Goal: Task Accomplishment & Management: Manage account settings

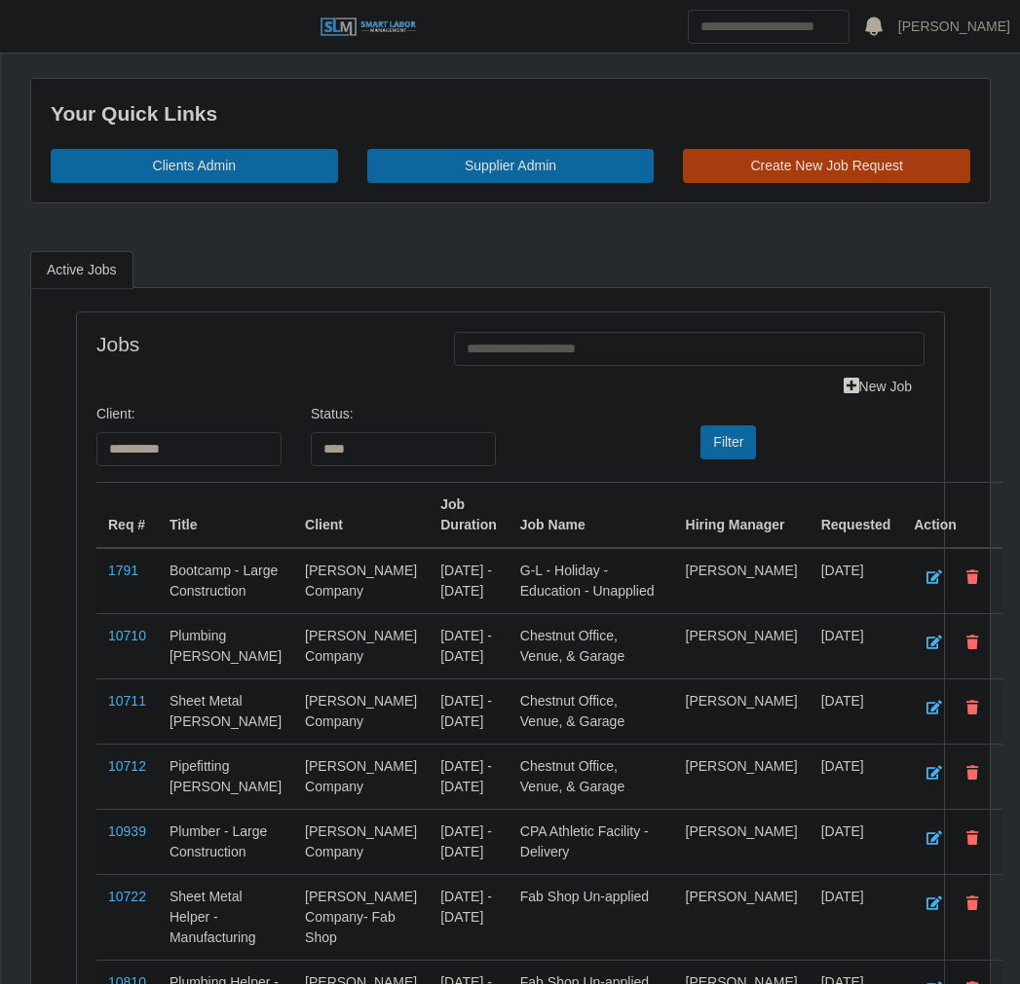
select select "****"
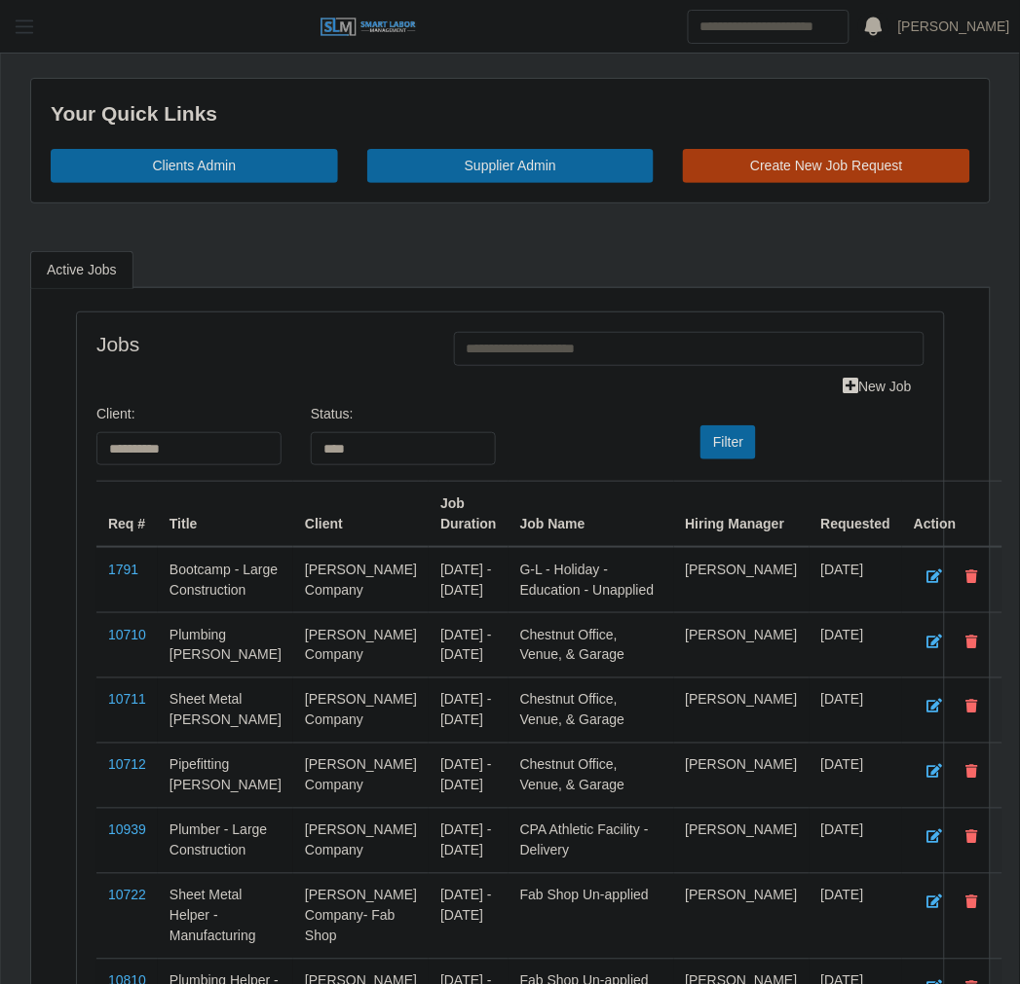
click at [40, 24] on button "button" at bounding box center [24, 27] width 49 height 32
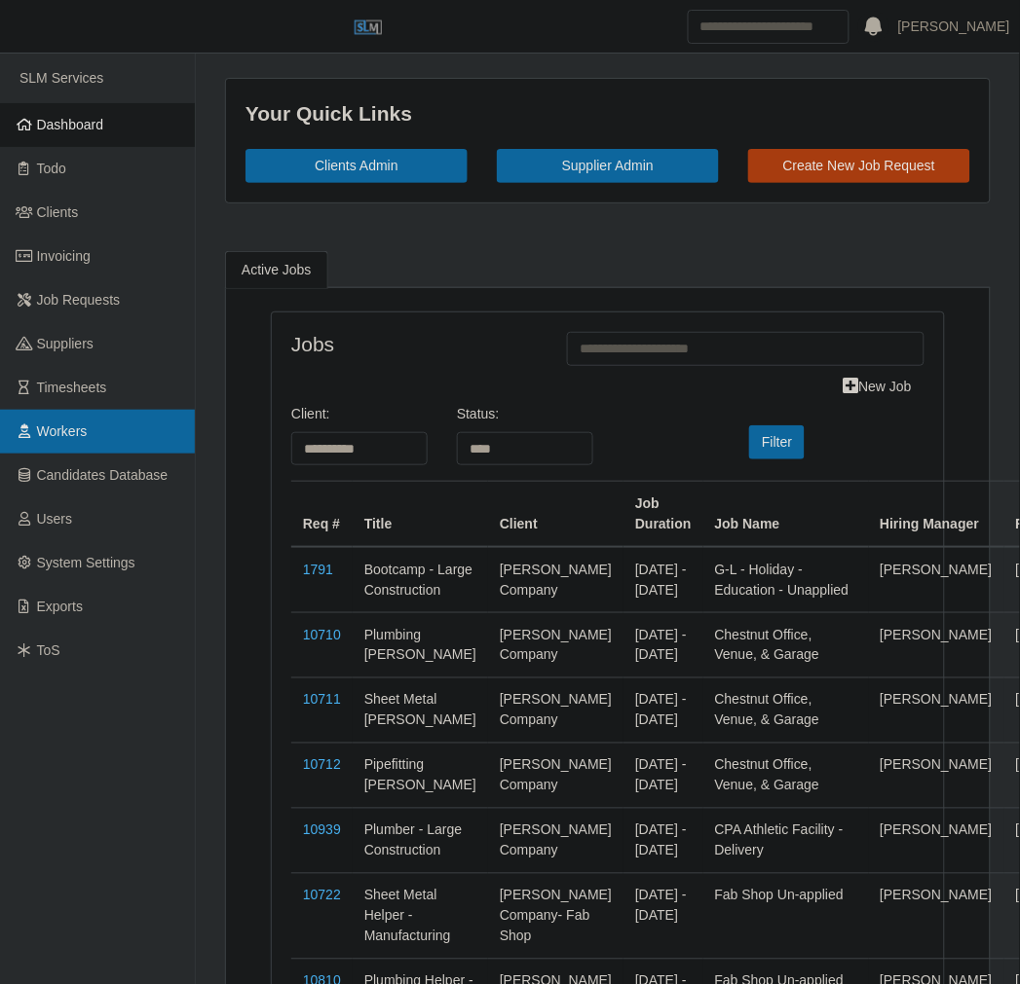
click at [73, 433] on span "Workers" at bounding box center [62, 432] width 51 height 16
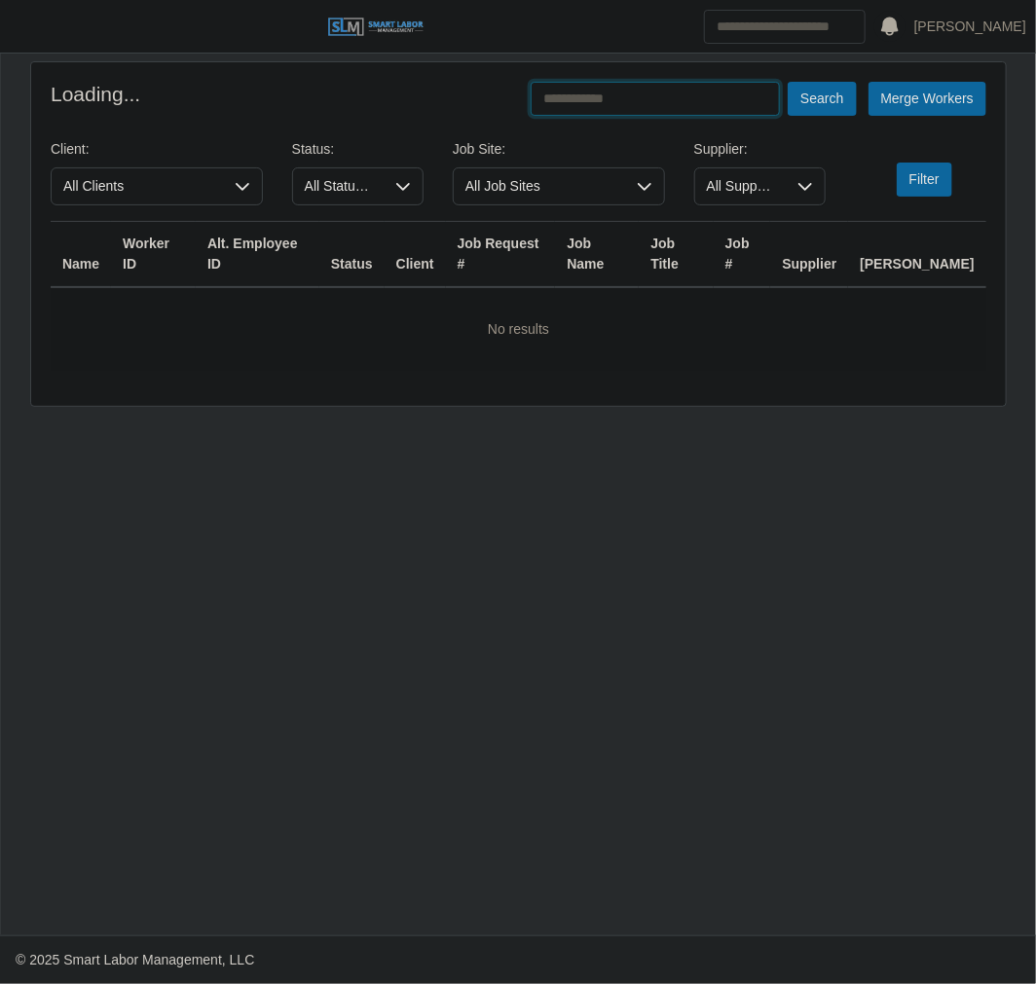
click at [676, 115] on input "text" at bounding box center [655, 99] width 249 height 34
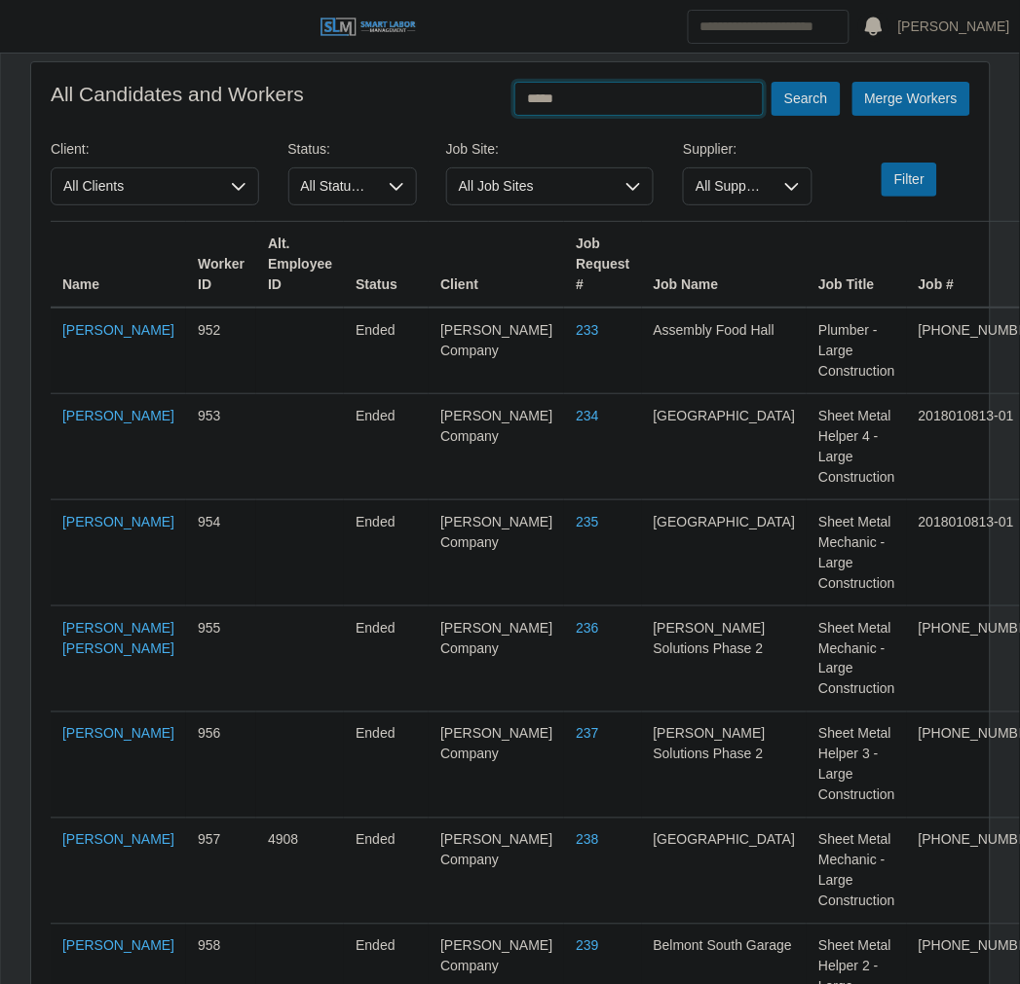
type input "*****"
click at [771, 82] on button "Search" at bounding box center [805, 99] width 68 height 34
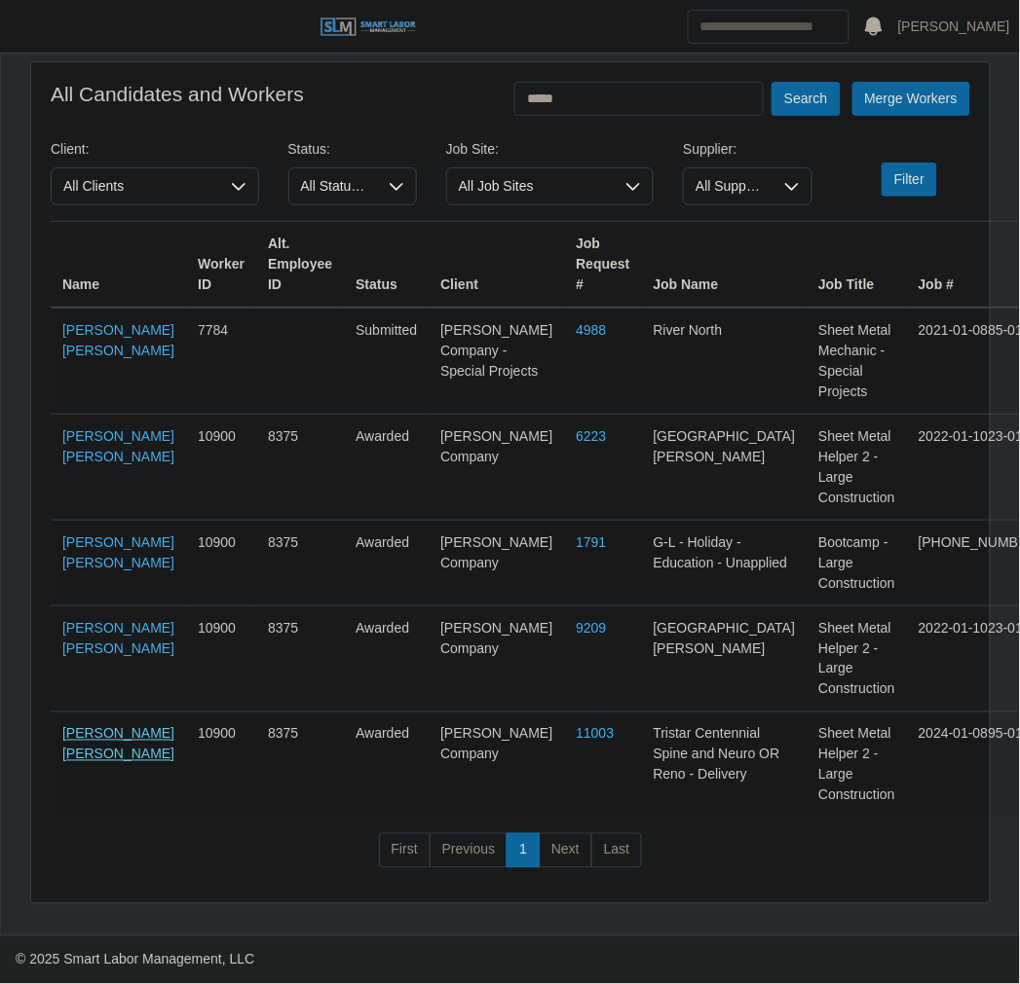
click at [65, 762] on link "[PERSON_NAME] [PERSON_NAME]" at bounding box center [118, 744] width 112 height 36
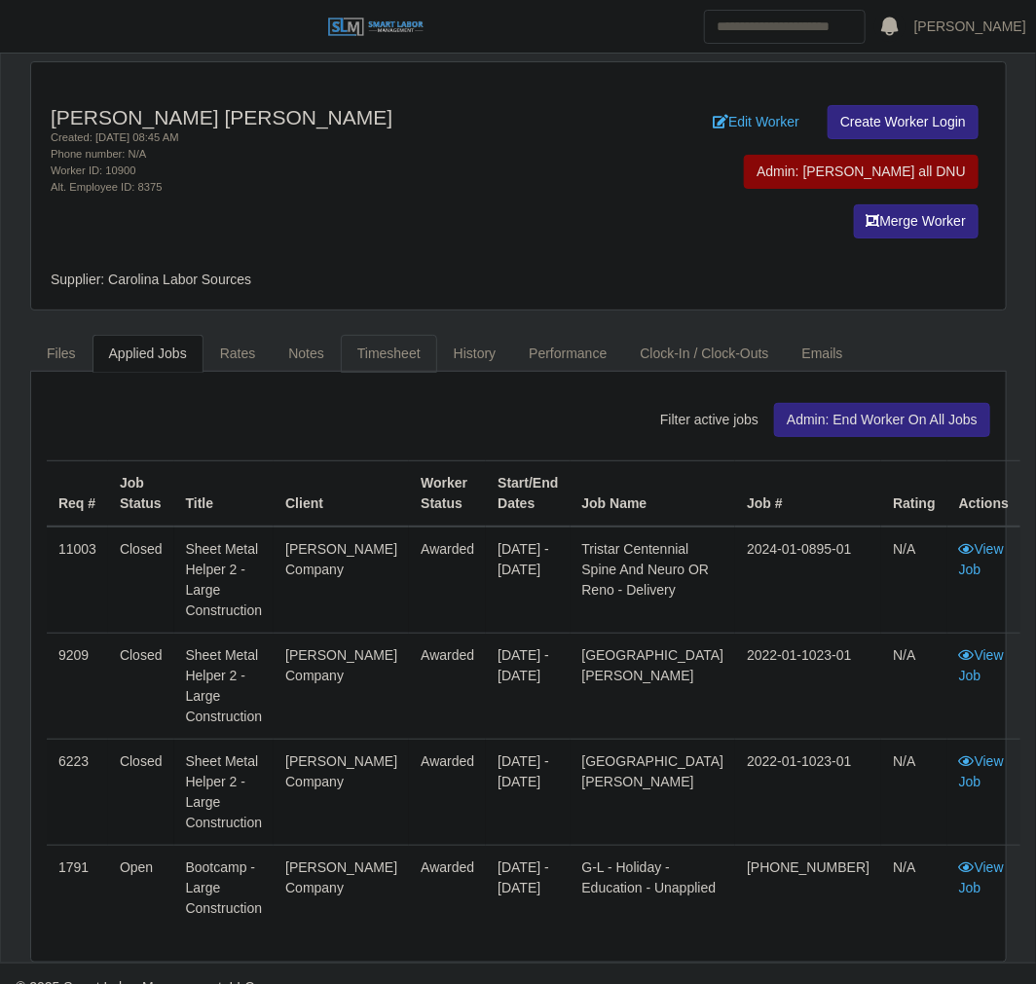
click at [356, 335] on link "Timesheet" at bounding box center [389, 354] width 96 height 38
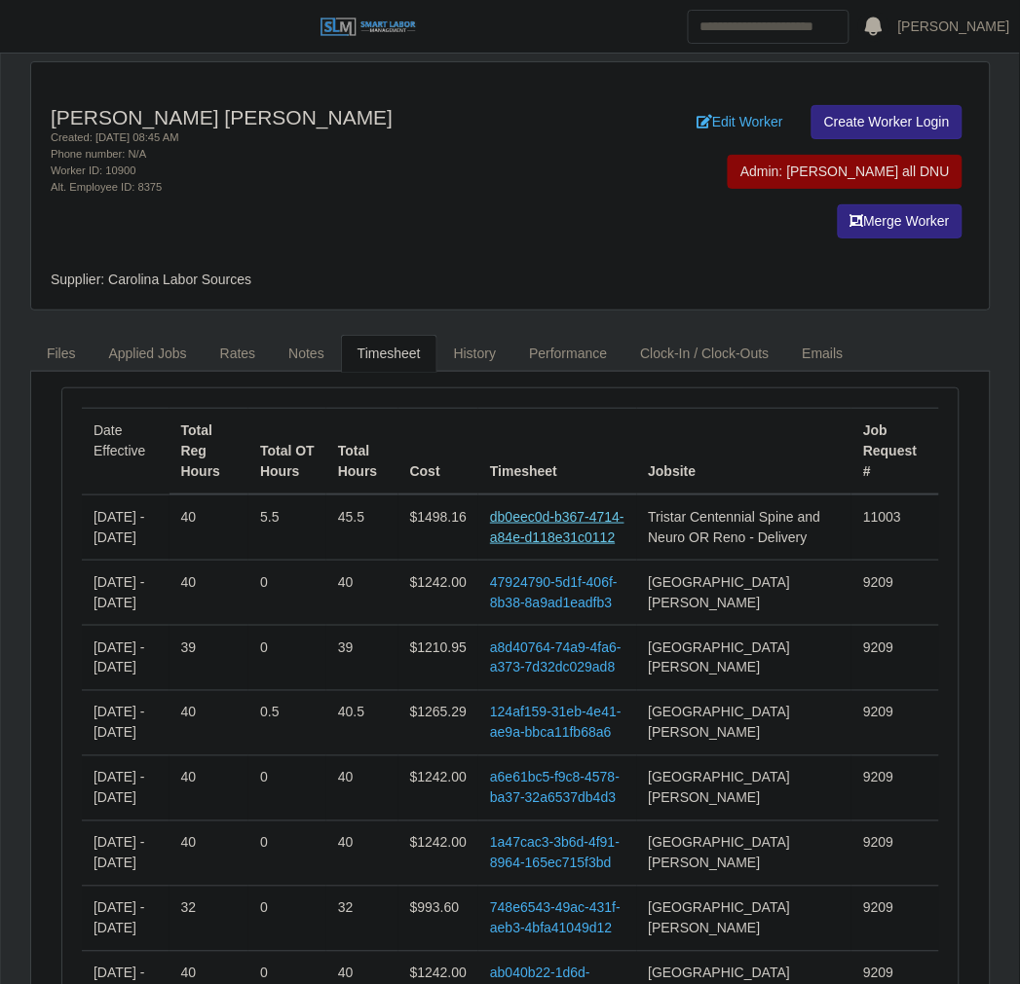
click at [566, 509] on link "db0eec0d-b367-4714-a84e-d118e31c0112" at bounding box center [557, 527] width 134 height 36
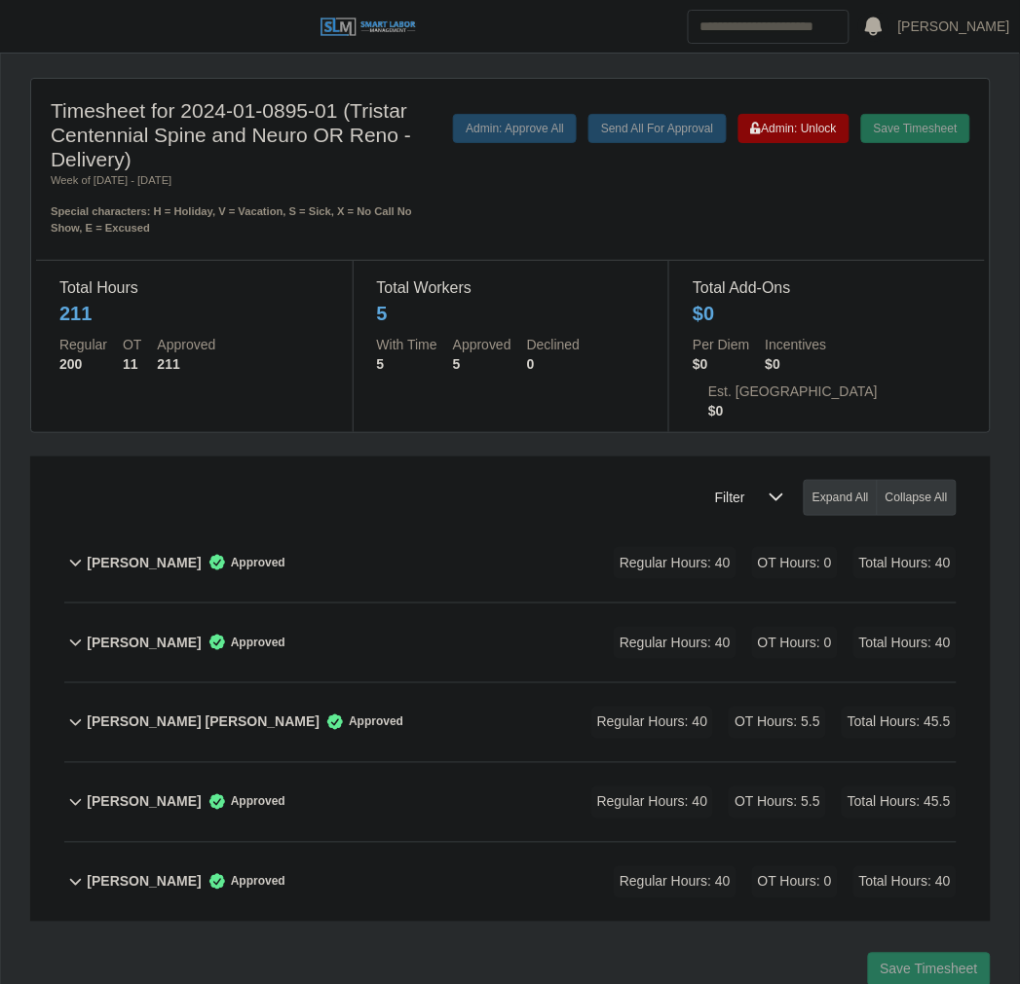
click at [449, 684] on div "[PERSON_NAME] [PERSON_NAME] Approved Regular Hours: 40 OT Hours: 5.5 Total Hour…" at bounding box center [522, 723] width 870 height 79
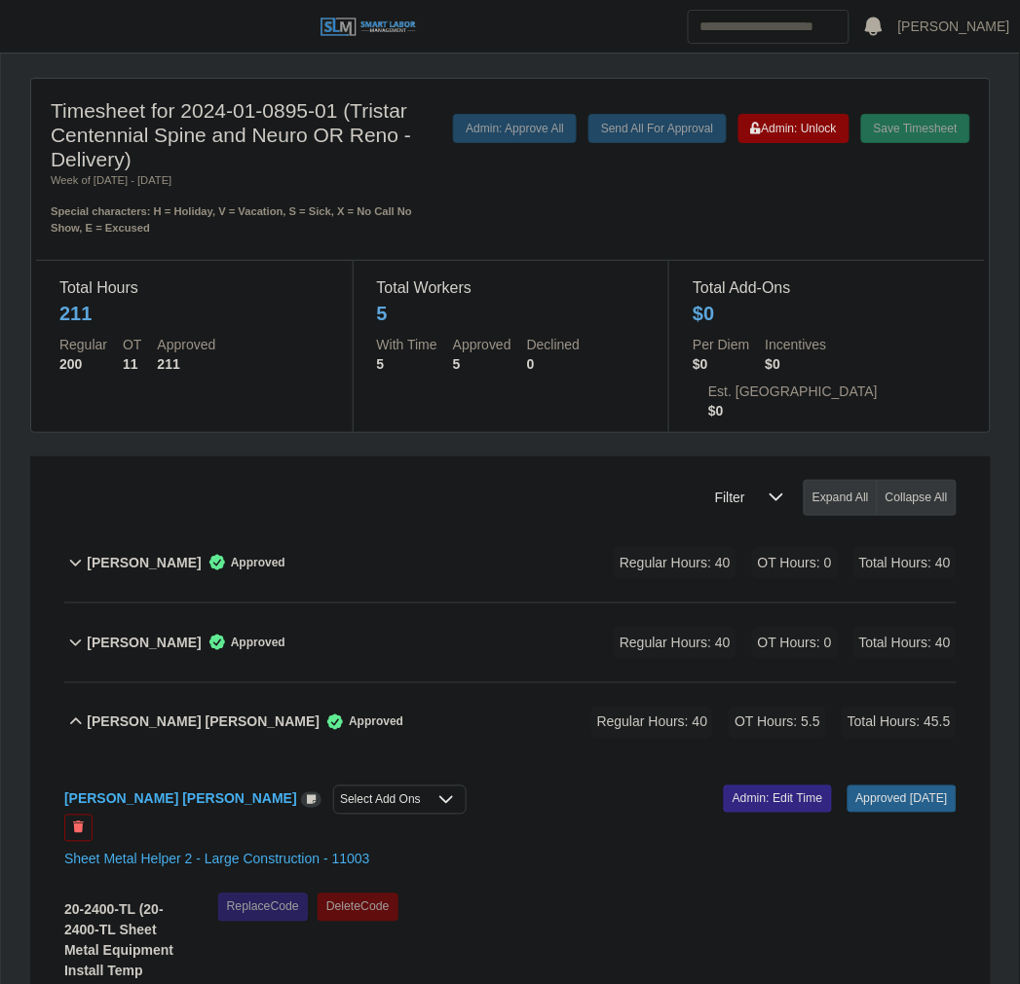
click at [449, 684] on div "[PERSON_NAME] [PERSON_NAME] Approved Regular Hours: 40 OT Hours: 5.5 Total Hour…" at bounding box center [522, 723] width 870 height 79
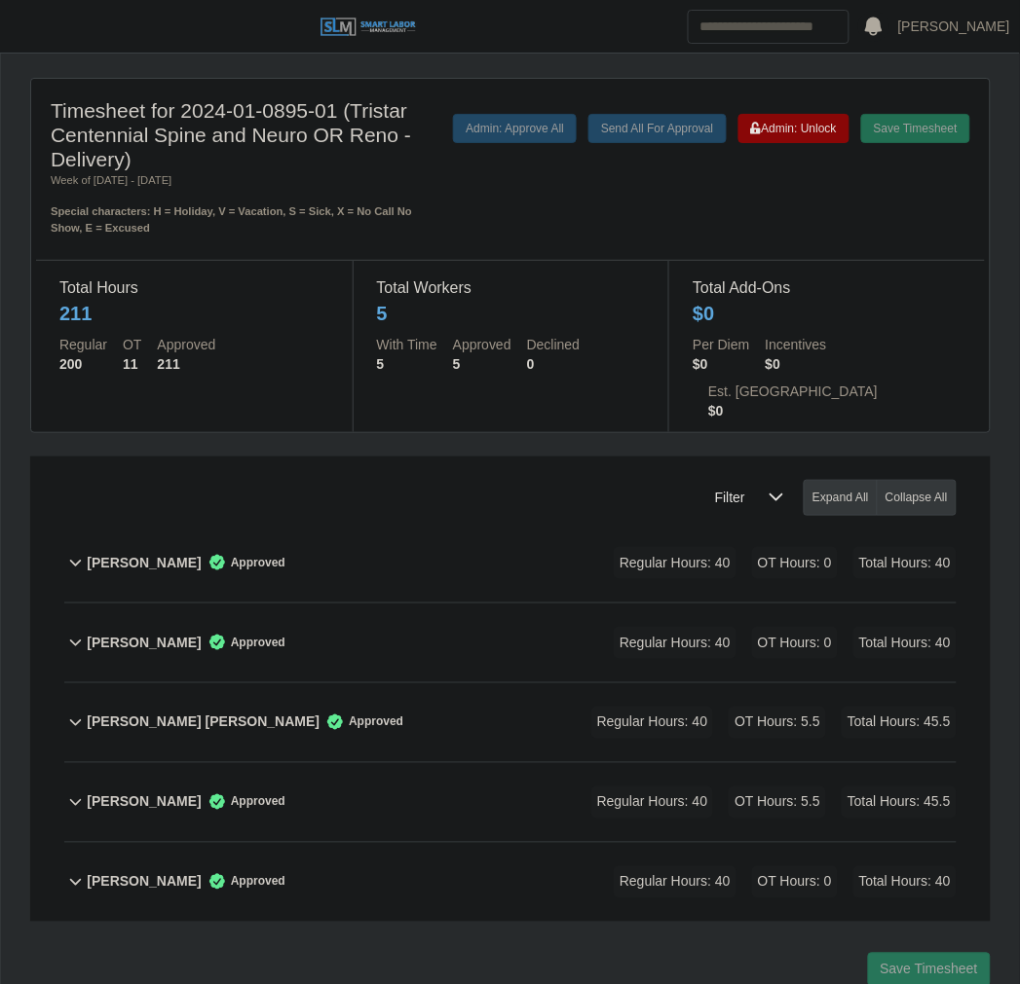
click at [377, 684] on div "Daisy Gonzalez Perez Approved Regular Hours: 40 OT Hours: 5.5 Total Hours: 45.5" at bounding box center [522, 723] width 870 height 79
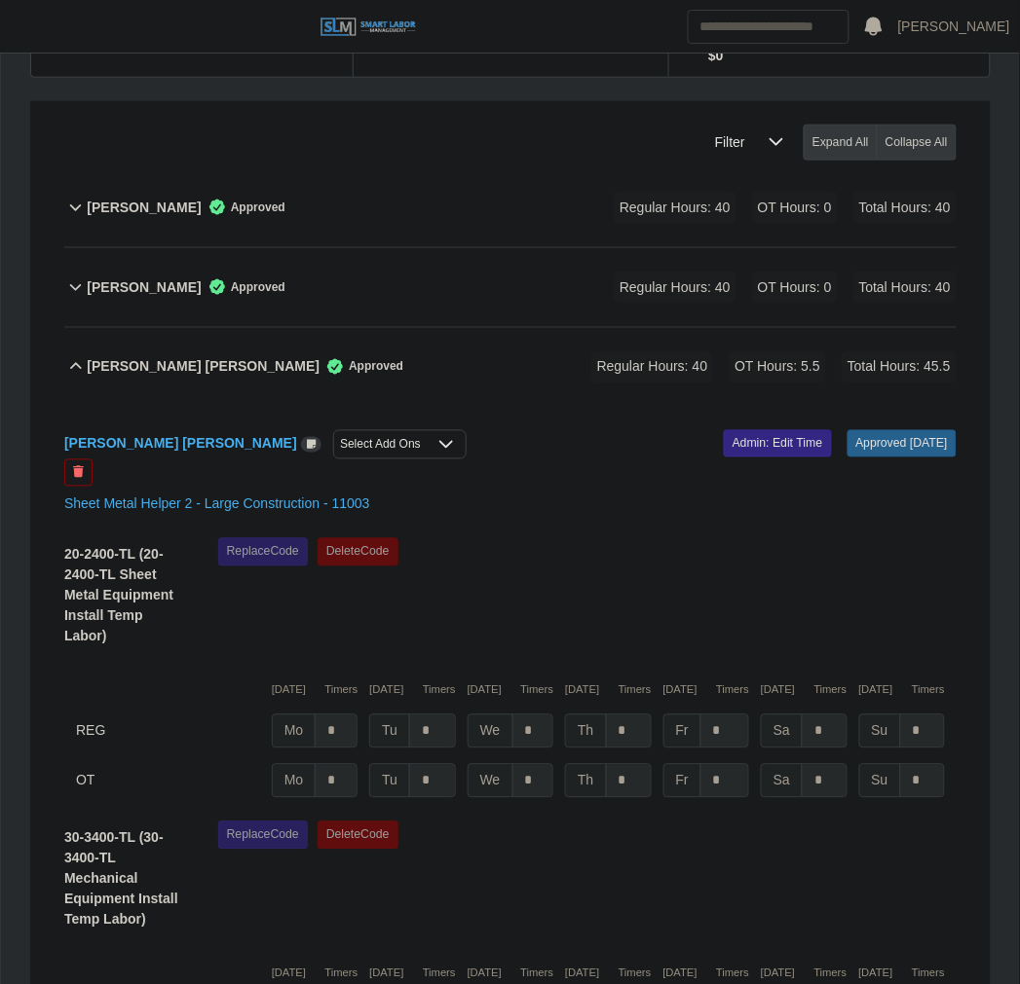
scroll to position [324, 0]
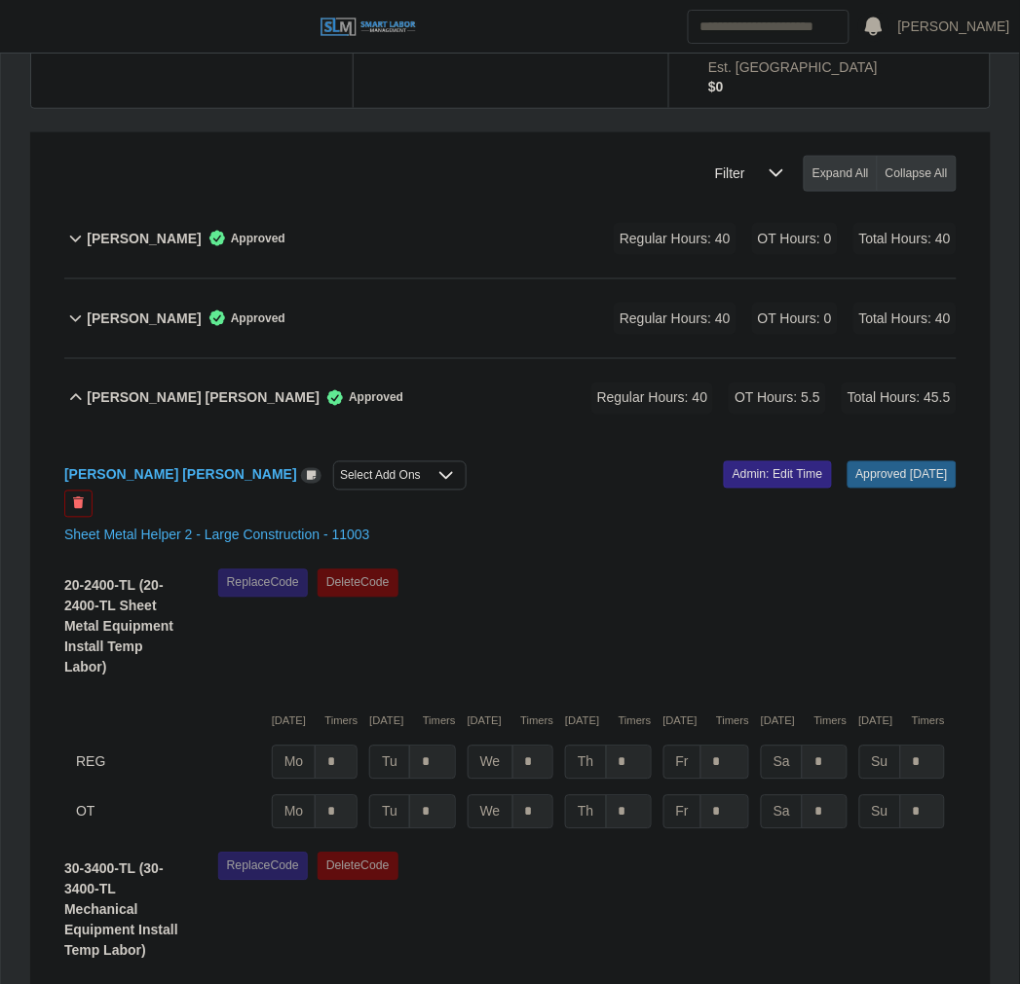
click at [473, 362] on div "Daisy Gonzalez Perez Approved Regular Hours: 40 OT Hours: 5.5 Total Hours: 45.5" at bounding box center [522, 398] width 870 height 79
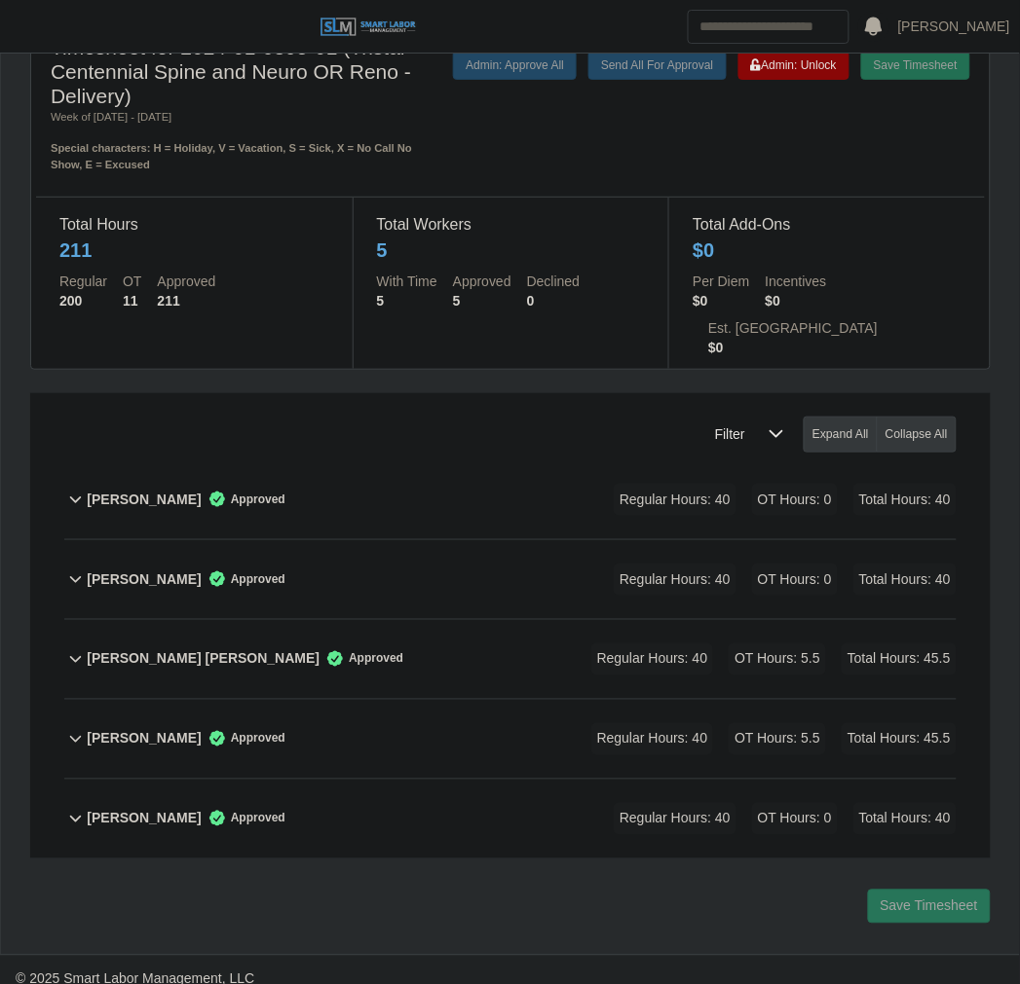
scroll to position [36, 0]
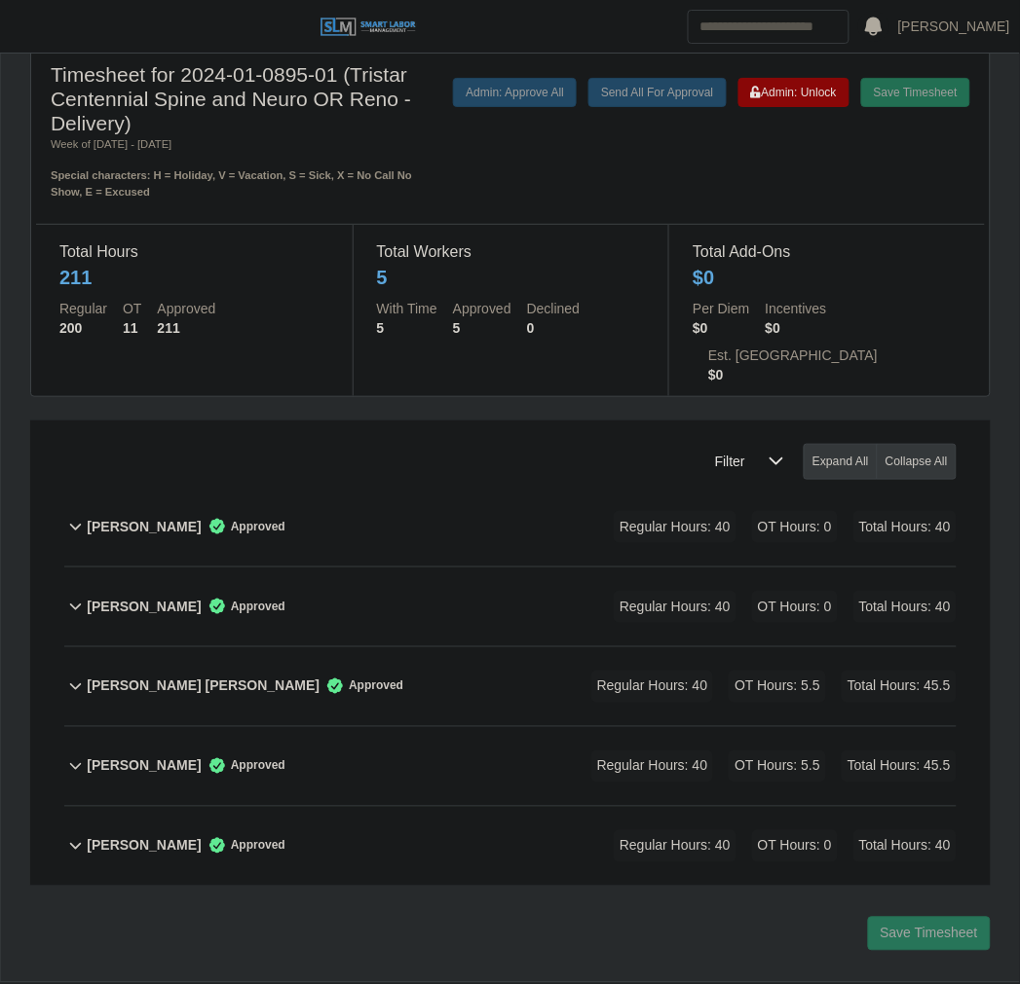
click at [409, 727] on div "Estuardo Morales Garcia Approved Regular Hours: 40 OT Hours: 5.5 Total Hours: 4…" at bounding box center [522, 766] width 870 height 79
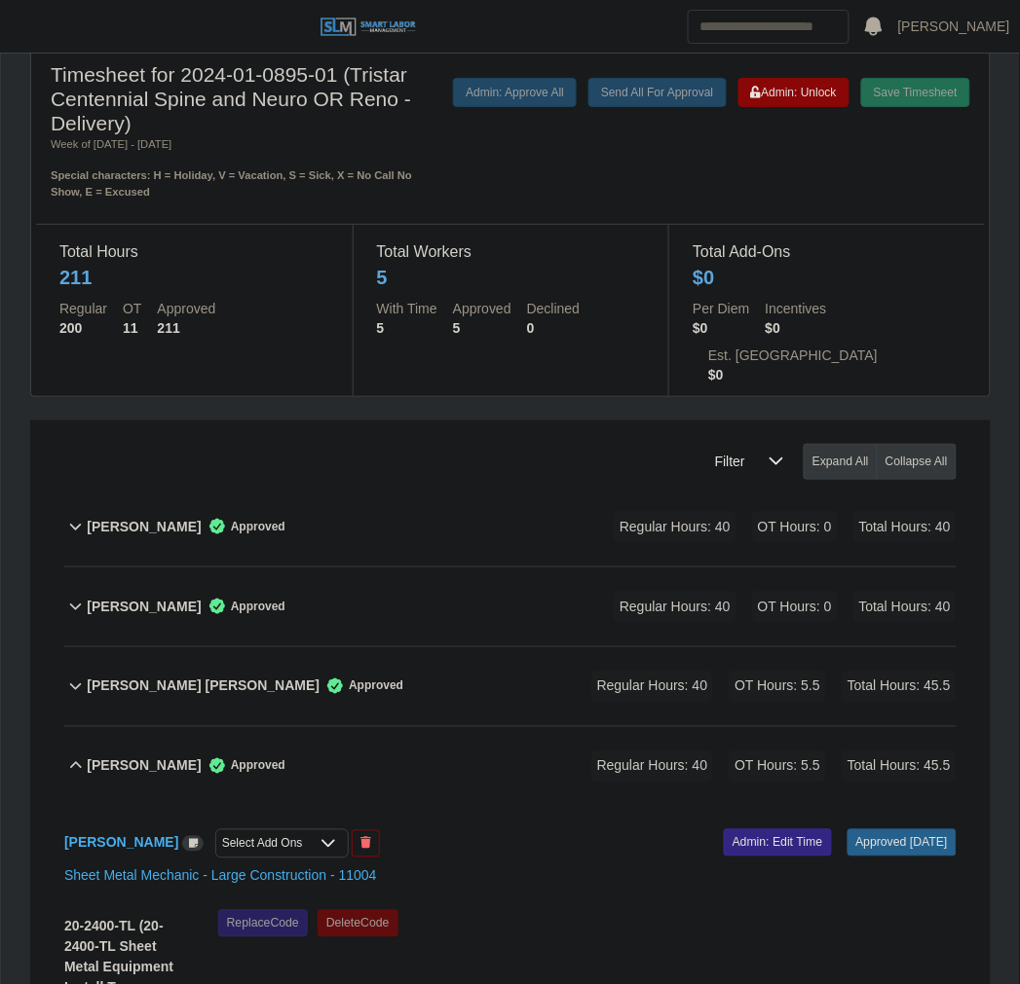
click at [483, 727] on div "Estuardo Morales Garcia Approved Regular Hours: 40 OT Hours: 5.5 Total Hours: 4…" at bounding box center [522, 766] width 870 height 79
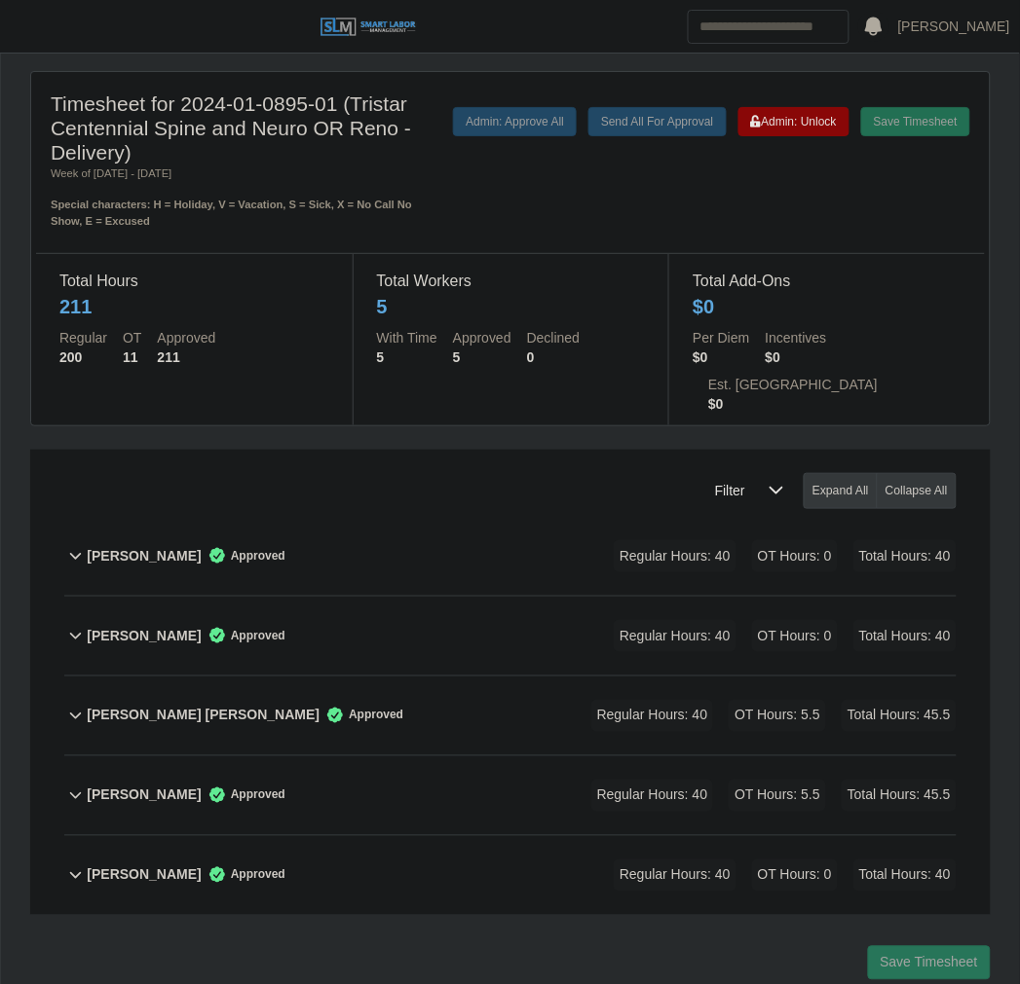
scroll to position [0, 0]
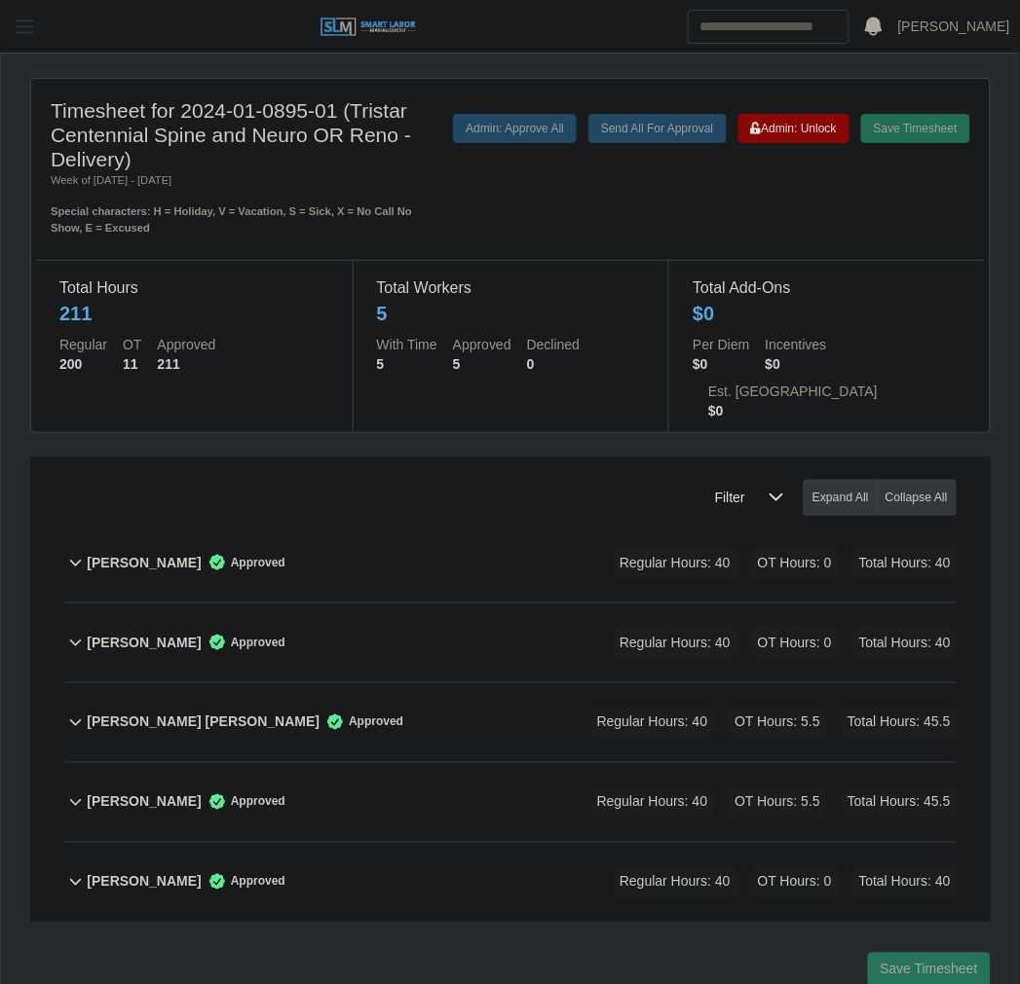
click at [14, 40] on button "button" at bounding box center [24, 27] width 49 height 32
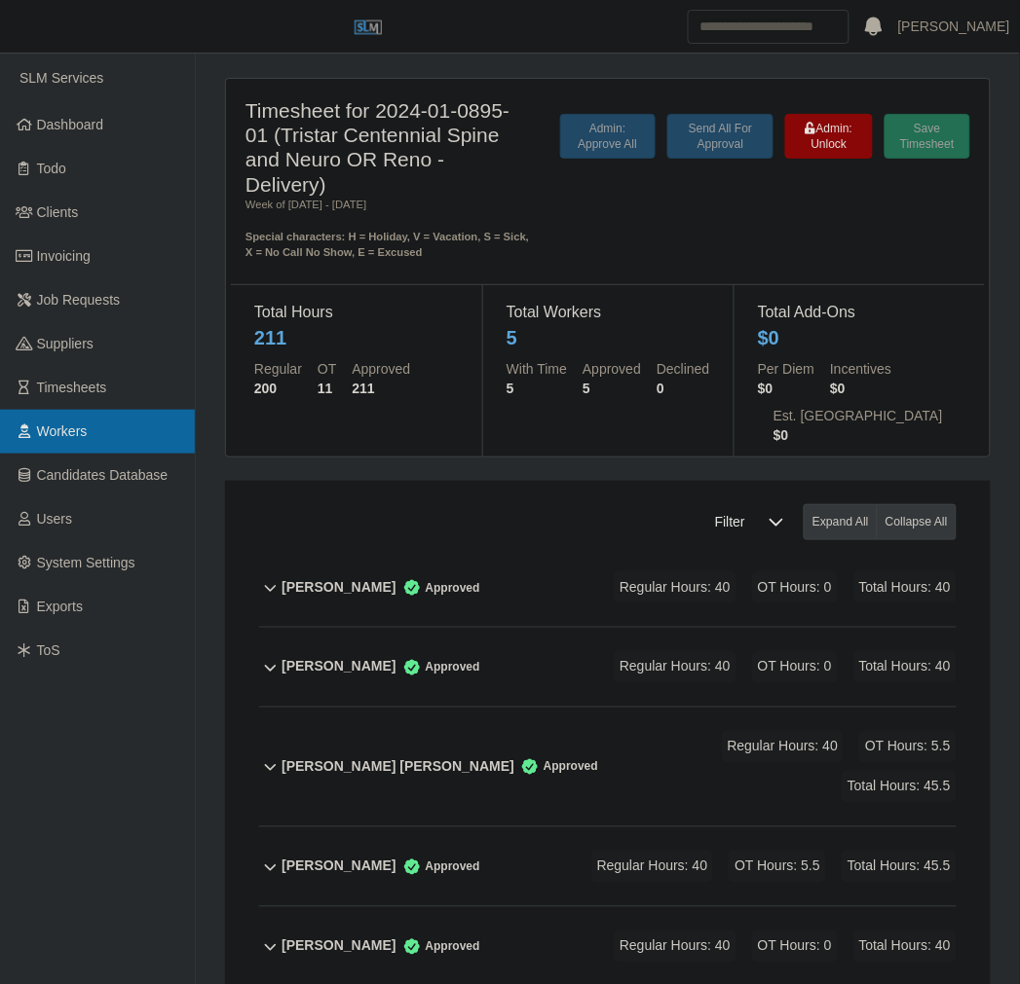
click at [45, 443] on link "Workers" at bounding box center [97, 432] width 195 height 44
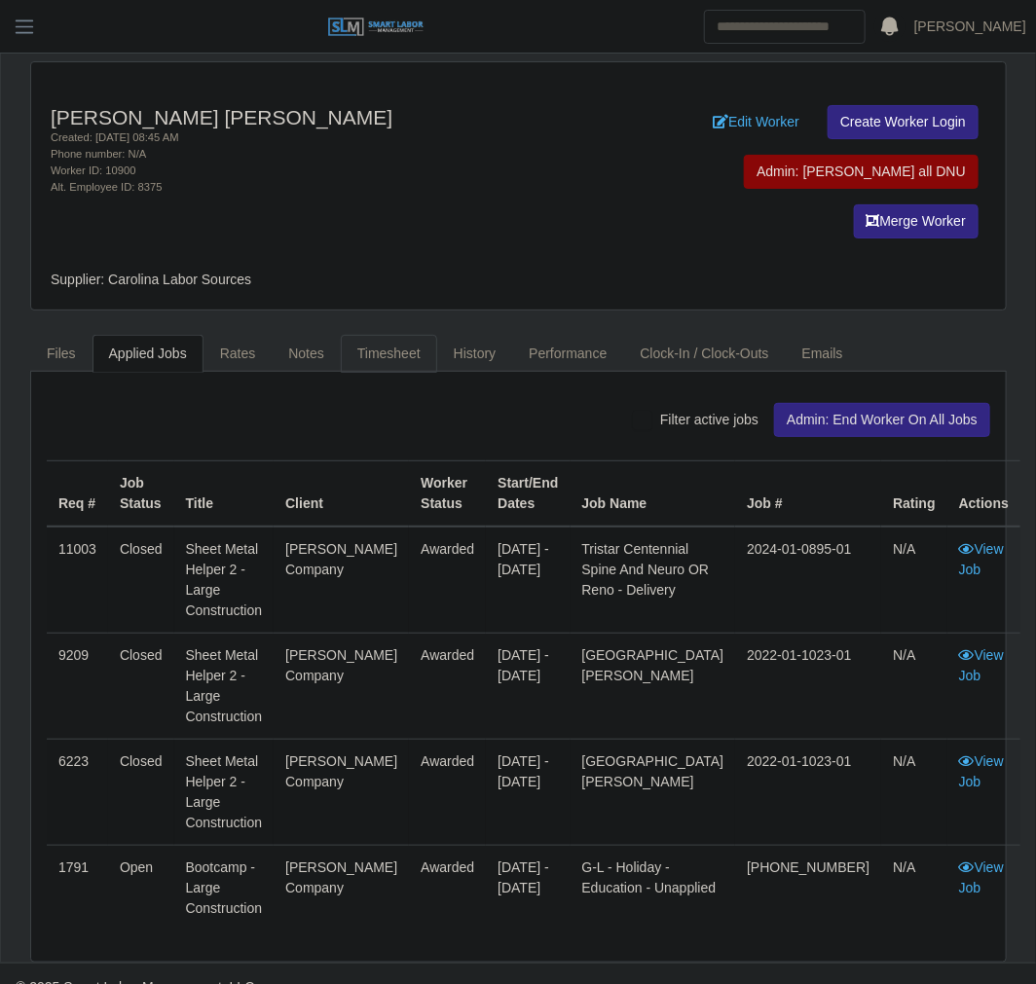
click at [406, 335] on link "Timesheet" at bounding box center [389, 354] width 96 height 38
click at [413, 335] on link "Timesheet" at bounding box center [389, 354] width 96 height 38
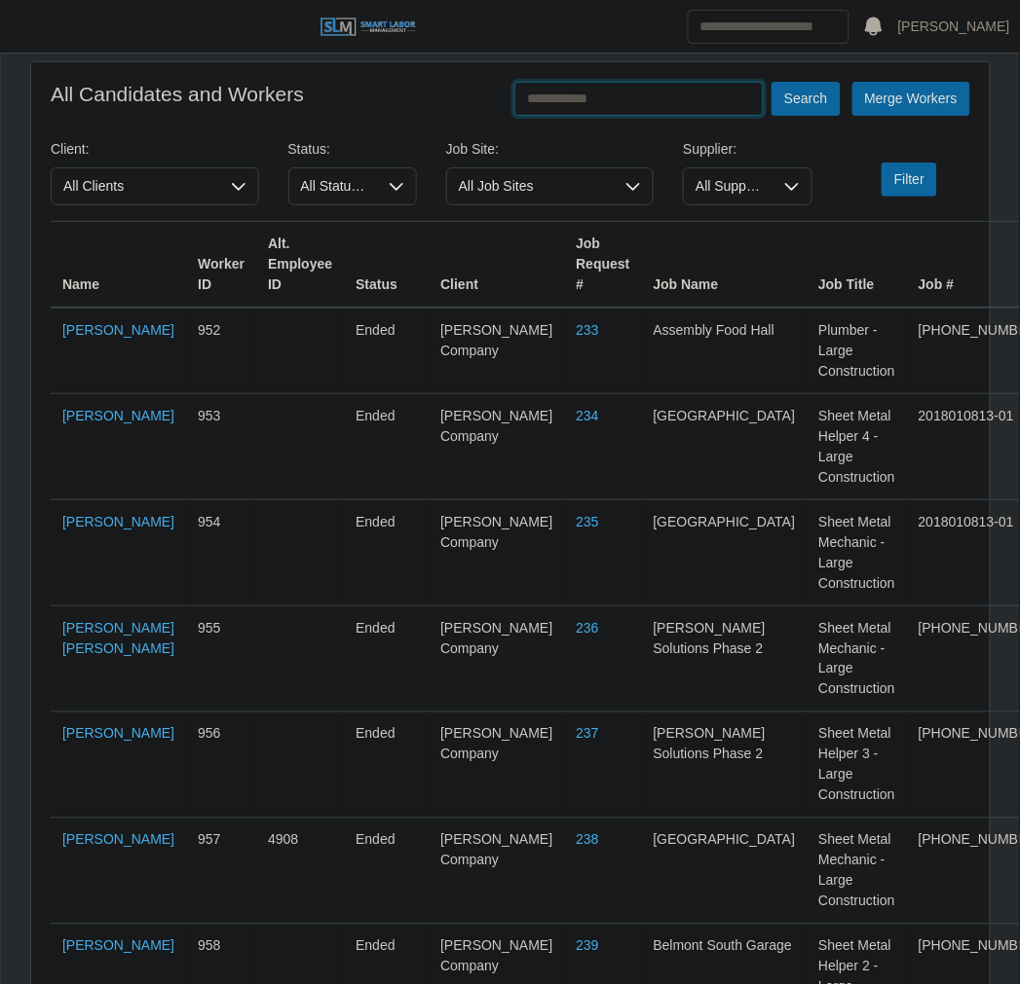
click at [631, 91] on input "text" at bounding box center [638, 99] width 249 height 34
type input "**********"
click at [771, 82] on button "Search" at bounding box center [805, 99] width 68 height 34
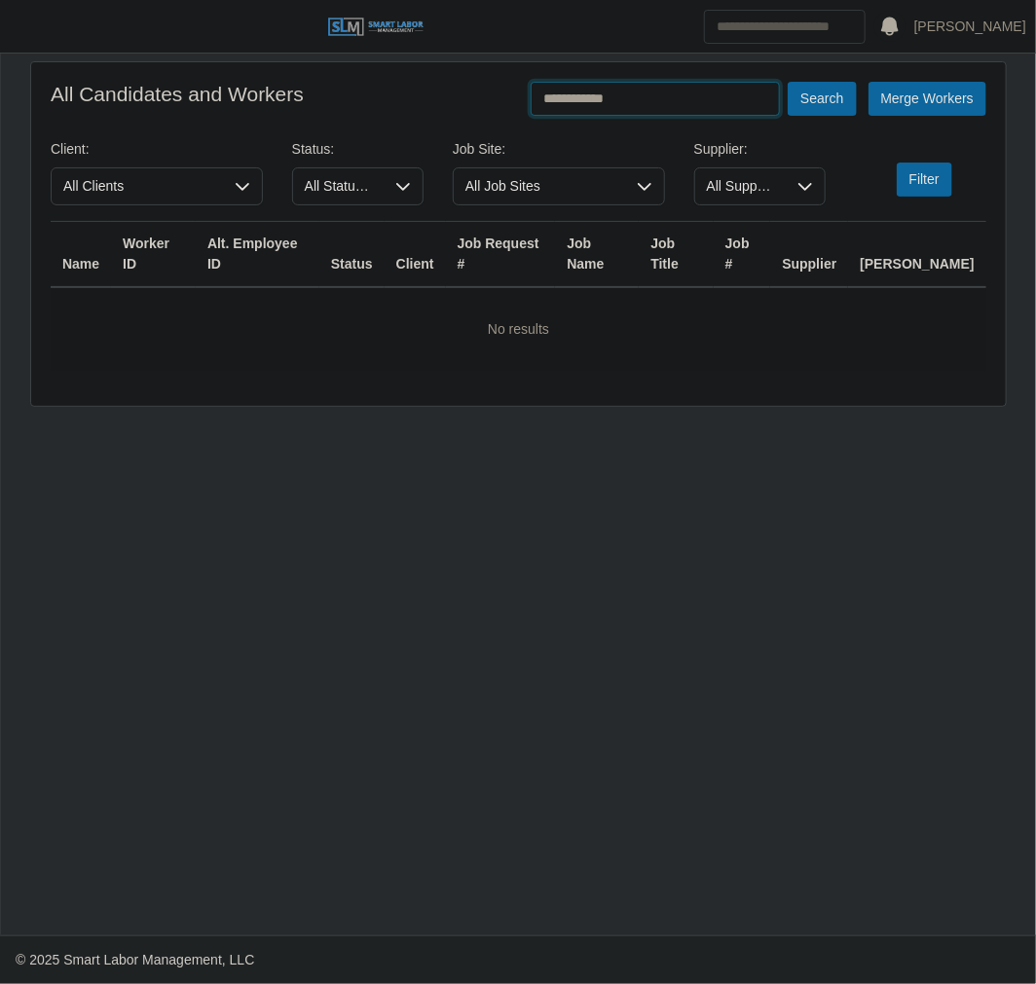
click at [631, 91] on input "**********" at bounding box center [655, 99] width 249 height 34
click at [788, 82] on button "Search" at bounding box center [822, 99] width 68 height 34
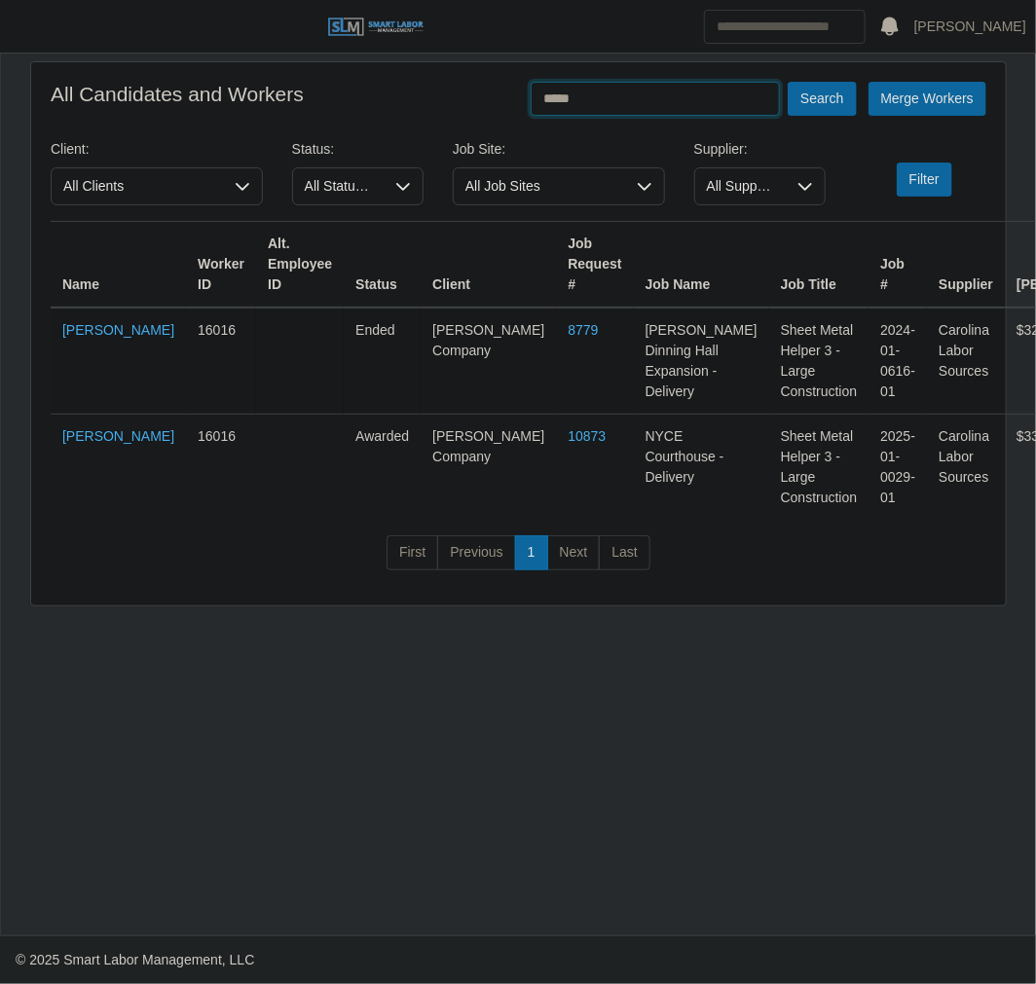
click at [788, 82] on button "Search" at bounding box center [822, 99] width 68 height 34
click at [390, 692] on main "All Candidates and Workers ***** Search Merge Workers Client: All Clients Statu…" at bounding box center [518, 495] width 1035 height 882
click at [679, 98] on input "*****" at bounding box center [655, 99] width 249 height 34
type input "*"
click at [119, 444] on link "[PERSON_NAME]" at bounding box center [118, 436] width 112 height 16
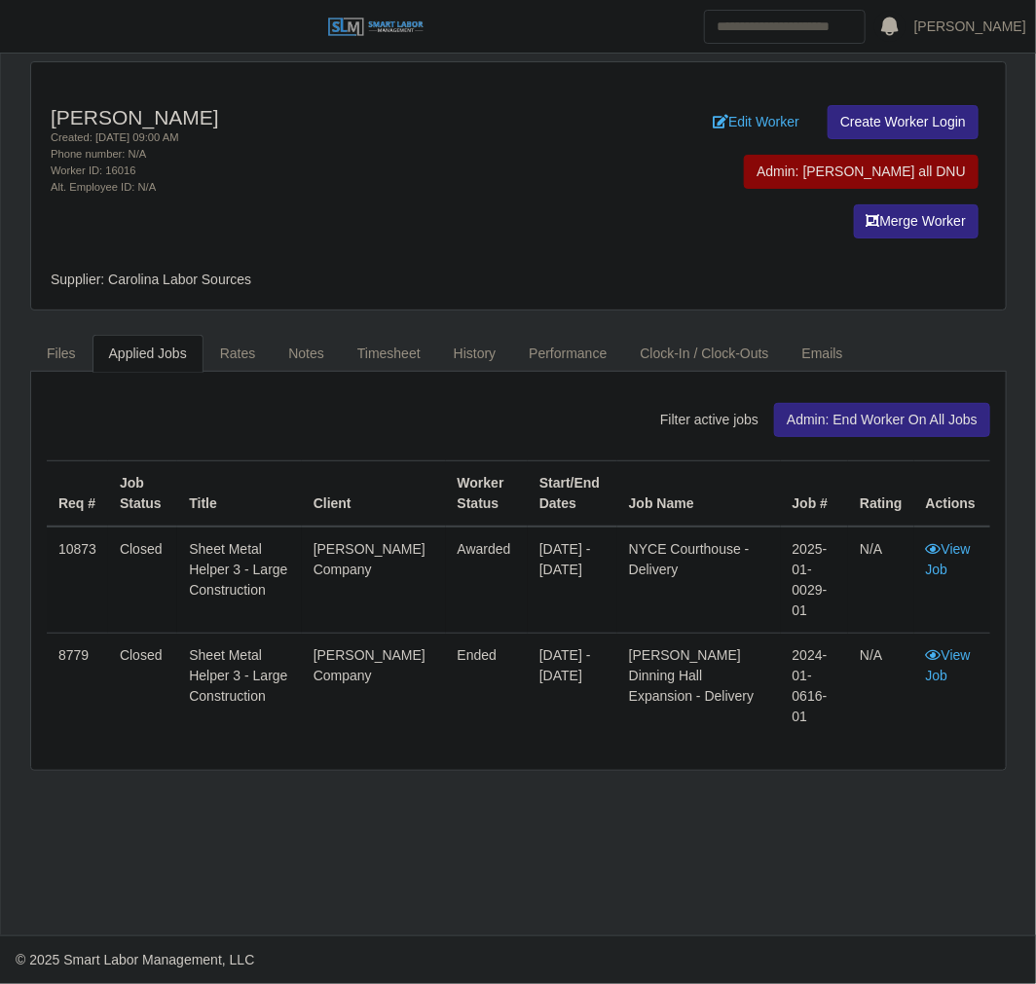
click at [390, 284] on div "[PERSON_NAME] Created: [DATE] 09:00 AM Phone number: N/A Worker ID: 16016 Alt. …" at bounding box center [519, 416] width 1006 height 710
click at [353, 335] on link "Timesheet" at bounding box center [389, 354] width 96 height 38
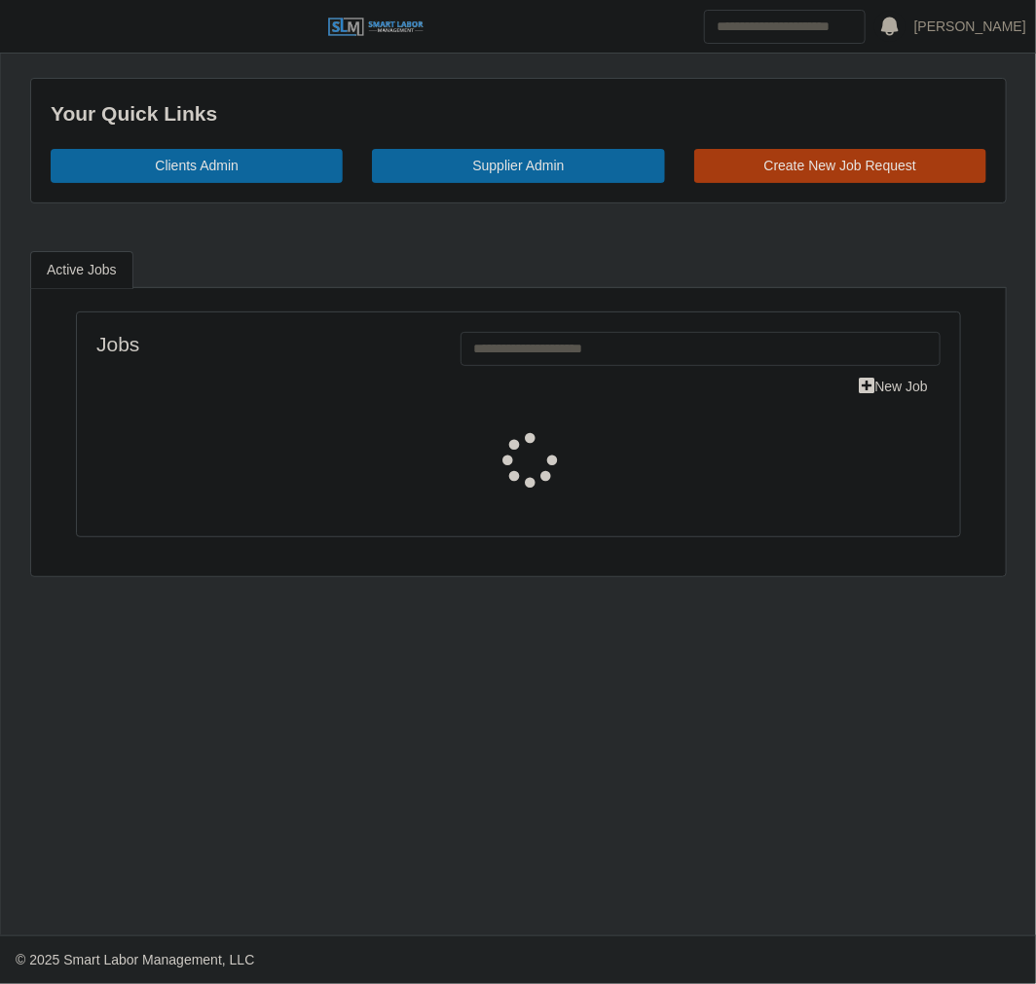
select select "****"
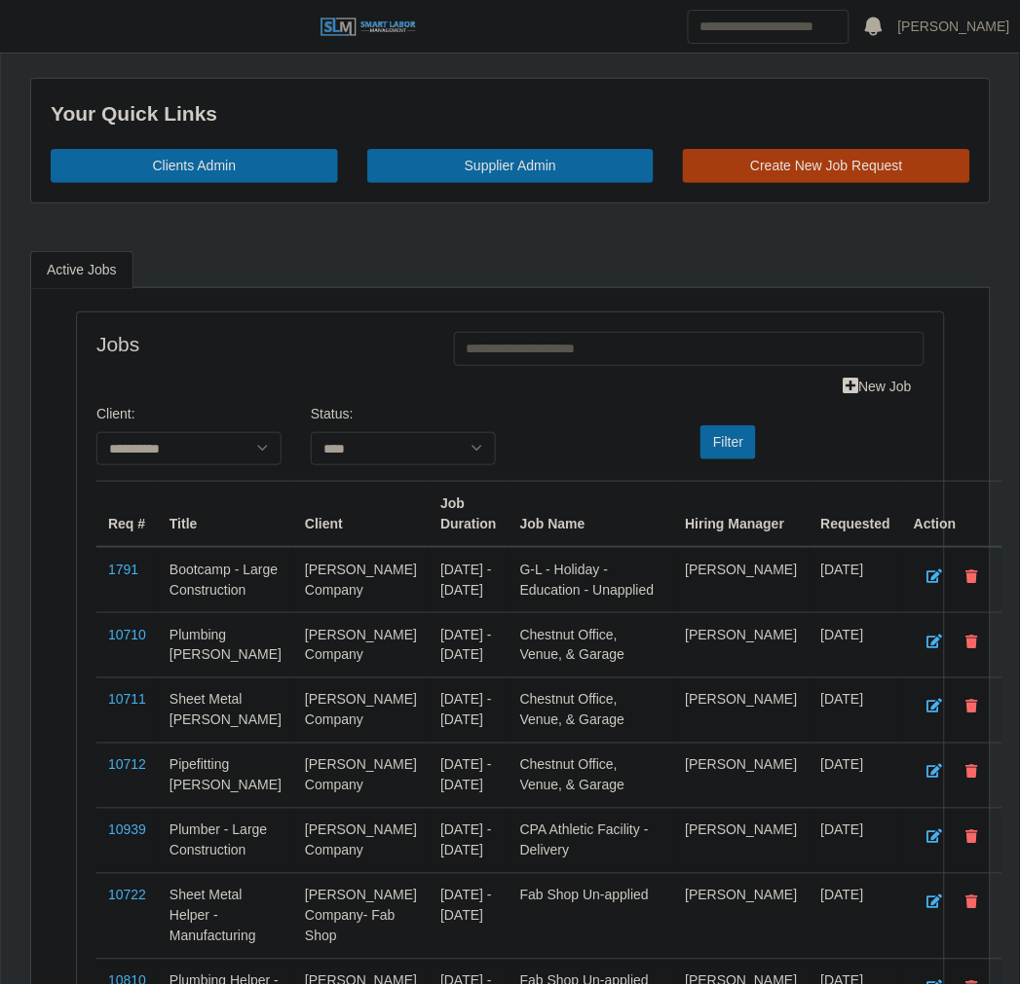
drag, startPoint x: 37, startPoint y: 31, endPoint x: 51, endPoint y: 125, distance: 94.5
click at [37, 31] on button "button" at bounding box center [24, 27] width 49 height 32
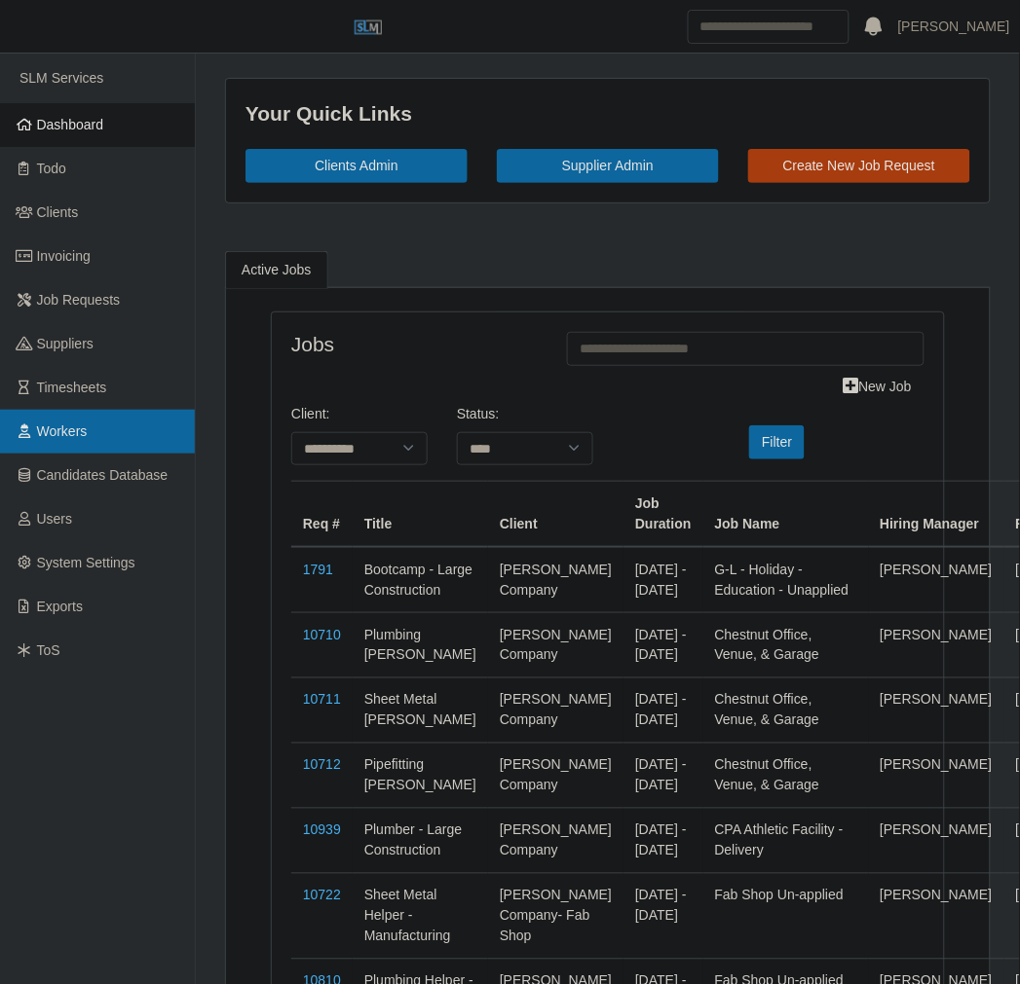
click at [90, 438] on link "Workers" at bounding box center [97, 432] width 195 height 44
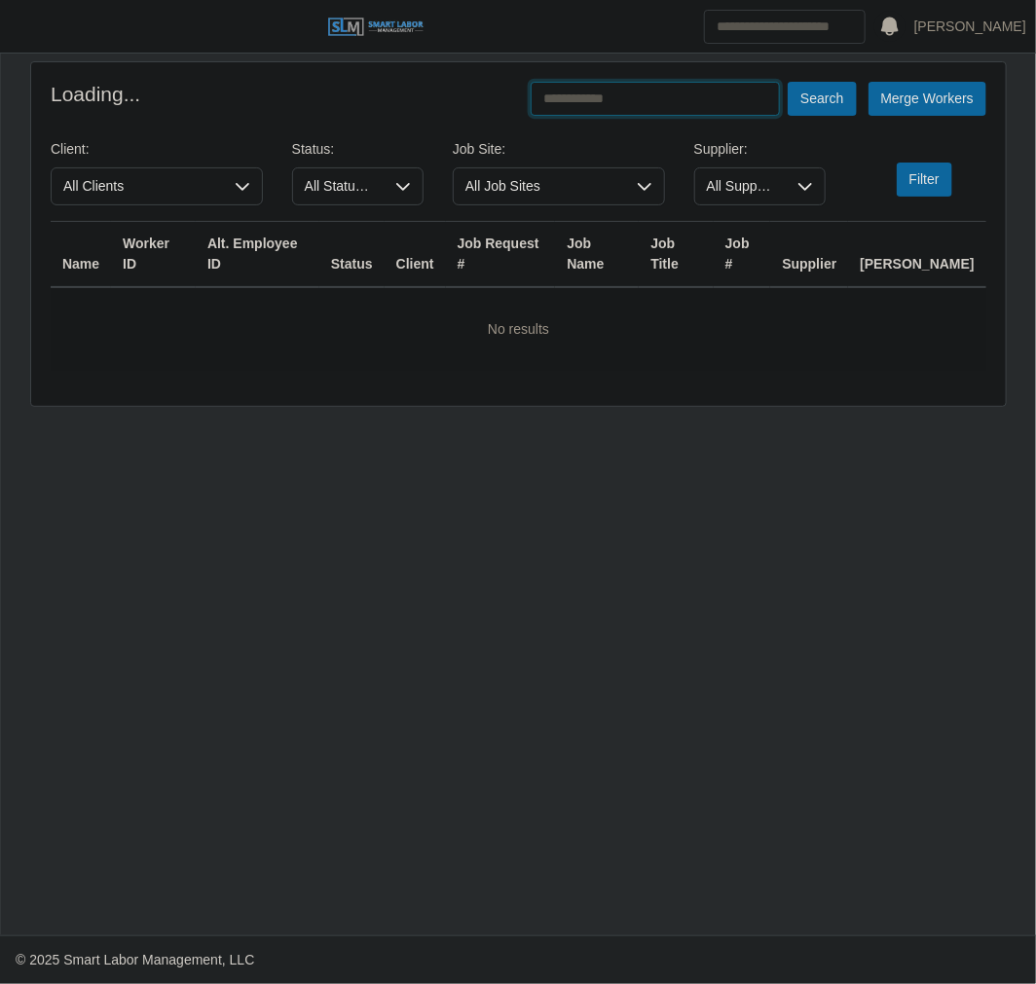
click at [663, 93] on input "text" at bounding box center [655, 99] width 249 height 34
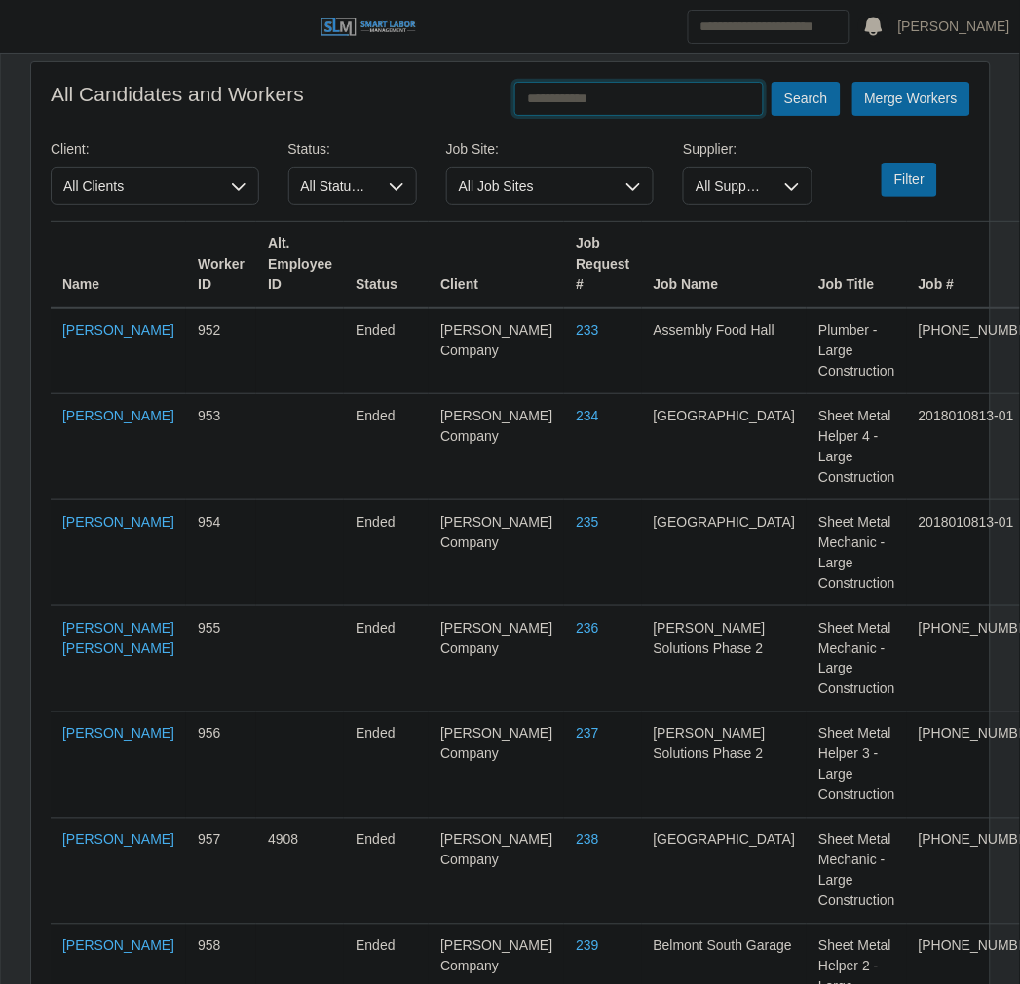
type input "*"
type input "********"
click at [771, 82] on button "Search" at bounding box center [805, 99] width 68 height 34
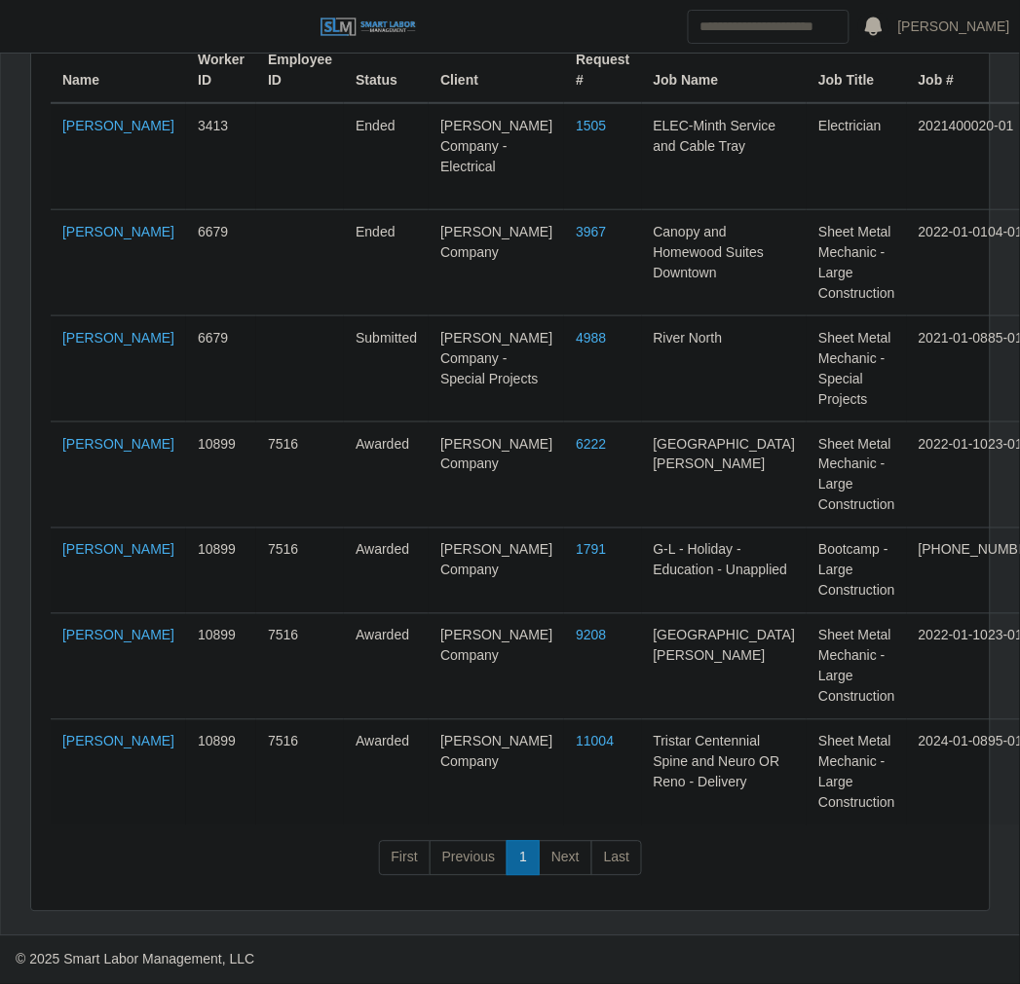
scroll to position [285, 0]
click at [104, 734] on link "Estuardo Morales Garcia" at bounding box center [118, 742] width 112 height 16
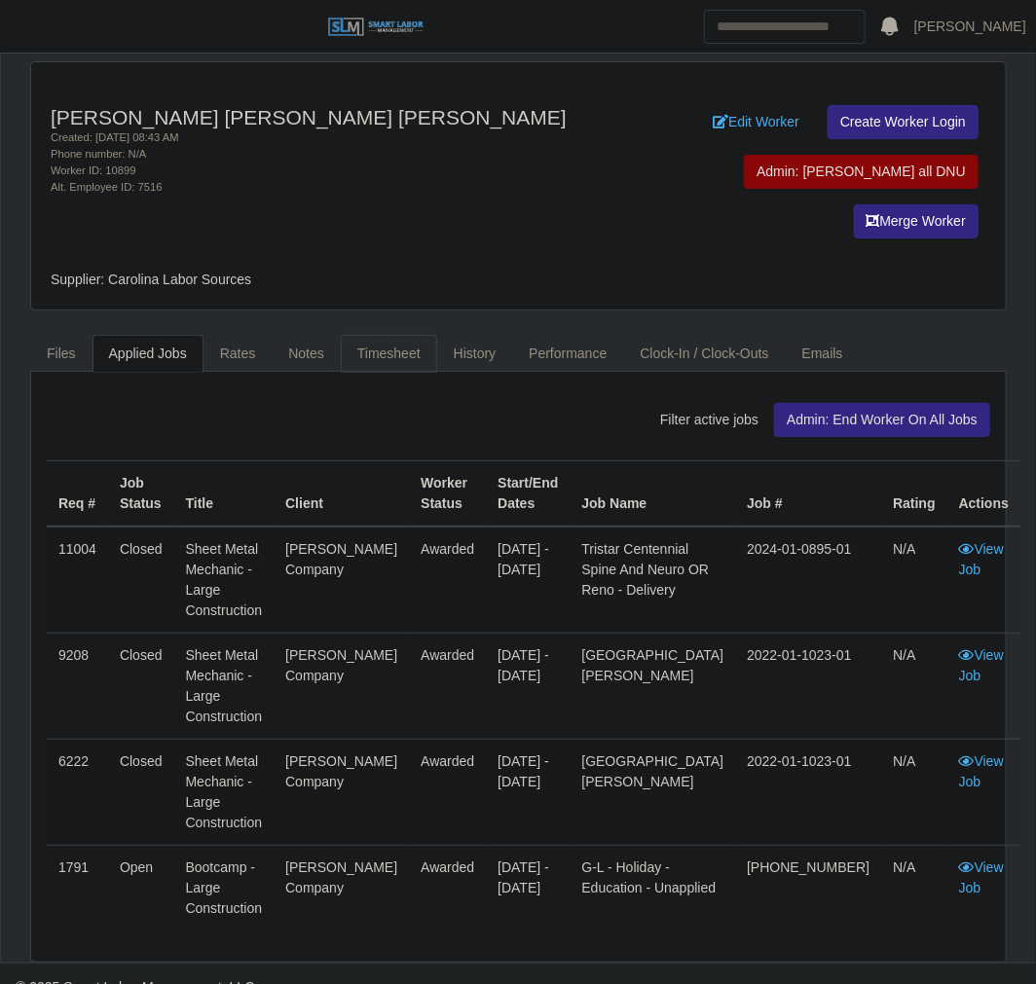
click at [393, 335] on link "Timesheet" at bounding box center [389, 354] width 96 height 38
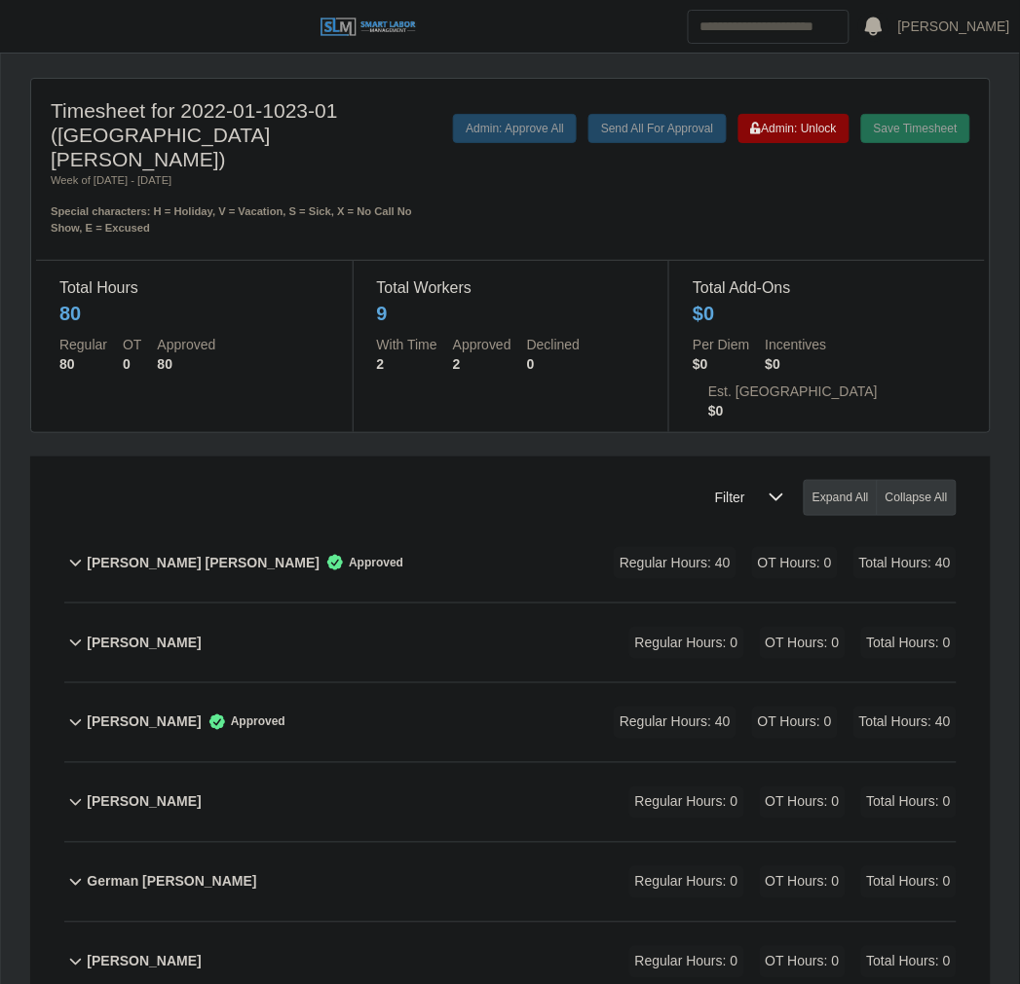
click at [498, 524] on div "[PERSON_NAME] [PERSON_NAME] Approved Regular Hours: 40 OT Hours: 0 Total Hours:…" at bounding box center [522, 563] width 870 height 79
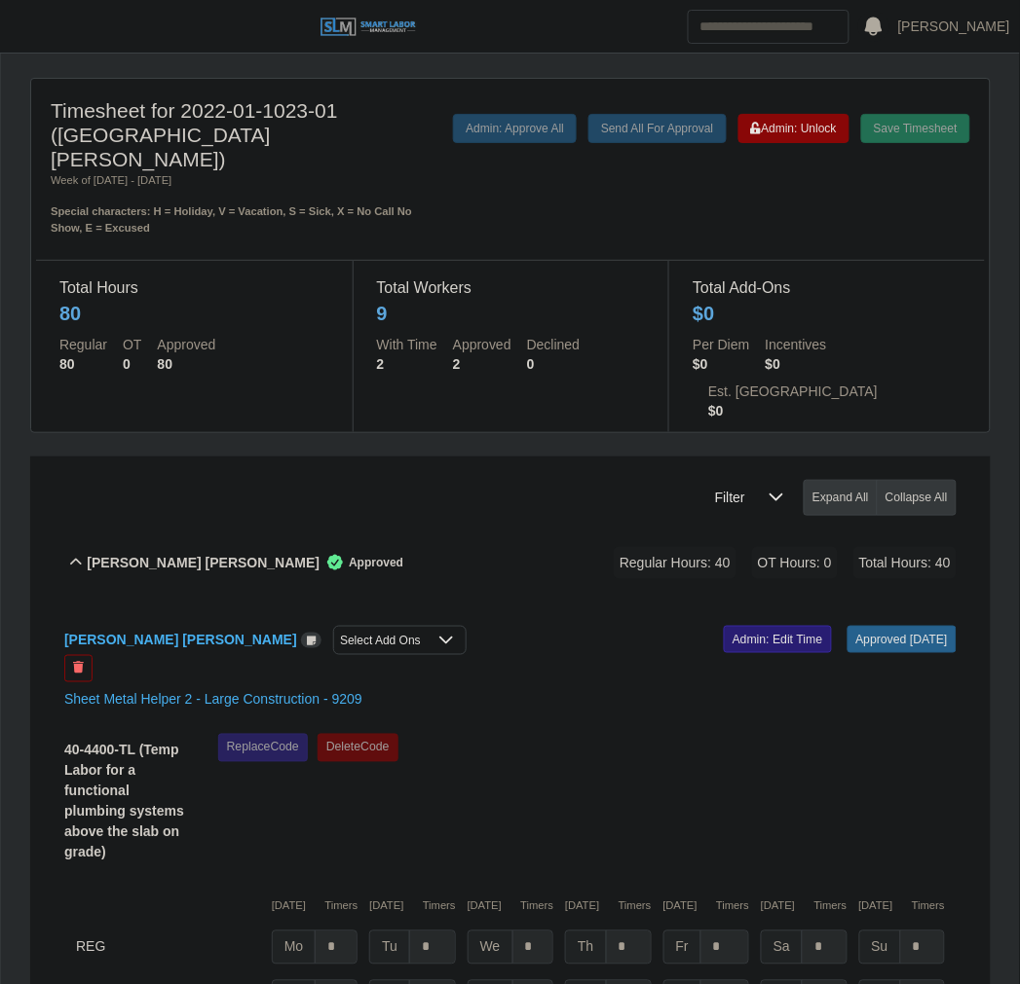
click at [761, 626] on link "Admin: Edit Time" at bounding box center [778, 639] width 108 height 27
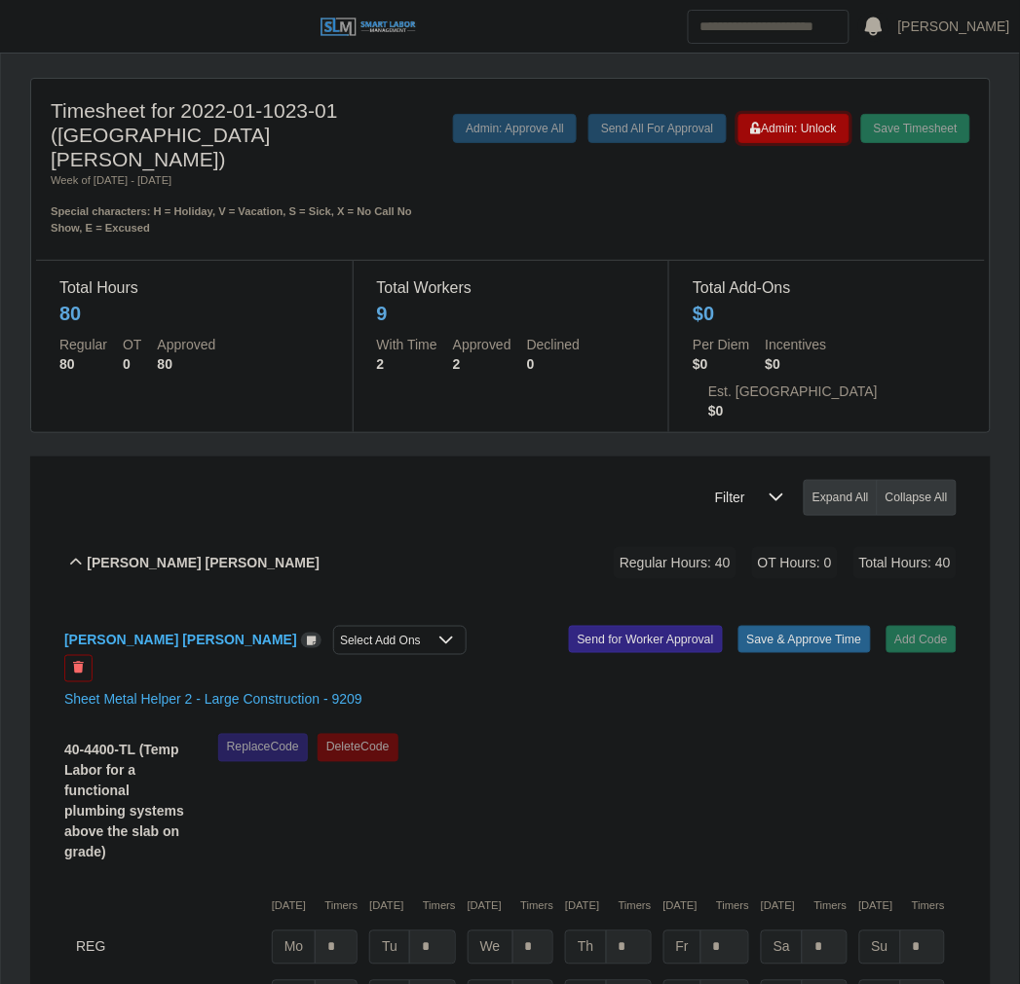
click at [792, 129] on span "Admin: Unlock" at bounding box center [794, 129] width 86 height 14
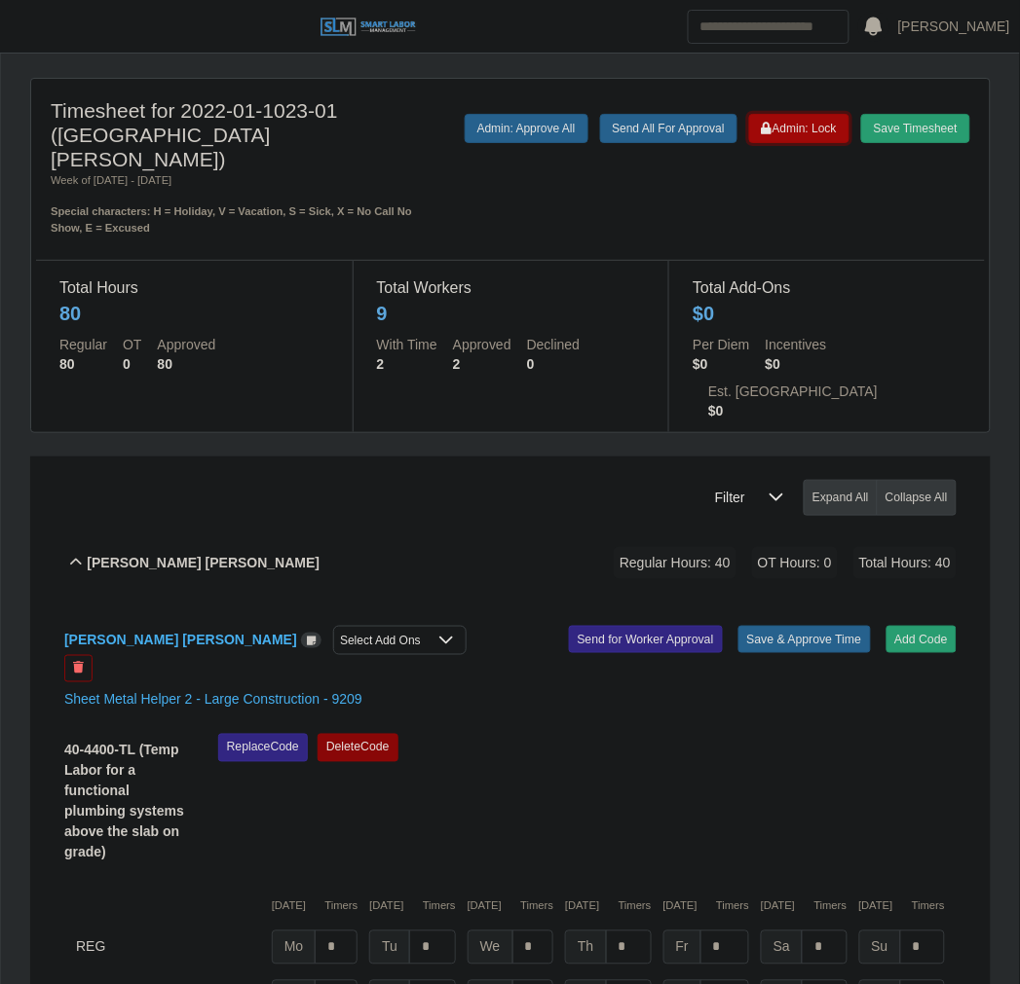
scroll to position [324, 0]
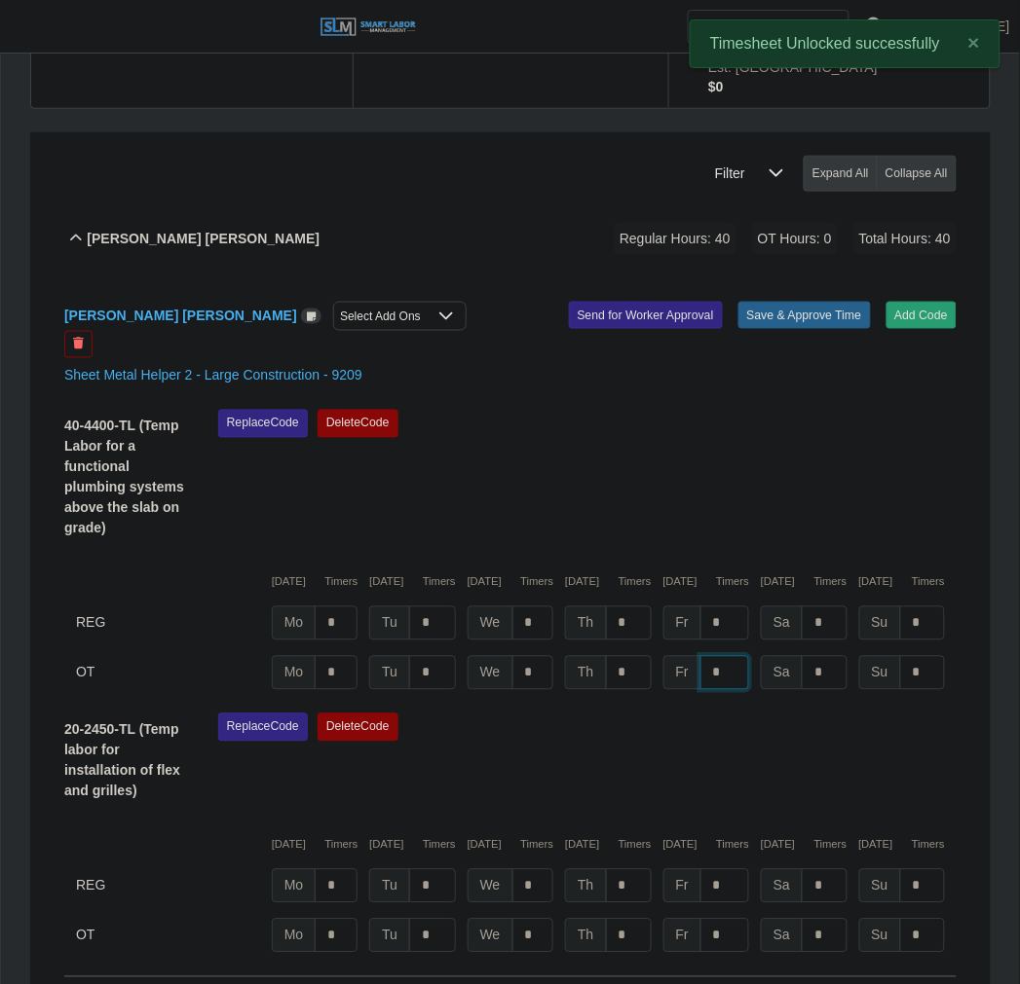
click at [732, 656] on input "*" at bounding box center [724, 673] width 49 height 34
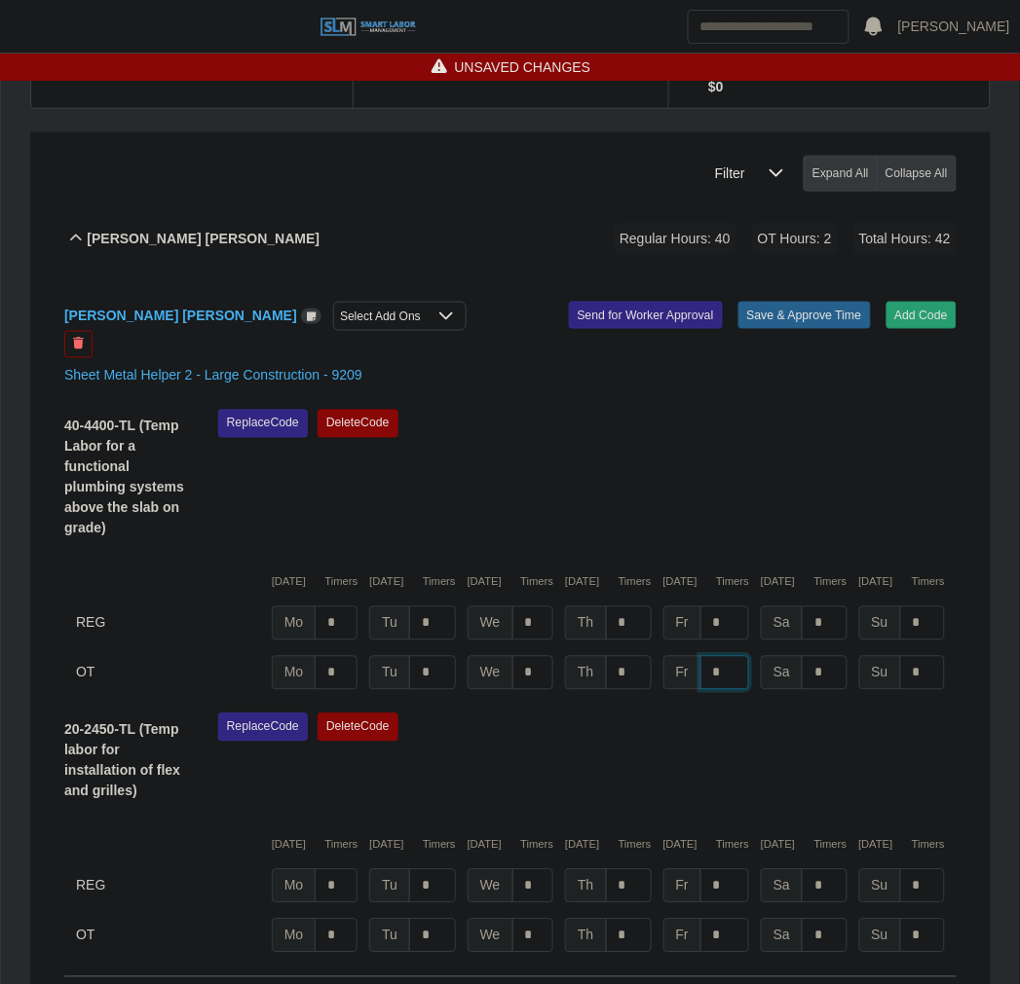
type input "*"
click at [724, 439] on div "Replace Code Delete Code" at bounding box center [587, 480] width 767 height 141
click at [830, 302] on button "Save & Approve Time" at bounding box center [804, 315] width 132 height 27
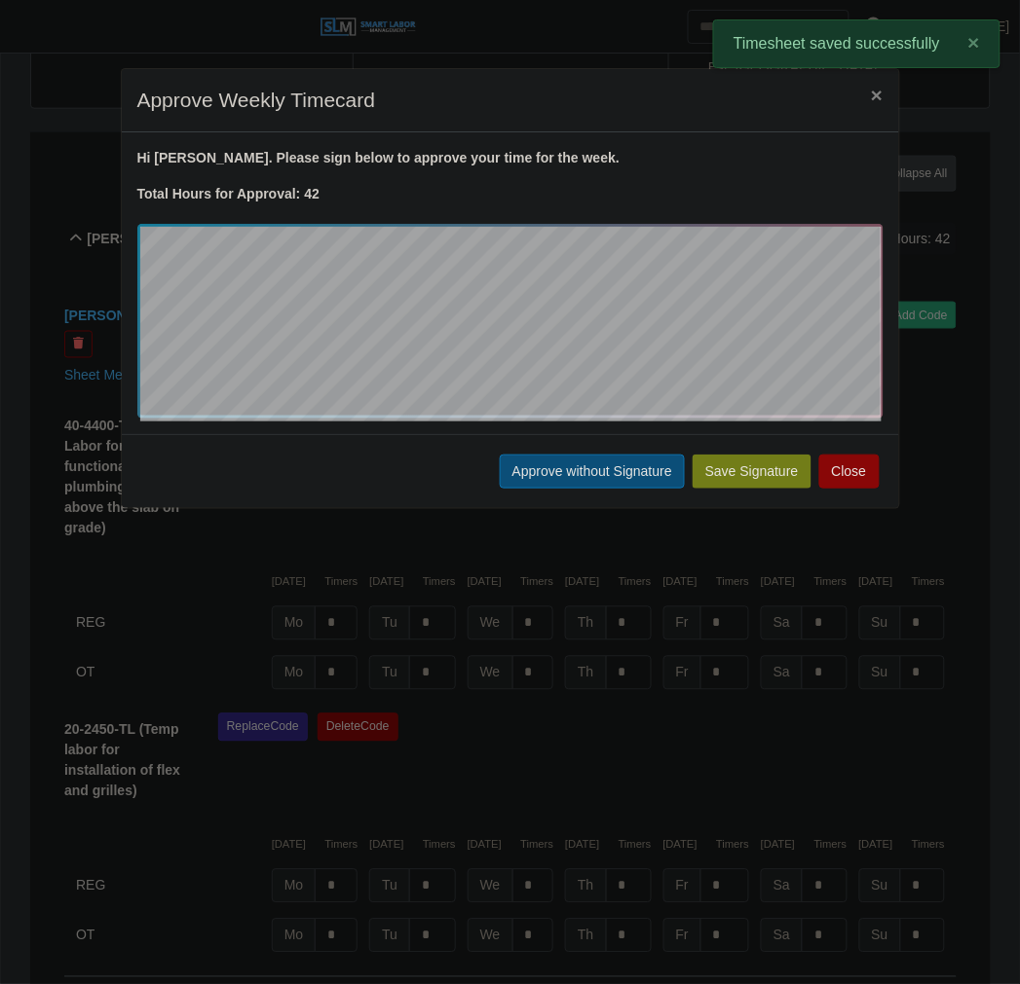
click at [518, 480] on button "Approve without Signature" at bounding box center [592, 472] width 185 height 34
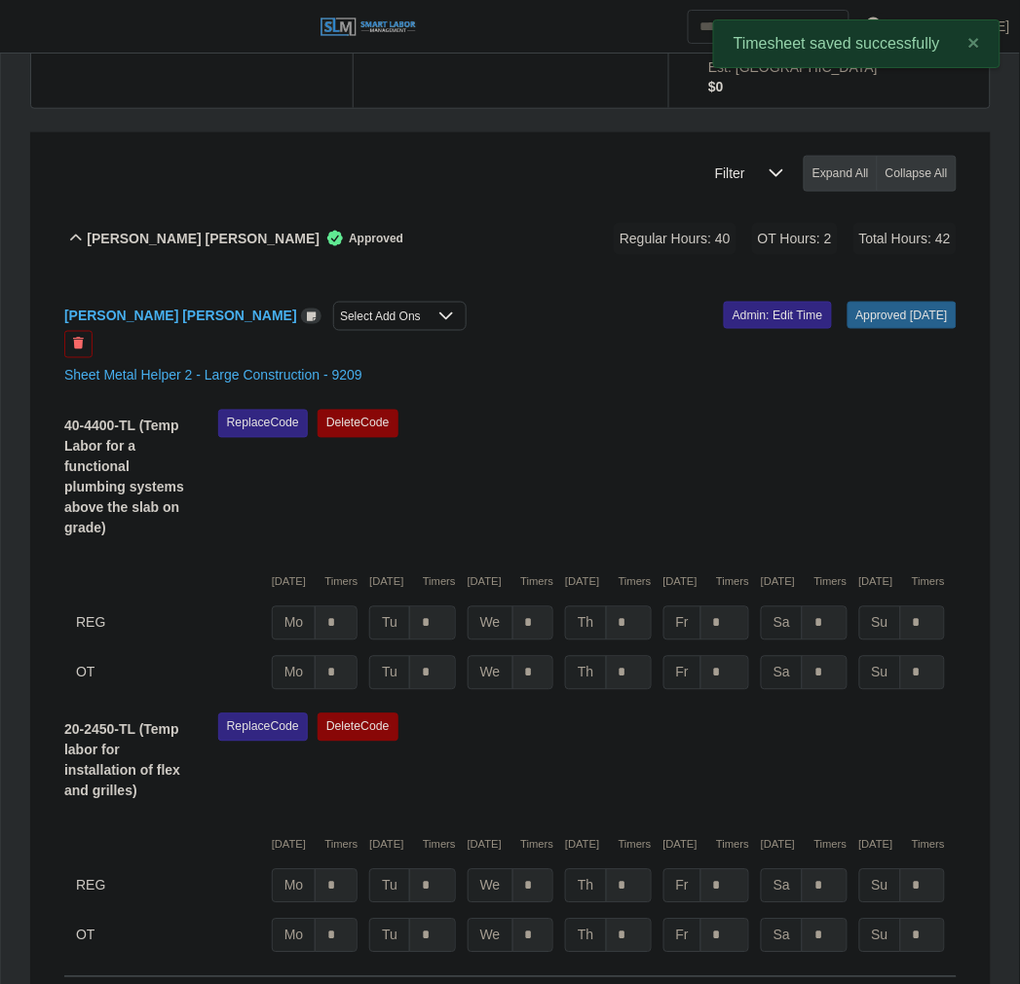
click at [378, 132] on div "Filter Expand All Collapse All" at bounding box center [510, 165] width 921 height 67
click at [353, 200] on div "Daisy Gonzalez Perez Approved Regular Hours: 40 OT Hours: 2 Total Hours: 42" at bounding box center [522, 239] width 870 height 79
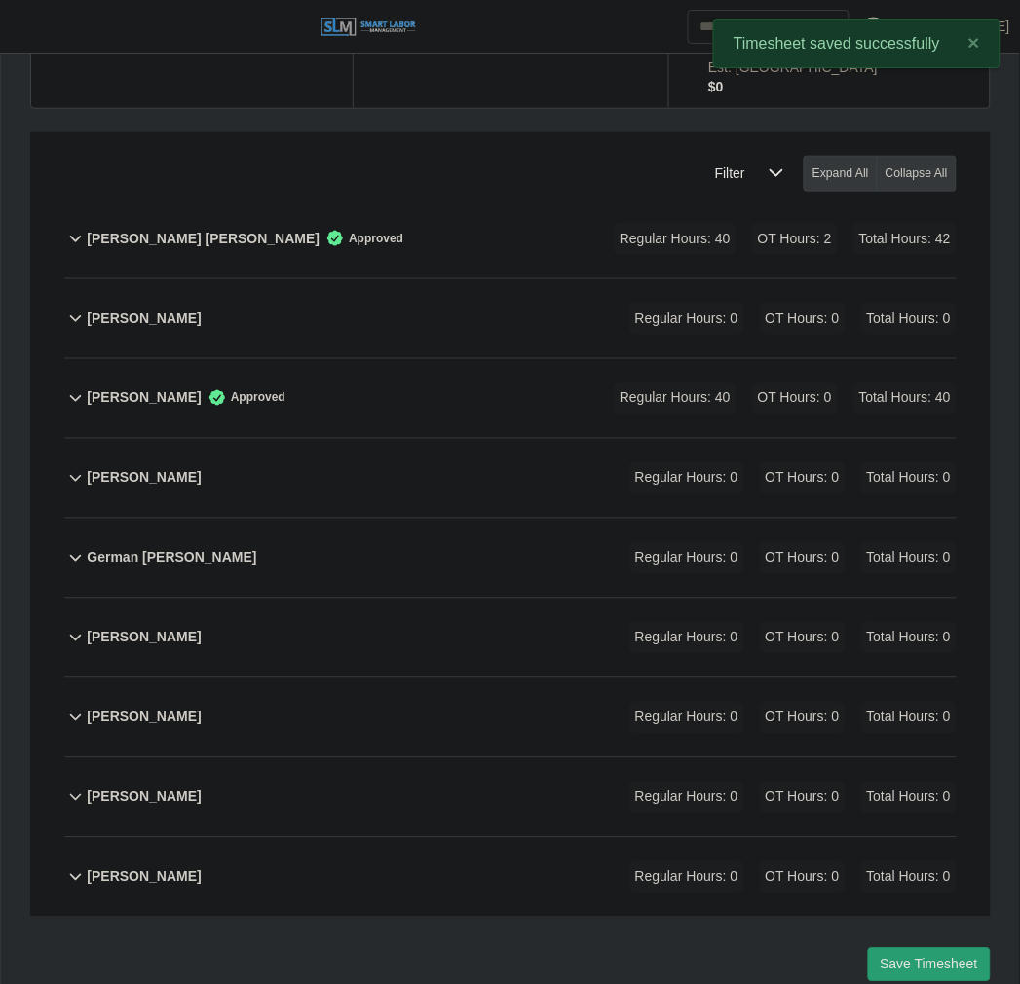
click at [552, 359] on div "Estuardo Morales Garcia Approved Regular Hours: 40 OT Hours: 0 Total Hours: 40" at bounding box center [522, 398] width 870 height 79
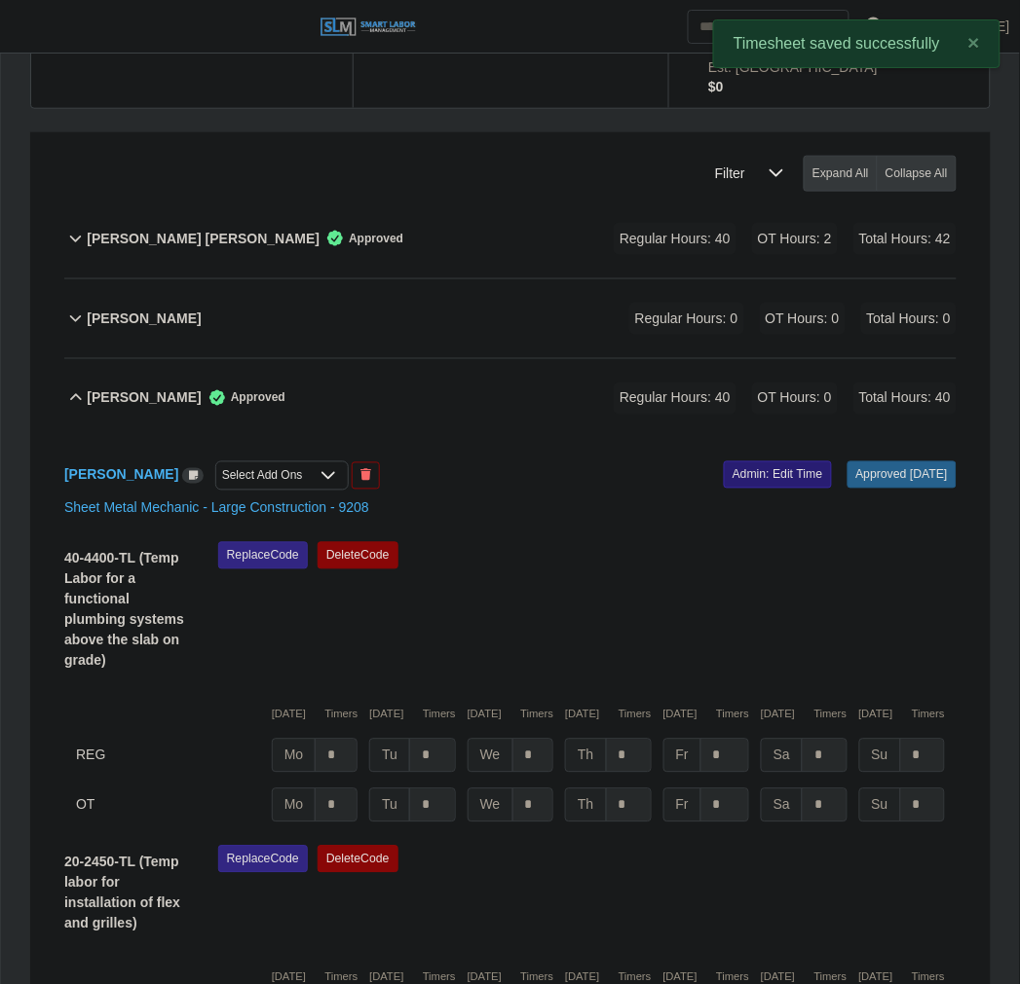
click at [732, 462] on link "Admin: Edit Time" at bounding box center [778, 475] width 108 height 27
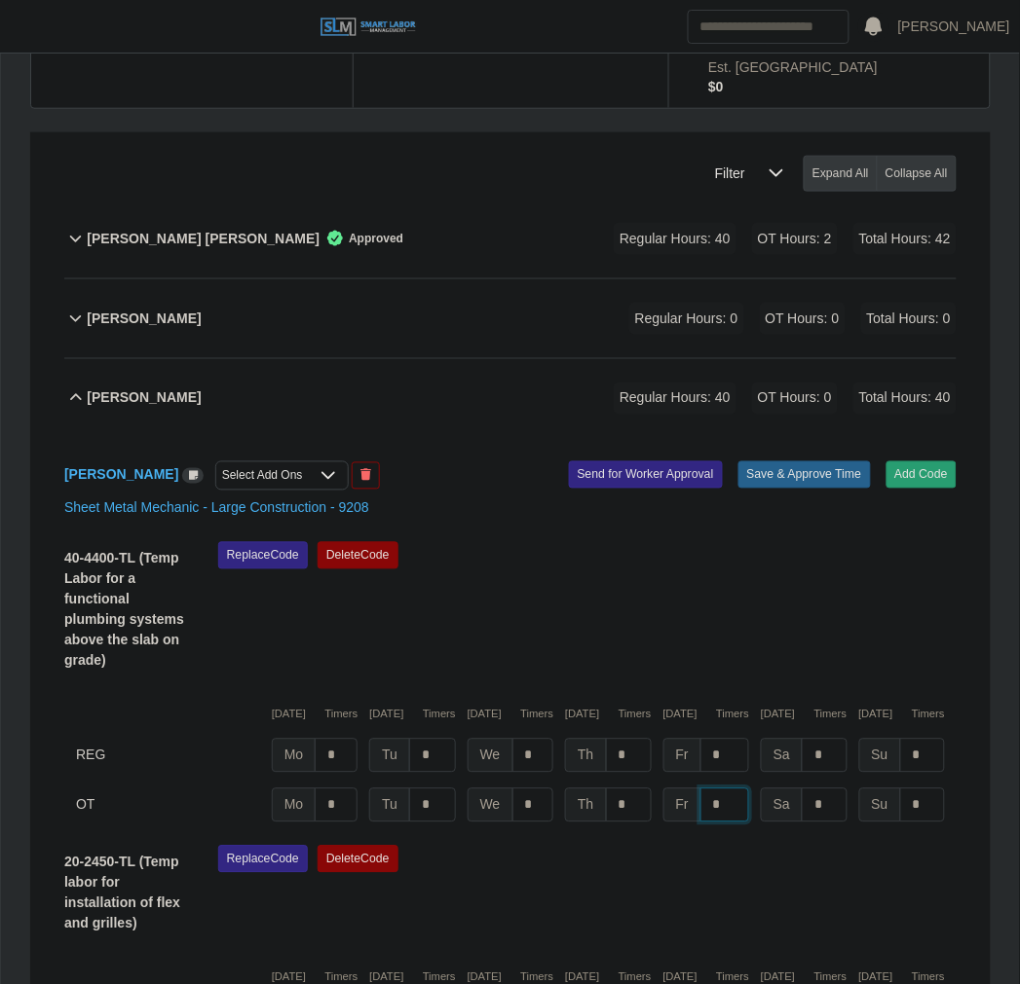
click at [0, 0] on input "*" at bounding box center [0, 0] width 0 height 0
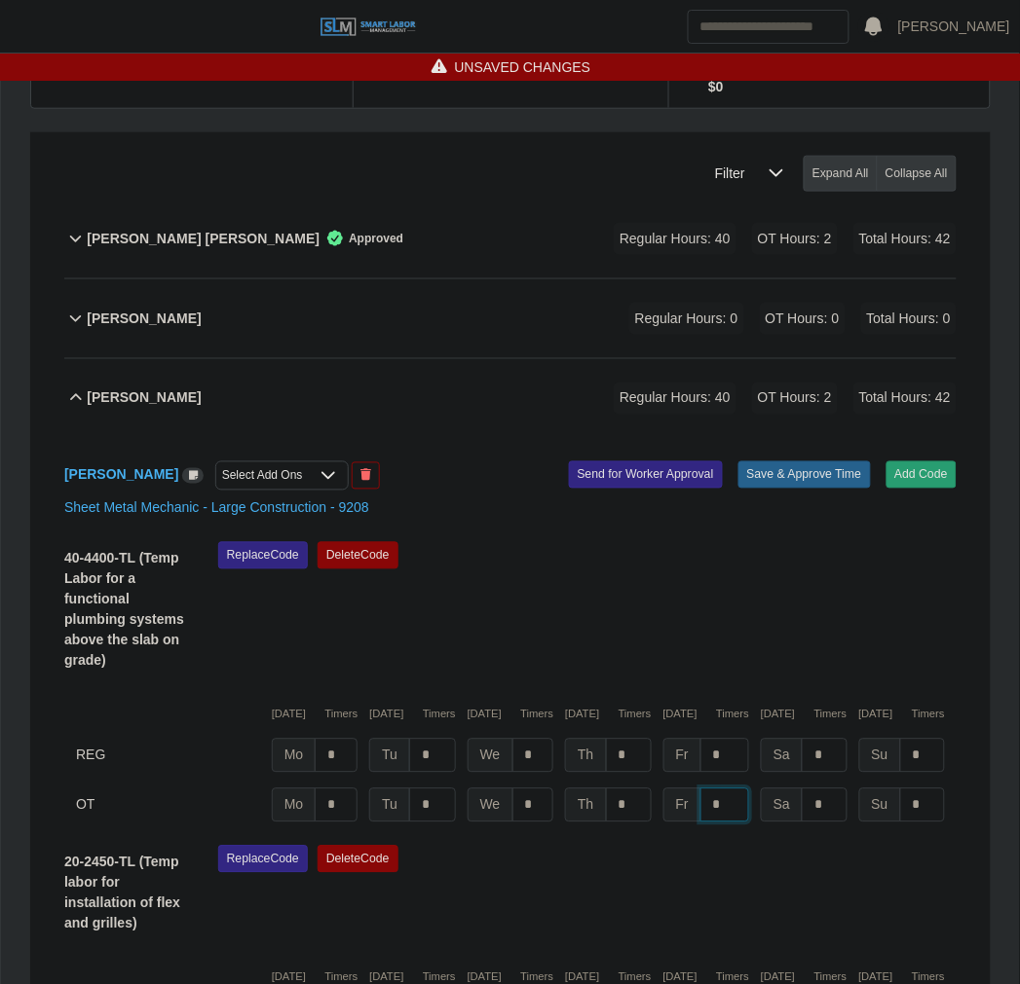
type input "*"
click at [693, 542] on div "Replace Code Delete Code" at bounding box center [587, 612] width 767 height 141
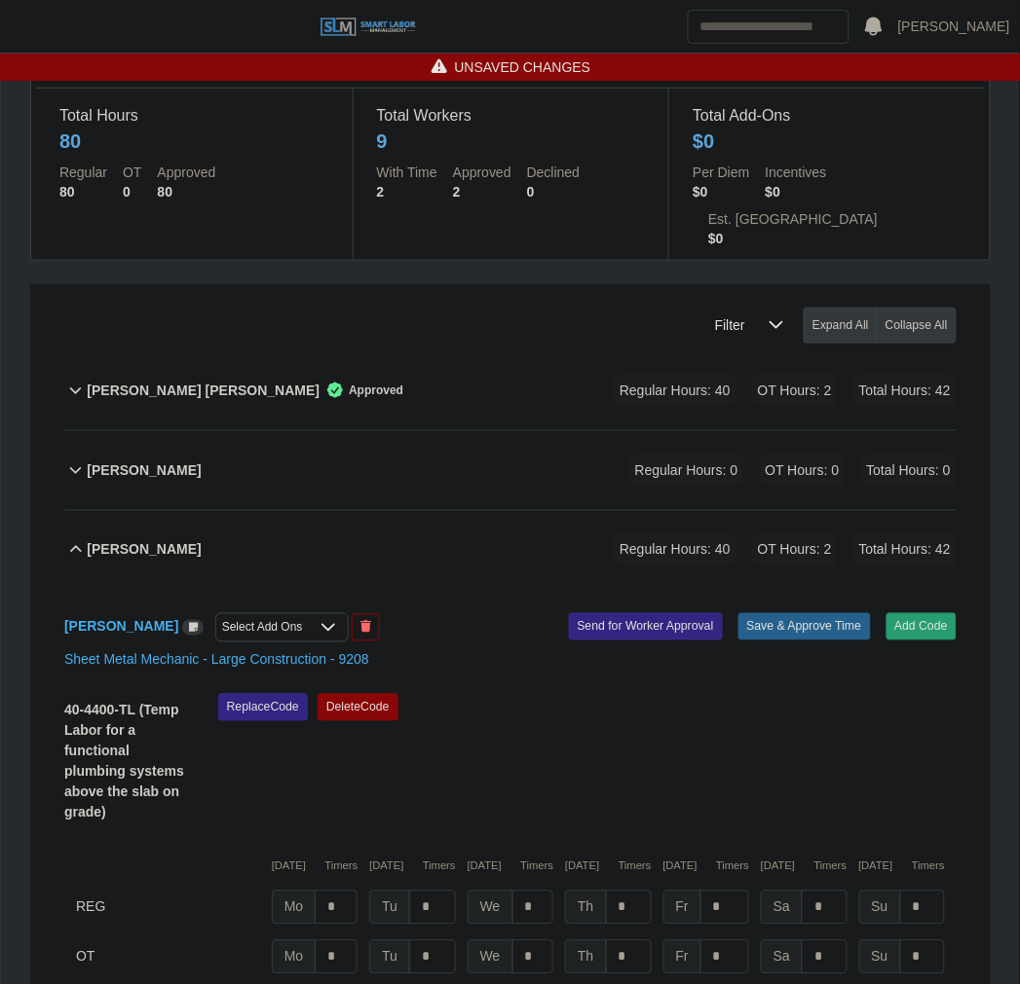
scroll to position [0, 0]
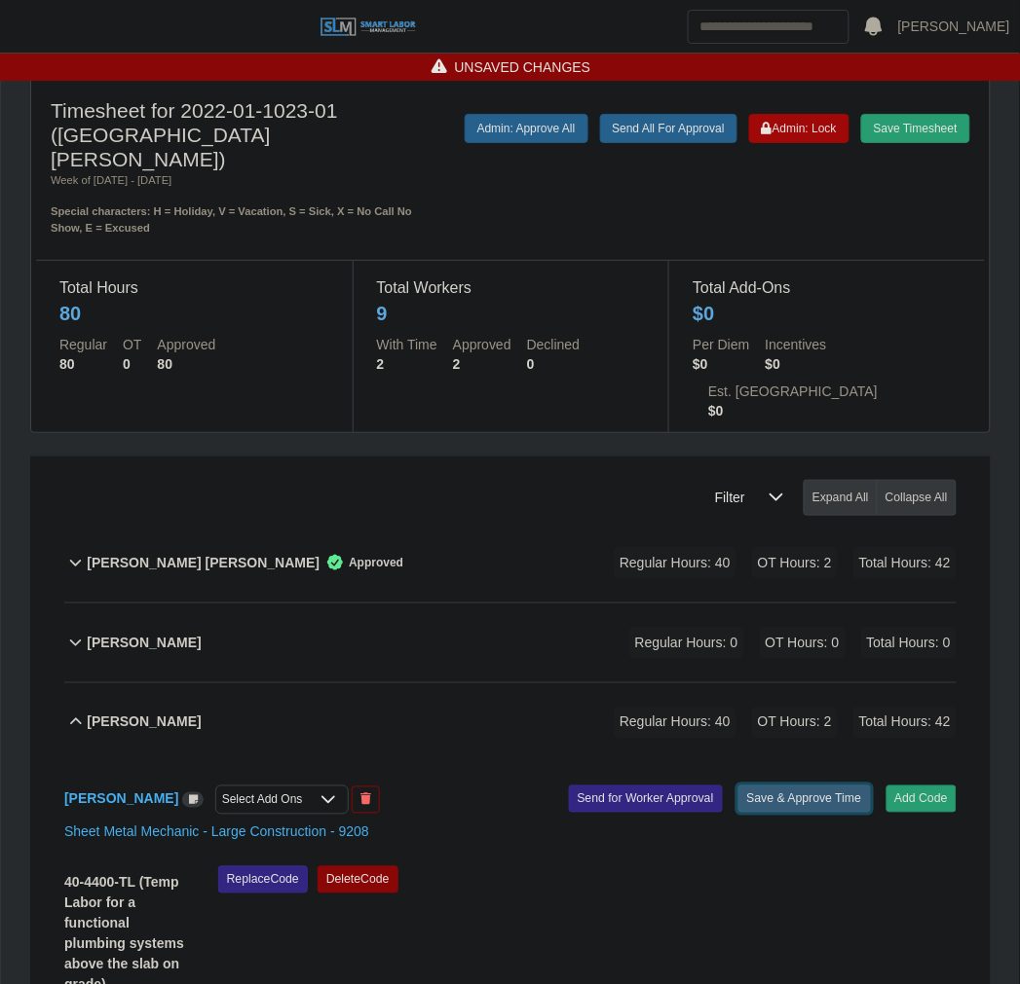
click at [805, 786] on button "Save & Approve Time" at bounding box center [804, 799] width 132 height 27
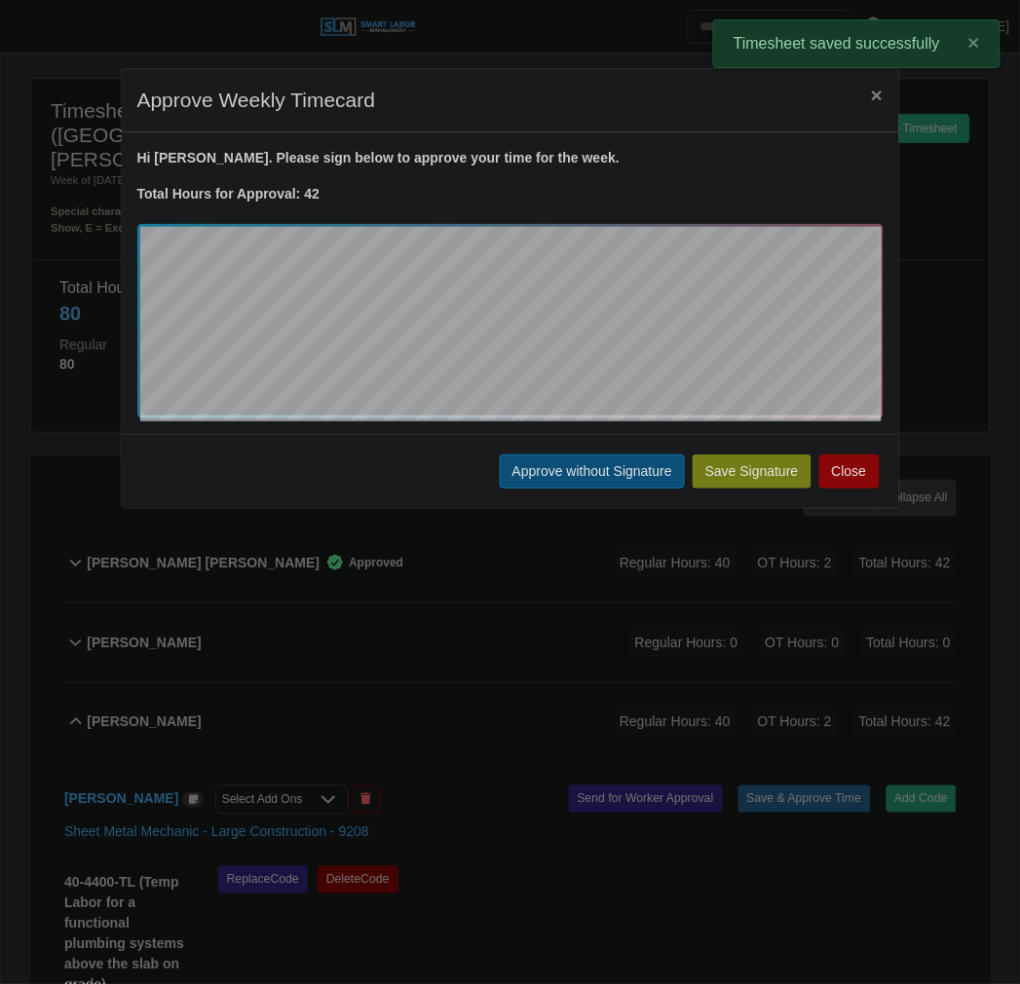
click at [547, 455] on button "Approve without Signature" at bounding box center [592, 472] width 185 height 34
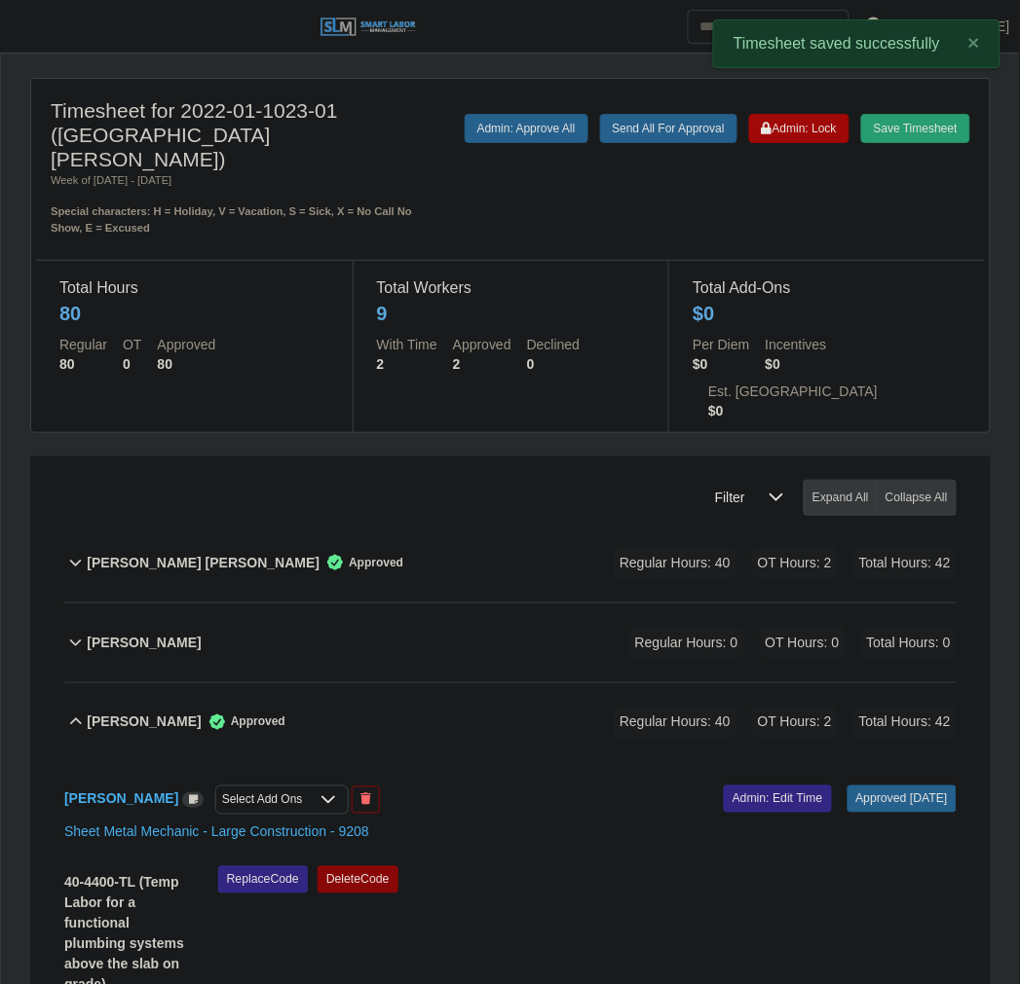
click at [494, 684] on div "Estuardo Morales Garcia Approved Regular Hours: 40 OT Hours: 2 Total Hours: 42" at bounding box center [522, 723] width 870 height 79
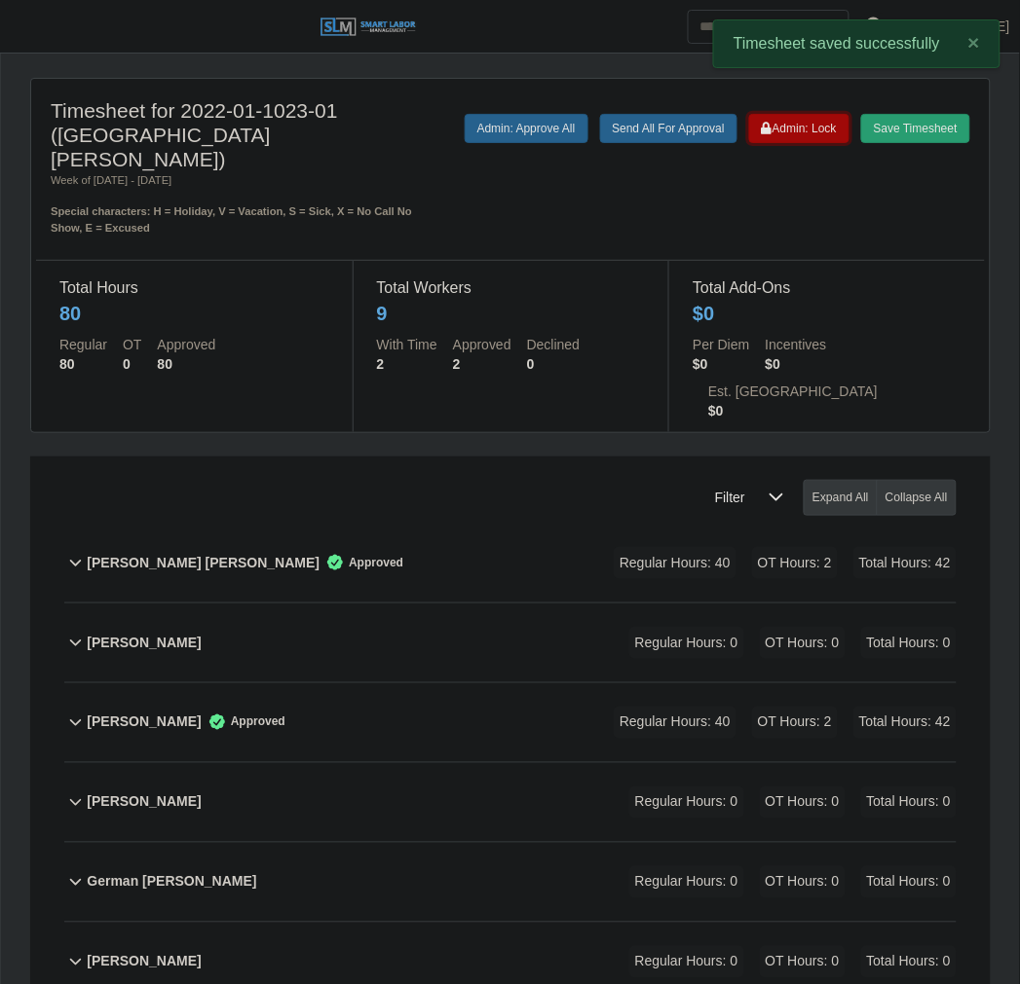
click at [813, 128] on span "Admin: Lock" at bounding box center [798, 129] width 75 height 14
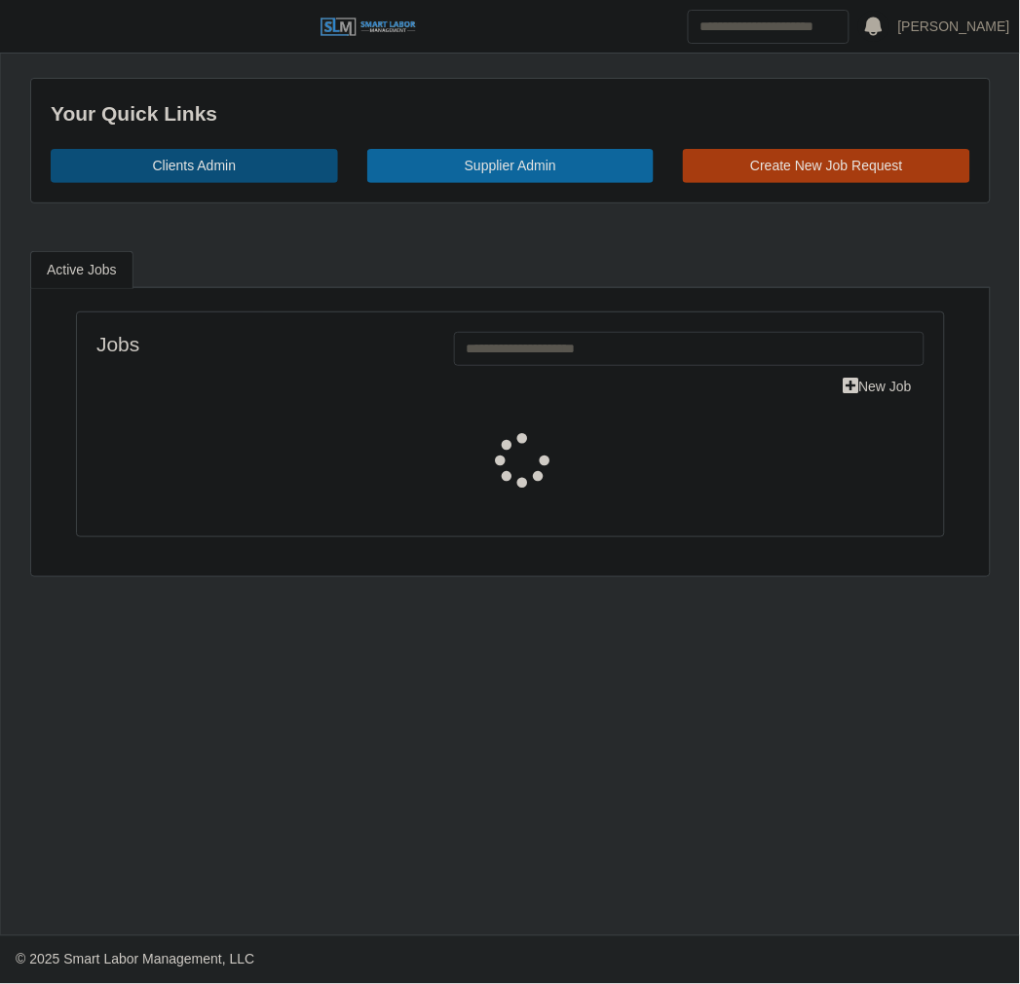
select select "****"
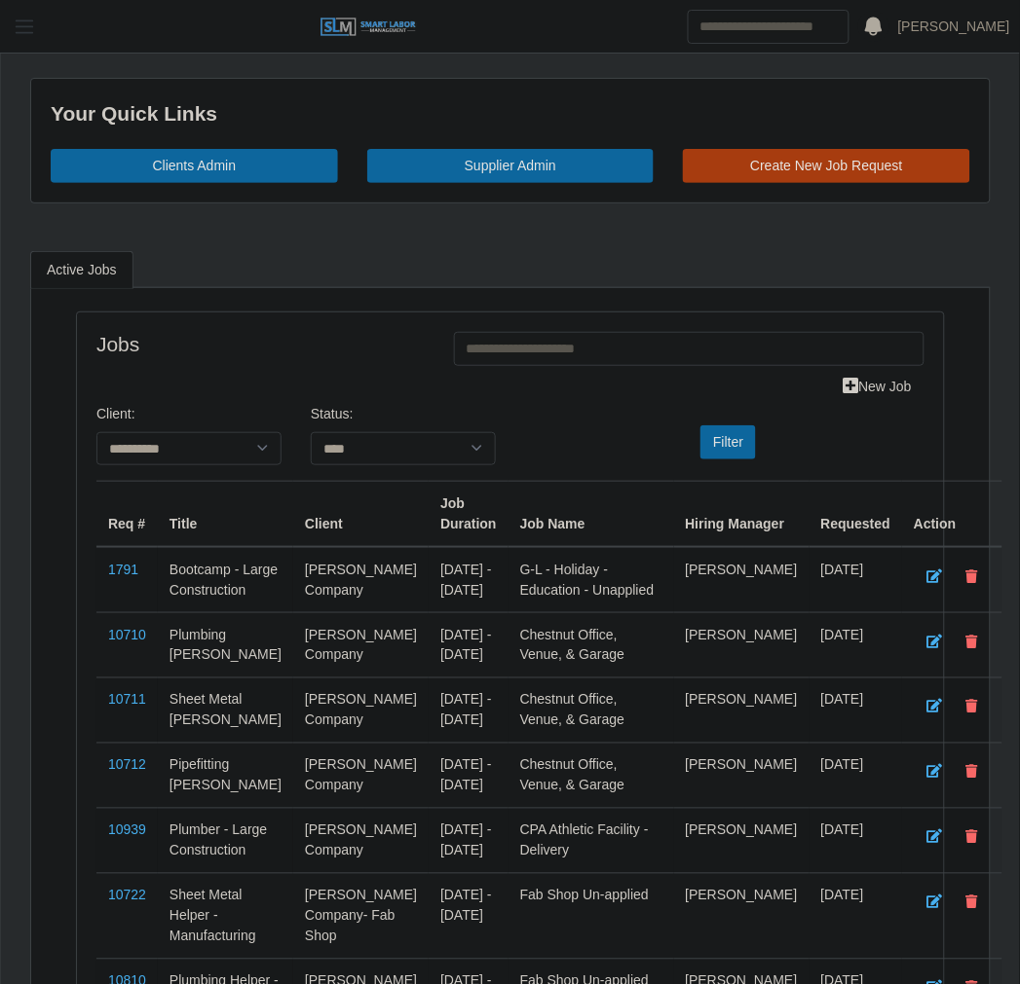
click at [26, 14] on button "button" at bounding box center [24, 27] width 49 height 32
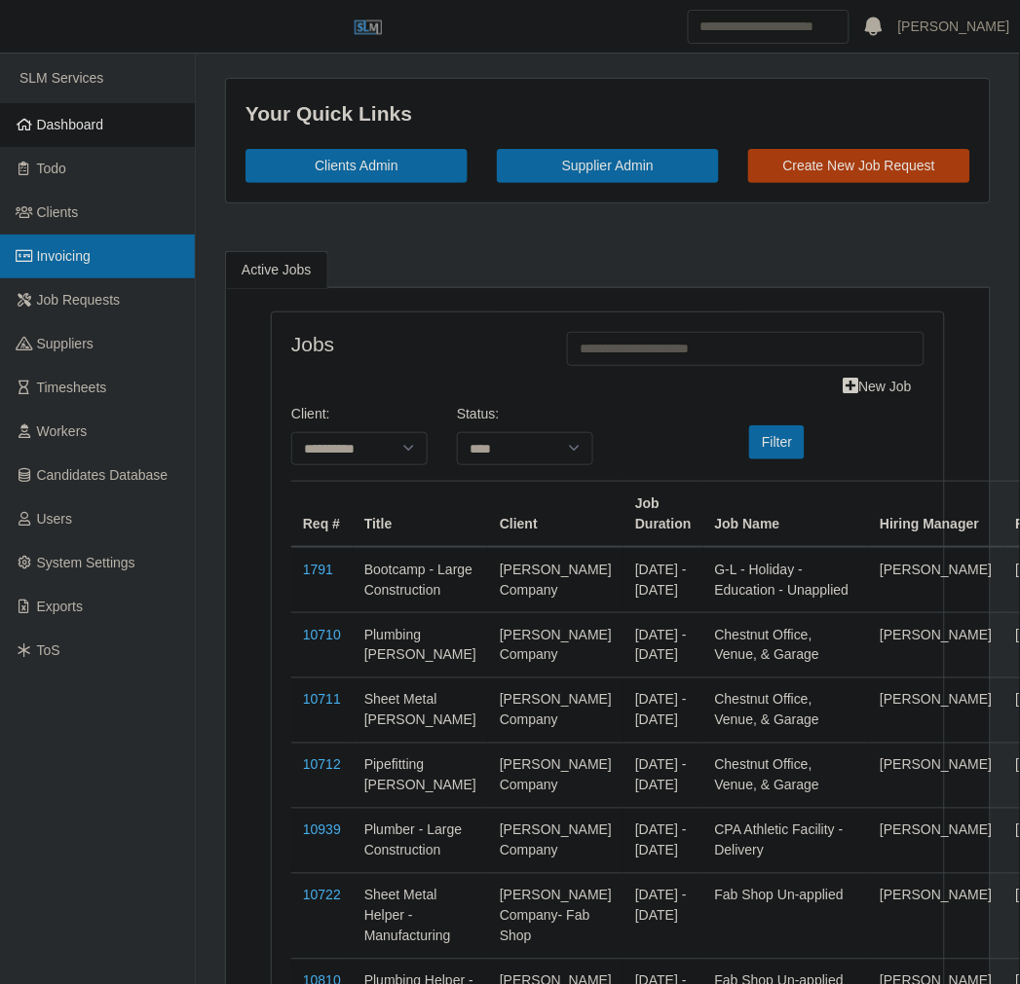
click at [97, 265] on link "Invoicing" at bounding box center [97, 257] width 195 height 44
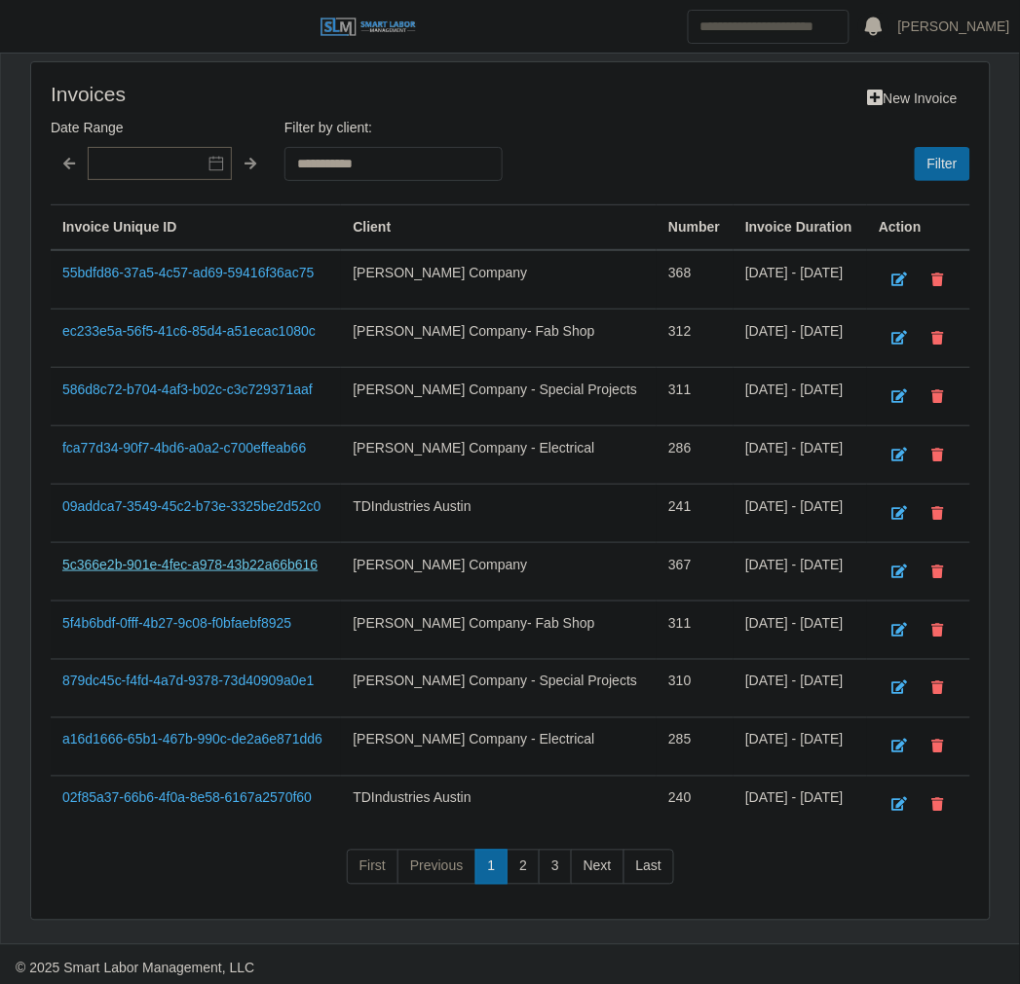
click at [258, 565] on link "5c366e2b-901e-4fec-a978-43b22a66b616" at bounding box center [189, 565] width 255 height 16
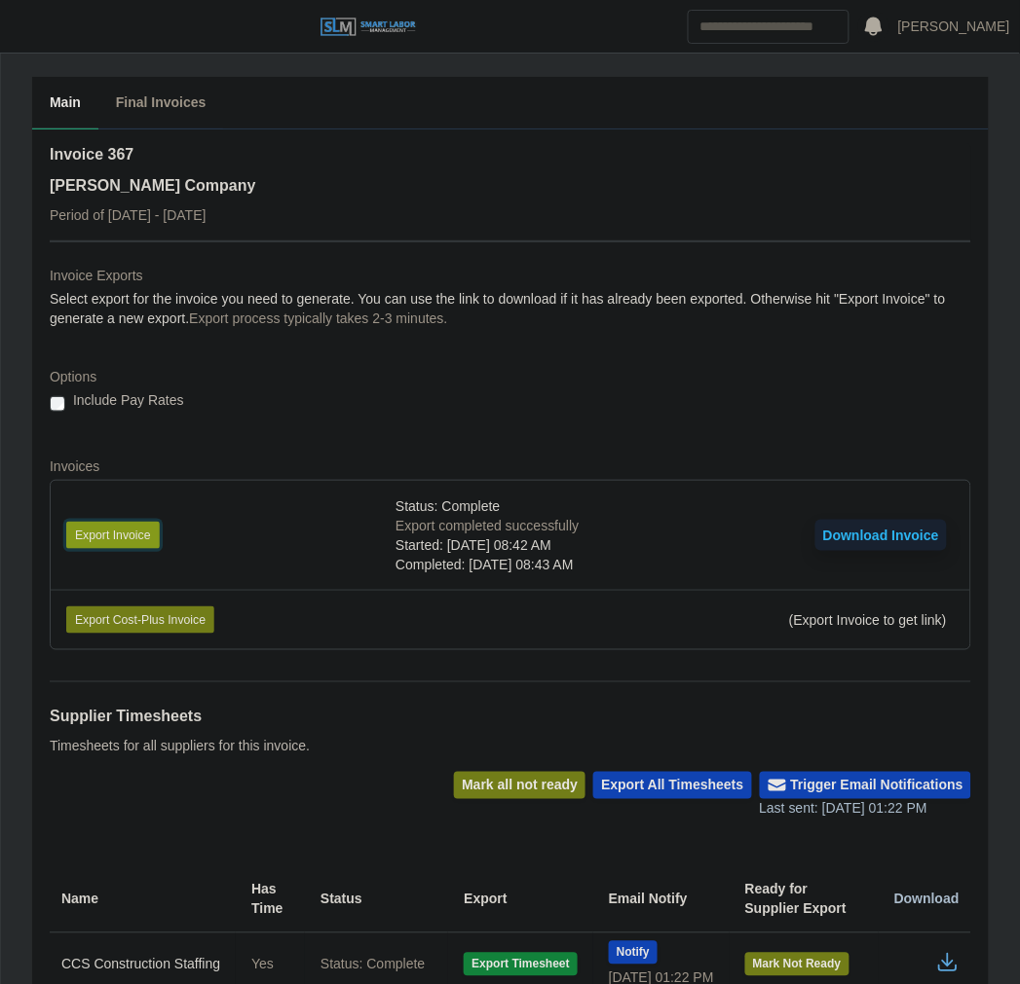
click at [123, 529] on button "Export Invoice" at bounding box center [112, 535] width 93 height 27
click at [492, 196] on div "Invoice 367 [PERSON_NAME] Company Period of [DATE] - [DATE]" at bounding box center [510, 191] width 921 height 97
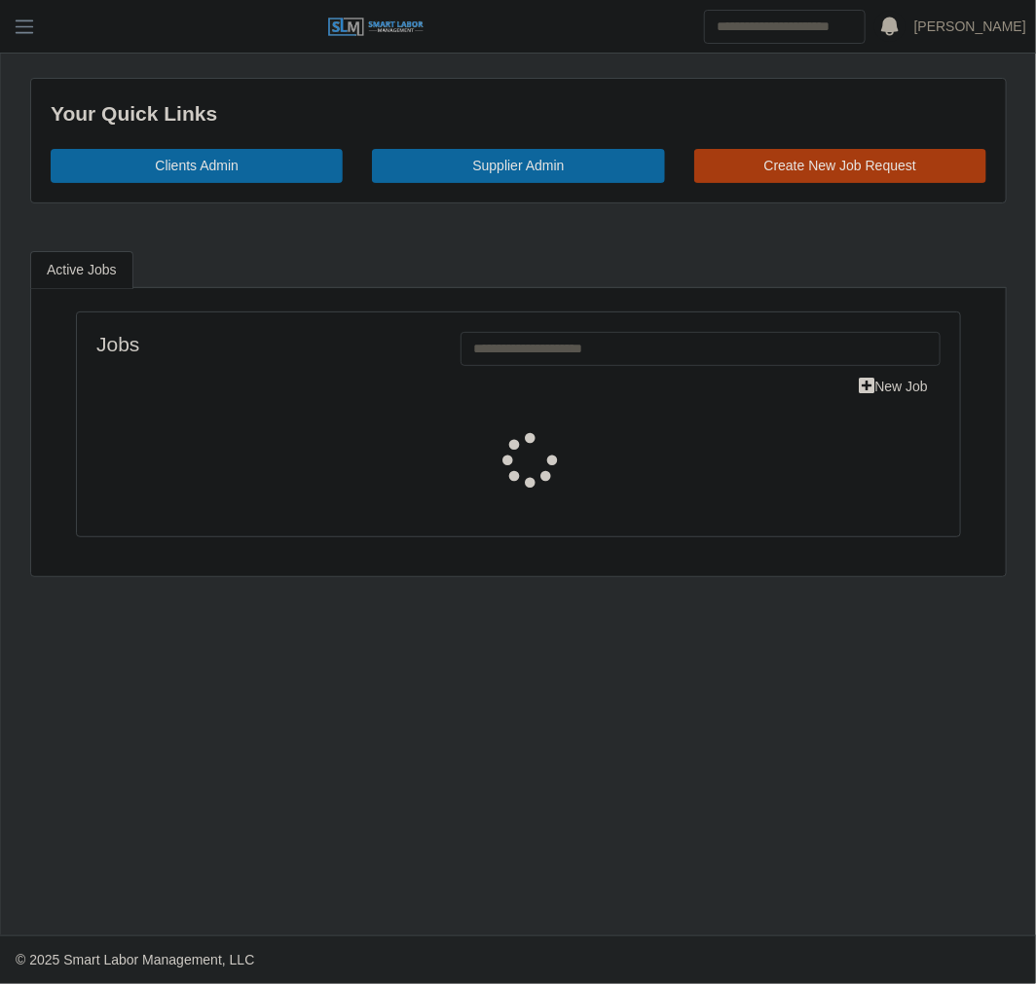
select select "****"
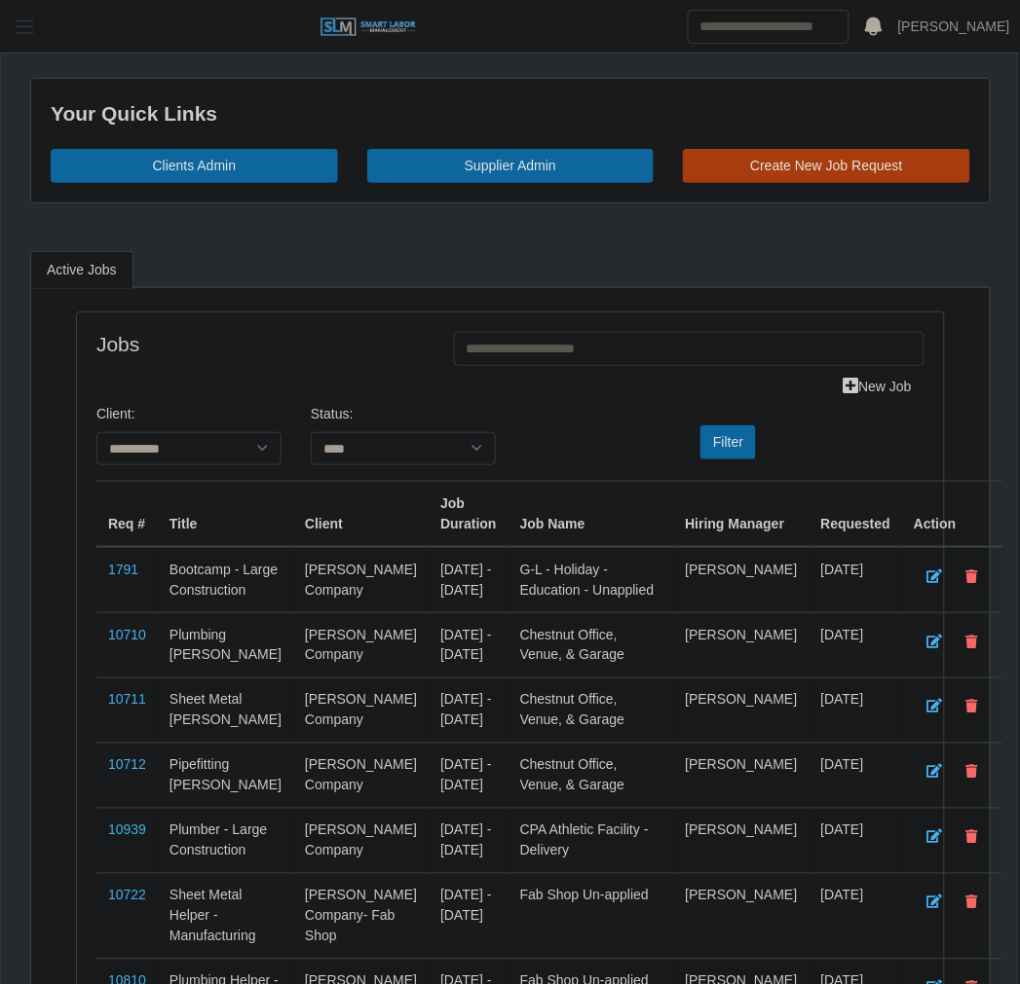
click at [25, 30] on span "button" at bounding box center [24, 27] width 25 height 22
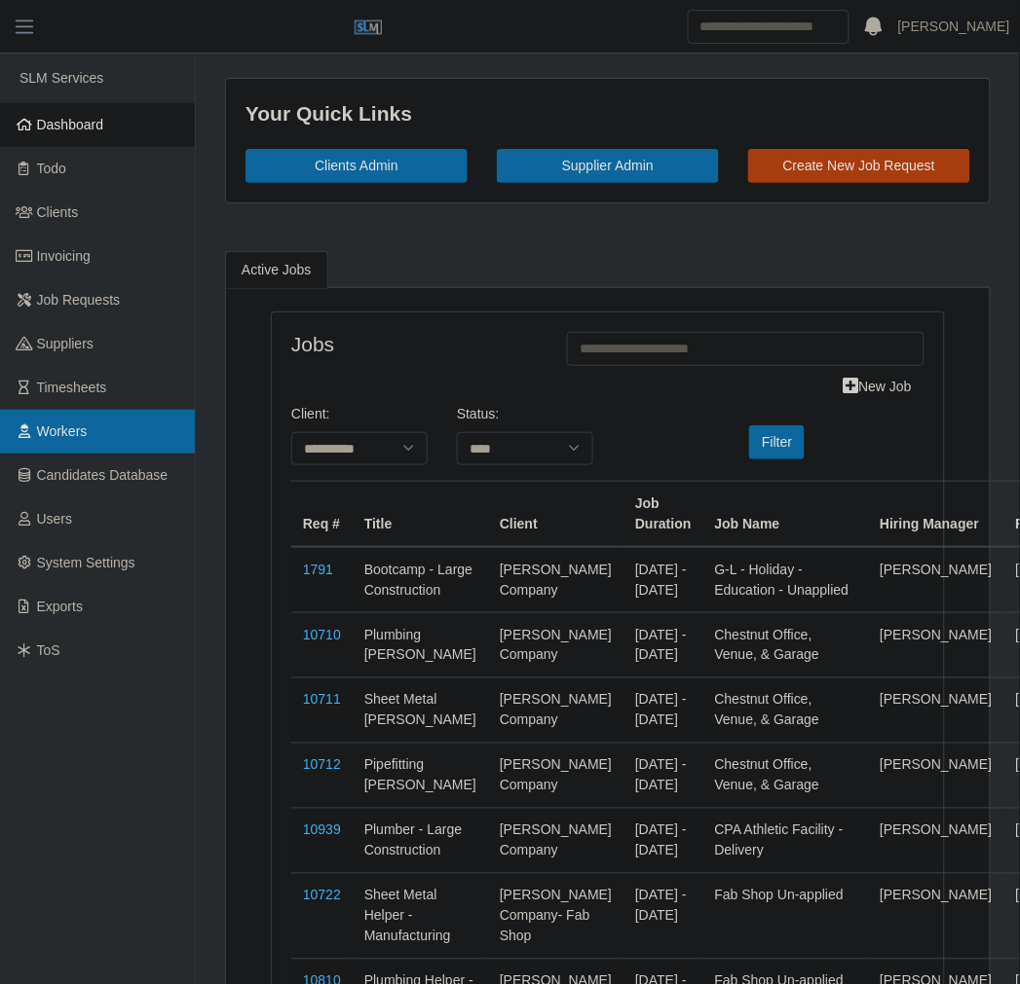
click at [75, 425] on span "Workers" at bounding box center [62, 432] width 51 height 16
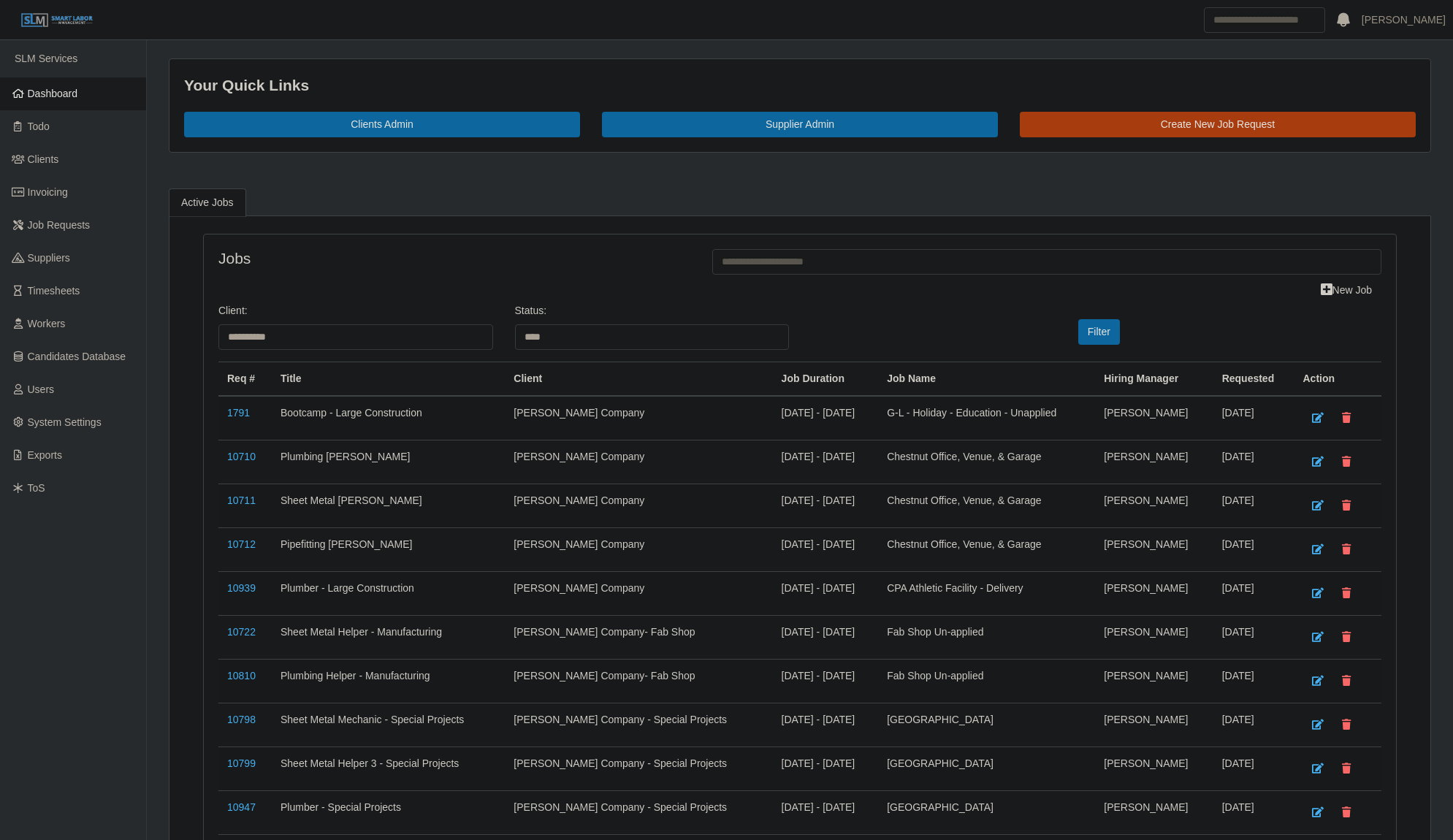
select select "****"
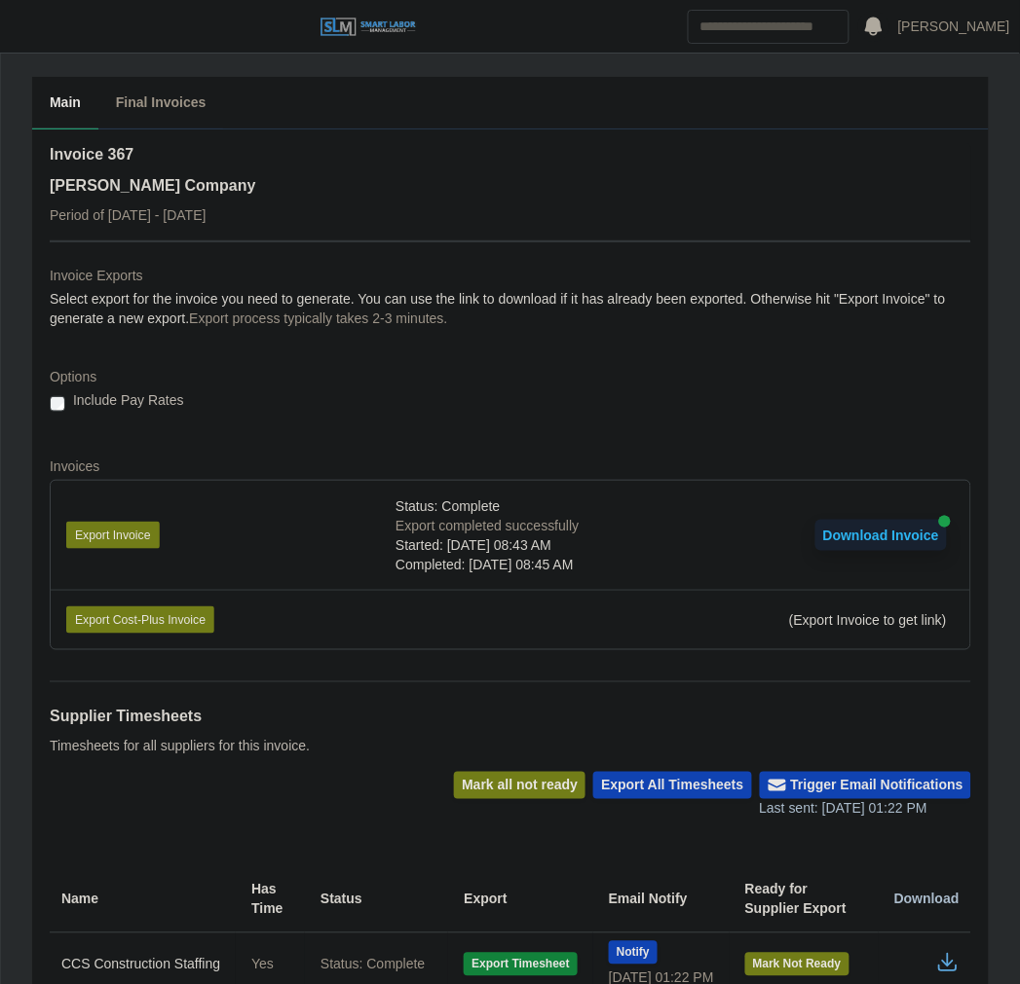
scroll to position [580, 0]
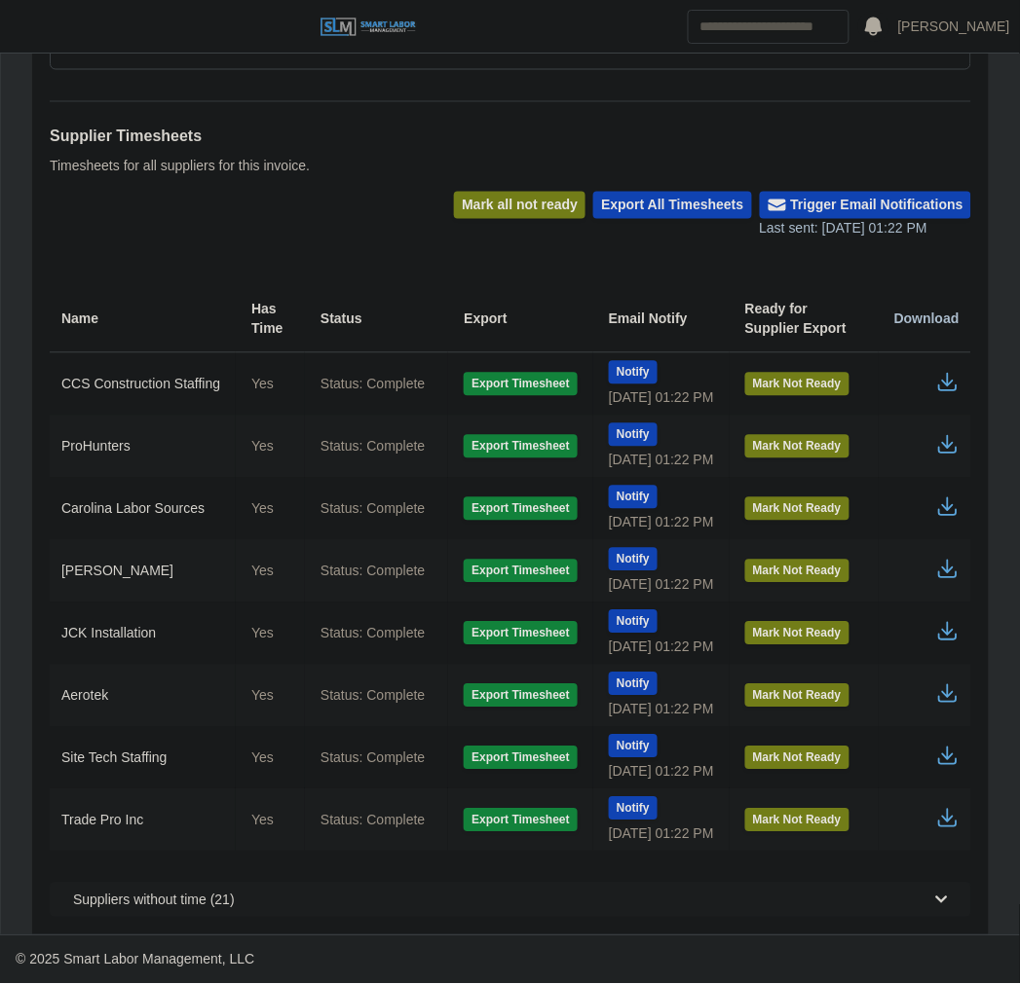
click at [941, 512] on icon "button" at bounding box center [947, 507] width 23 height 23
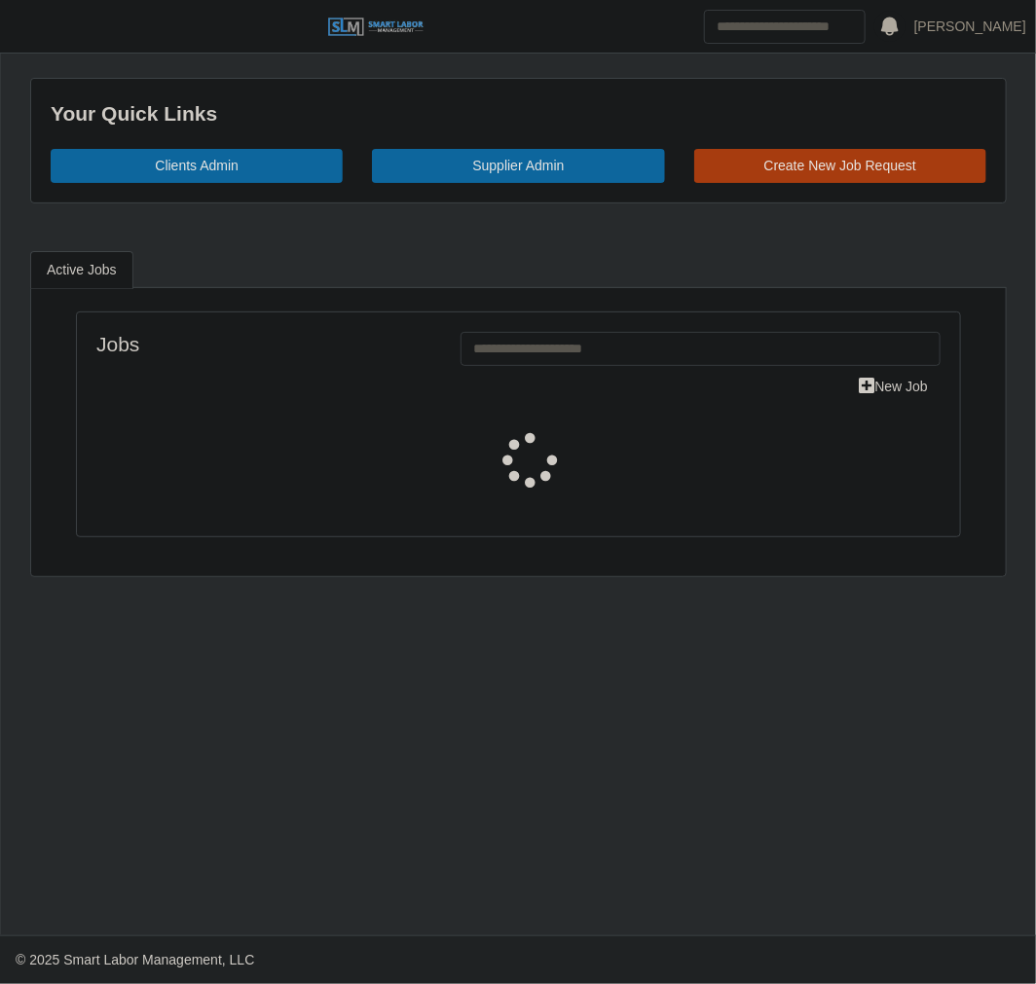
select select "****"
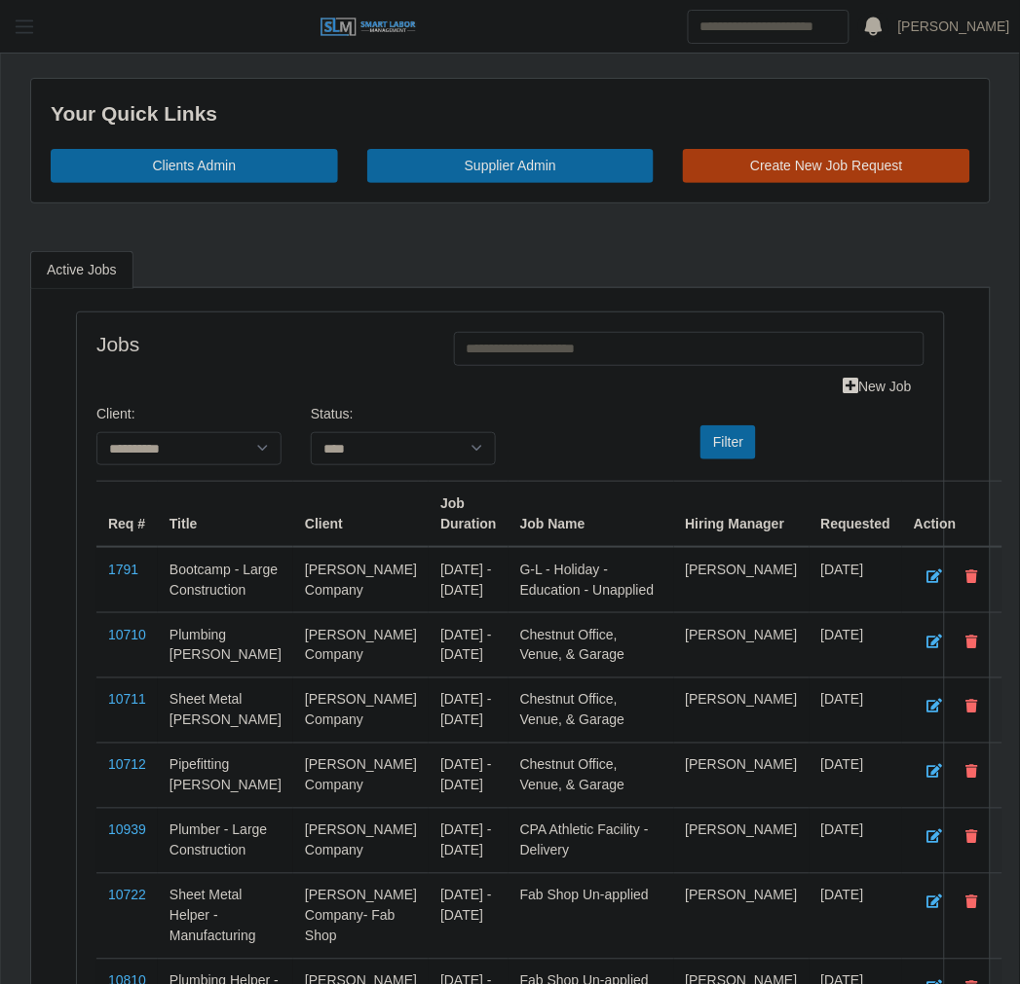
click at [39, 23] on button "button" at bounding box center [24, 27] width 49 height 32
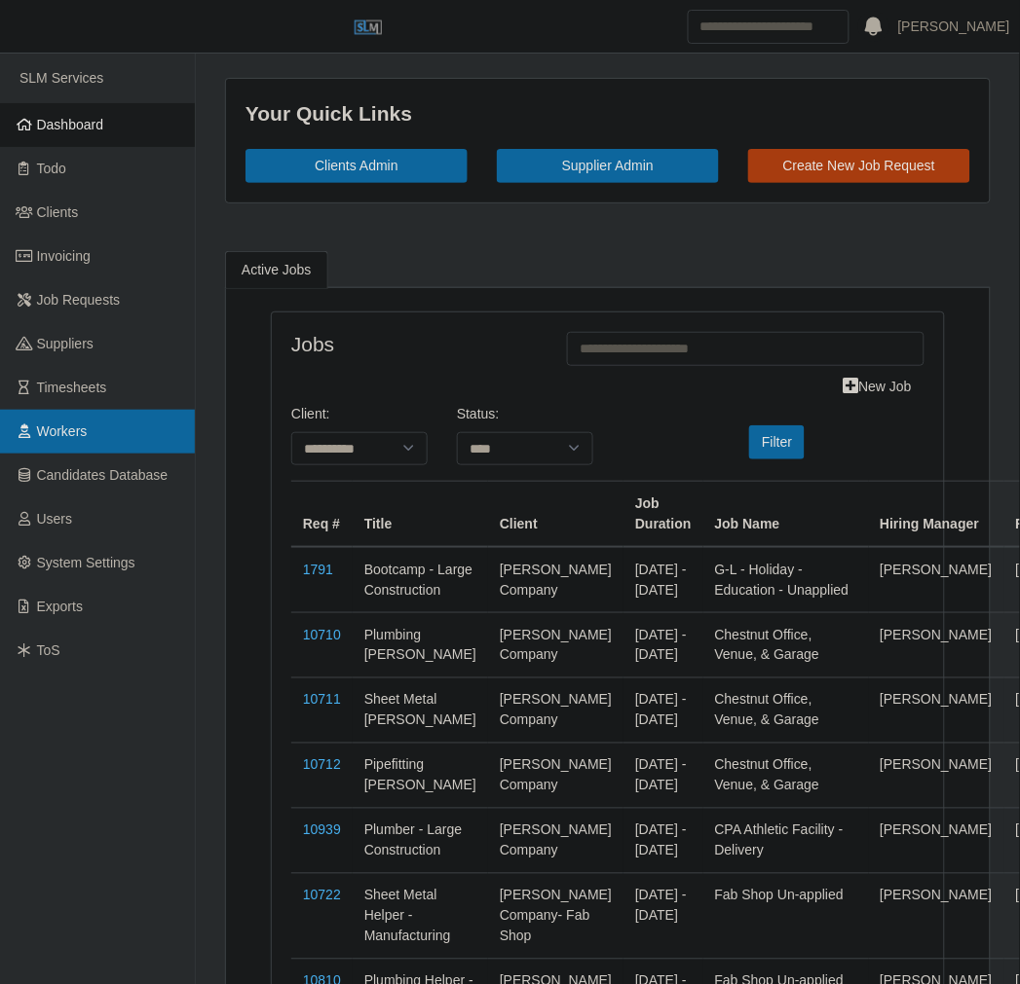
click at [120, 431] on link "Workers" at bounding box center [97, 432] width 195 height 44
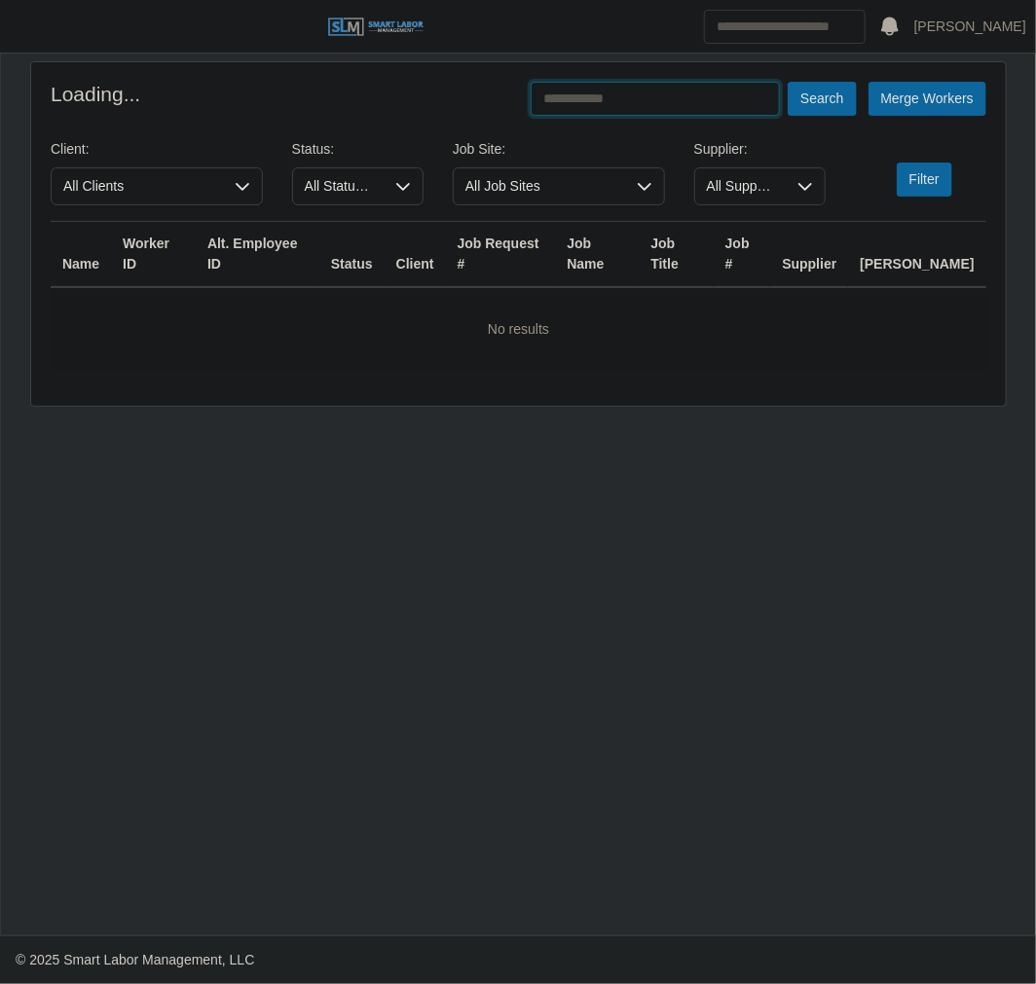
click at [737, 100] on input "text" at bounding box center [655, 99] width 249 height 34
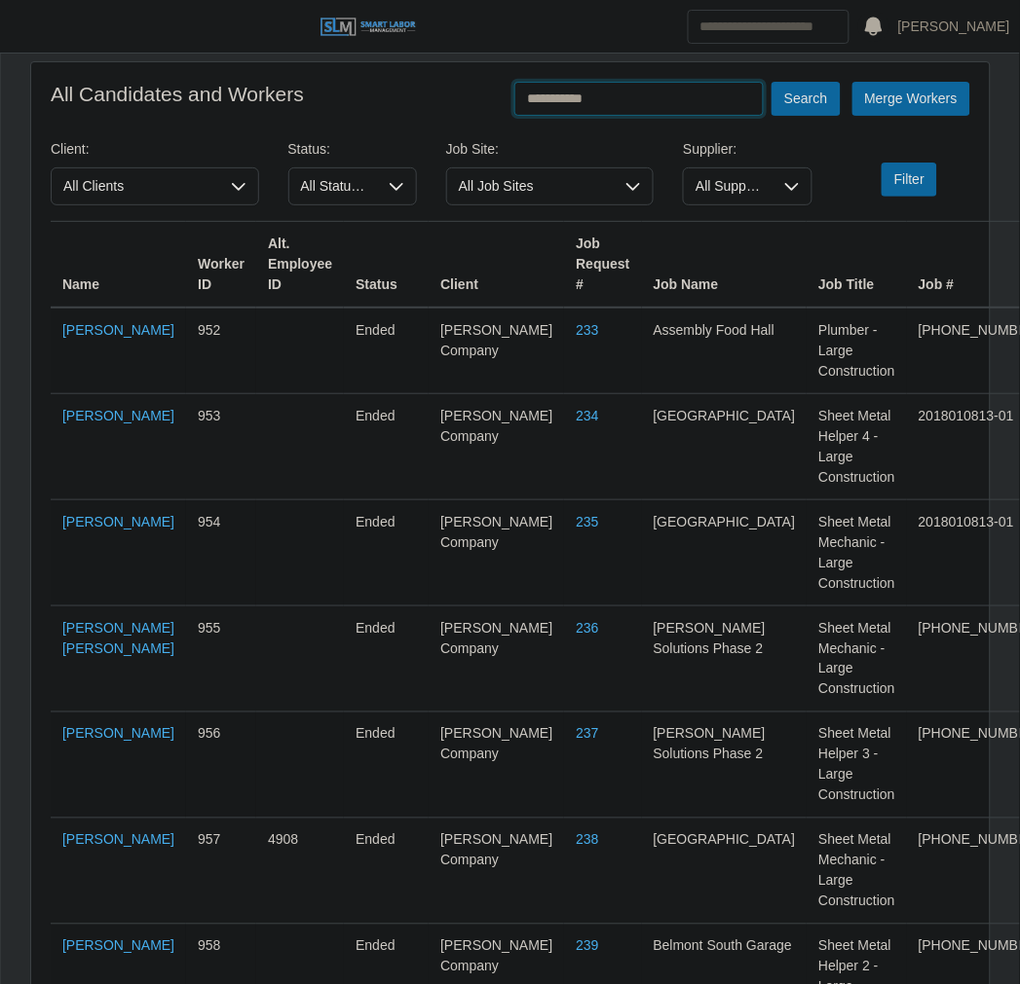
type input "**********"
click at [771, 82] on button "Search" at bounding box center [805, 99] width 68 height 34
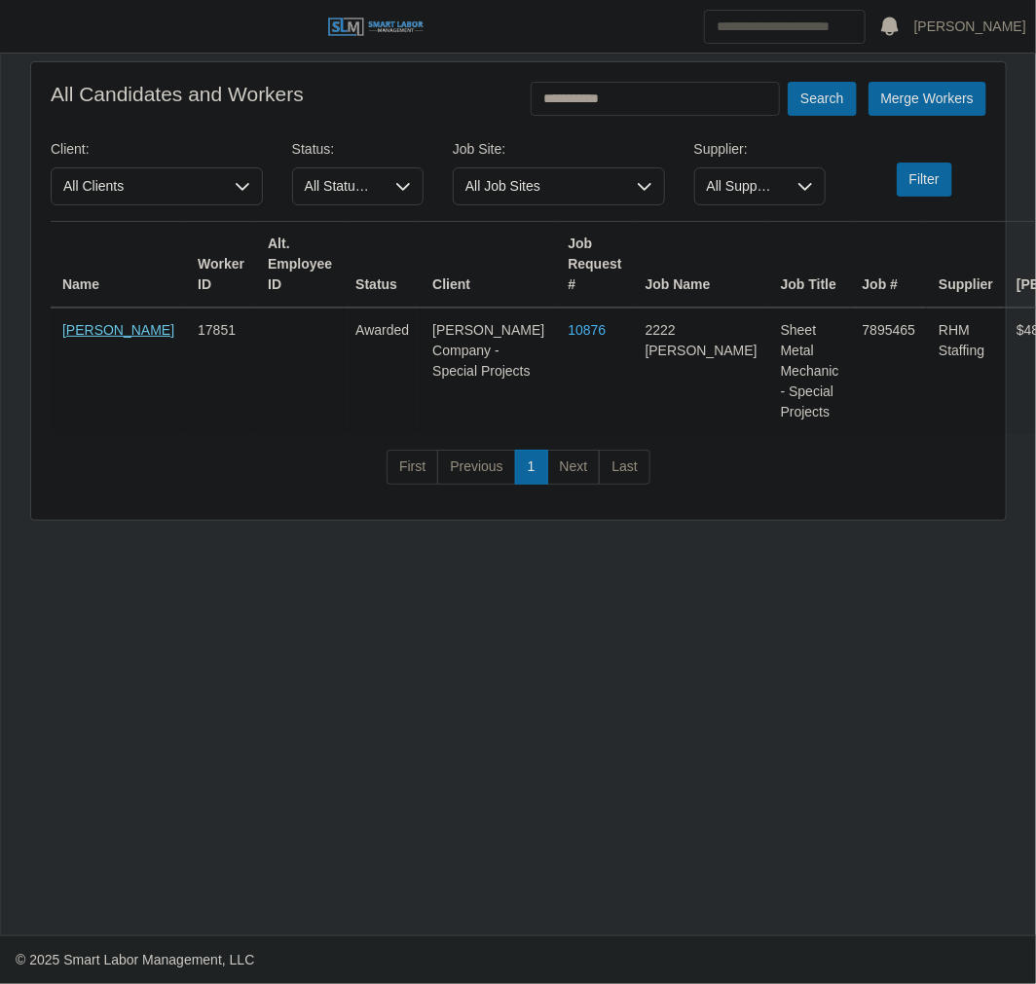
click at [62, 338] on link "Matt Duncan" at bounding box center [118, 330] width 112 height 16
click at [30, 26] on span "button" at bounding box center [24, 27] width 25 height 22
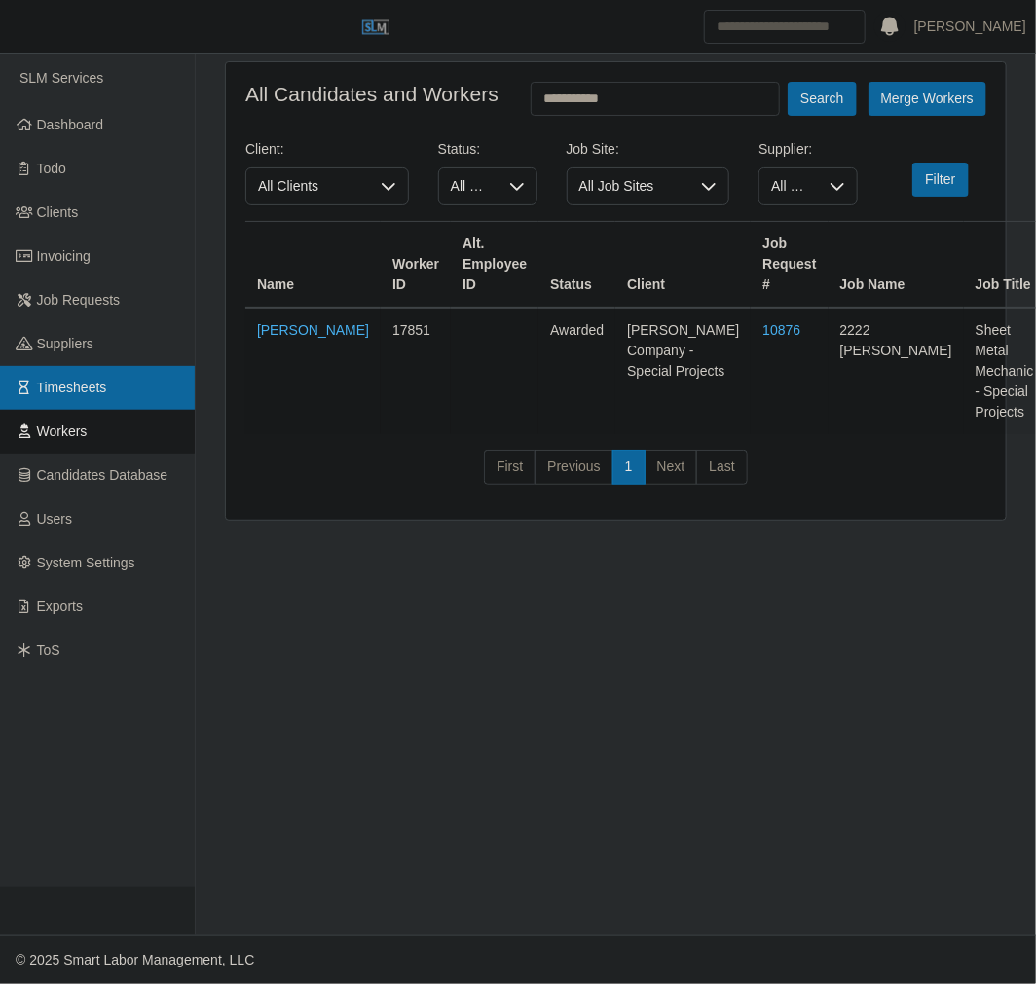
click at [63, 390] on span "Timesheets" at bounding box center [72, 388] width 70 height 16
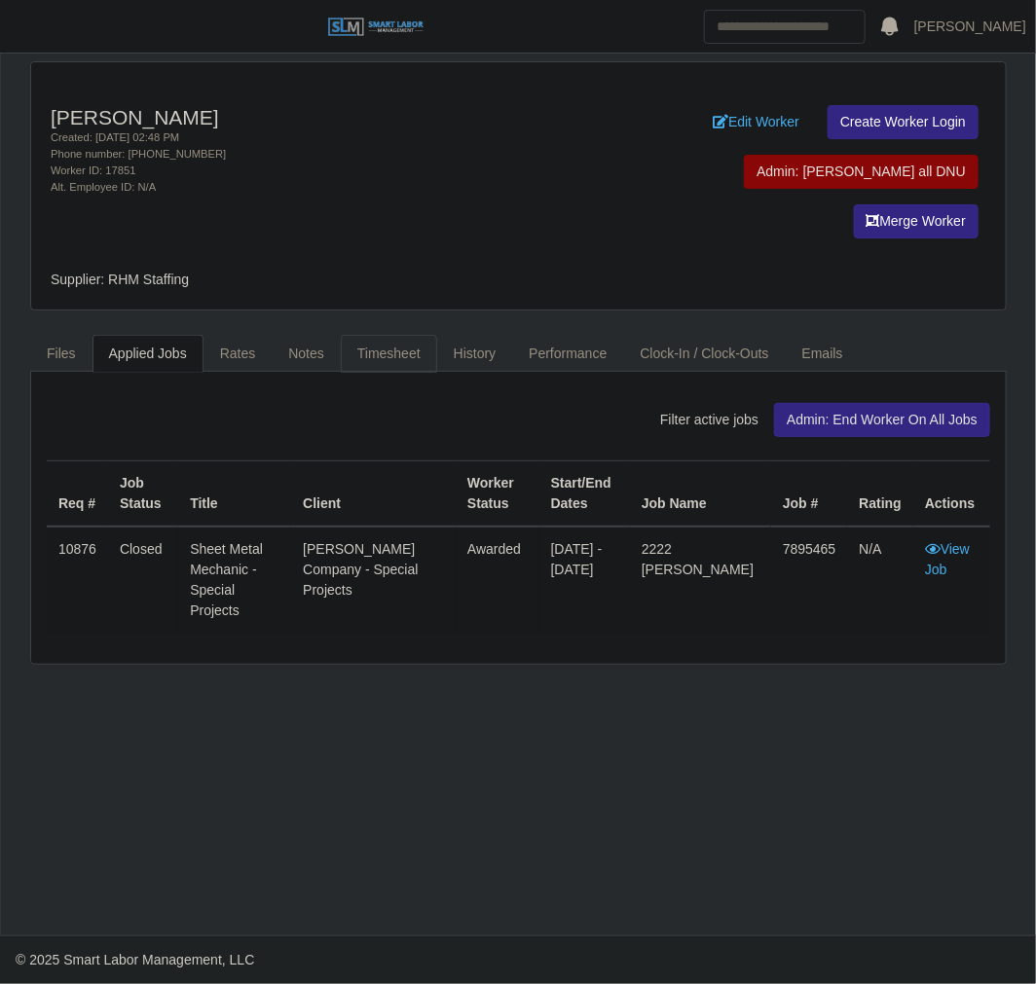
click at [395, 335] on link "Timesheet" at bounding box center [389, 354] width 96 height 38
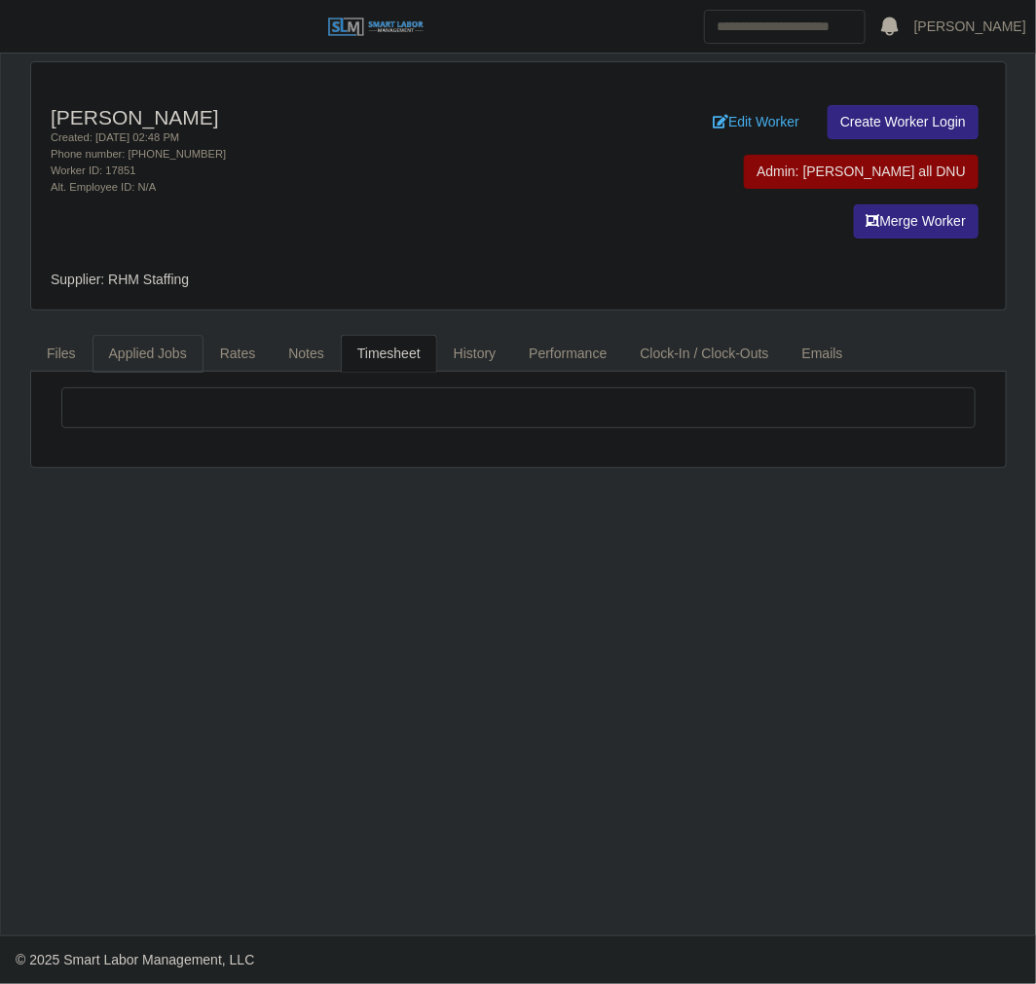
click at [158, 335] on link "Applied Jobs" at bounding box center [148, 354] width 111 height 38
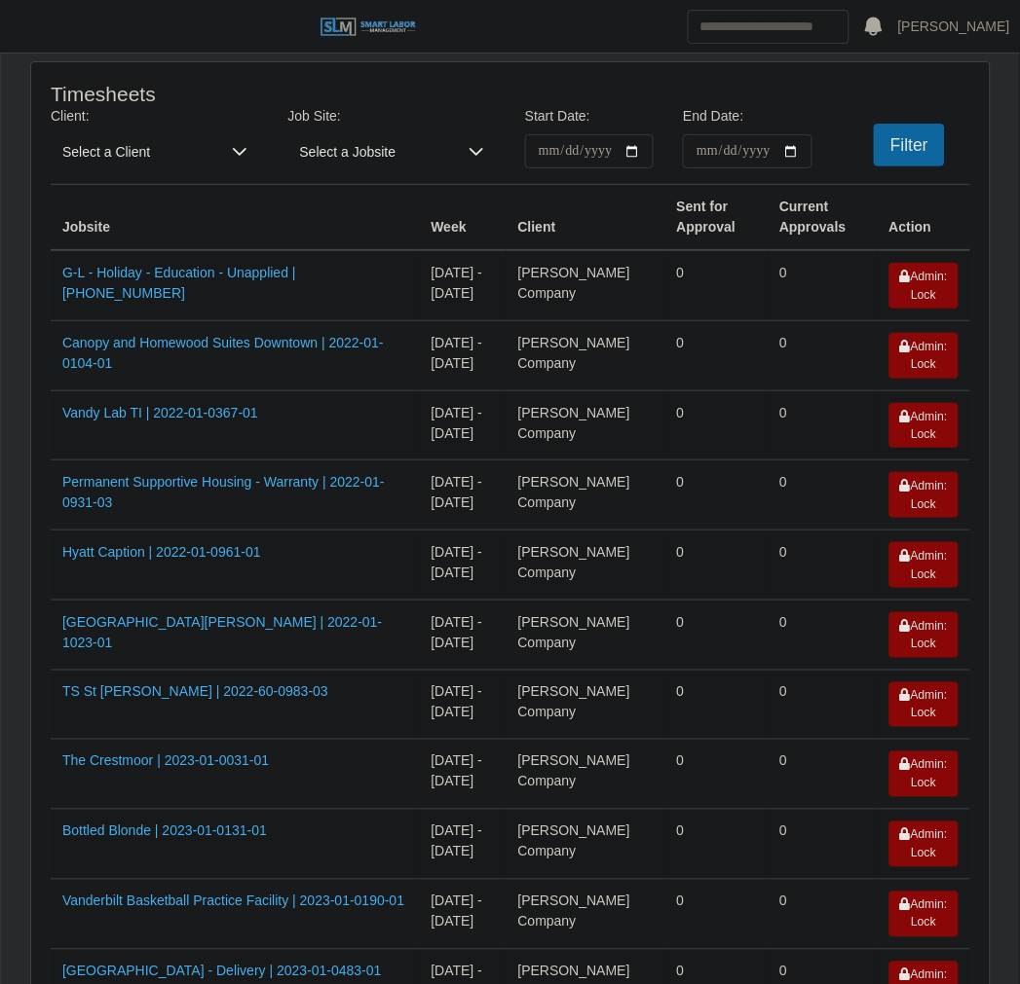
click at [154, 161] on span "Select a Client" at bounding box center [135, 151] width 169 height 34
click at [638, 149] on input "**********" at bounding box center [589, 151] width 129 height 34
click at [631, 153] on input "**********" at bounding box center [589, 151] width 129 height 34
click at [787, 156] on input "End Date:" at bounding box center [747, 151] width 129 height 34
click at [635, 158] on input "**********" at bounding box center [589, 151] width 129 height 34
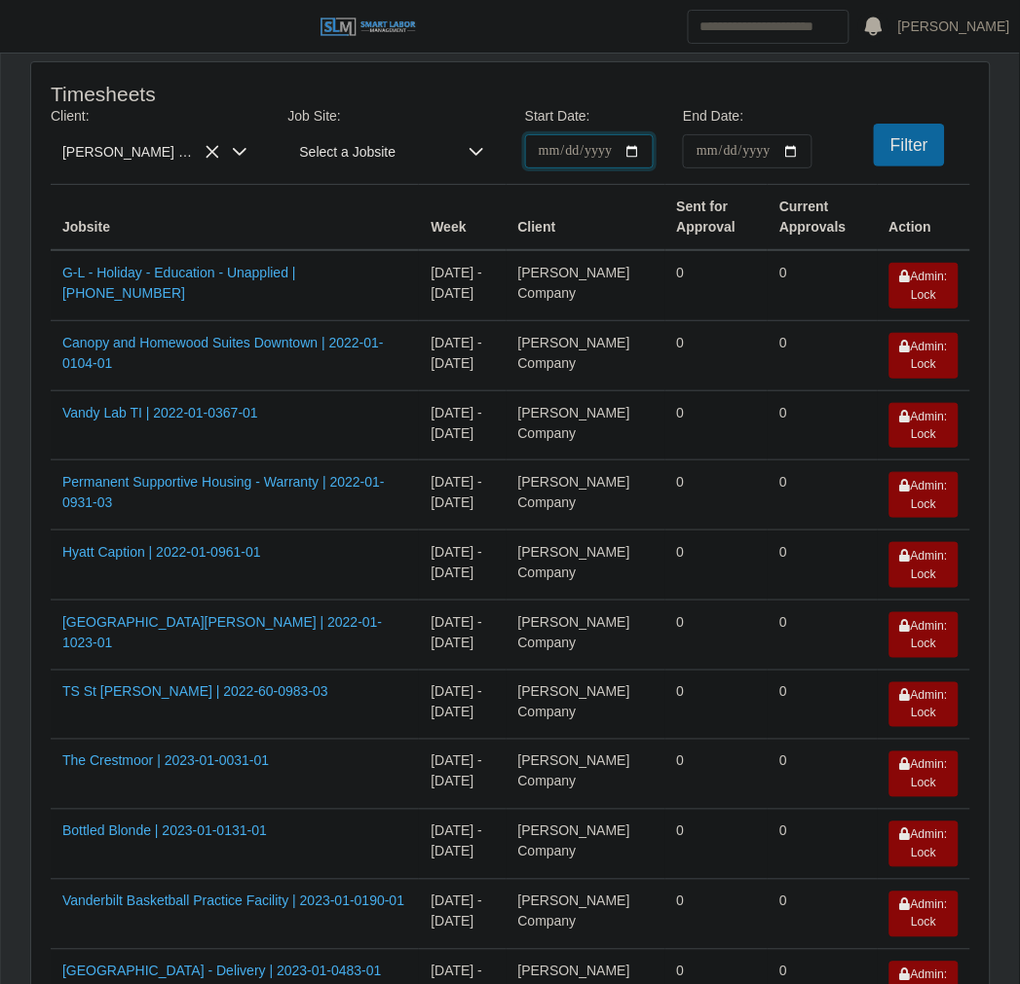
type input "**********"
click at [791, 146] on input "End Date:" at bounding box center [747, 151] width 129 height 34
type input "**********"
click at [887, 140] on button "Filter" at bounding box center [908, 145] width 71 height 43
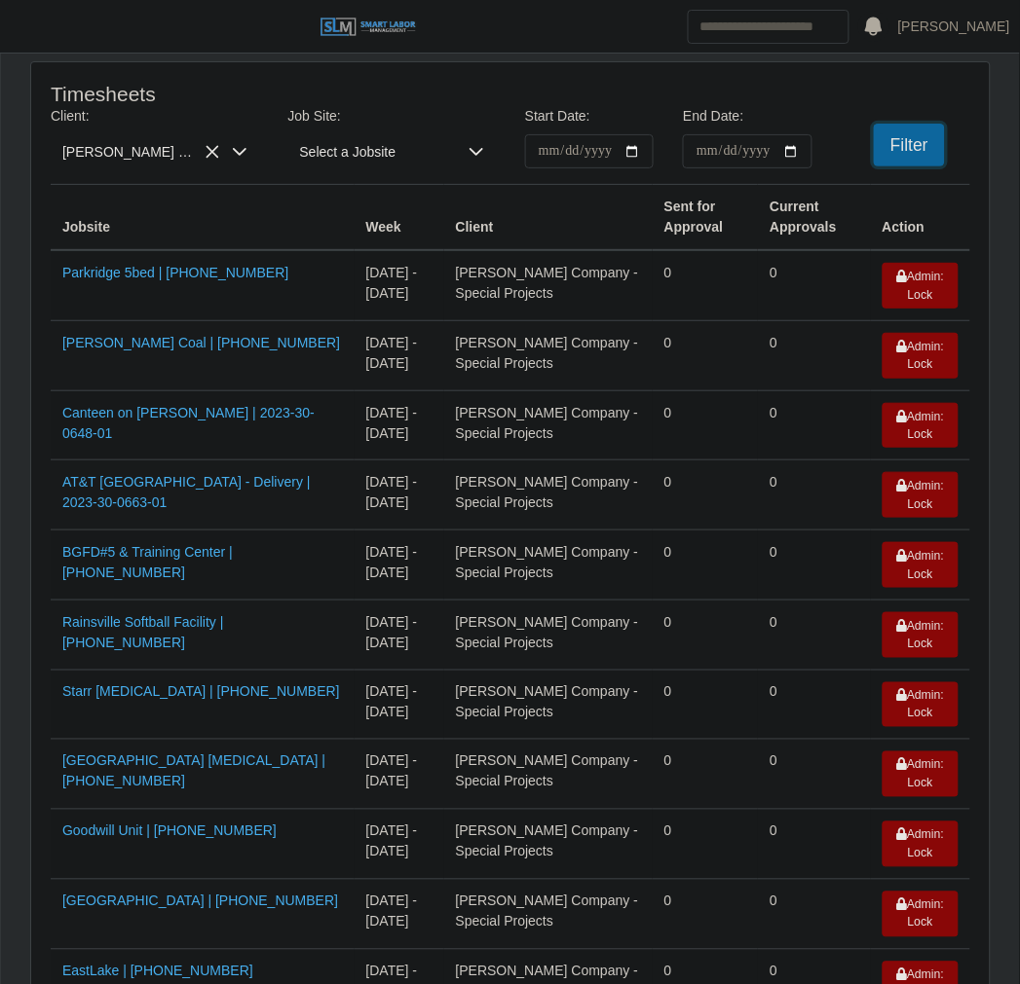
drag, startPoint x: 938, startPoint y: 144, endPoint x: 687, endPoint y: 309, distance: 300.3
click at [938, 144] on button "Filter" at bounding box center [908, 145] width 71 height 43
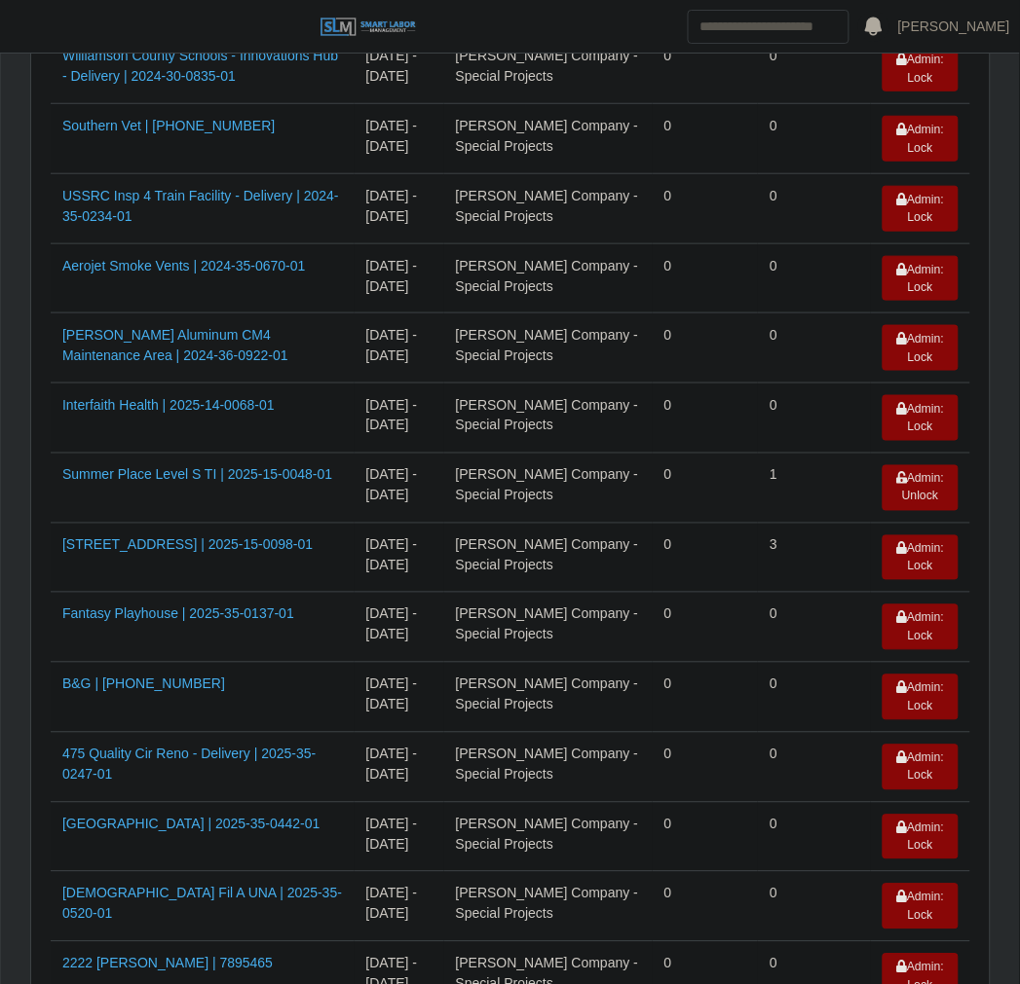
scroll to position [1739, 0]
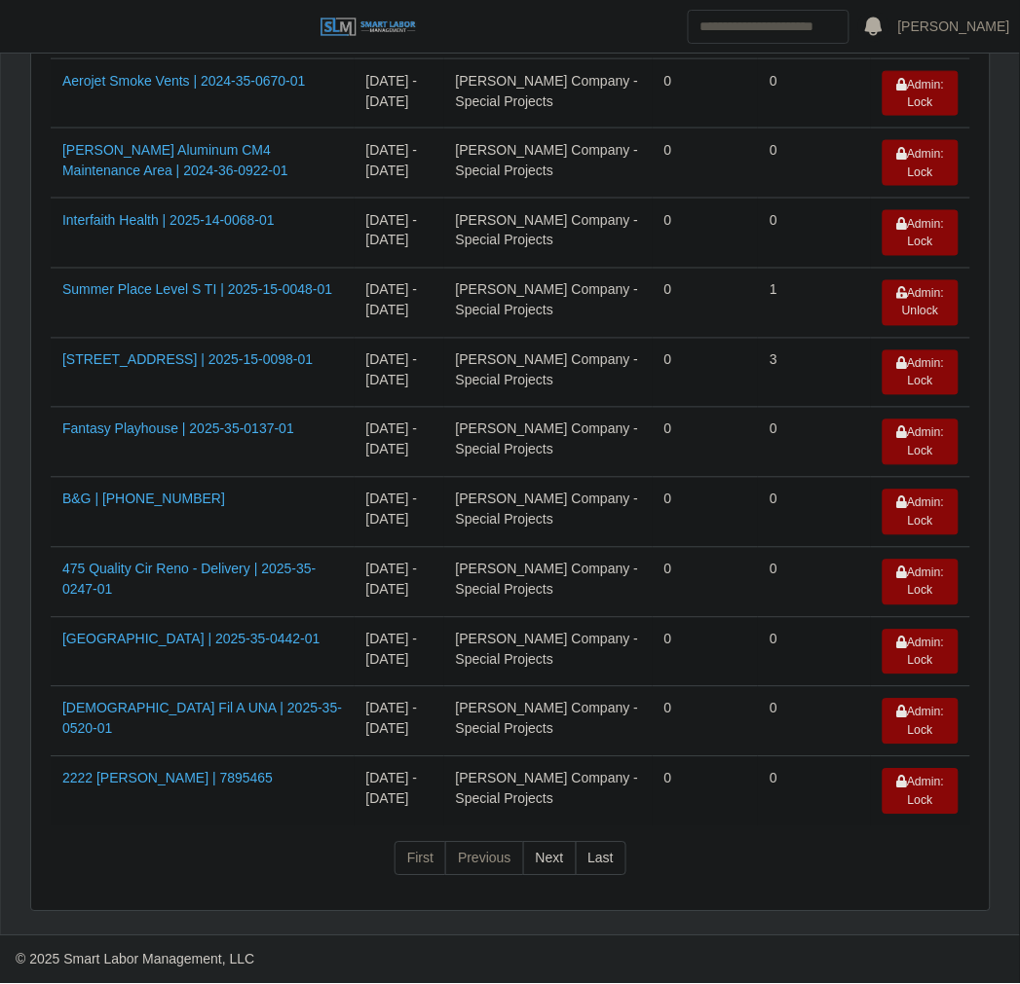
click at [162, 792] on td "2222 Rosa Parks | 7895465" at bounding box center [203, 792] width 304 height 69
click at [163, 782] on link "2222 Rosa Parks | 7895465" at bounding box center [167, 779] width 210 height 16
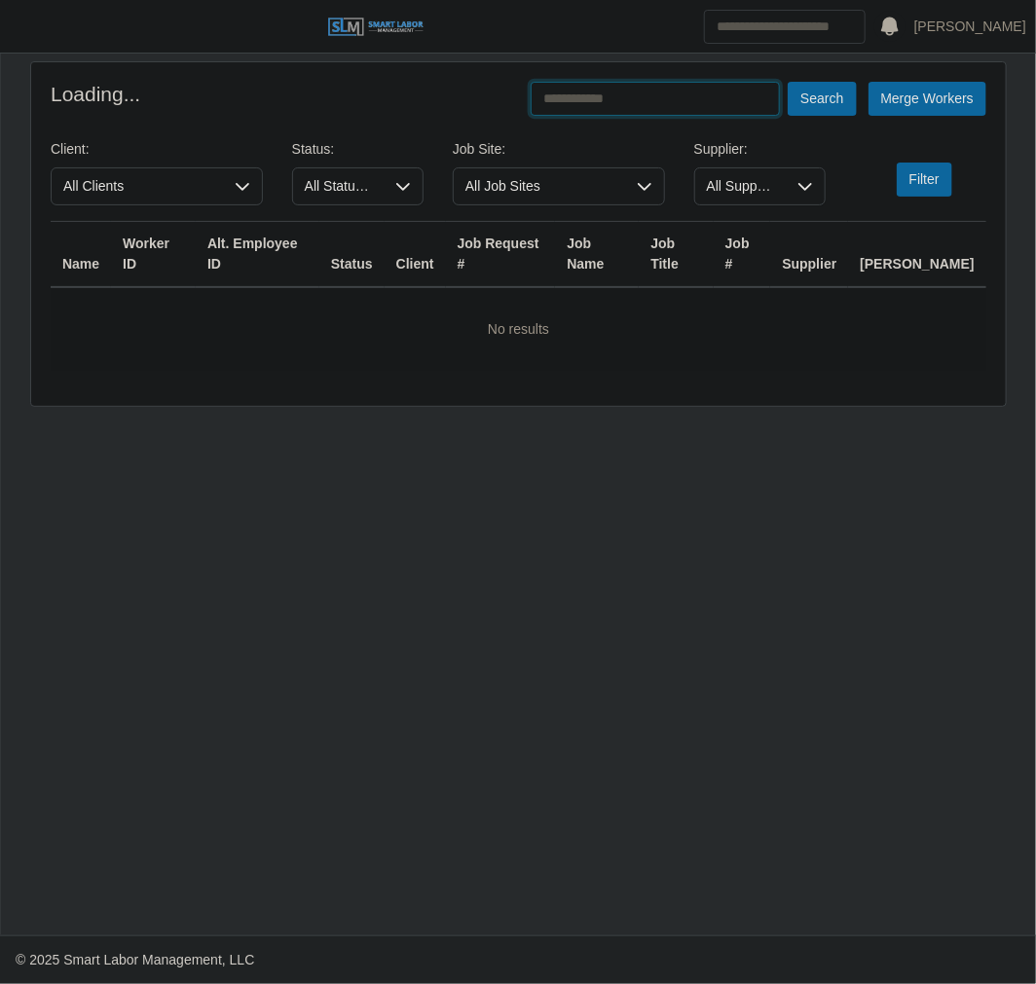
click at [668, 113] on input "text" at bounding box center [655, 99] width 249 height 34
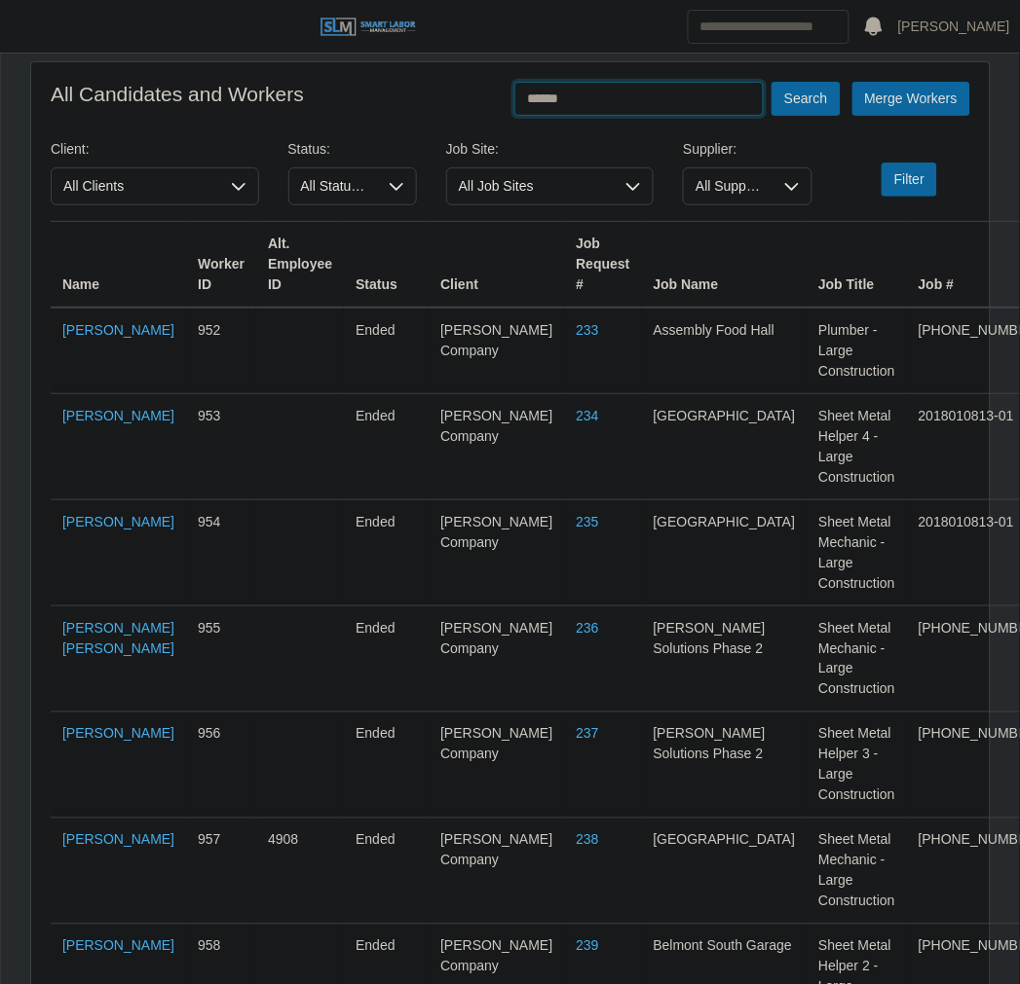
type input "******"
click at [771, 82] on button "Search" at bounding box center [805, 99] width 68 height 34
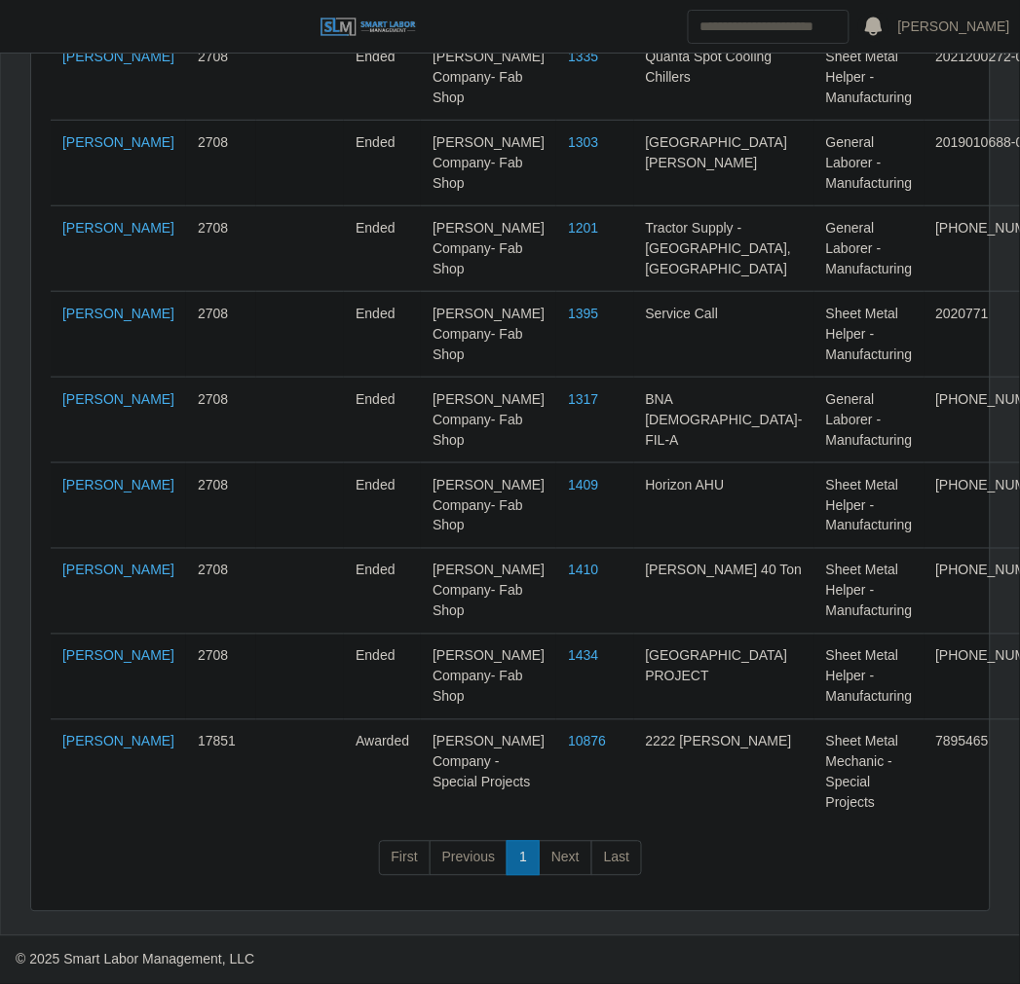
scroll to position [6766, 0]
click at [92, 750] on link "Matt Duncan" at bounding box center [118, 742] width 112 height 16
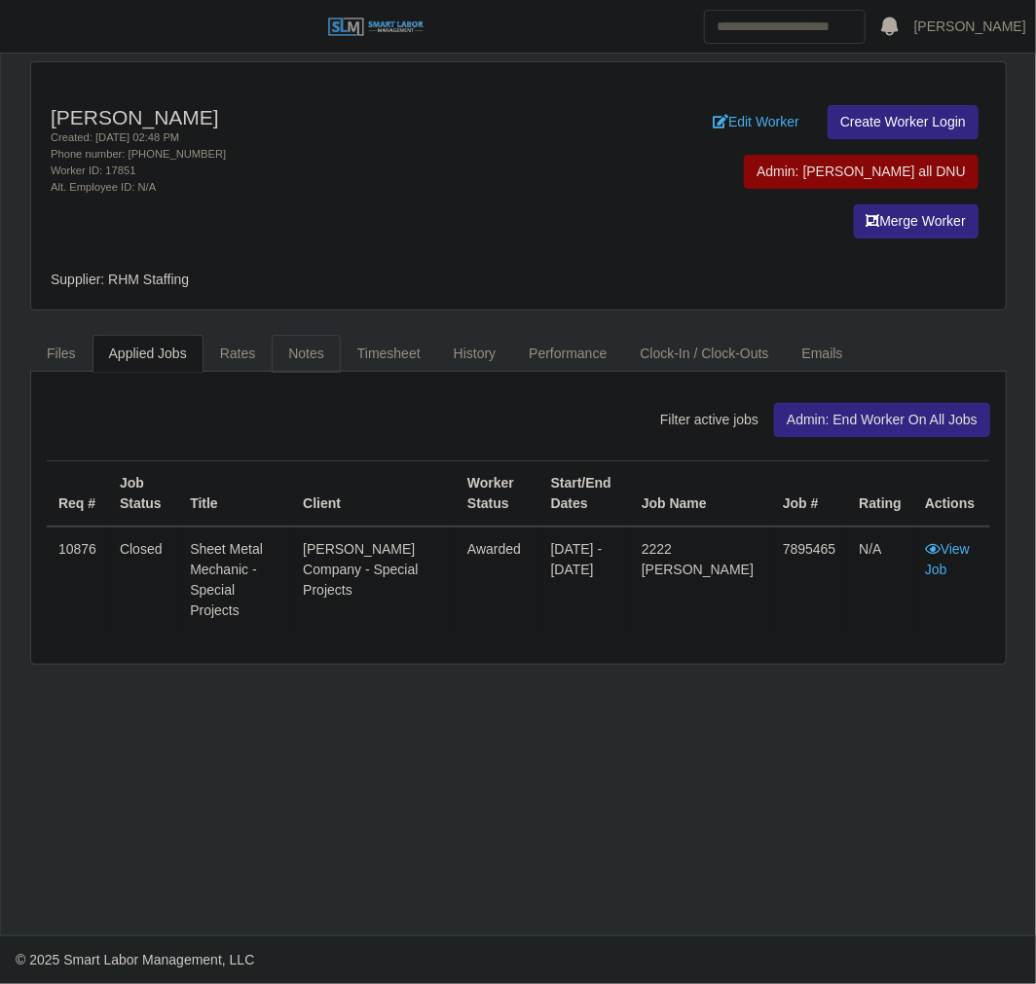
click at [326, 335] on link "Notes" at bounding box center [306, 354] width 69 height 38
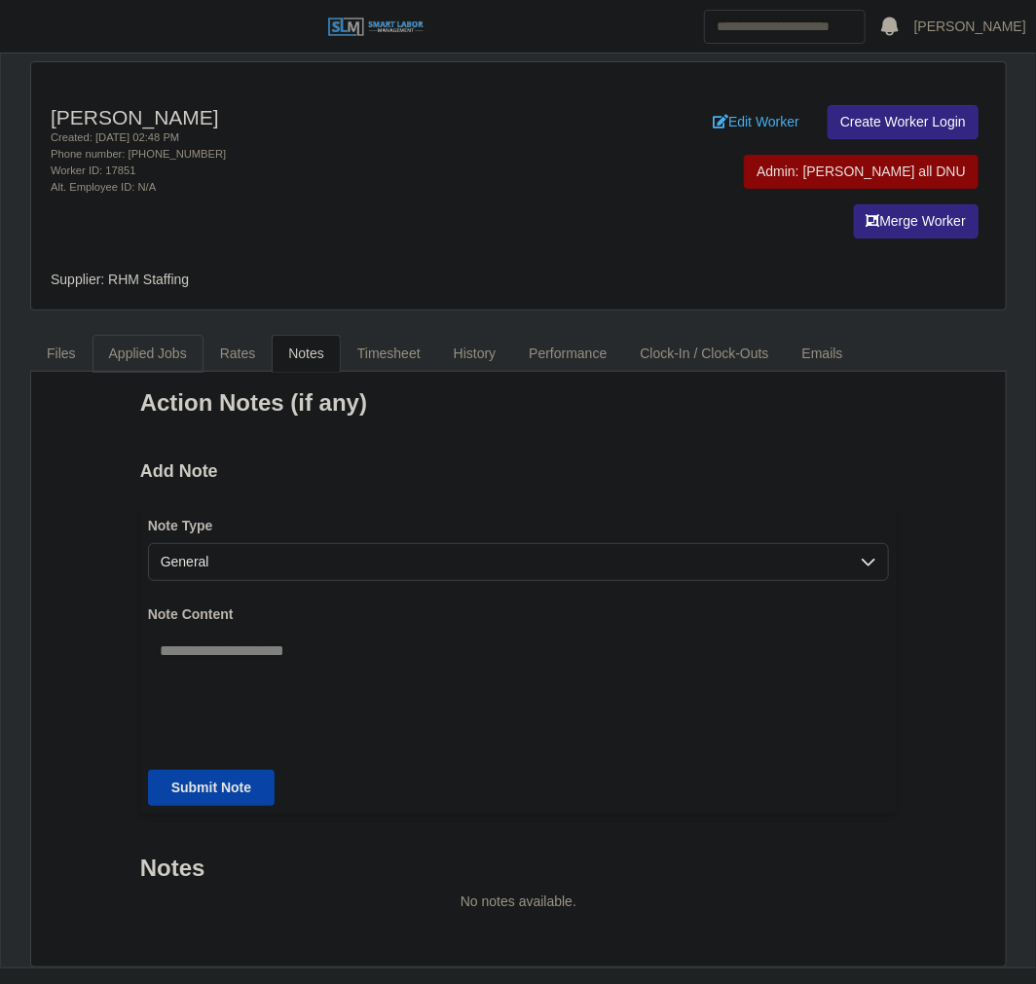
click at [157, 335] on link "Applied Jobs" at bounding box center [148, 354] width 111 height 38
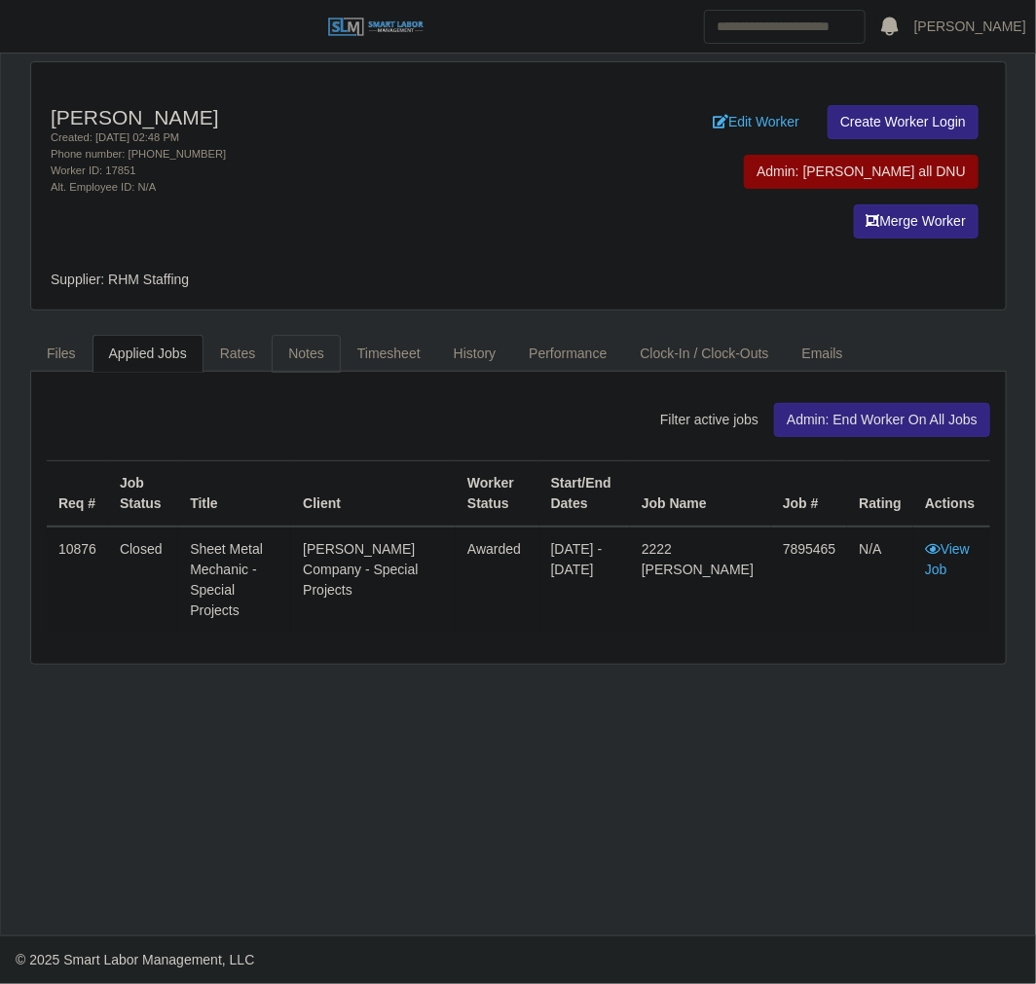
click at [315, 335] on link "Notes" at bounding box center [306, 354] width 69 height 38
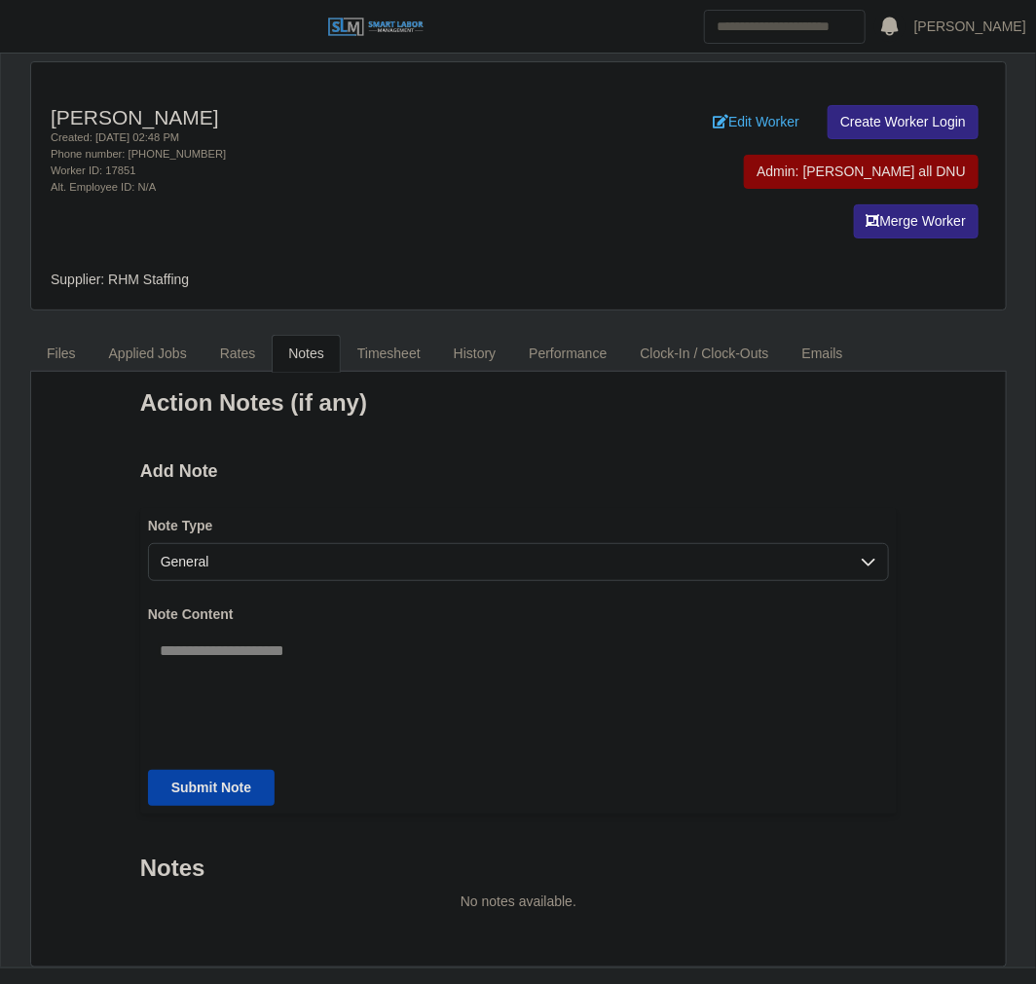
click at [316, 632] on textarea "Note Content" at bounding box center [518, 686] width 741 height 109
paste textarea "**********"
type textarea "**********"
click at [249, 770] on button "Submit Note" at bounding box center [211, 788] width 127 height 36
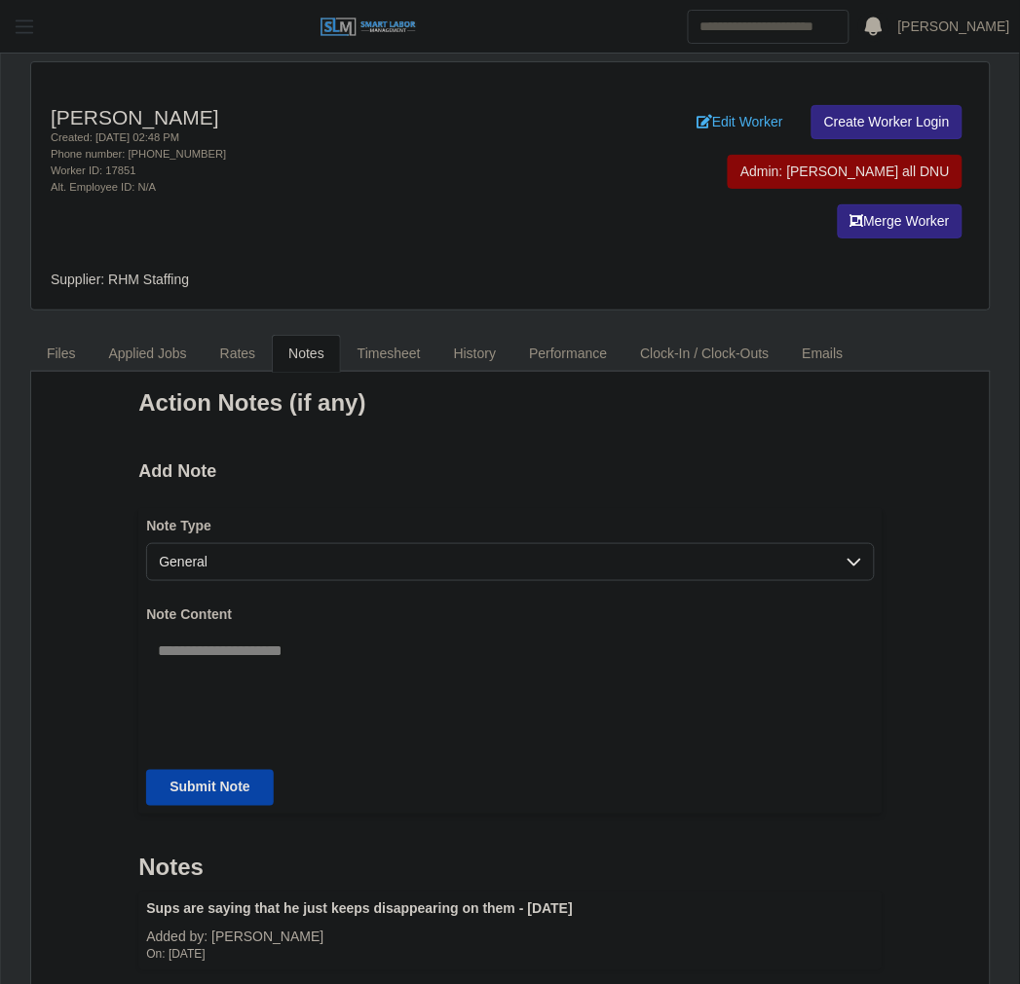
click at [27, 17] on span "button" at bounding box center [24, 27] width 25 height 22
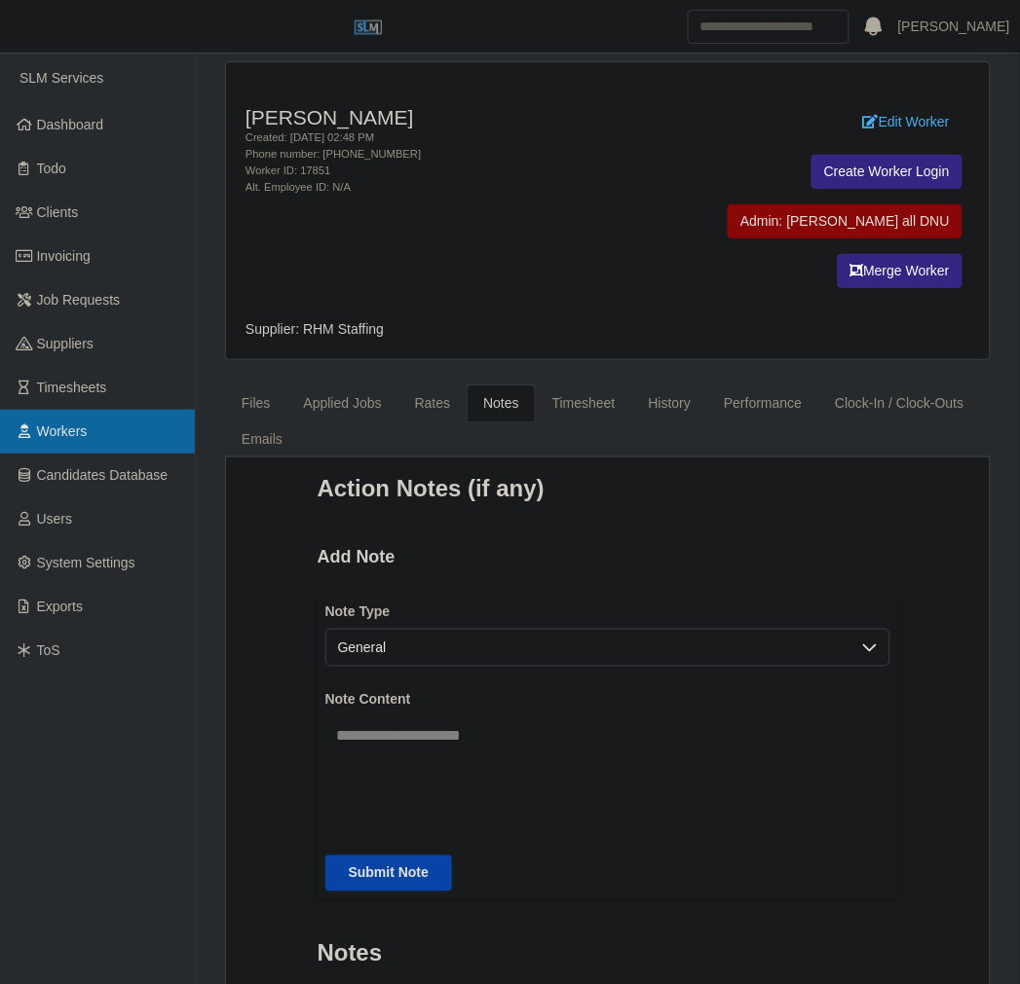
click at [128, 442] on link "Workers" at bounding box center [97, 432] width 195 height 44
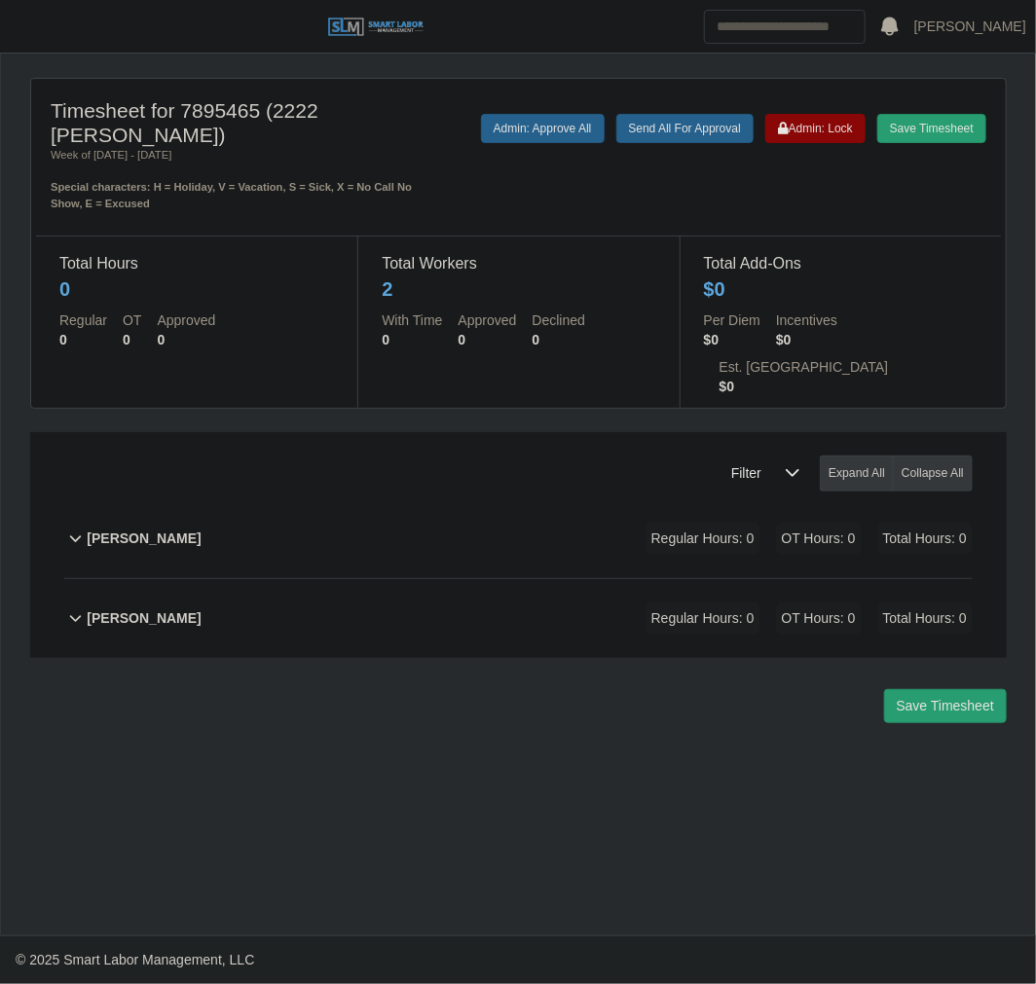
click at [411, 607] on div "[PERSON_NAME] Regular Hours: 0 OT Hours: 0 Total Hours: 0" at bounding box center [530, 618] width 886 height 79
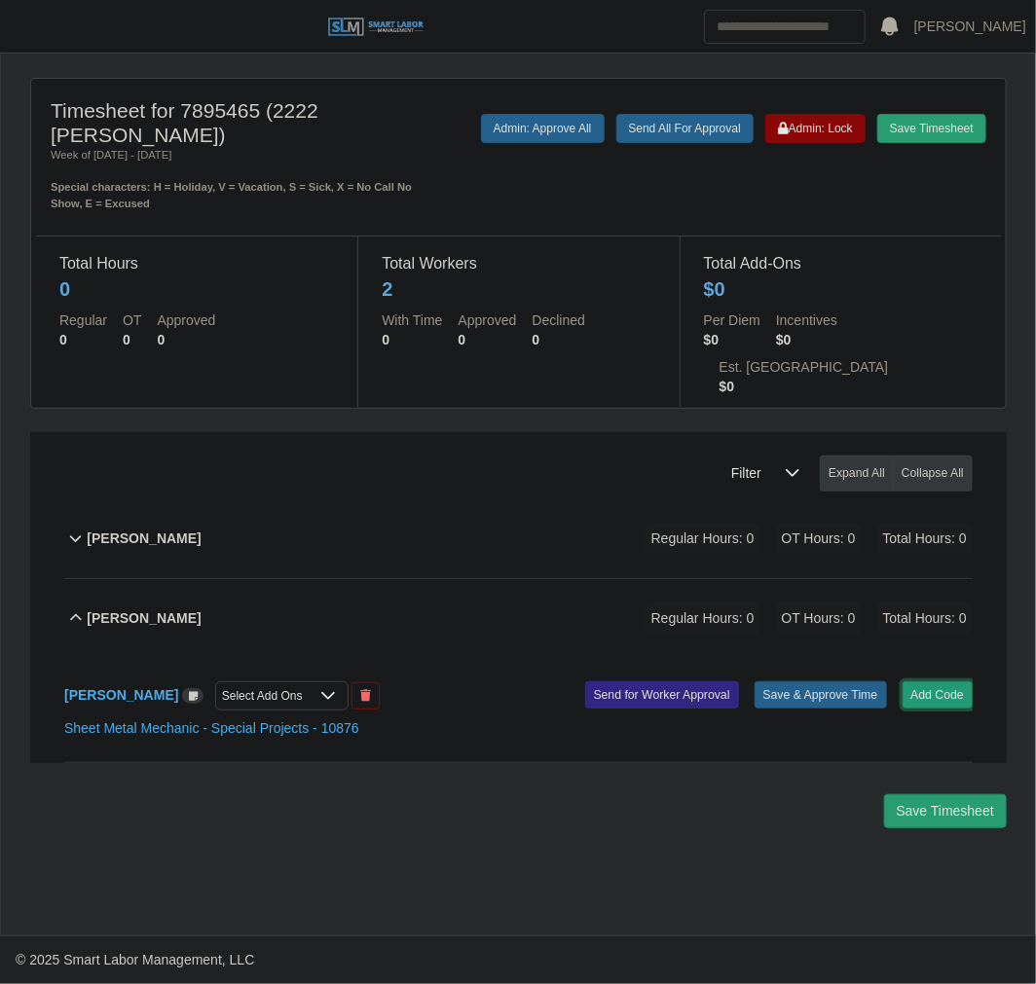
click at [939, 682] on button "Add Code" at bounding box center [938, 695] width 71 height 27
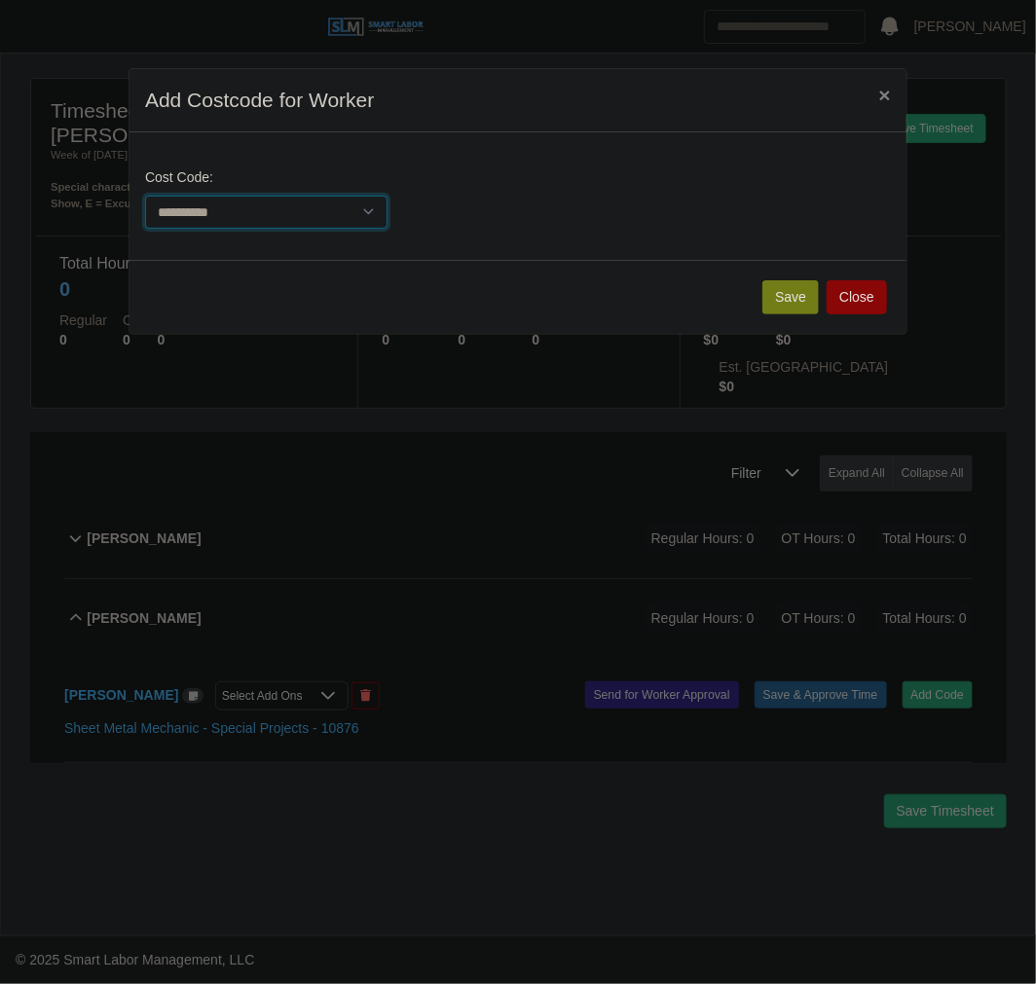
click at [257, 196] on select "**********" at bounding box center [266, 213] width 242 height 34
select select "**********"
click at [145, 196] on select "**********" at bounding box center [266, 213] width 242 height 34
click at [789, 299] on button "Save" at bounding box center [790, 297] width 56 height 34
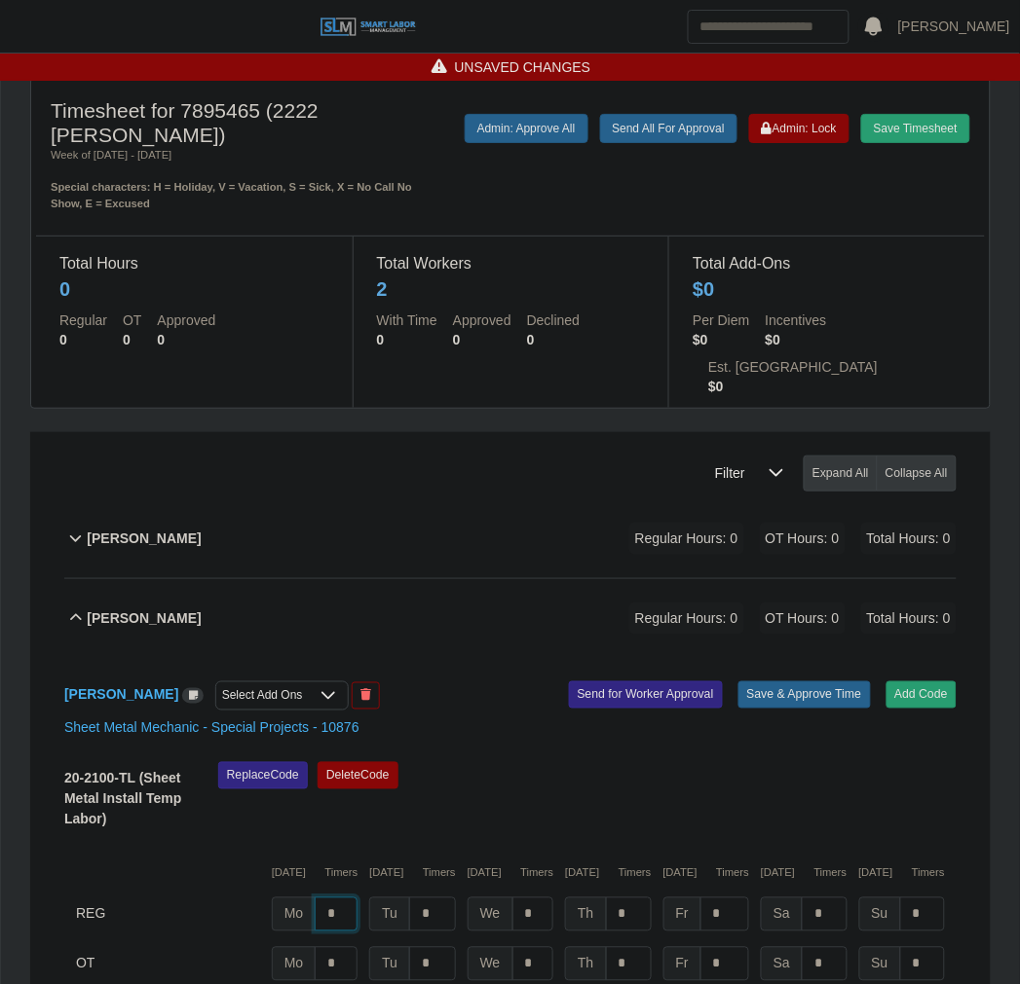
click at [356, 898] on input "*" at bounding box center [336, 915] width 43 height 34
type input "*"
click at [842, 682] on button "Save & Approve Time" at bounding box center [804, 695] width 132 height 27
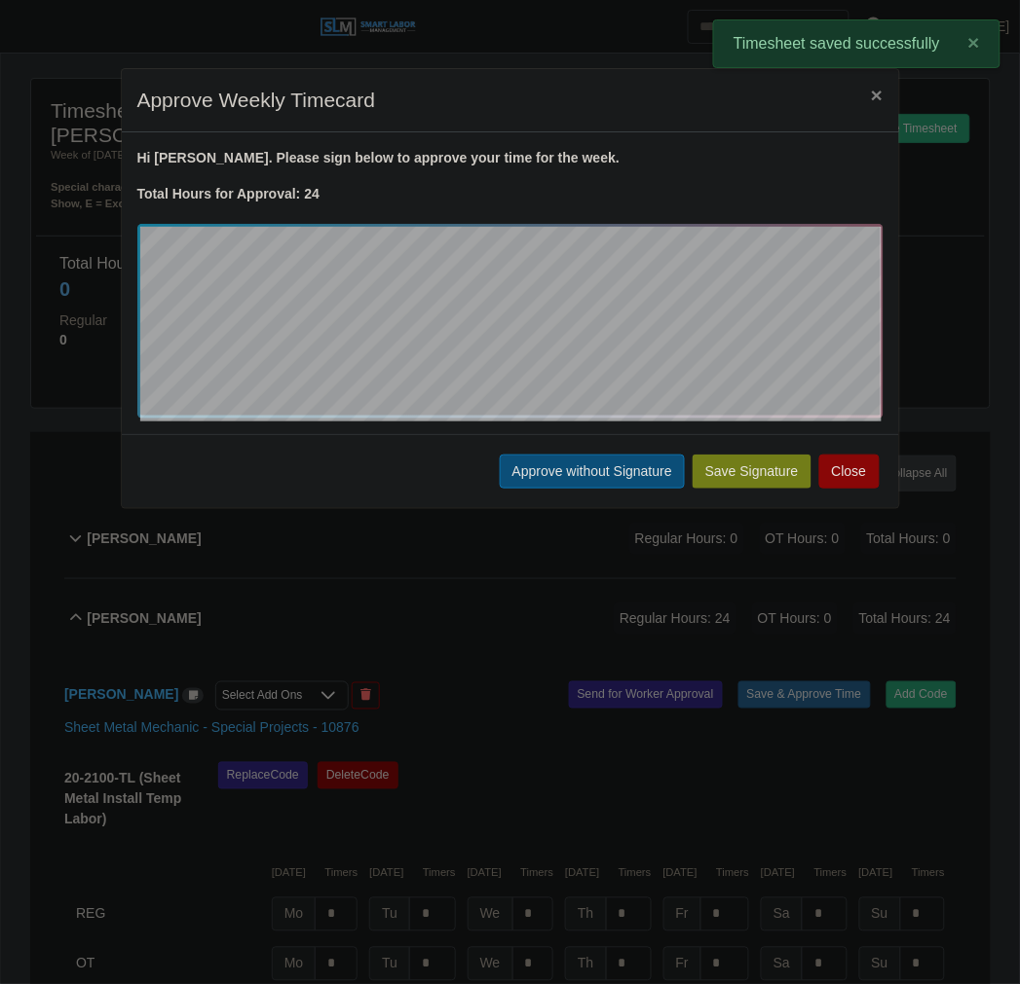
click at [533, 455] on button "Approve without Signature" at bounding box center [592, 472] width 185 height 34
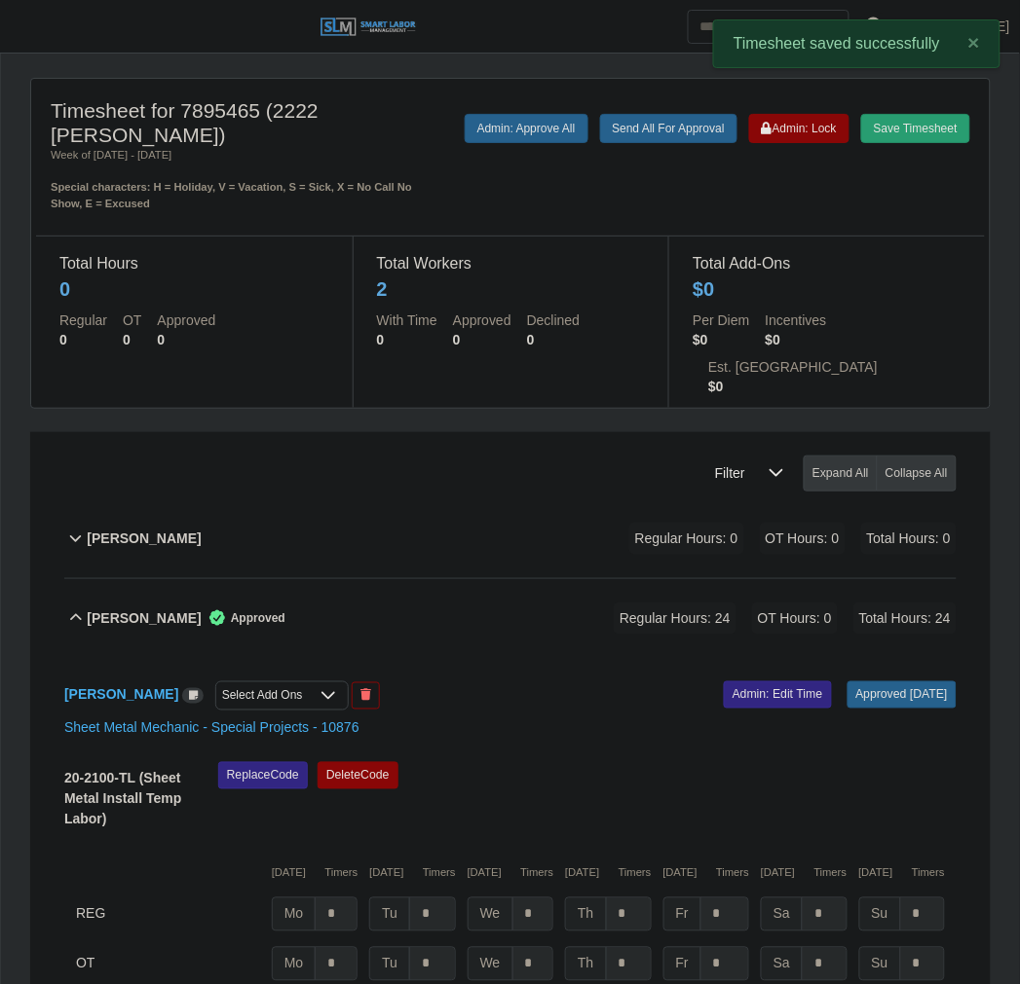
click at [463, 579] on div "Matt Duncan Approved Regular Hours: 24 OT Hours: 0 Total Hours: 24" at bounding box center [522, 618] width 870 height 79
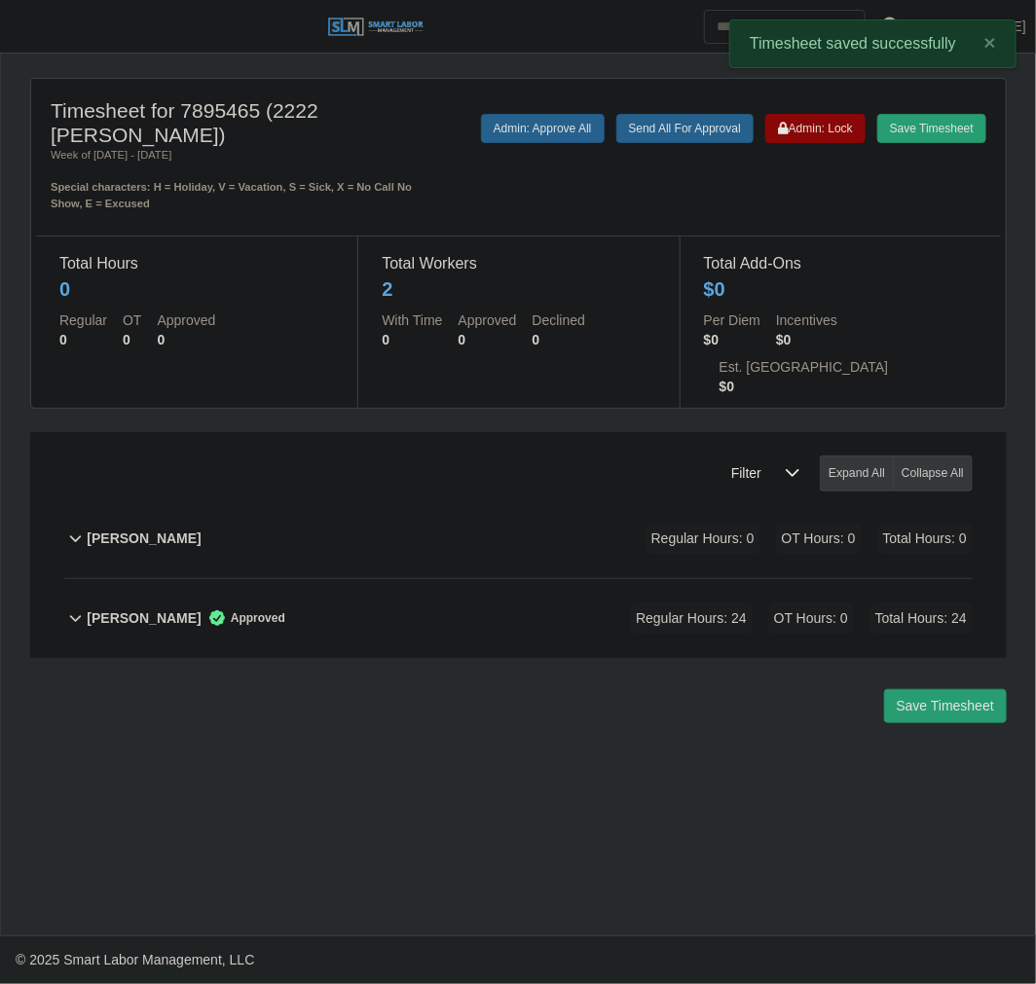
click at [825, 147] on div "Save Timesheet Admin: Lock Send All For Approval Admin: Approve All" at bounding box center [719, 163] width 563 height 98
click at [822, 144] on div "Save Timesheet Admin: Lock Send All For Approval Admin: Approve All" at bounding box center [719, 163] width 563 height 98
click at [820, 128] on span "Admin: Lock" at bounding box center [815, 129] width 75 height 14
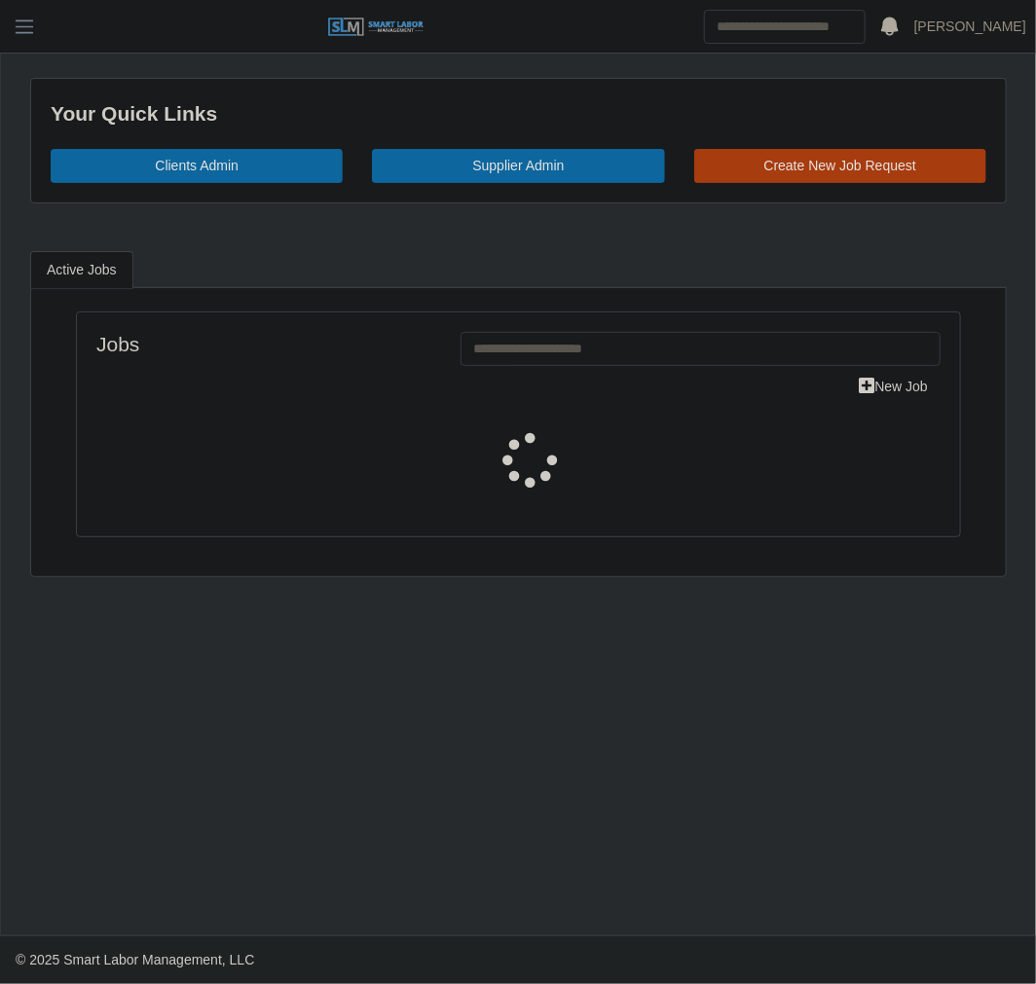
select select "****"
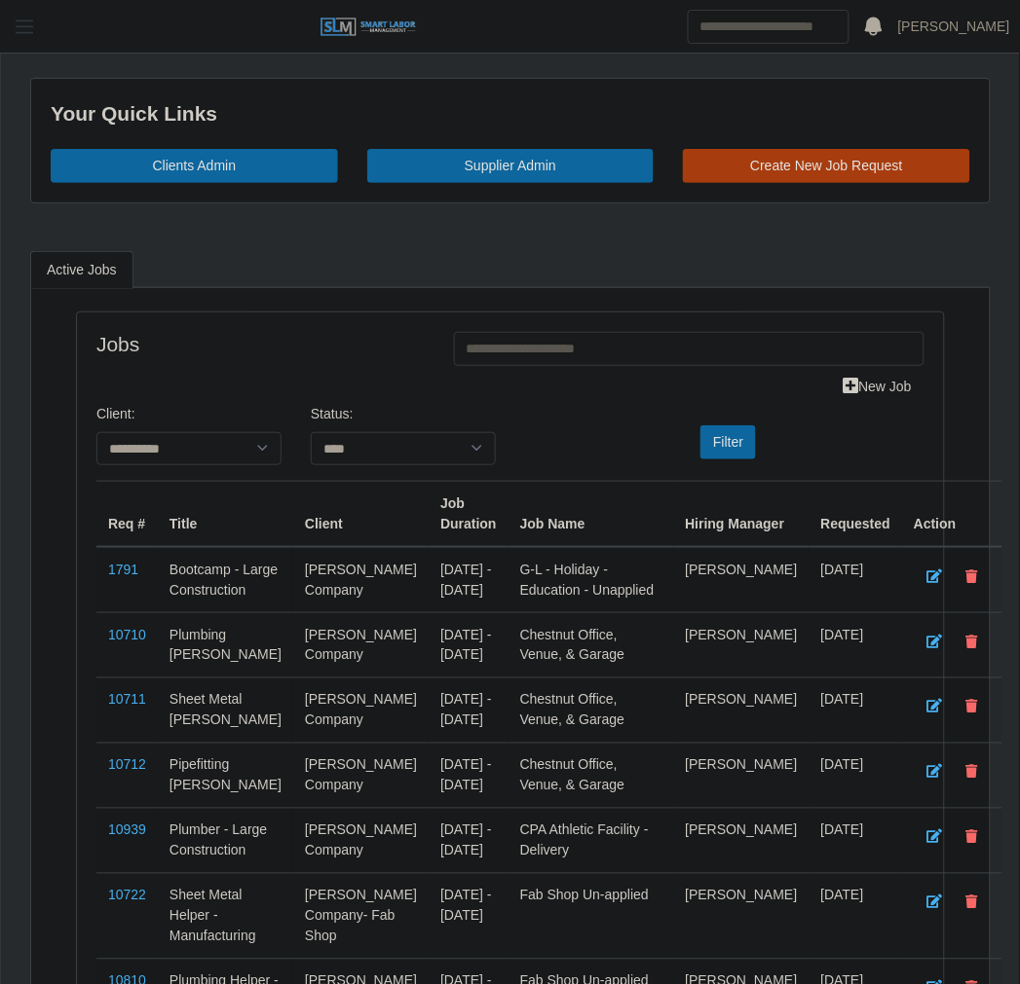
click at [14, 21] on span "button" at bounding box center [24, 27] width 25 height 22
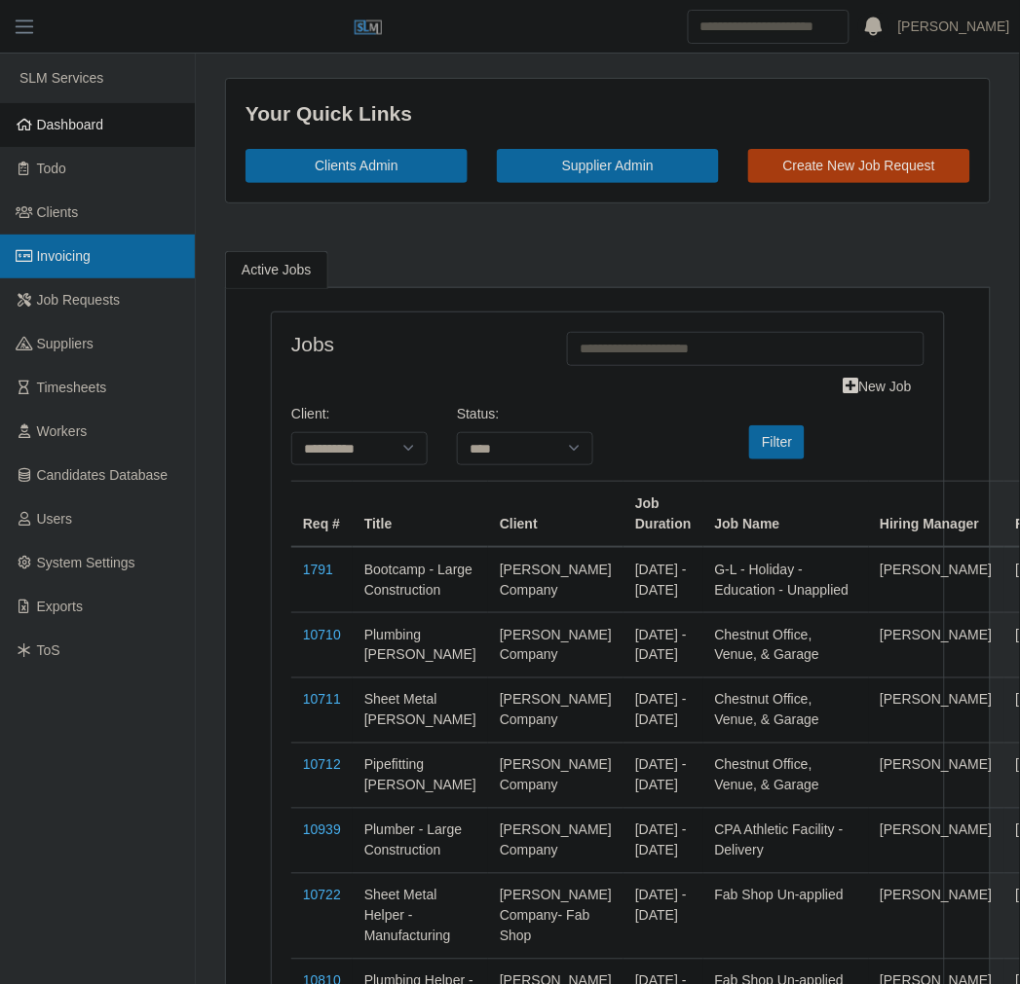
click at [108, 259] on link "Invoicing" at bounding box center [97, 257] width 195 height 44
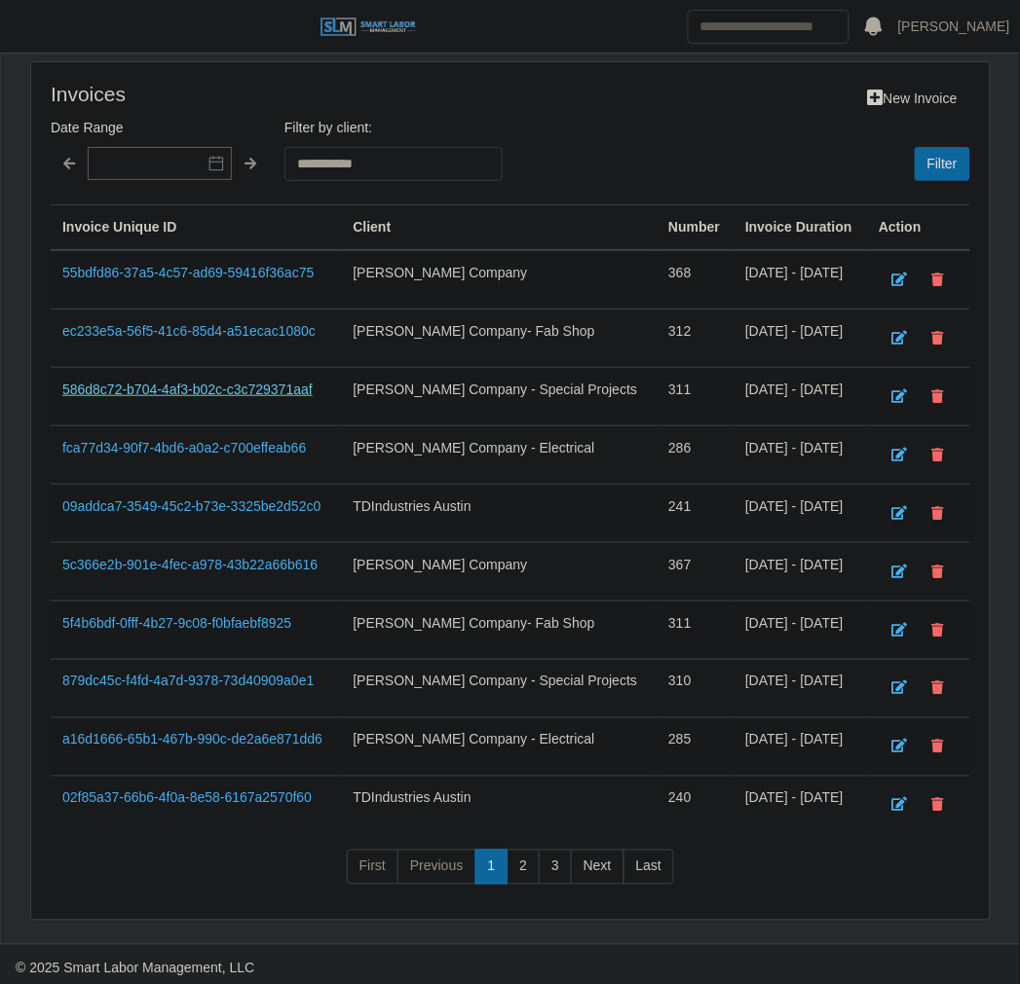
click at [215, 385] on link "586d8c72-b704-4af3-b02c-c3c729371aaf" at bounding box center [187, 390] width 250 height 16
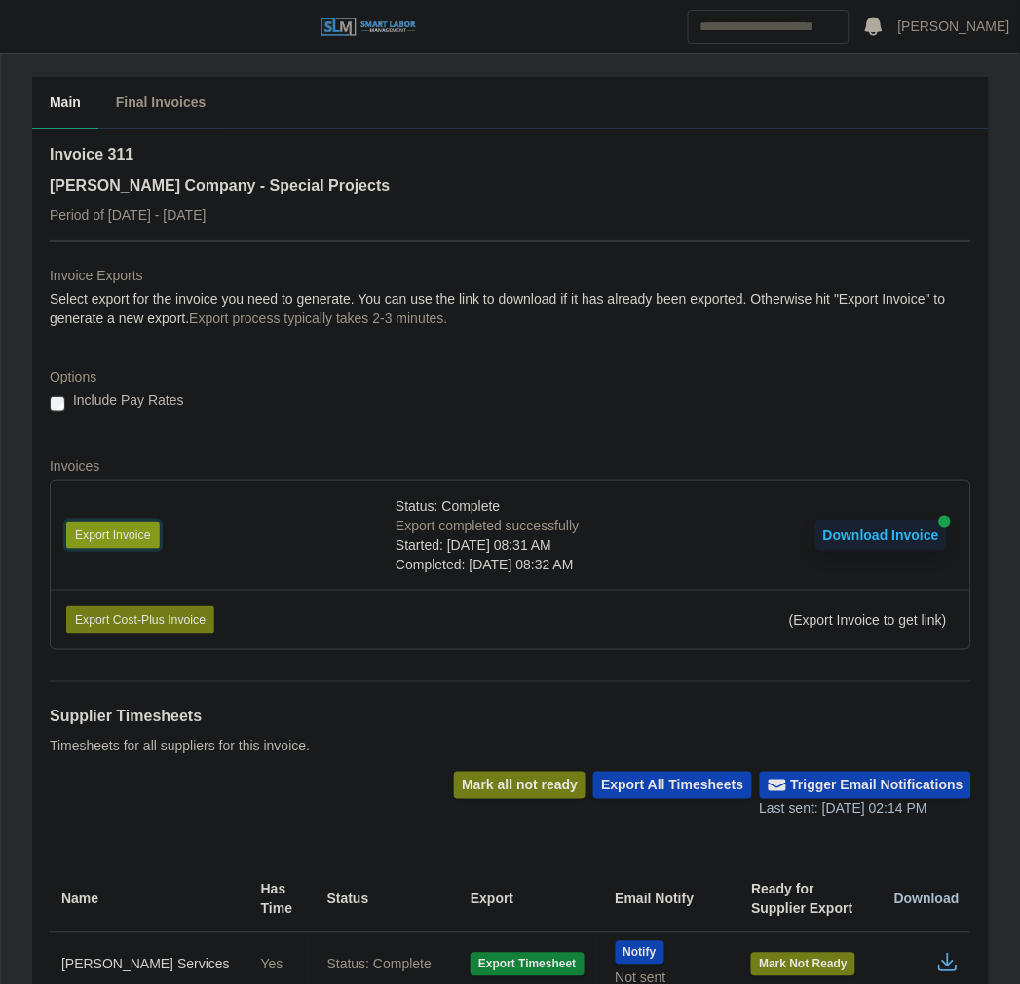
click at [101, 526] on button "Export Invoice" at bounding box center [112, 535] width 93 height 27
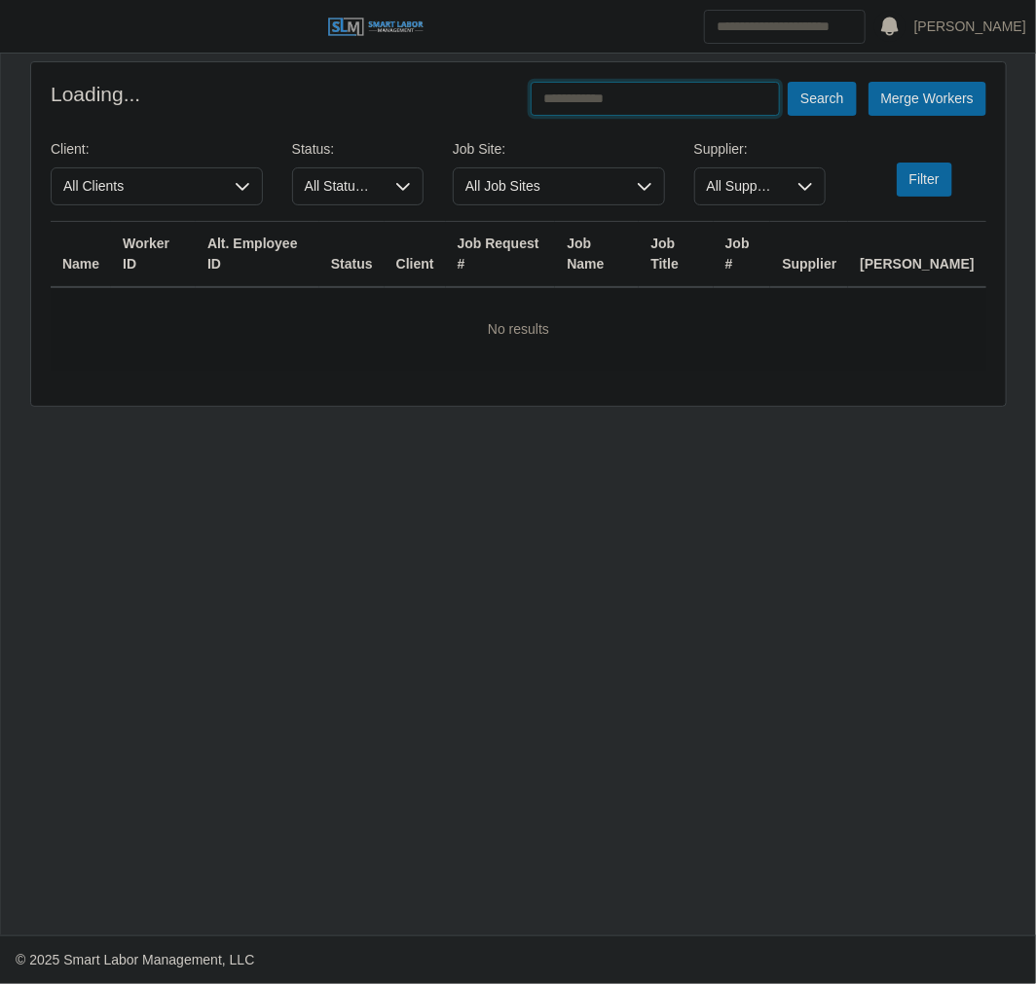
click at [669, 107] on input "text" at bounding box center [655, 99] width 249 height 34
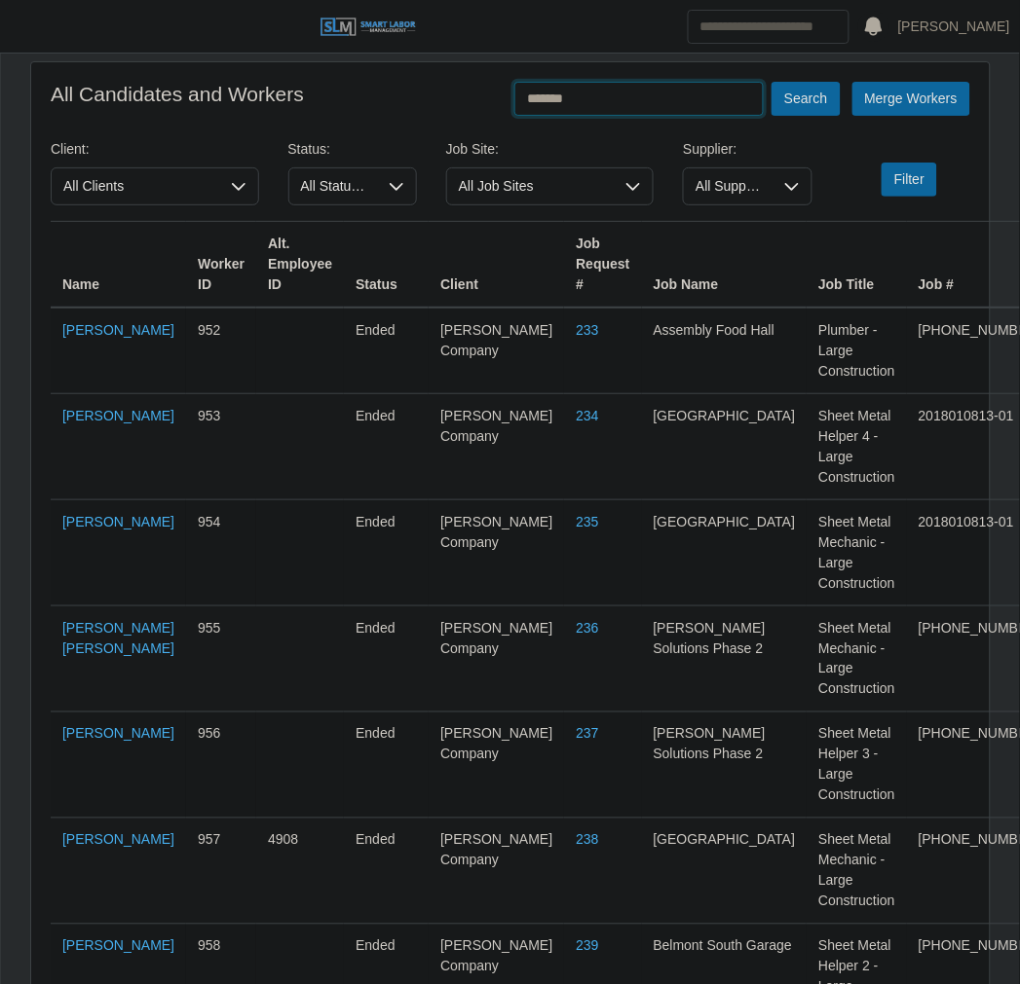
click at [771, 82] on button "Search" at bounding box center [805, 99] width 68 height 34
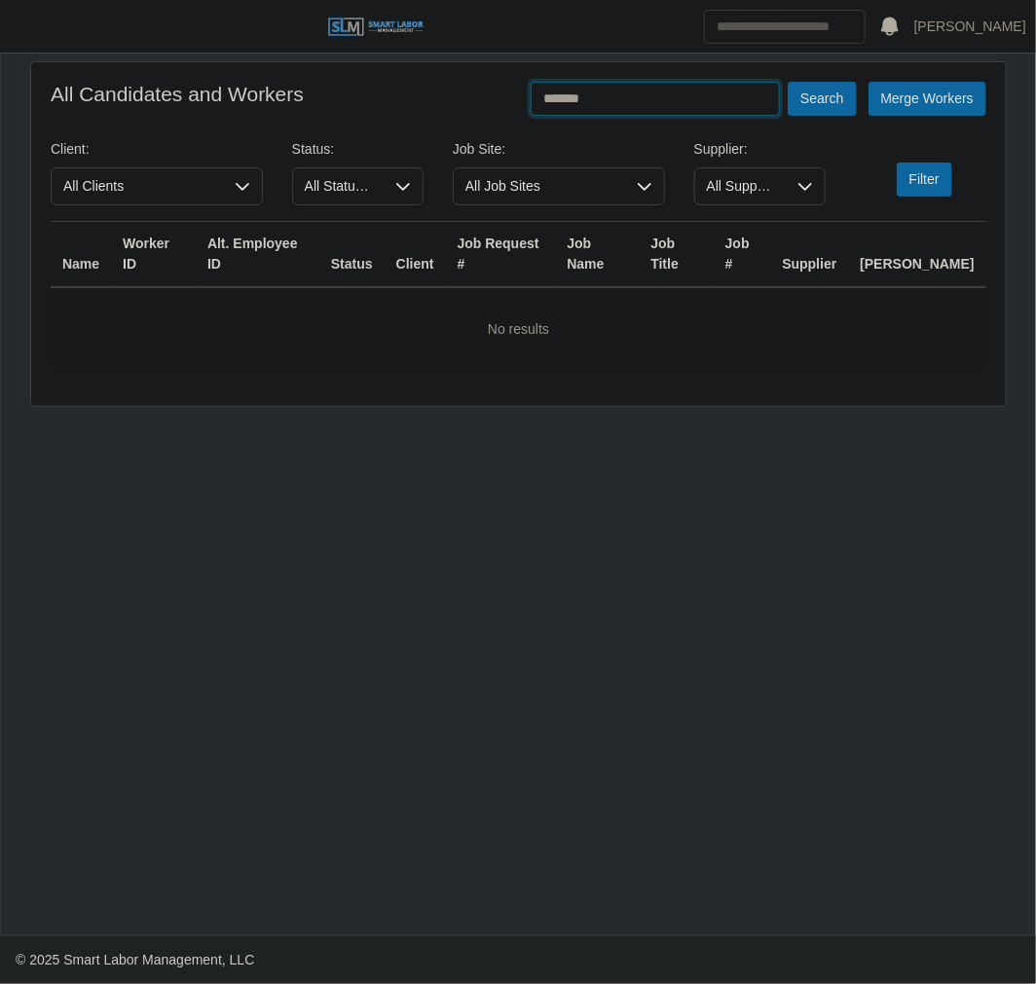
click at [638, 104] on input "*******" at bounding box center [655, 99] width 249 height 34
type input "********"
click at [788, 82] on button "Search" at bounding box center [822, 99] width 68 height 34
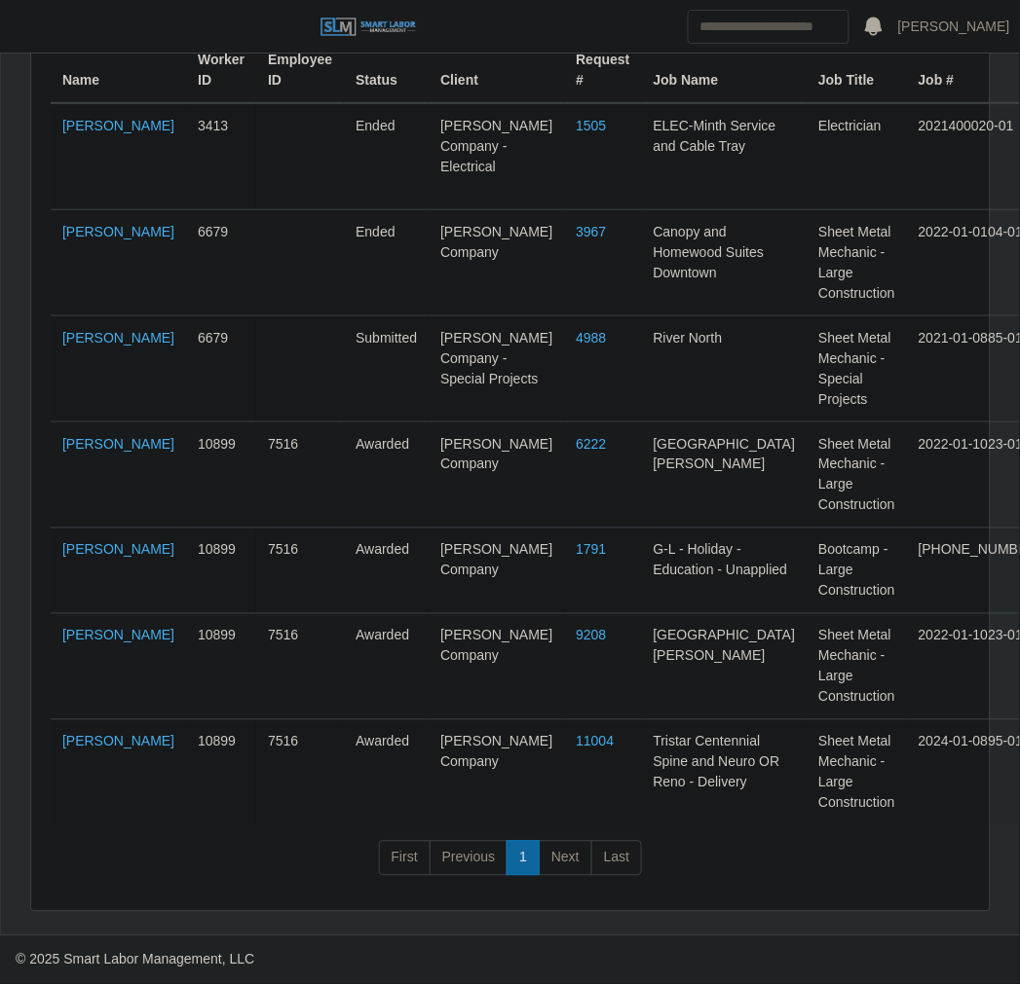
scroll to position [285, 0]
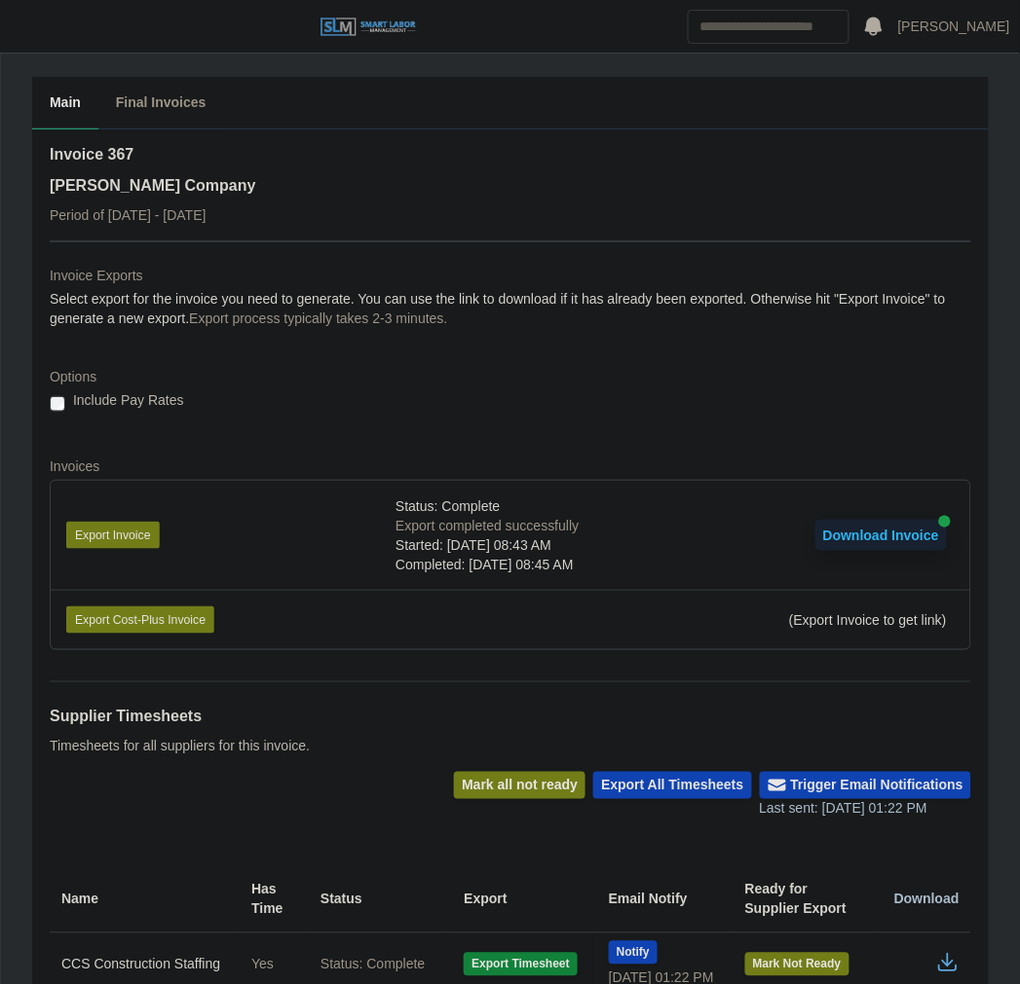
click at [510, 303] on dd "Select export for the invoice you need to generate. You can use the link to dow…" at bounding box center [510, 308] width 921 height 39
click at [508, 289] on dd "Select export for the invoice you need to generate. You can use the link to dow…" at bounding box center [510, 308] width 921 height 39
click at [30, 6] on header "Juan Castillo Account Settings Logout" at bounding box center [510, 27] width 1020 height 54
click at [25, 18] on span "button" at bounding box center [24, 27] width 25 height 22
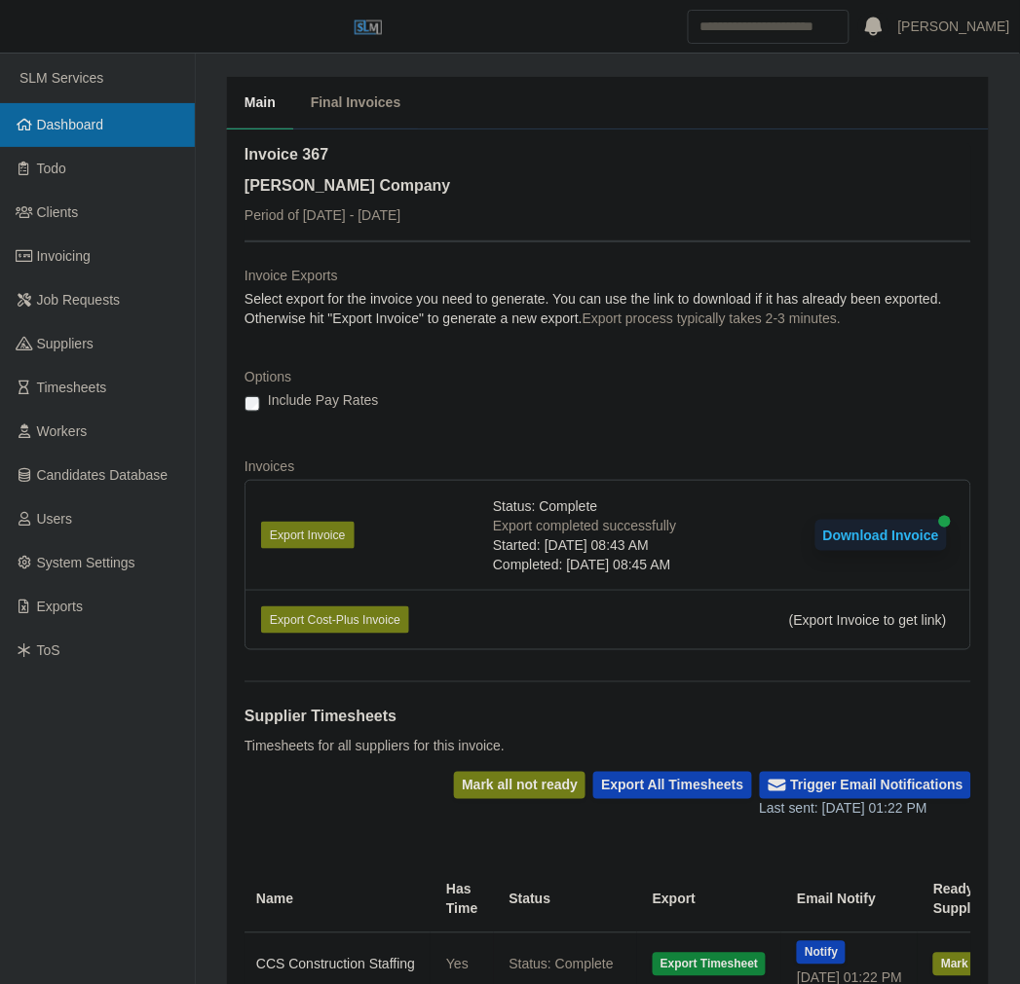
click at [37, 121] on span "Dashboard" at bounding box center [70, 125] width 67 height 16
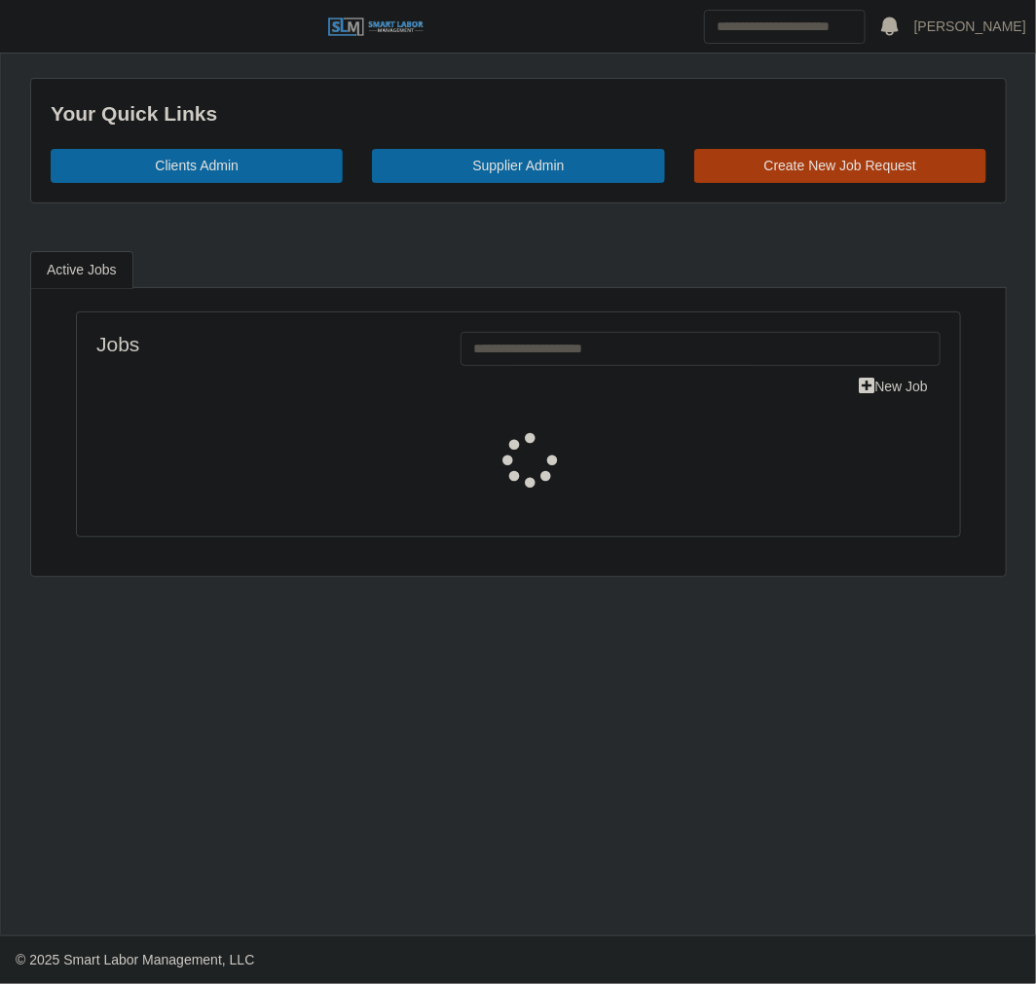
select select "****"
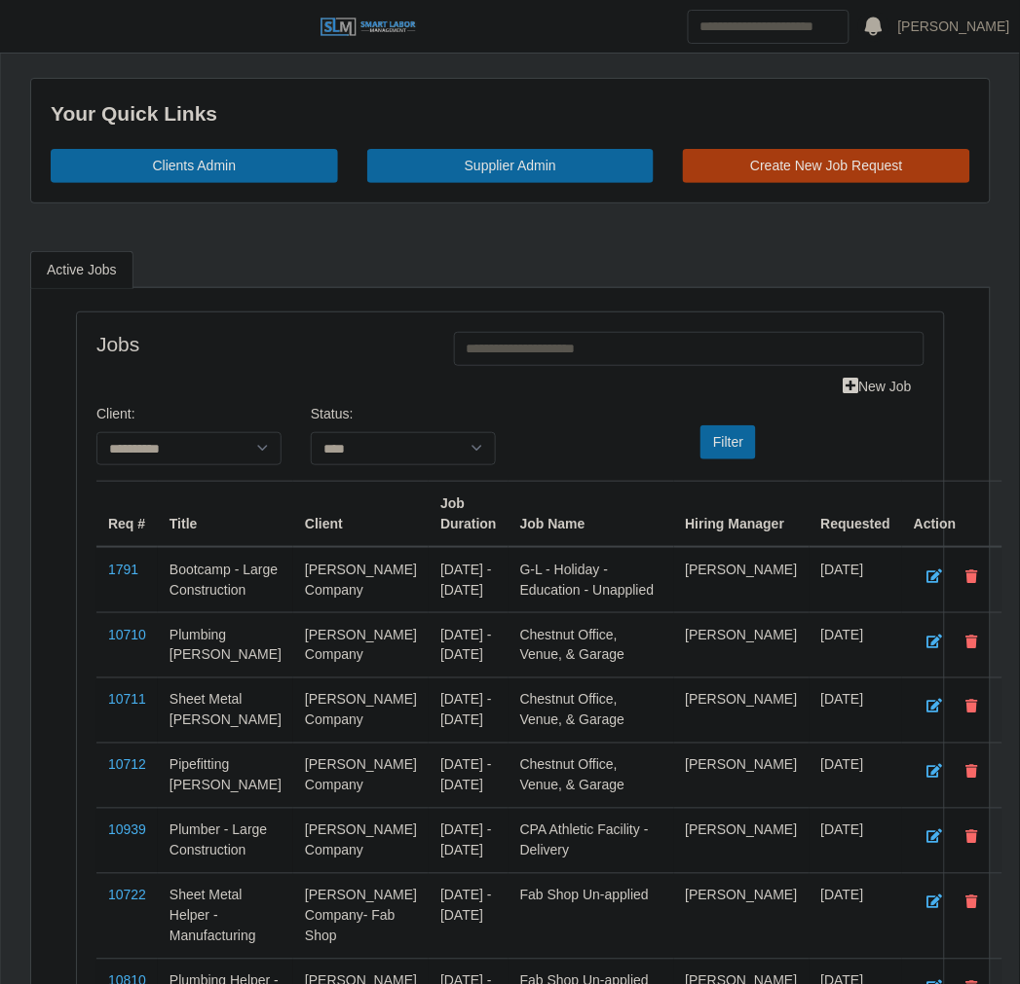
drag, startPoint x: 41, startPoint y: 20, endPoint x: 2, endPoint y: 406, distance: 387.6
click at [41, 20] on button "button" at bounding box center [24, 27] width 49 height 32
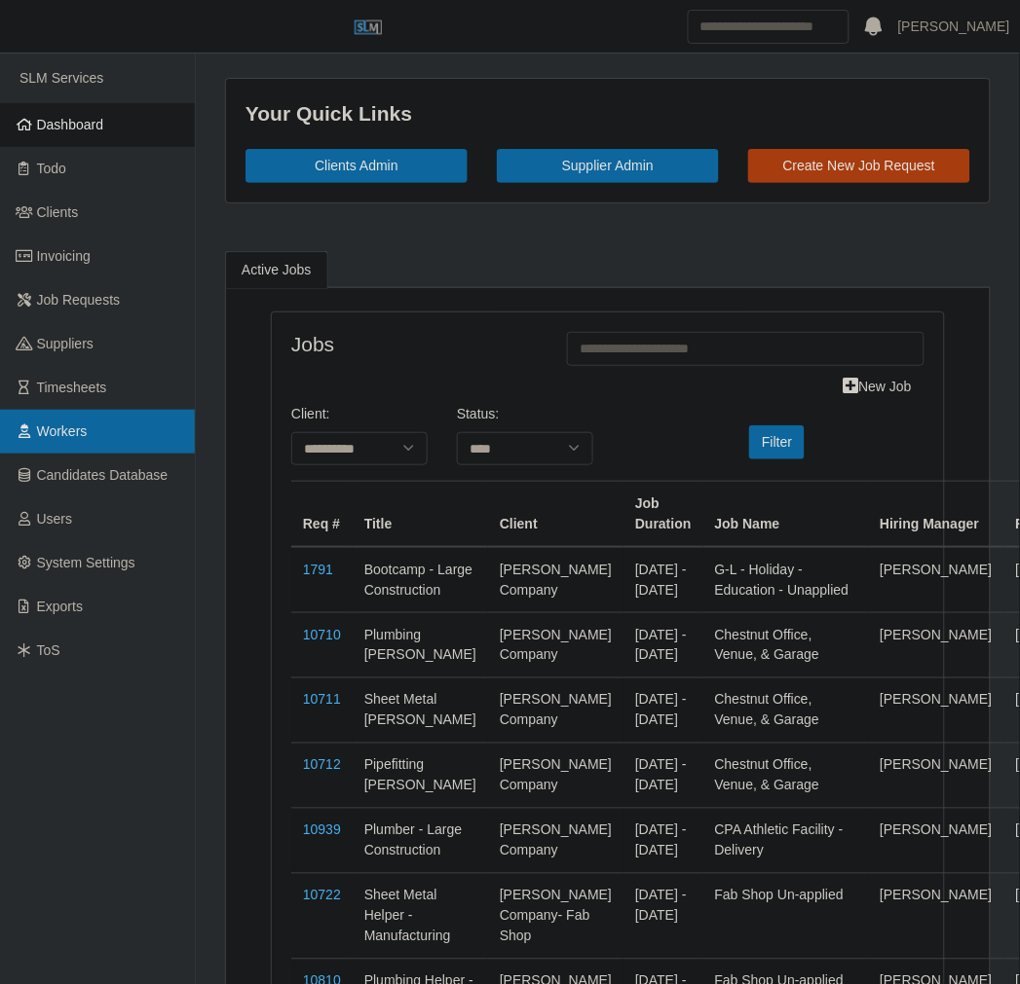
click at [62, 431] on span "Workers" at bounding box center [62, 432] width 51 height 16
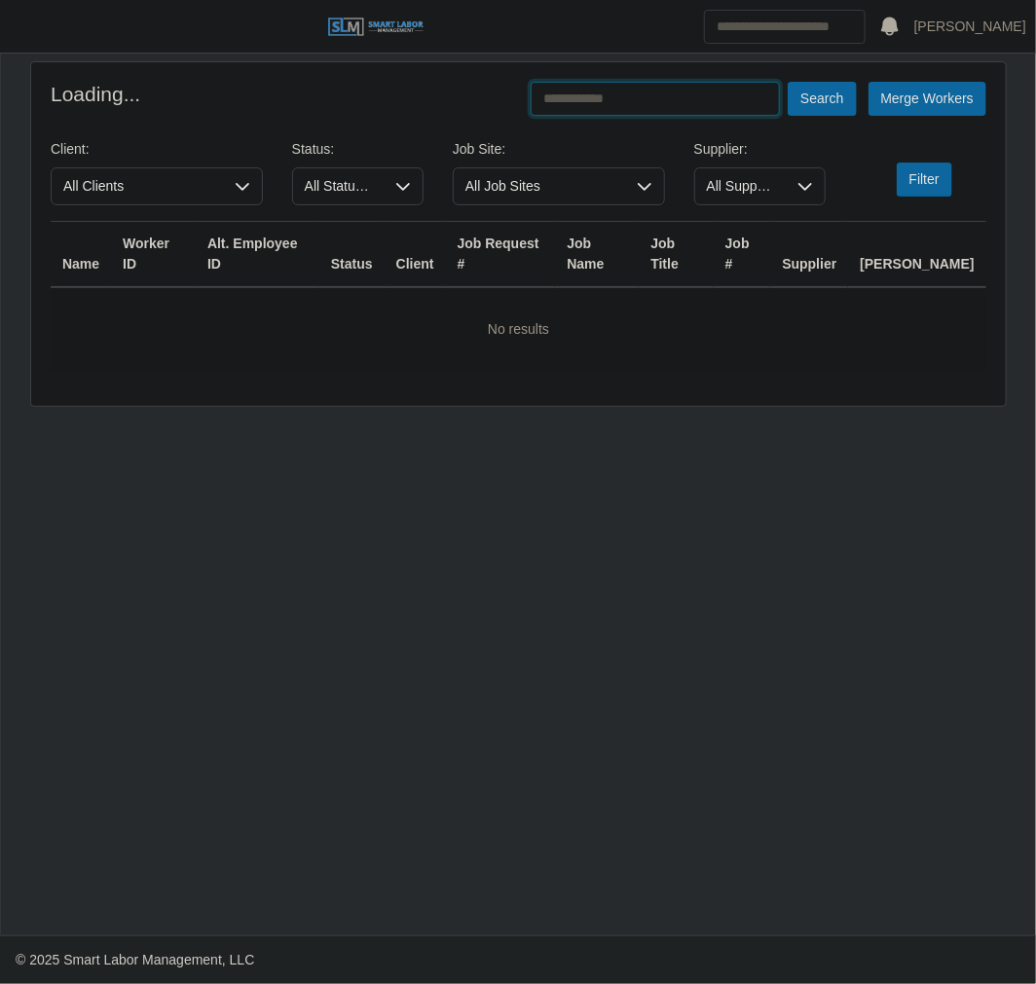
click at [701, 112] on input "text" at bounding box center [655, 99] width 249 height 34
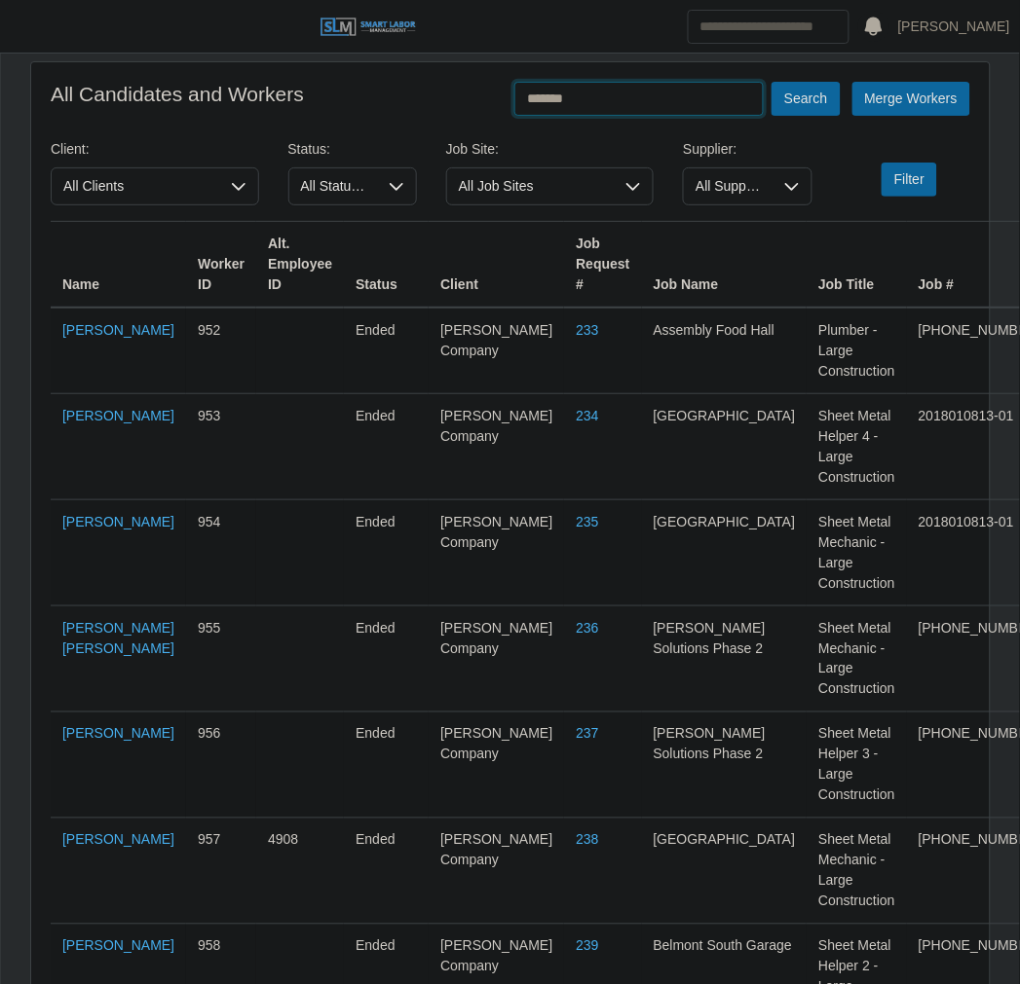
type input "*******"
click at [771, 82] on button "Search" at bounding box center [805, 99] width 68 height 34
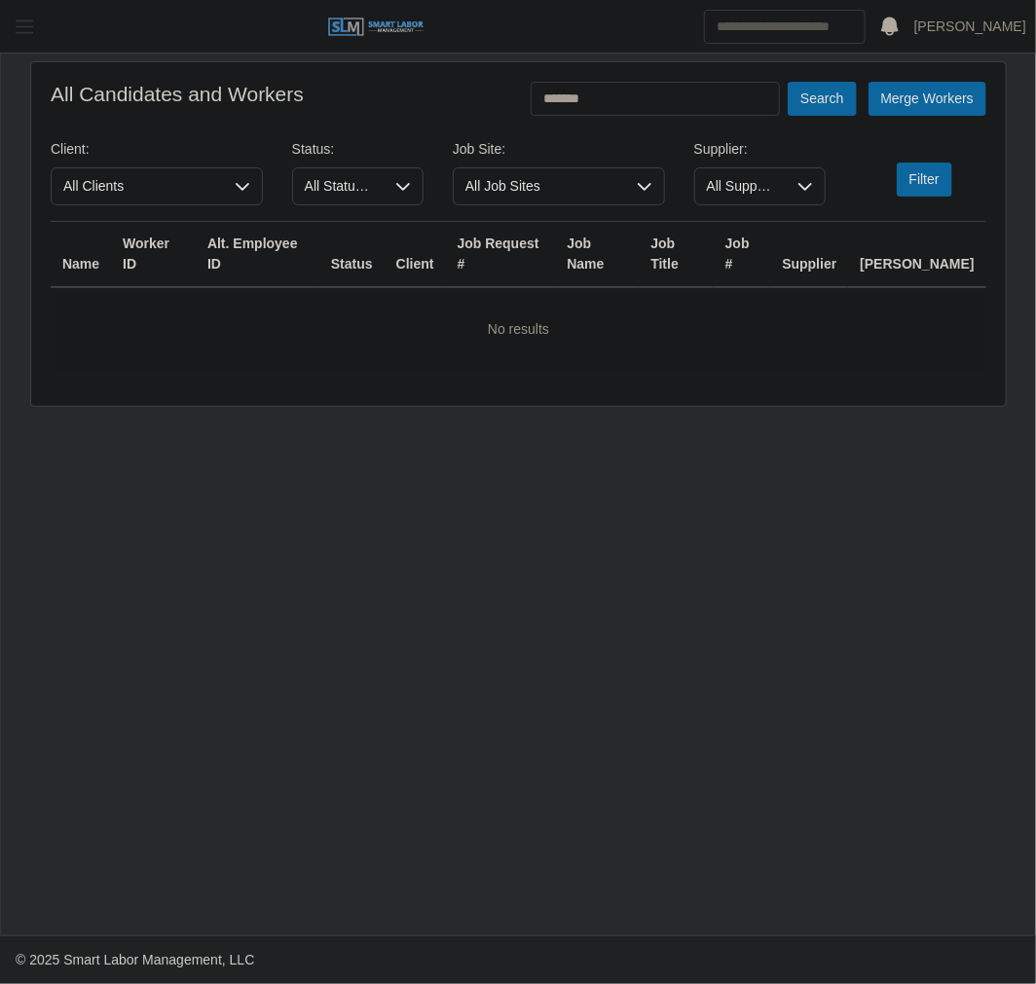
click at [15, 36] on span "button" at bounding box center [24, 27] width 25 height 22
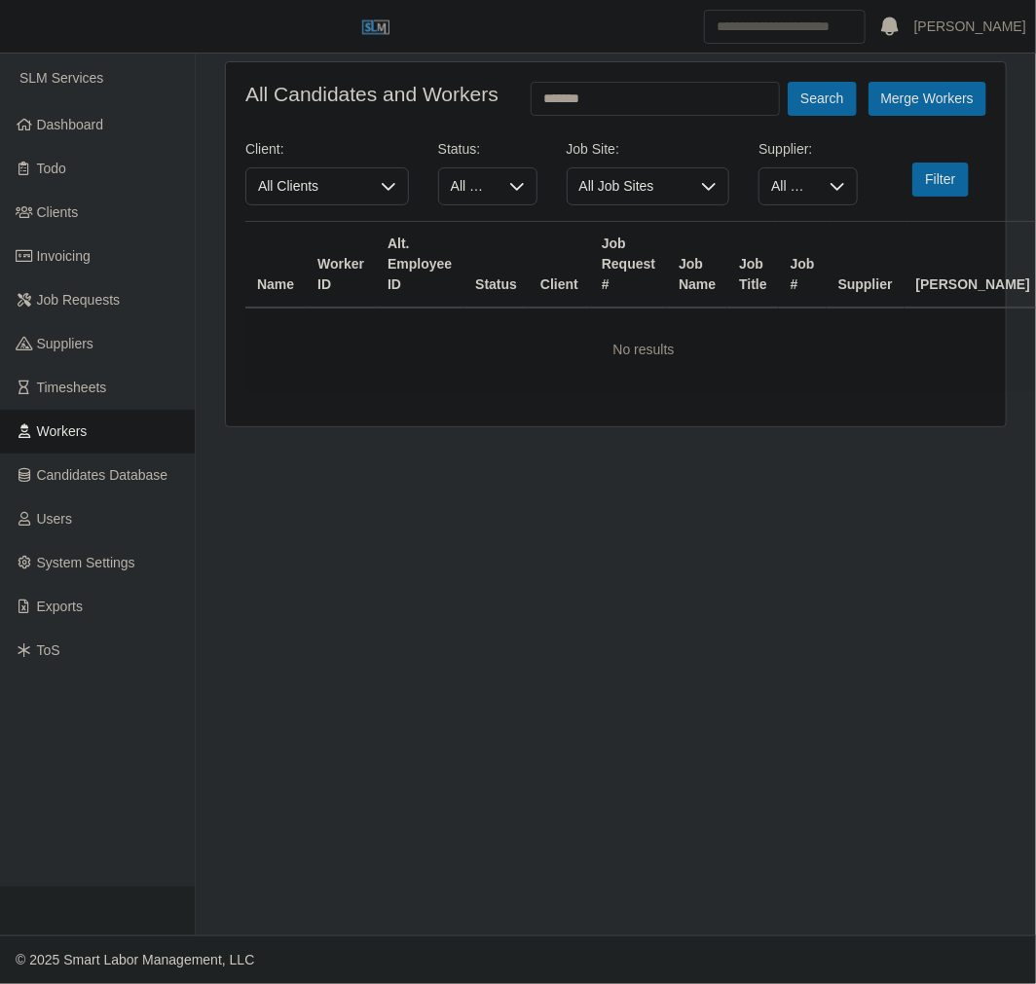
click at [101, 433] on link "Workers" at bounding box center [97, 432] width 195 height 44
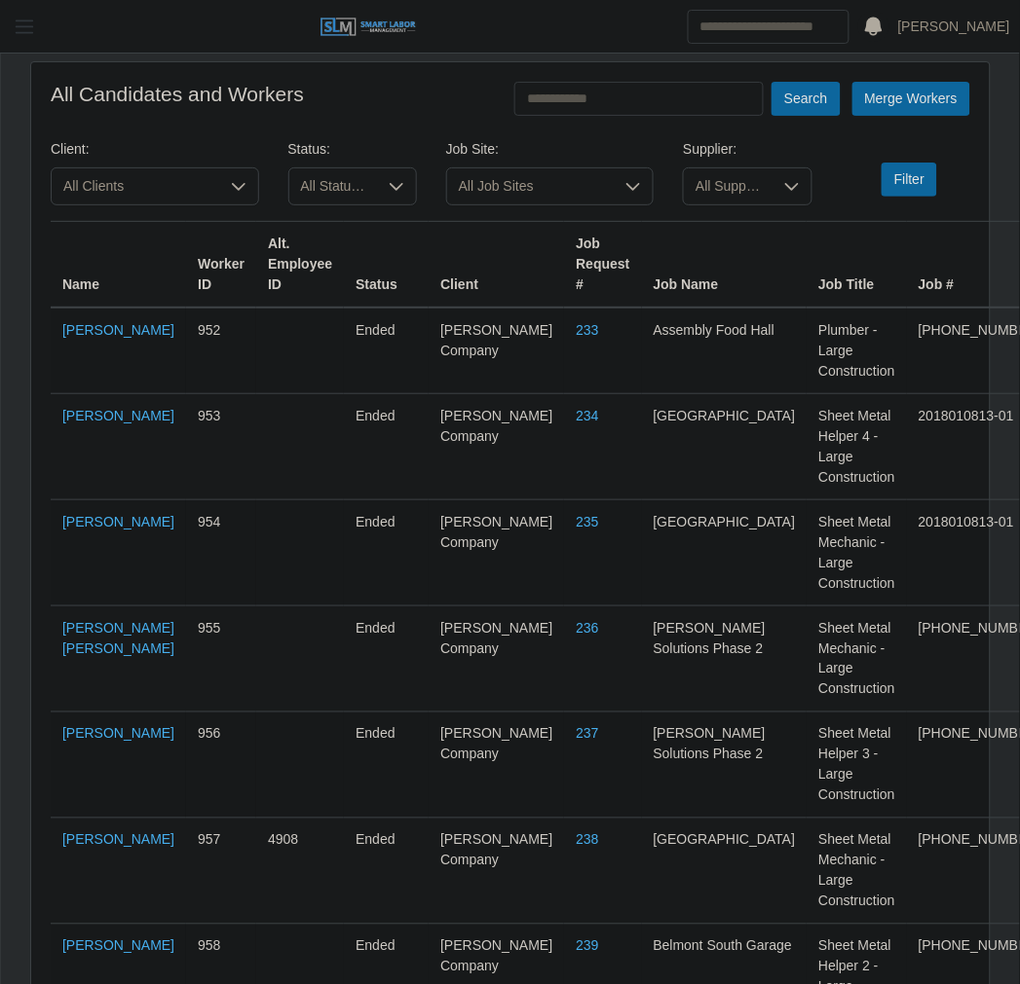
click at [34, 20] on span "button" at bounding box center [24, 27] width 25 height 22
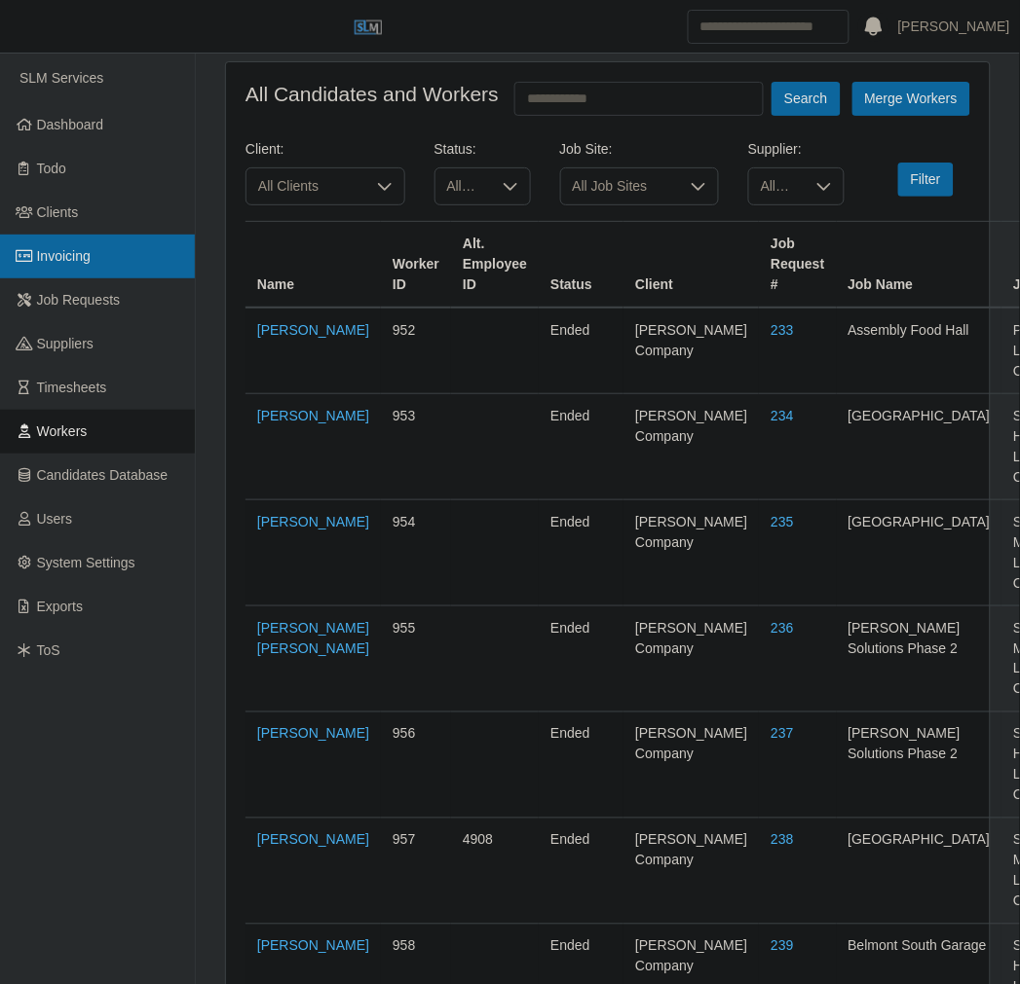
click at [65, 260] on span "Invoicing" at bounding box center [64, 256] width 54 height 16
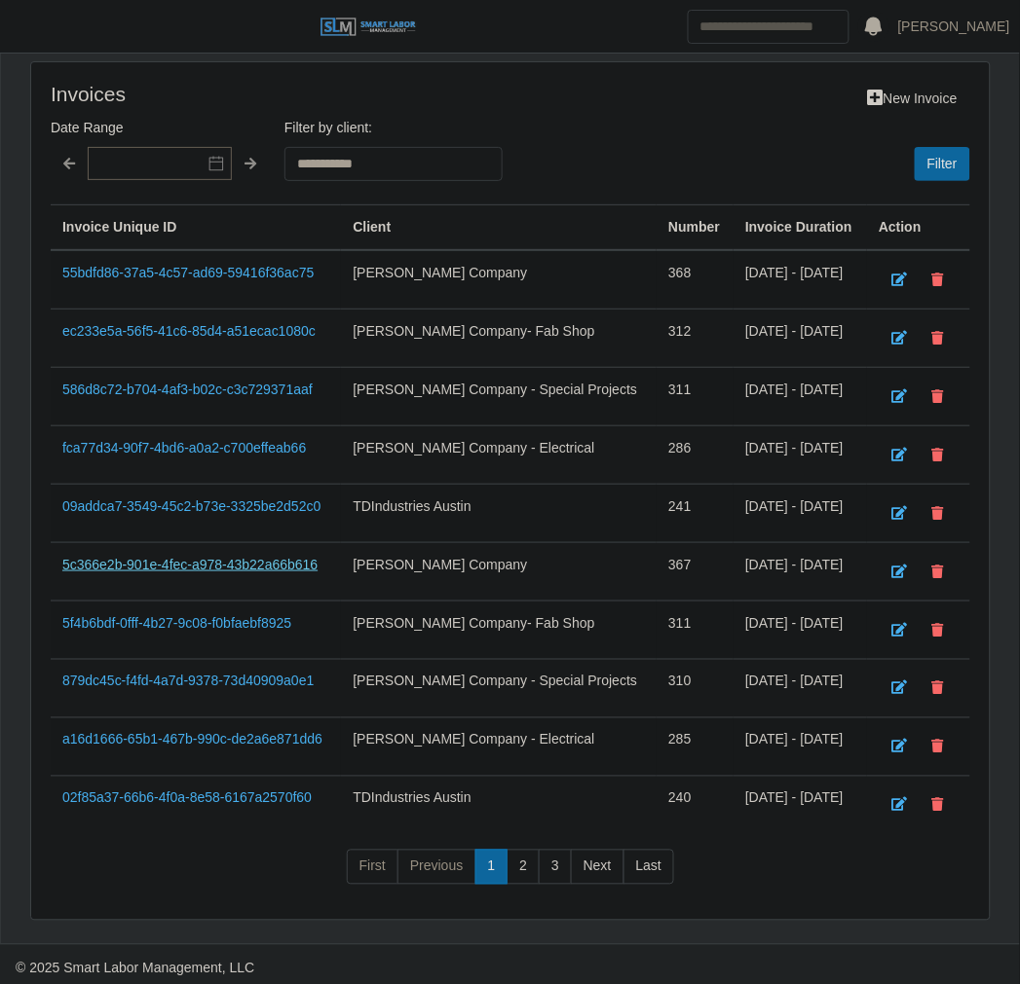
click at [190, 557] on link "5c366e2b-901e-4fec-a978-43b22a66b616" at bounding box center [189, 565] width 255 height 16
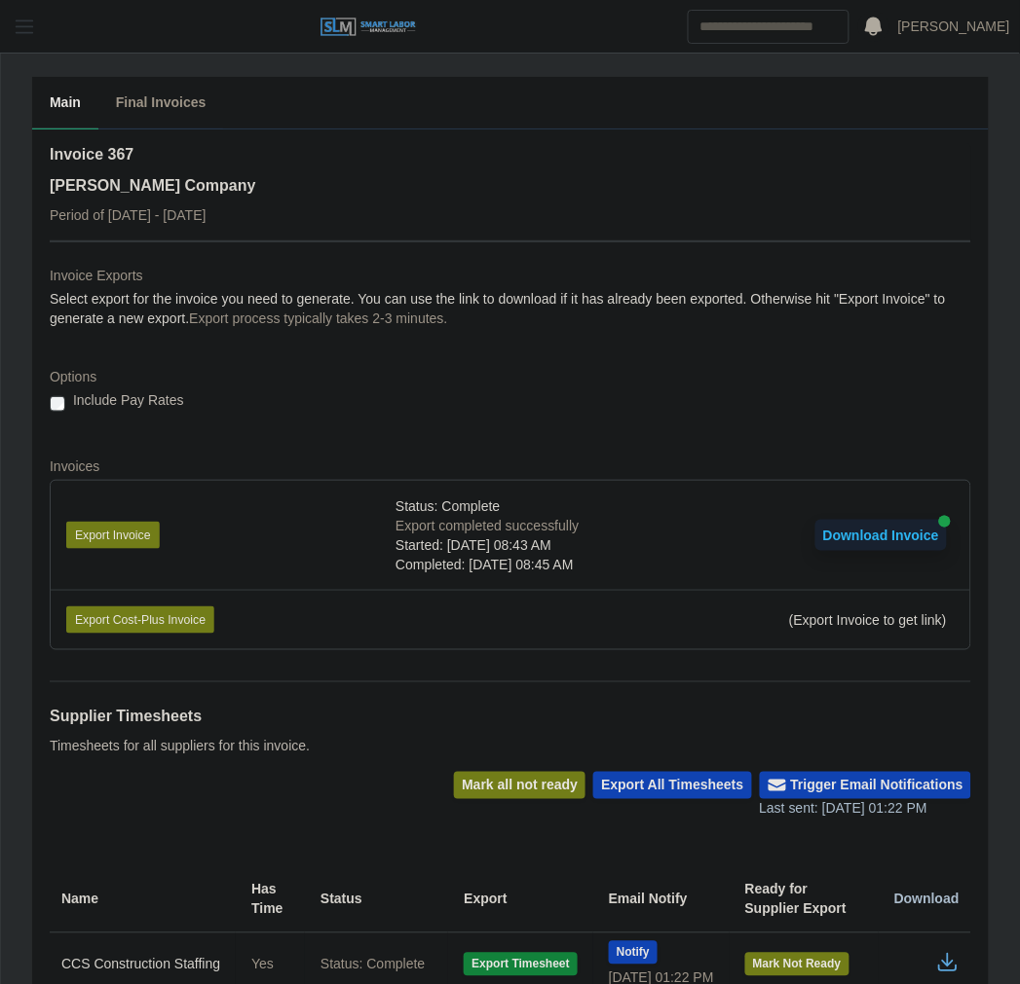
click at [20, 30] on span "button" at bounding box center [24, 27] width 25 height 22
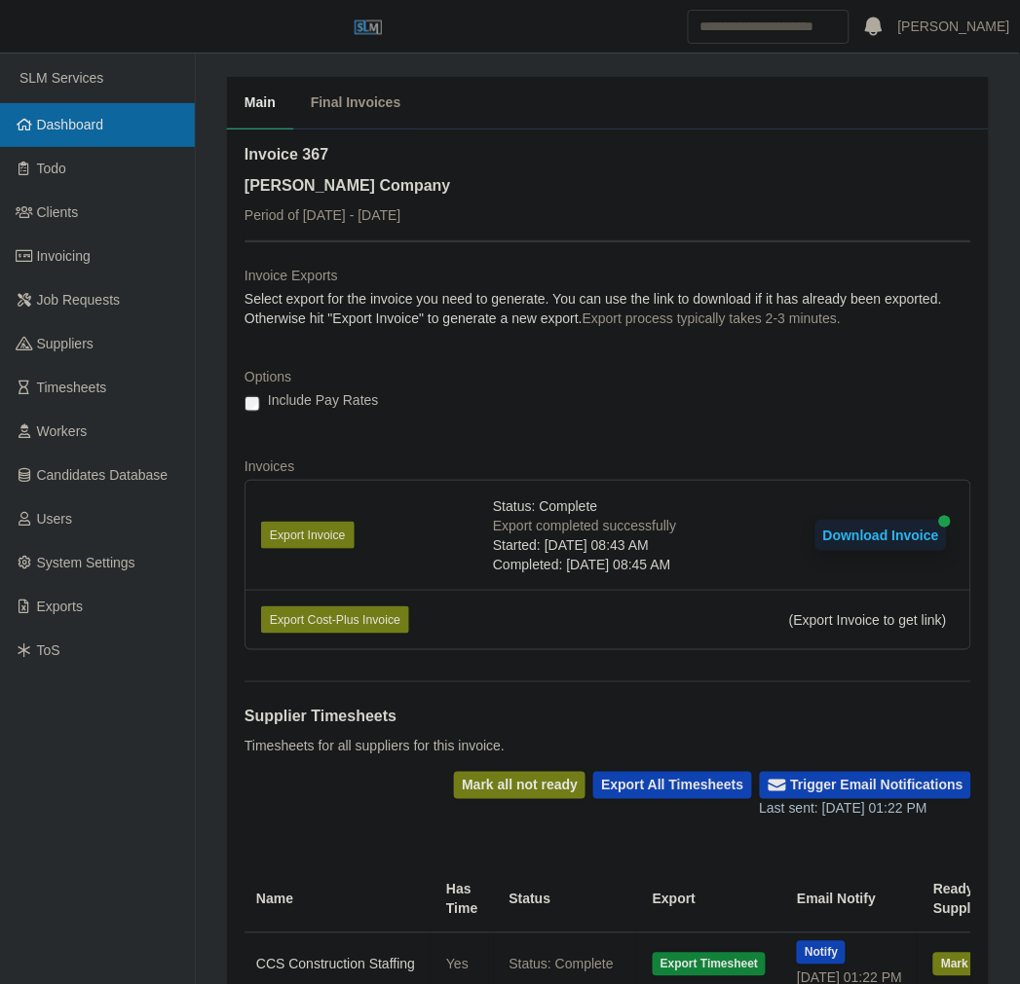
click at [70, 128] on span "Dashboard" at bounding box center [70, 125] width 67 height 16
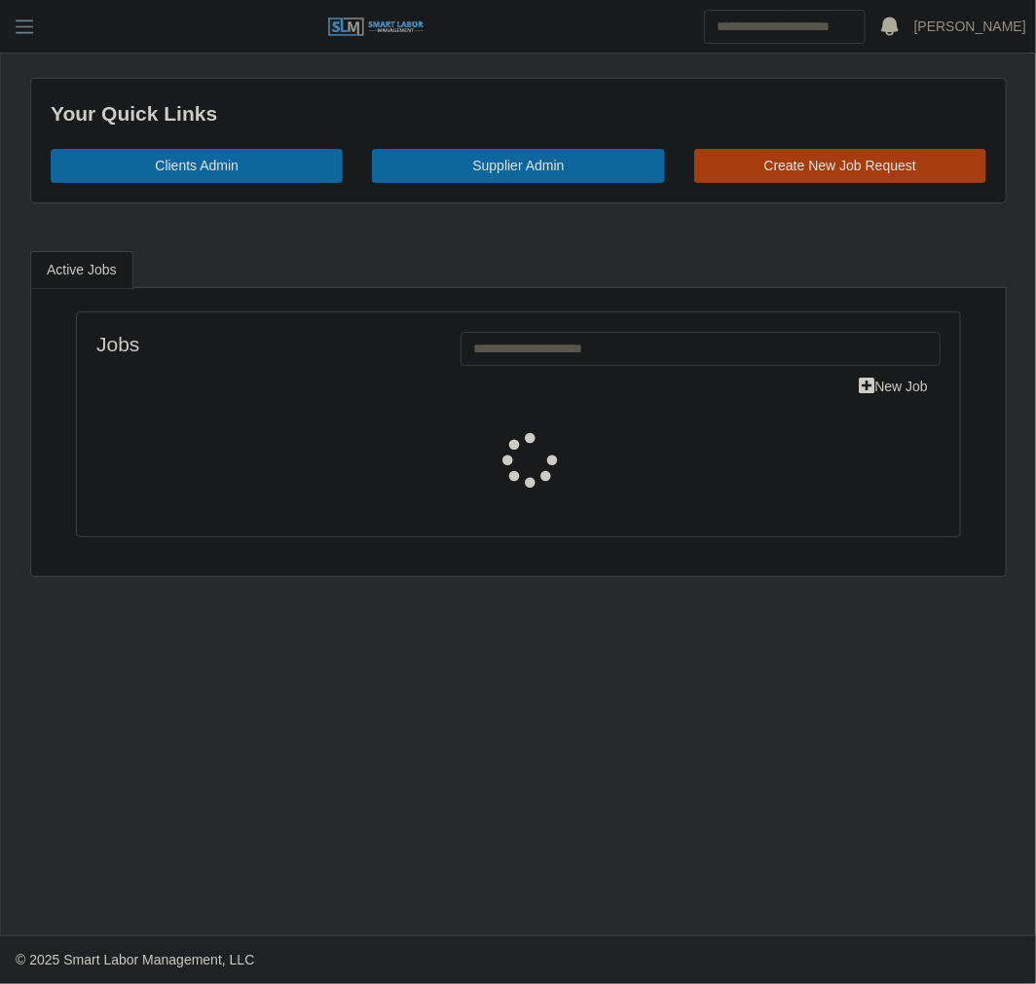
select select "****"
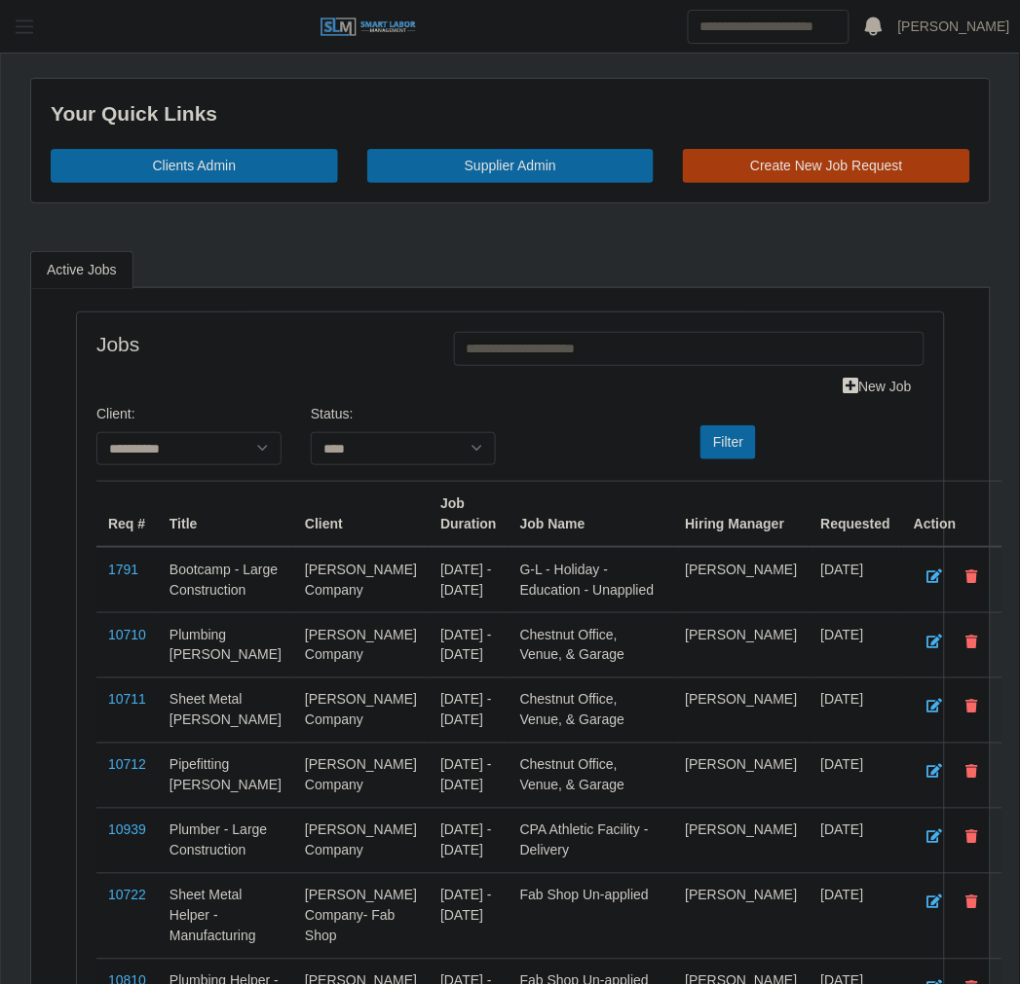
click at [33, 32] on span "button" at bounding box center [24, 27] width 25 height 22
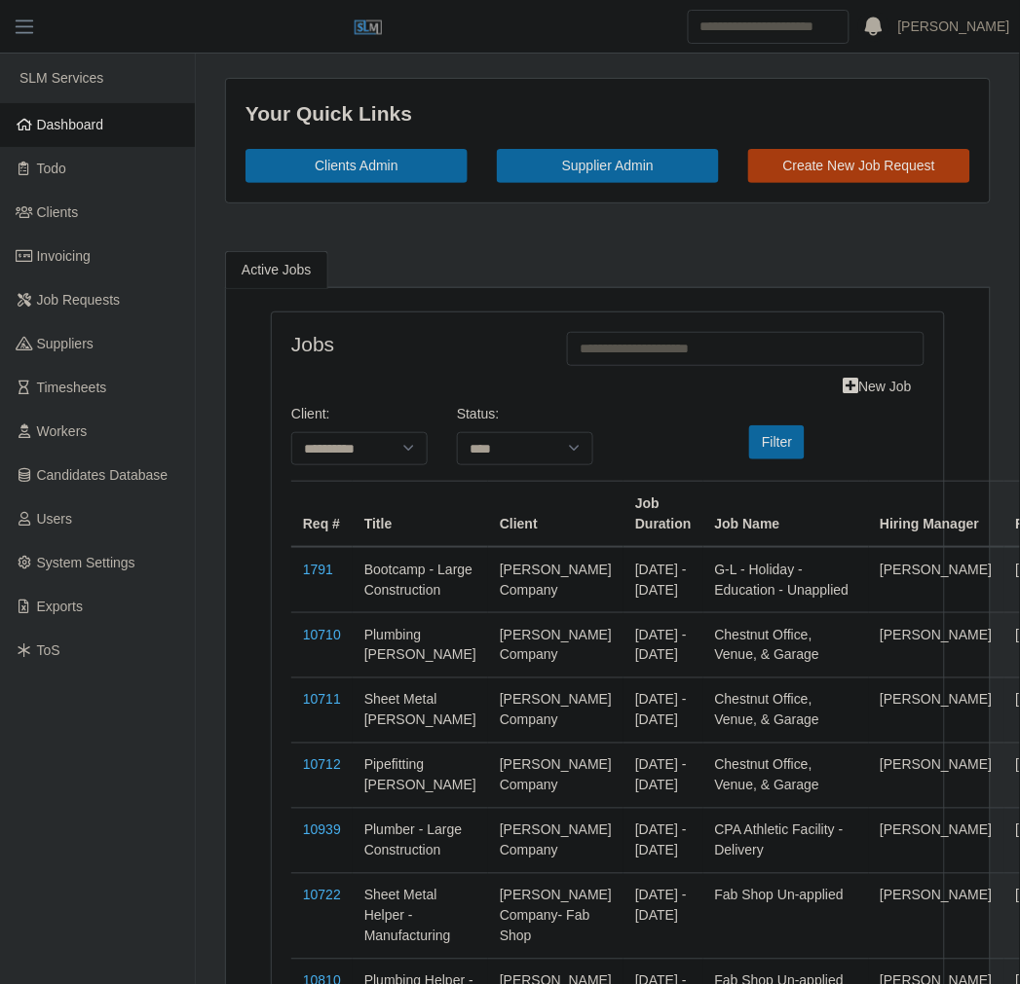
click at [82, 129] on span "Dashboard" at bounding box center [70, 125] width 67 height 16
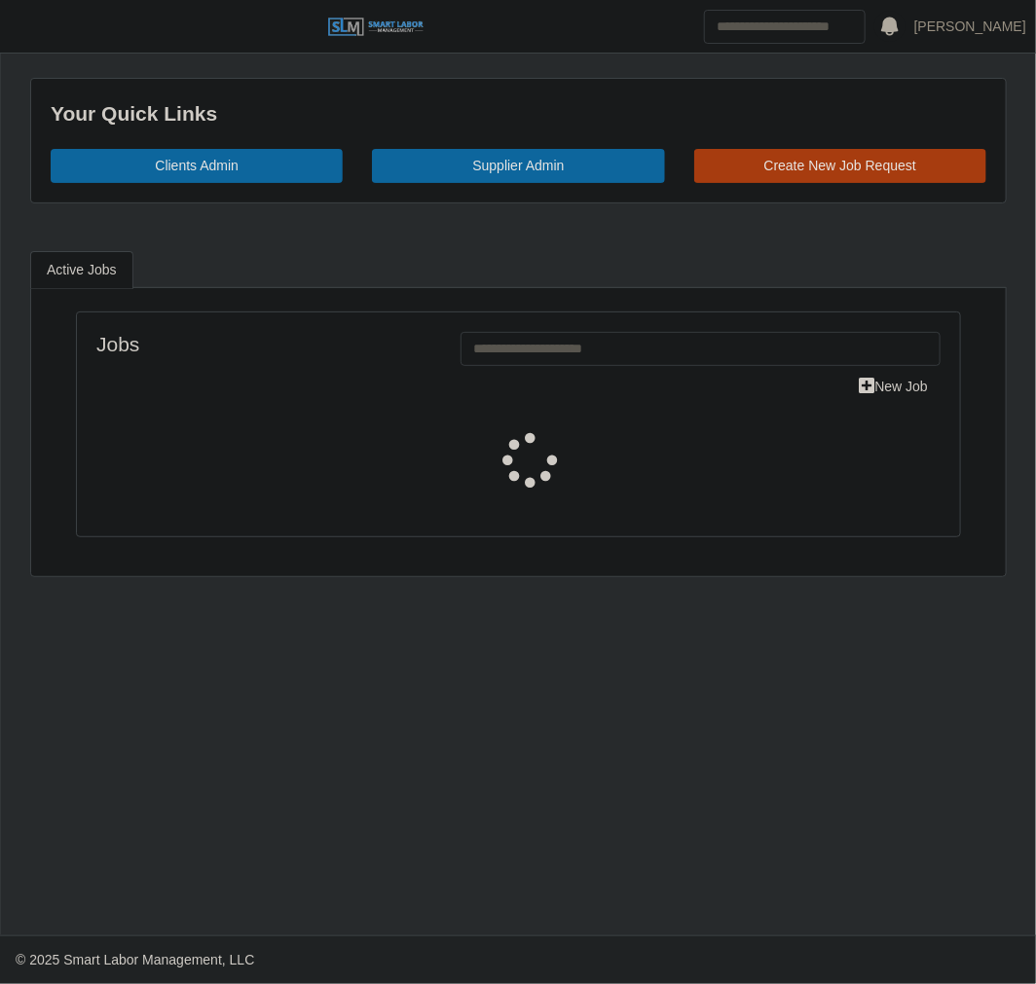
select select "****"
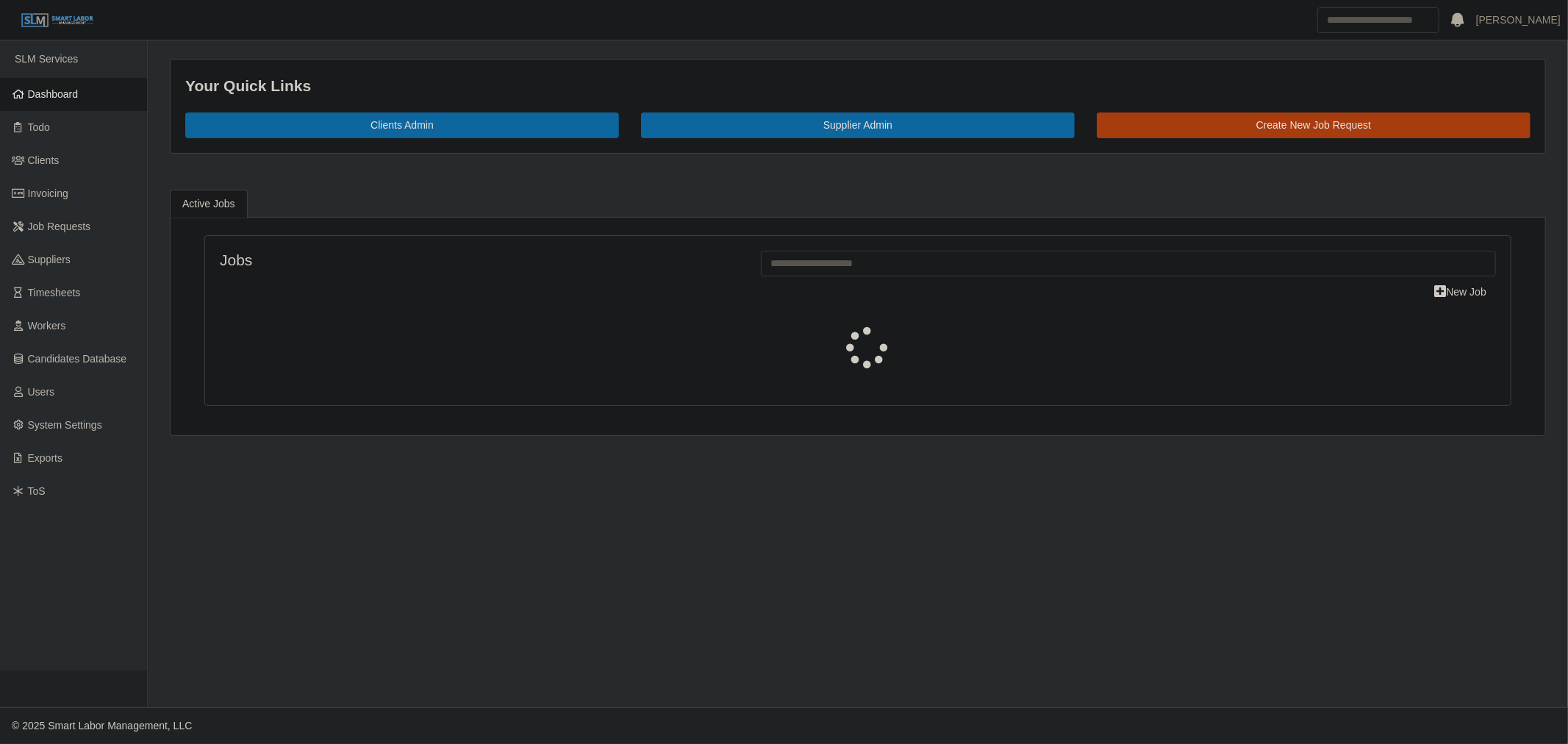
select select "****"
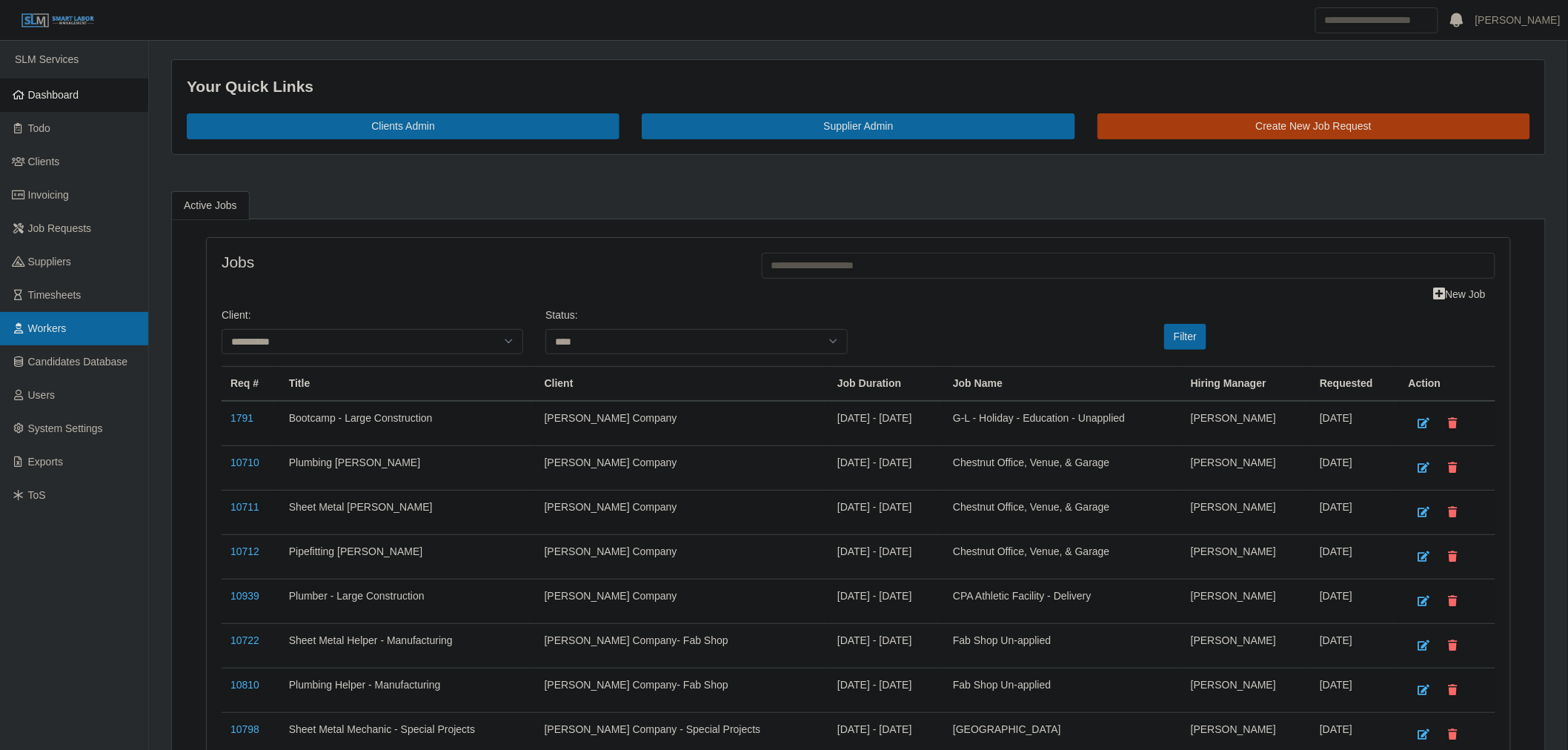
drag, startPoint x: 71, startPoint y: 322, endPoint x: 100, endPoint y: 340, distance: 34.1
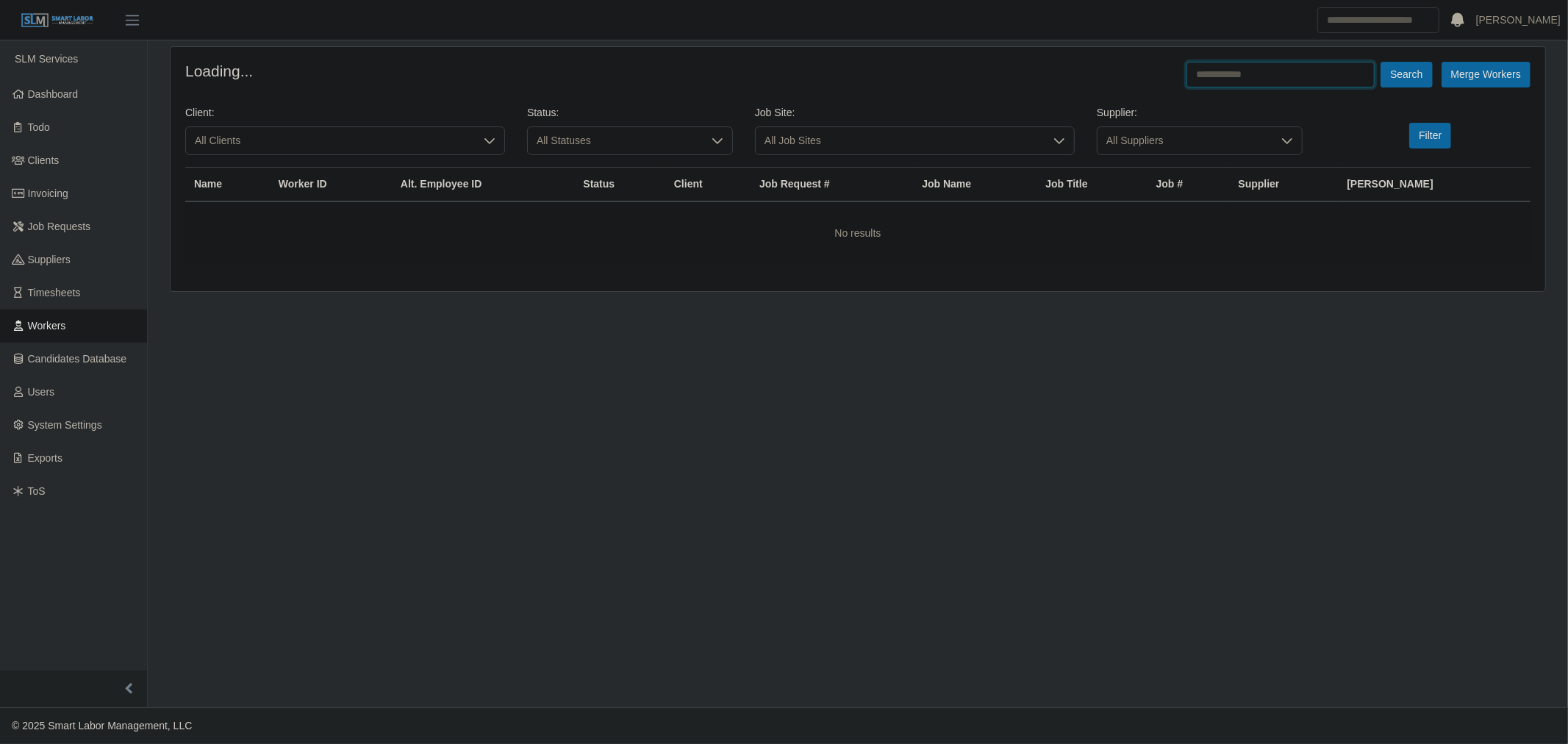
click at [1243, 63] on input "text" at bounding box center [1280, 75] width 188 height 26
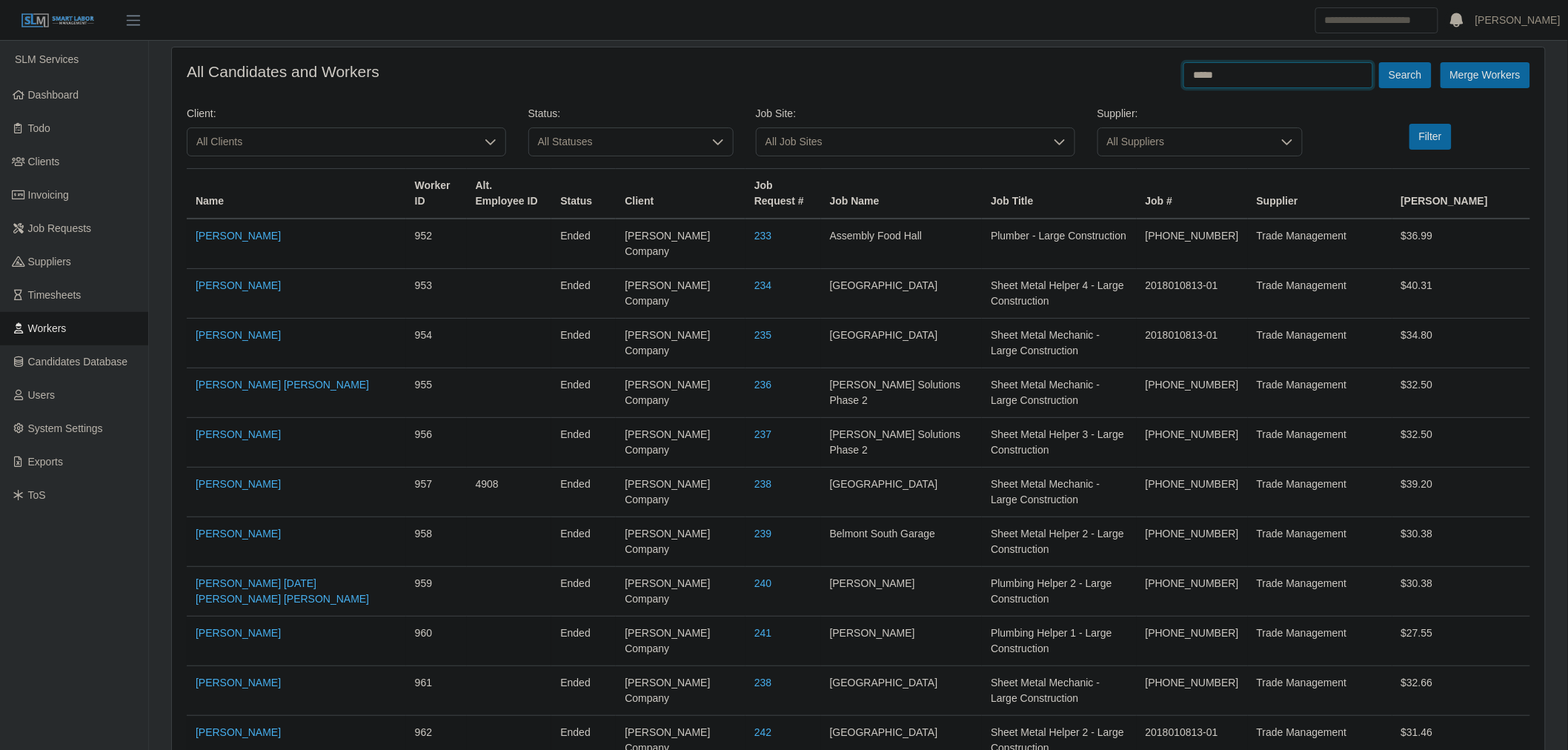
type input "*****"
click at [1379, 62] on button "Search" at bounding box center [1405, 75] width 52 height 26
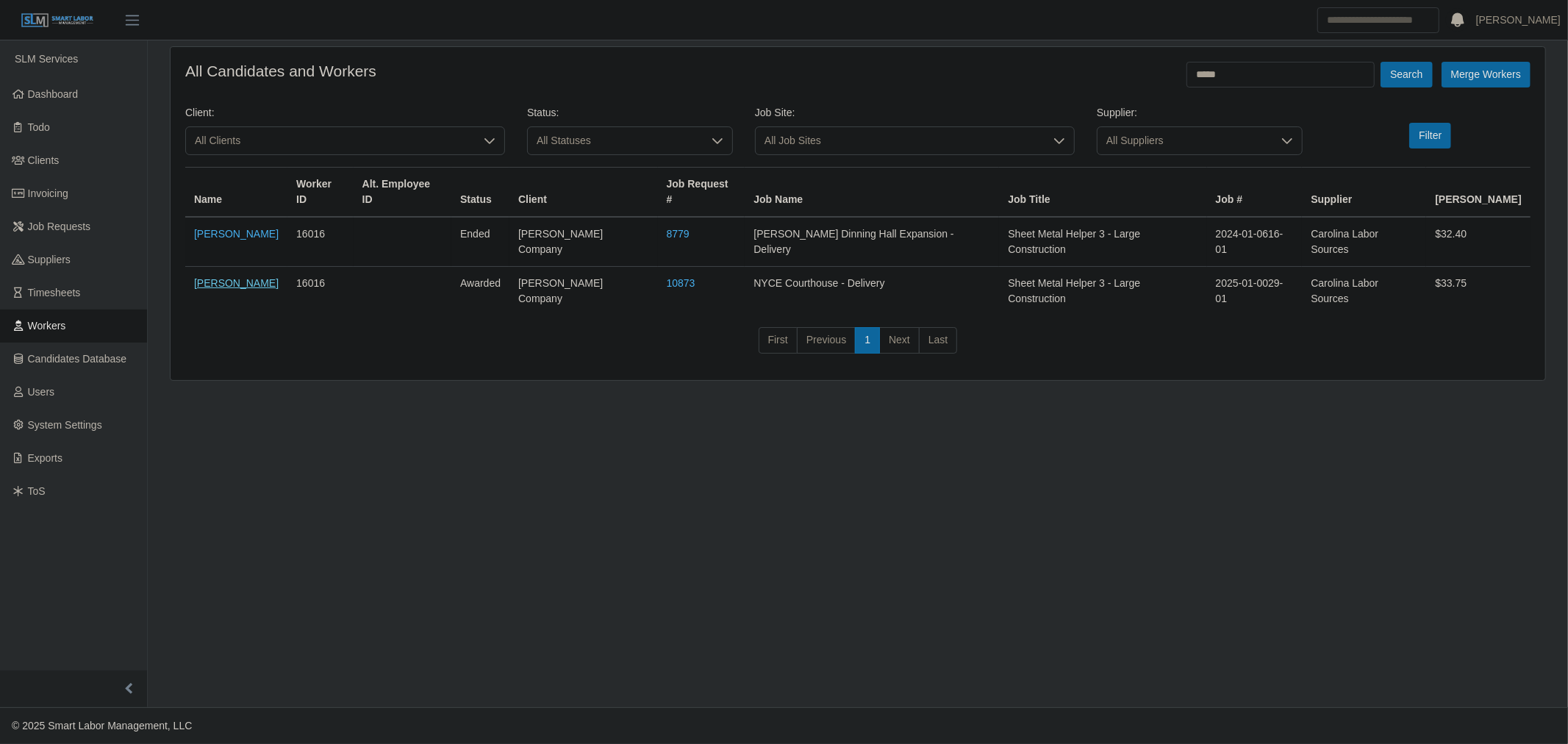
click at [279, 277] on link "[PERSON_NAME]" at bounding box center [236, 283] width 85 height 12
click at [65, 300] on link "Timesheets" at bounding box center [73, 293] width 147 height 33
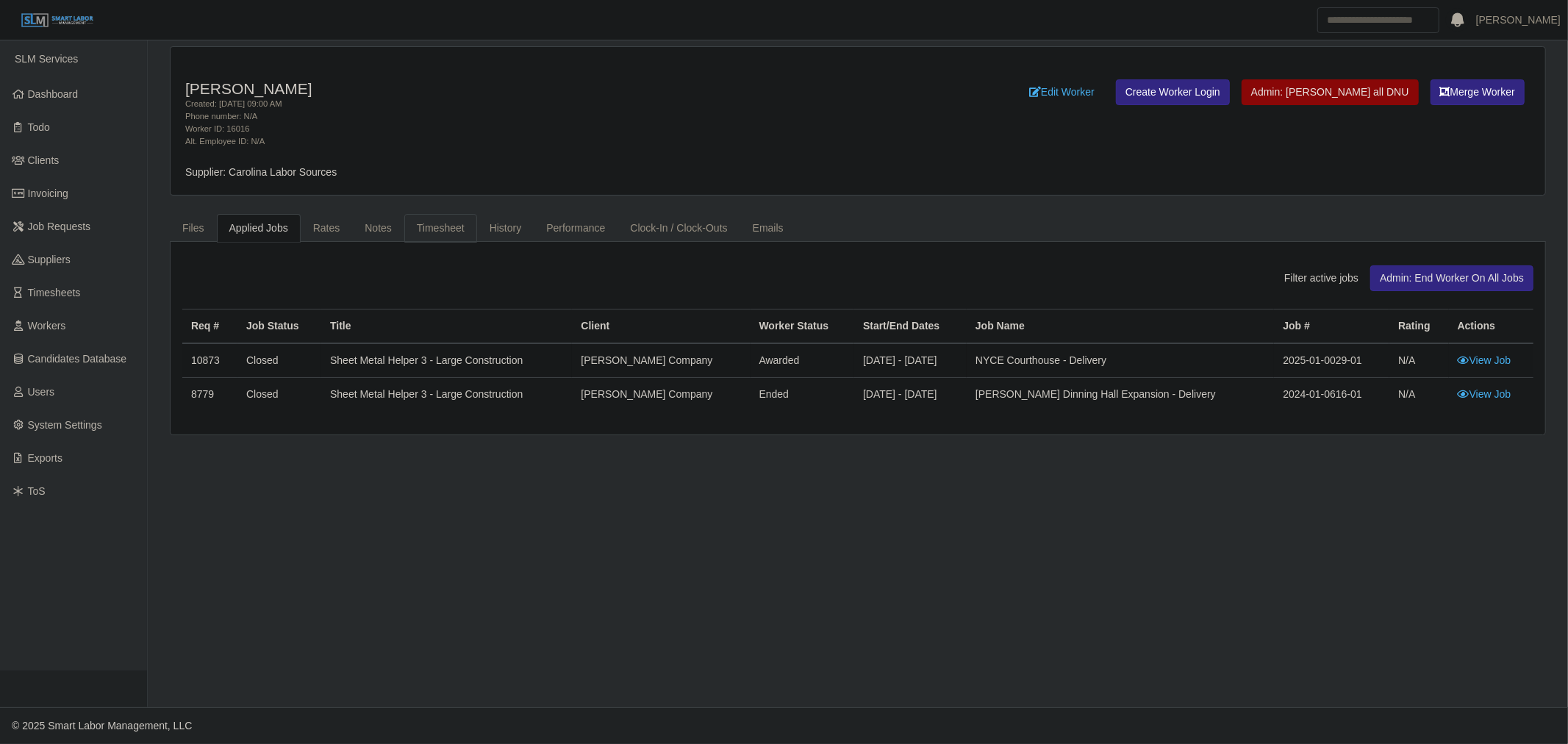
click at [405, 230] on link "Timesheet" at bounding box center [441, 228] width 72 height 29
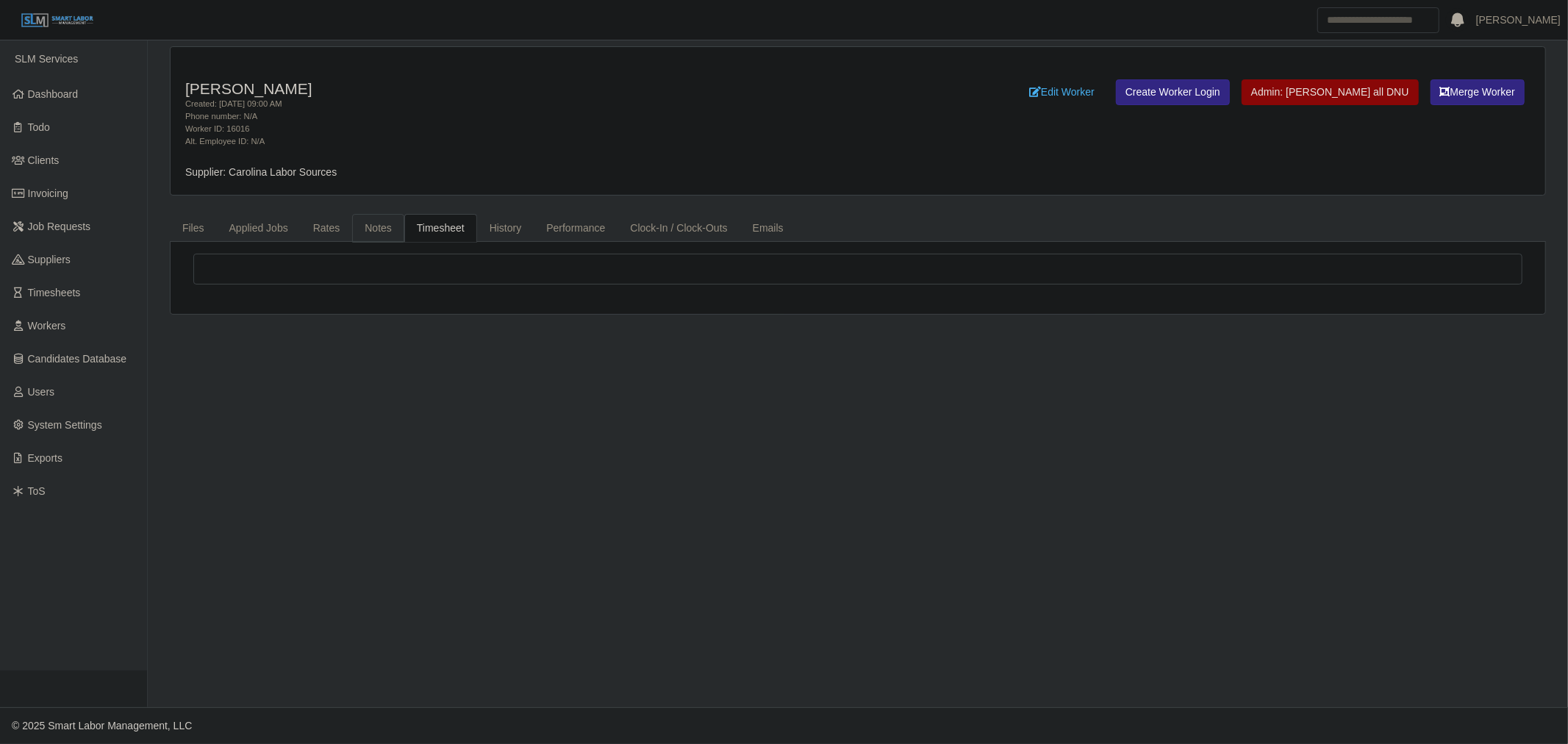
click at [375, 232] on link "Notes" at bounding box center [377, 228] width 52 height 29
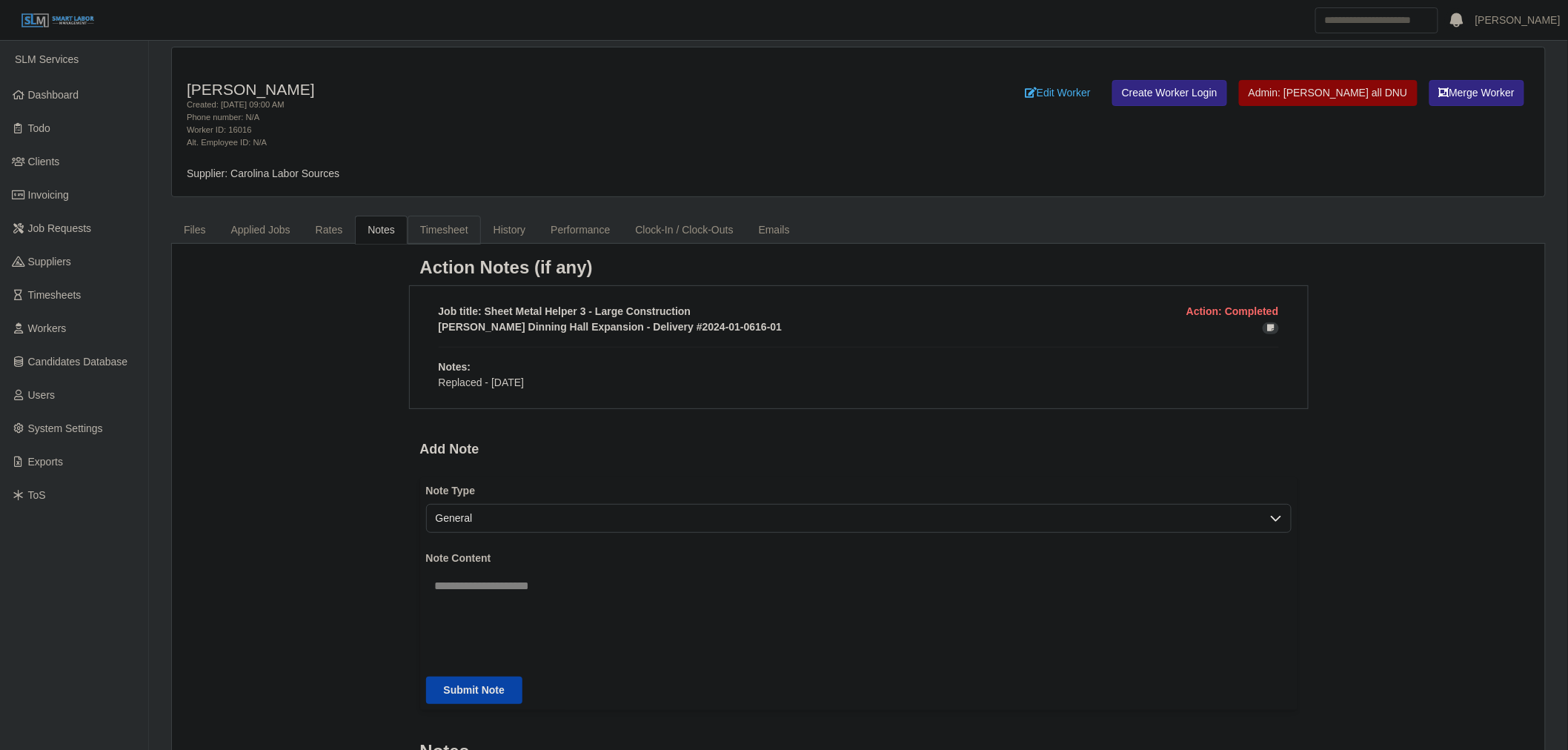
click at [436, 241] on link "Timesheet" at bounding box center [445, 230] width 73 height 29
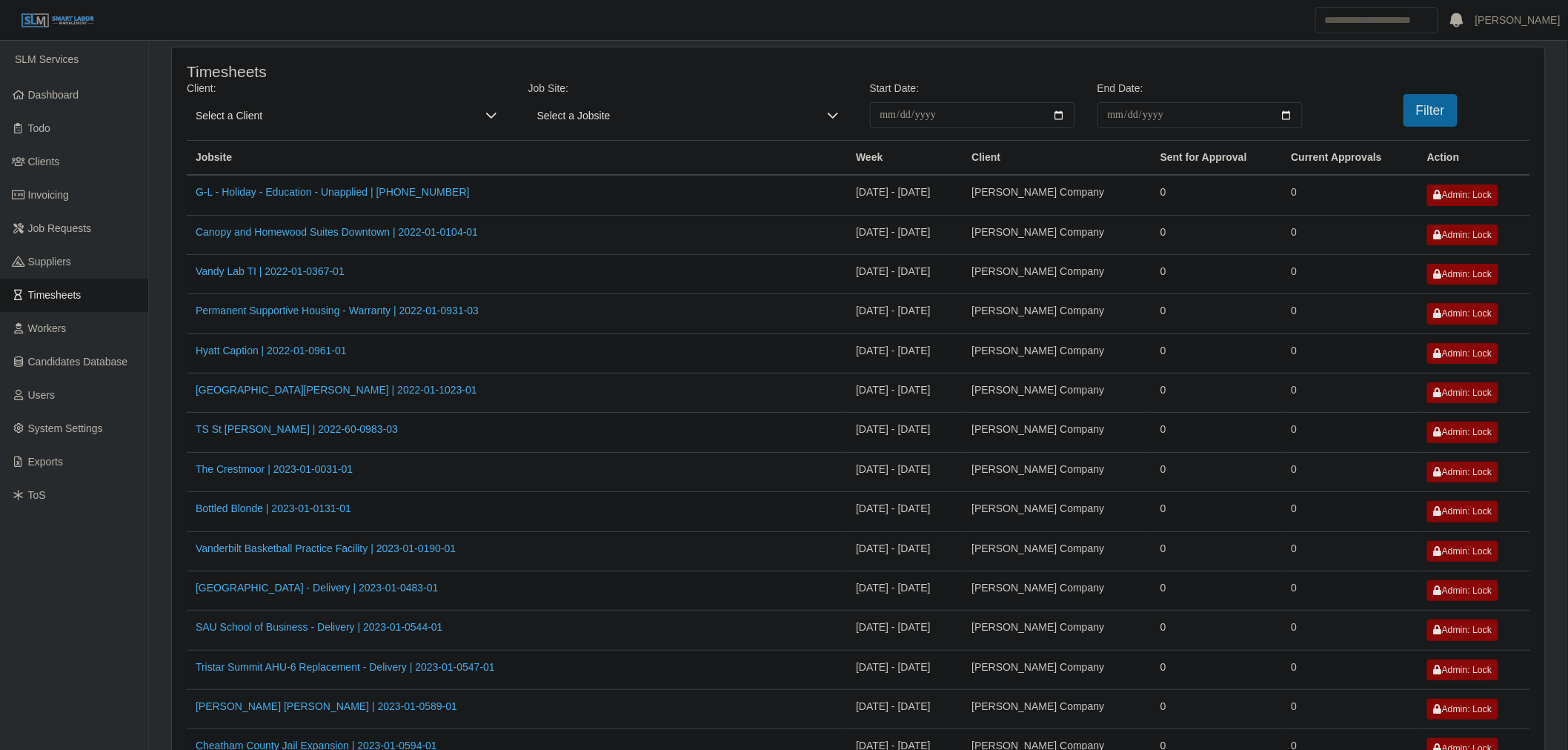
click at [269, 116] on span "Select a Client" at bounding box center [331, 115] width 290 height 26
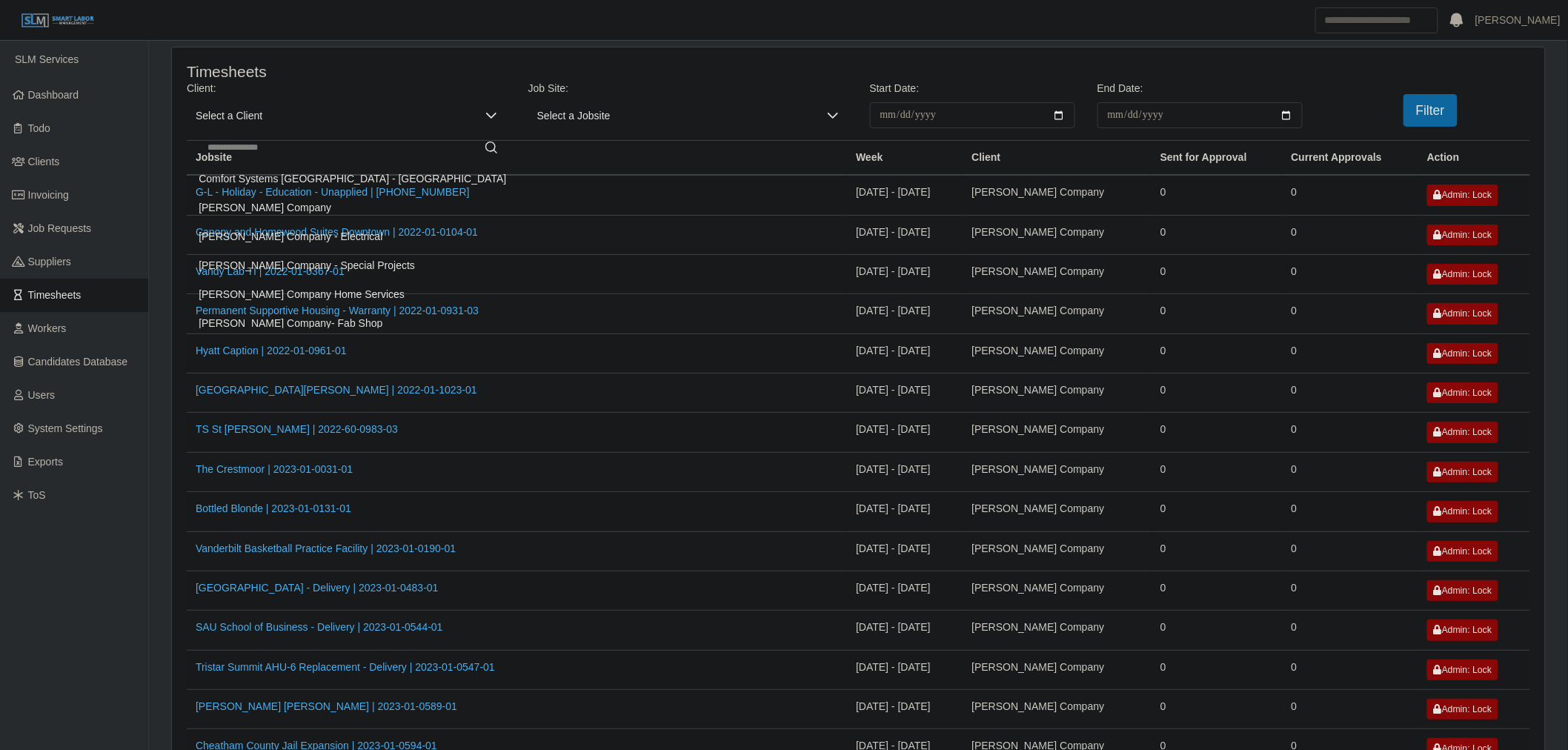
click at [271, 205] on li "[PERSON_NAME] Company" at bounding box center [352, 208] width 325 height 27
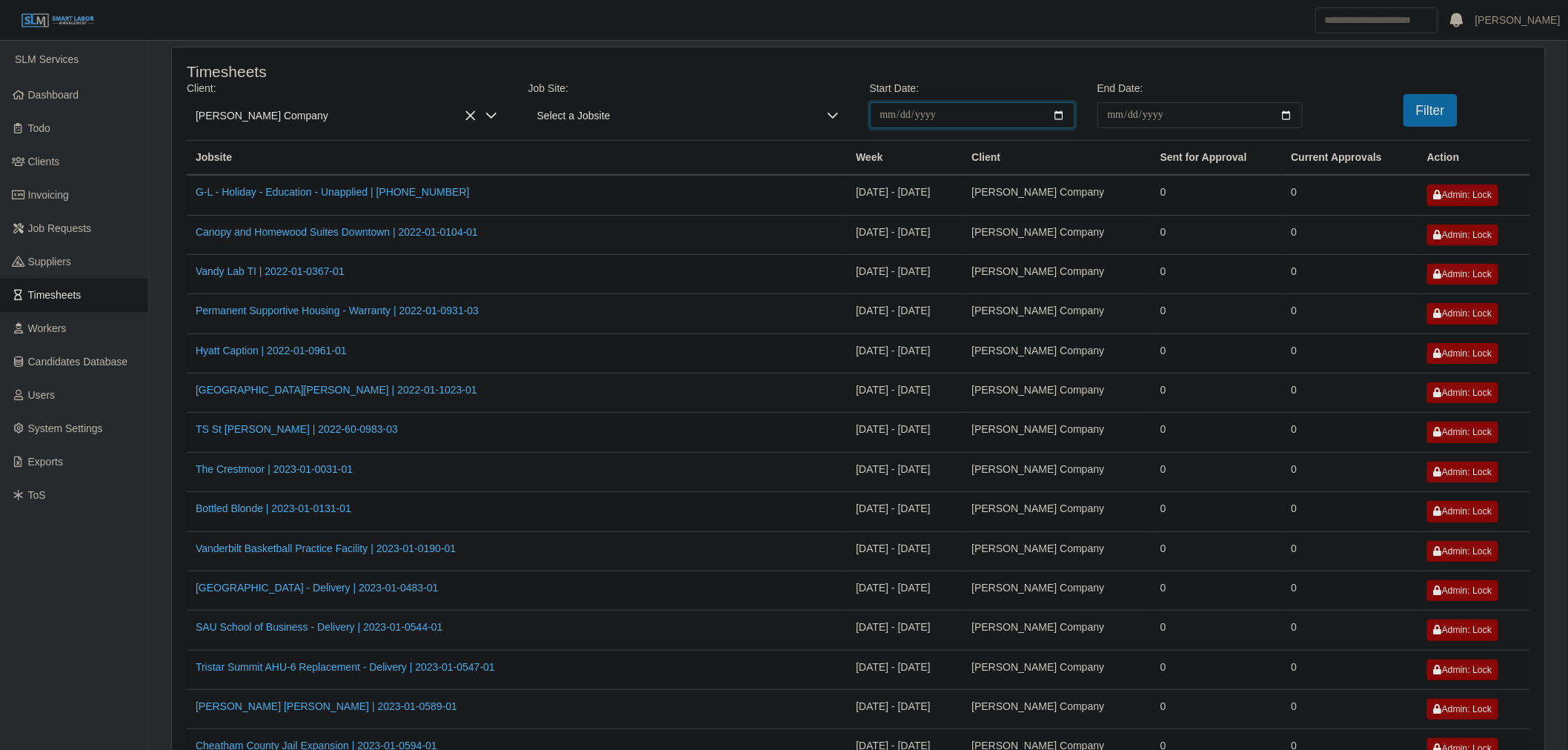
click at [1064, 114] on input "**********" at bounding box center [973, 115] width 206 height 26
type input "**********"
click at [1280, 116] on input "End Date:" at bounding box center [1200, 115] width 206 height 26
type input "**********"
click at [1445, 109] on button "Filter" at bounding box center [1430, 110] width 54 height 33
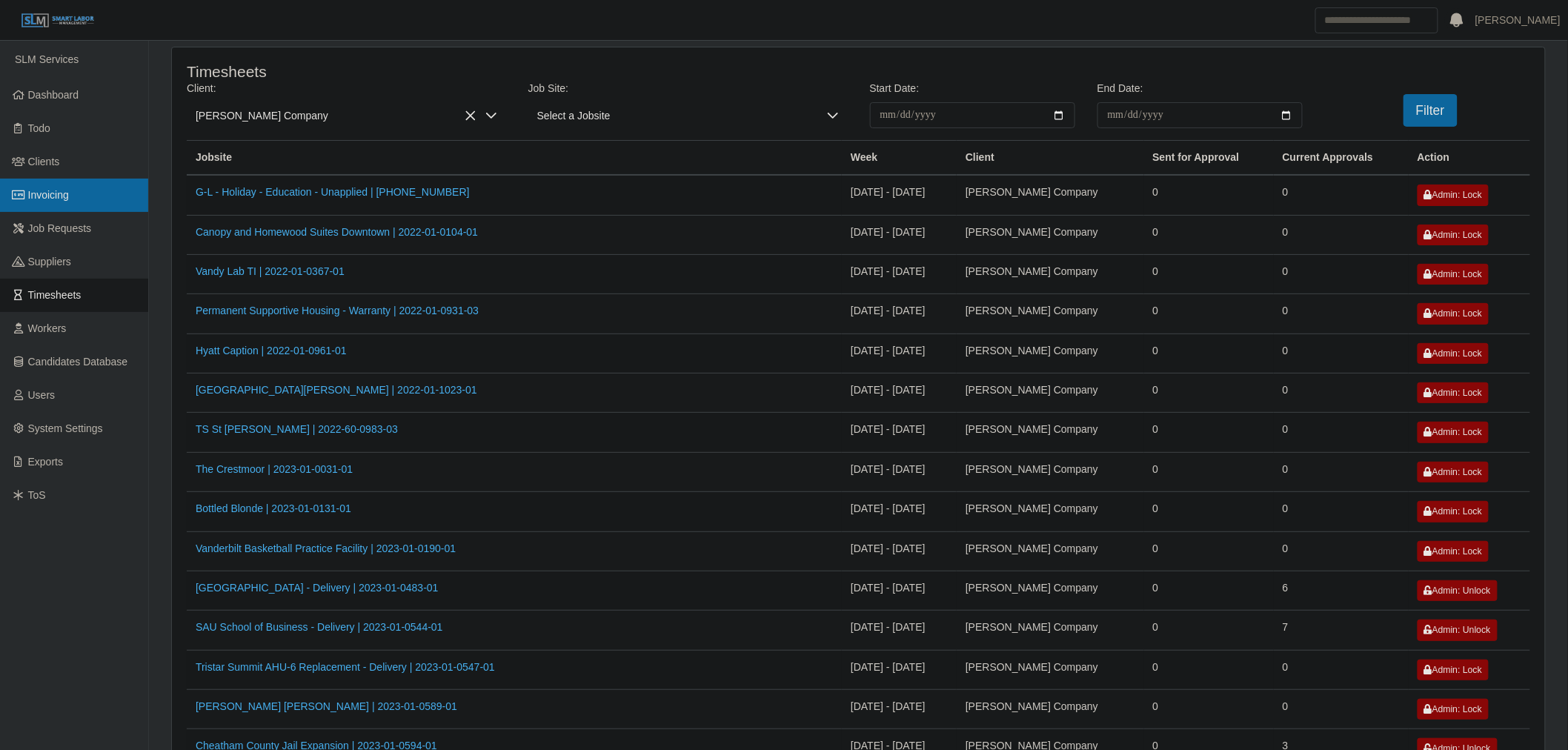
click at [114, 200] on link "Invoicing" at bounding box center [74, 196] width 148 height 34
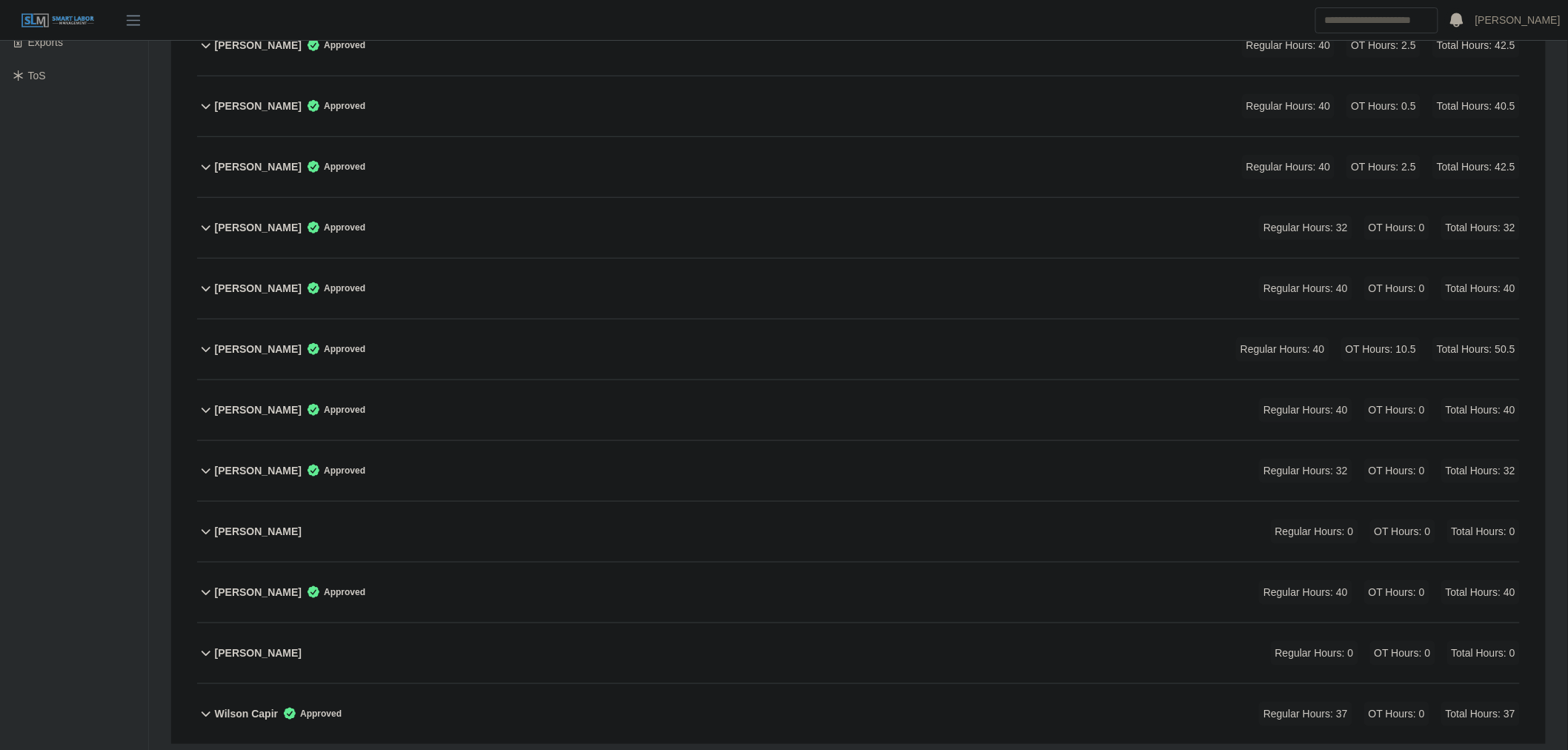
scroll to position [524, 0]
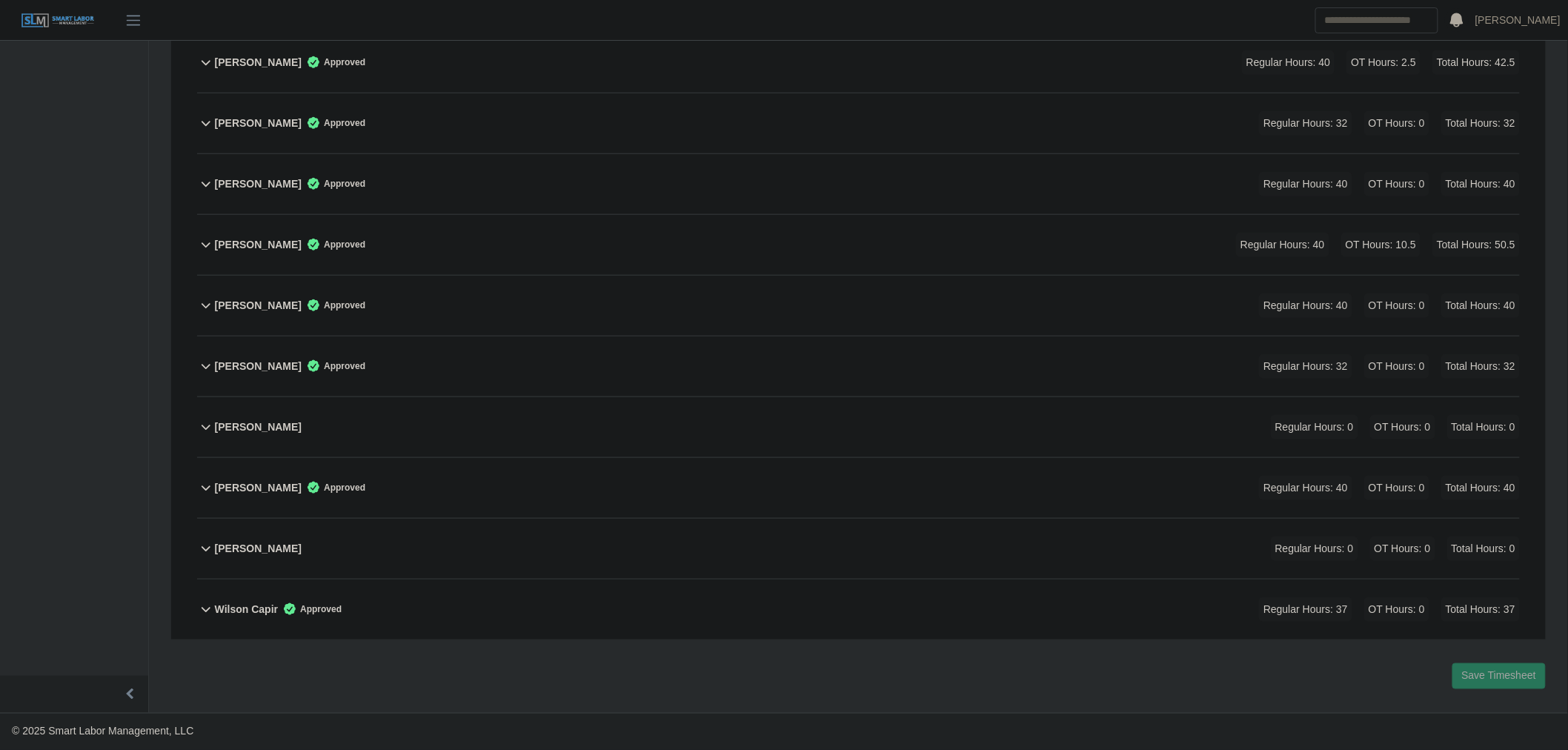
drag, startPoint x: 466, startPoint y: 551, endPoint x: 639, endPoint y: 516, distance: 176.5
click at [466, 551] on div "[PERSON_NAME] Regular Hours: 0 OT Hours: 0 Total Hours: 0" at bounding box center [867, 549] width 1305 height 60
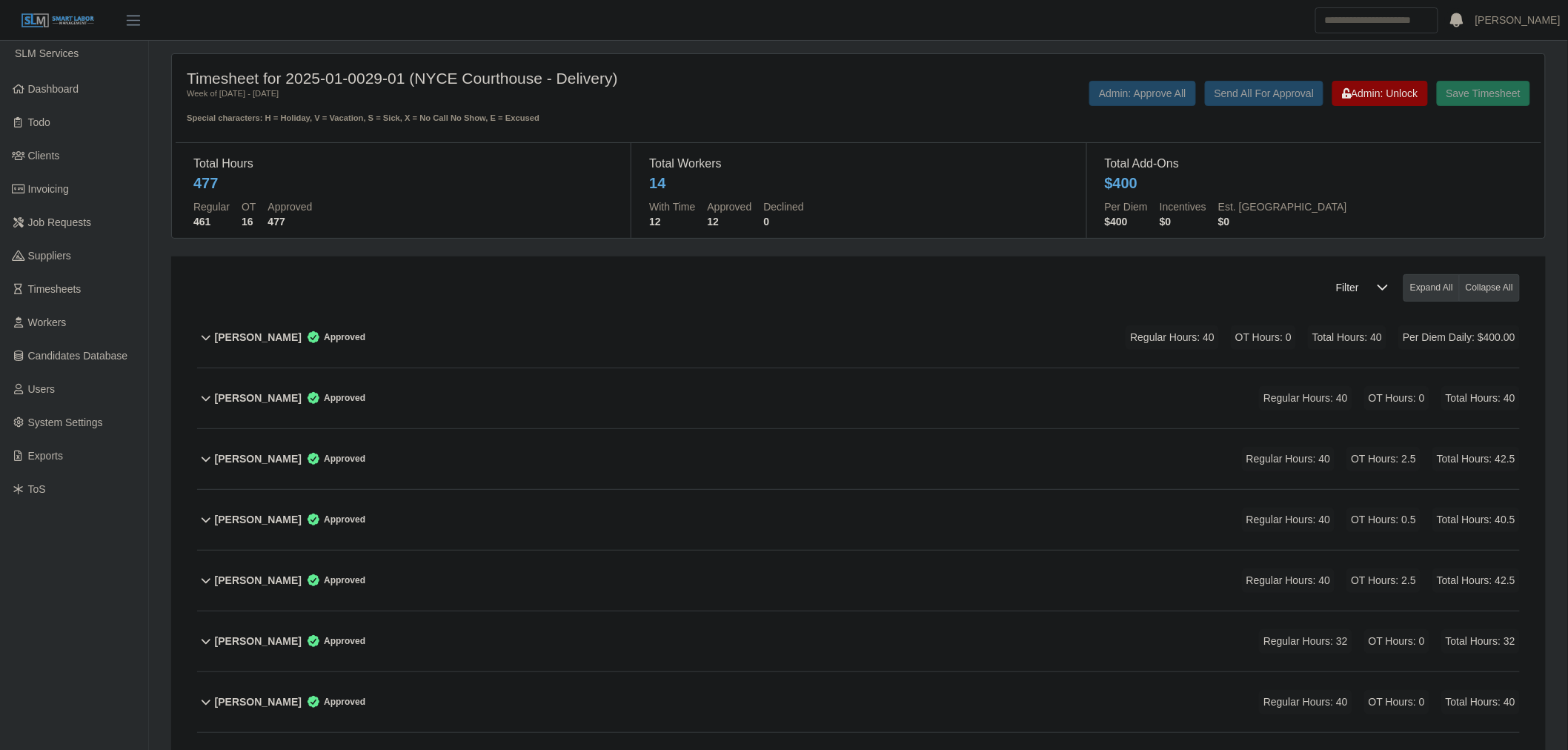
scroll to position [0, 0]
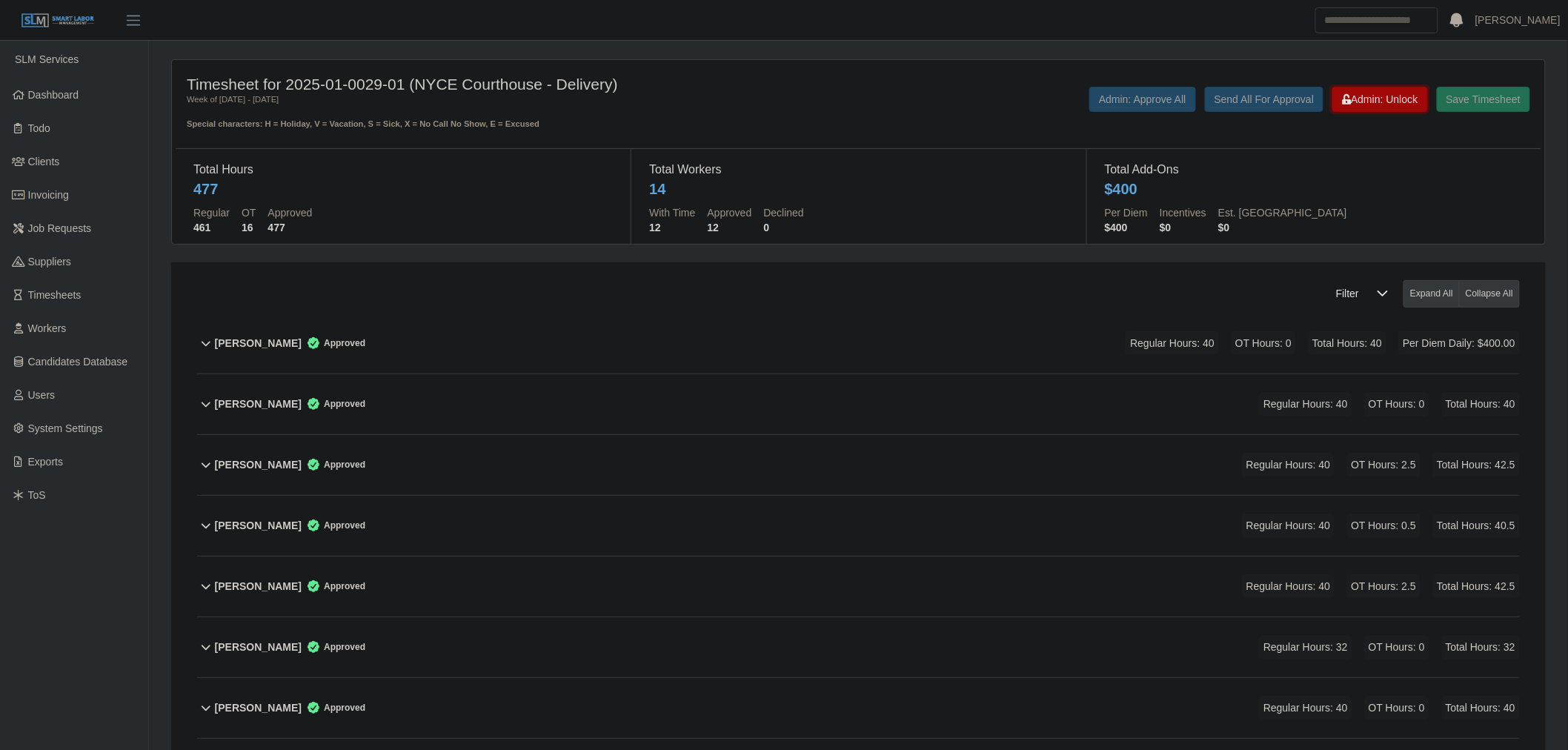
click at [1369, 127] on div "Save Timesheet Admin: Unlock Send All For Approval Admin: Approve All" at bounding box center [1143, 108] width 797 height 43
click at [1369, 113] on div "Save Timesheet Admin: Unlock Send All For Approval Admin: Approve All" at bounding box center [1143, 108] width 797 height 43
click at [1369, 109] on button "Admin: Unlock" at bounding box center [1380, 99] width 95 height 25
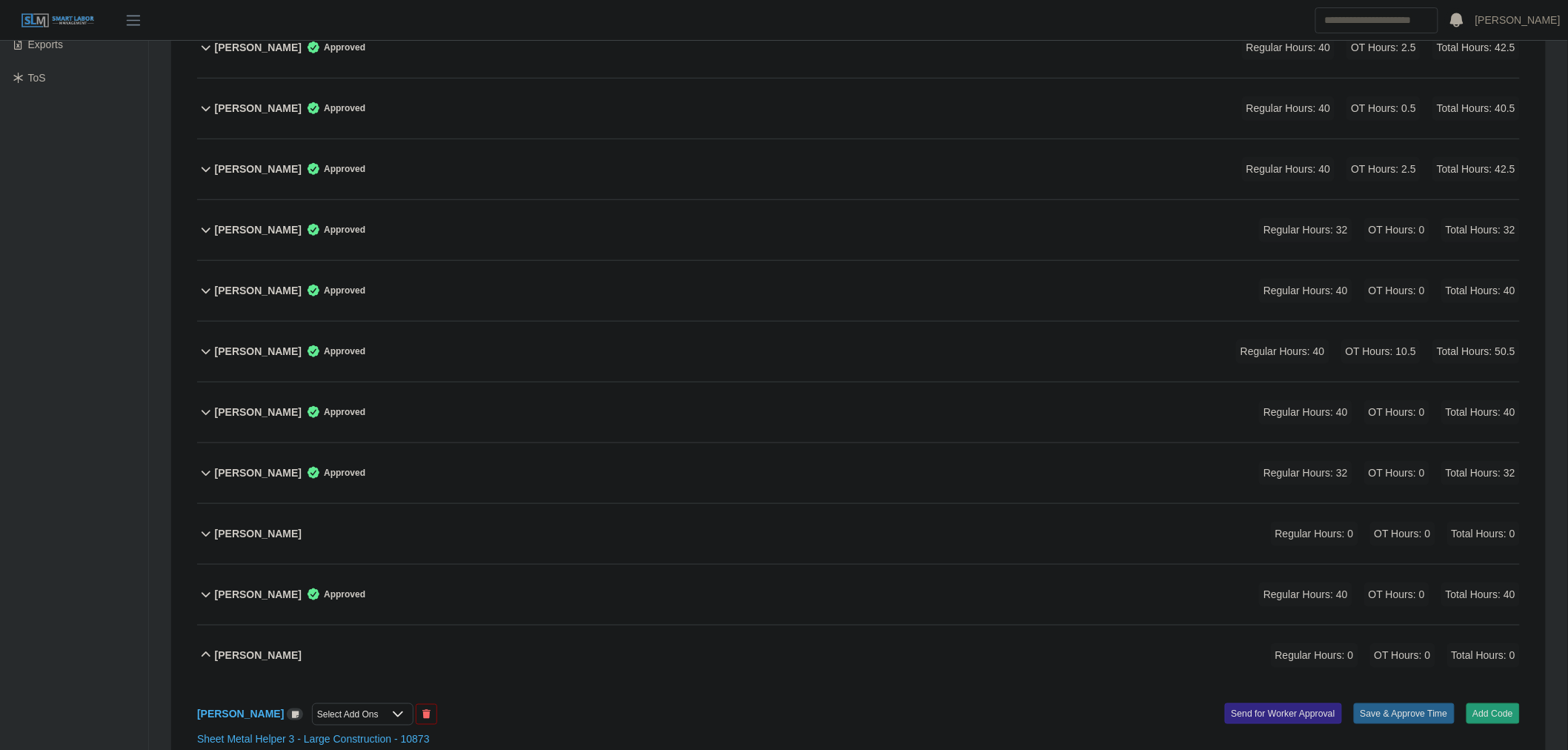
scroll to position [605, 0]
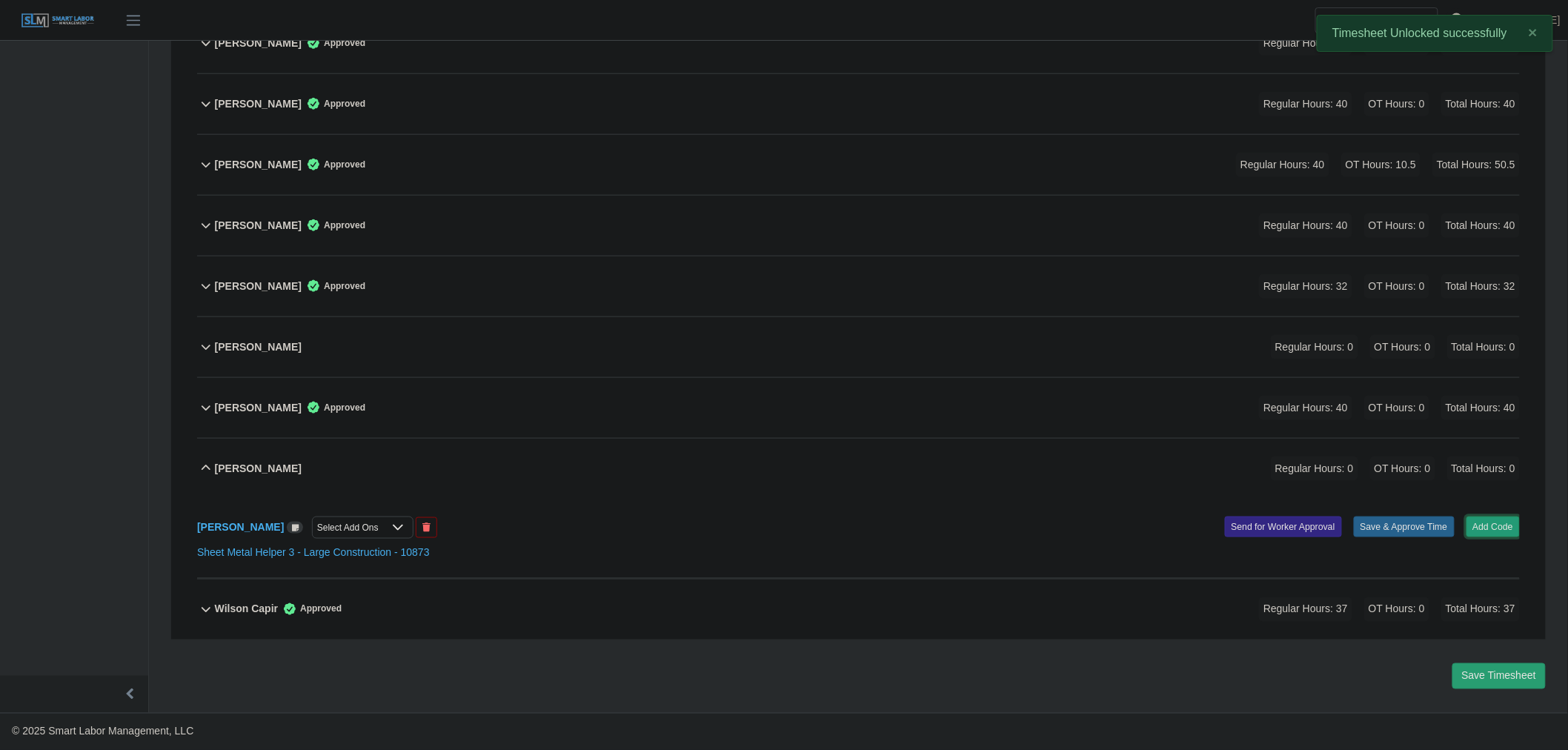
click at [1509, 522] on button "Add Code" at bounding box center [1493, 527] width 54 height 21
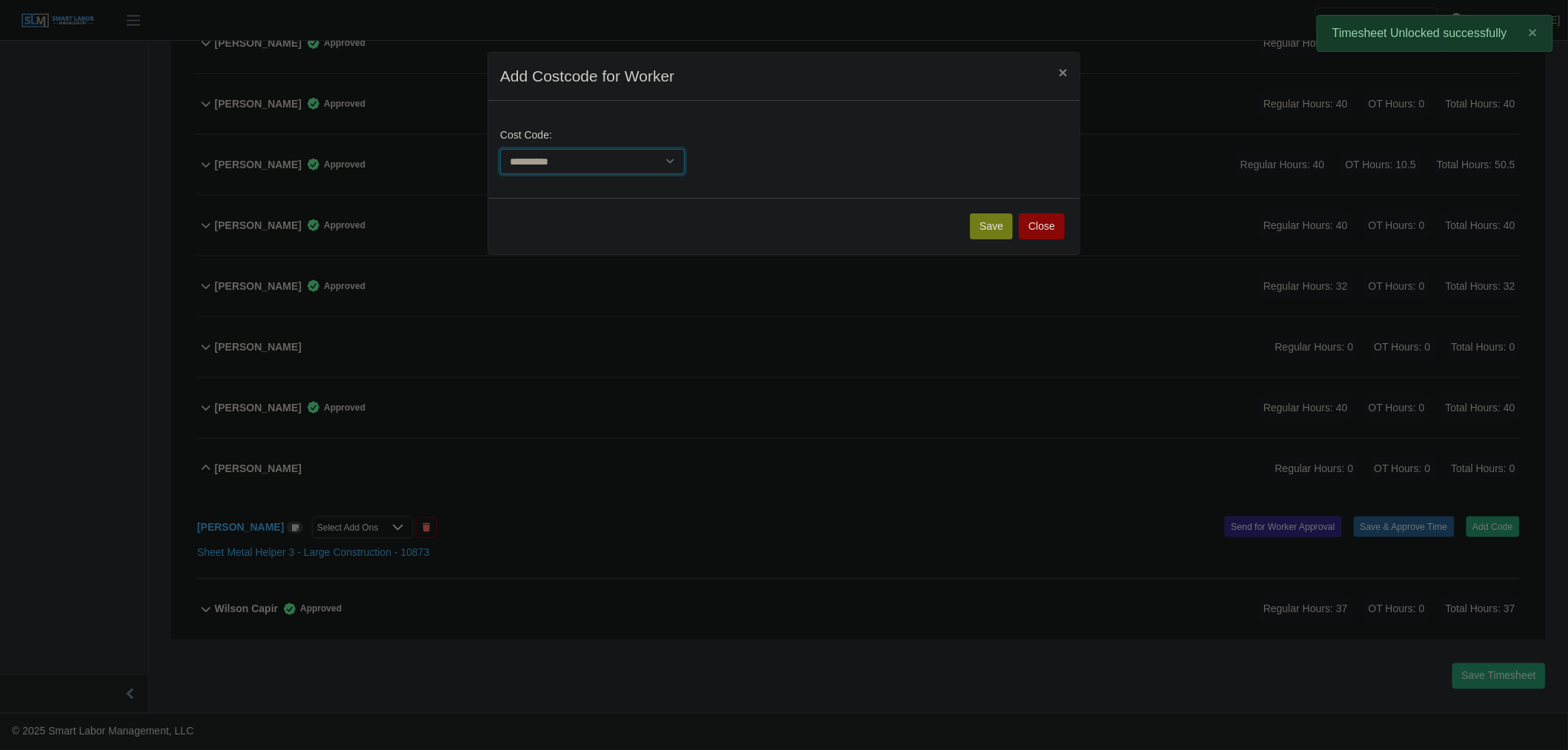
click at [629, 166] on select "**********" at bounding box center [592, 162] width 184 height 26
select select "**********"
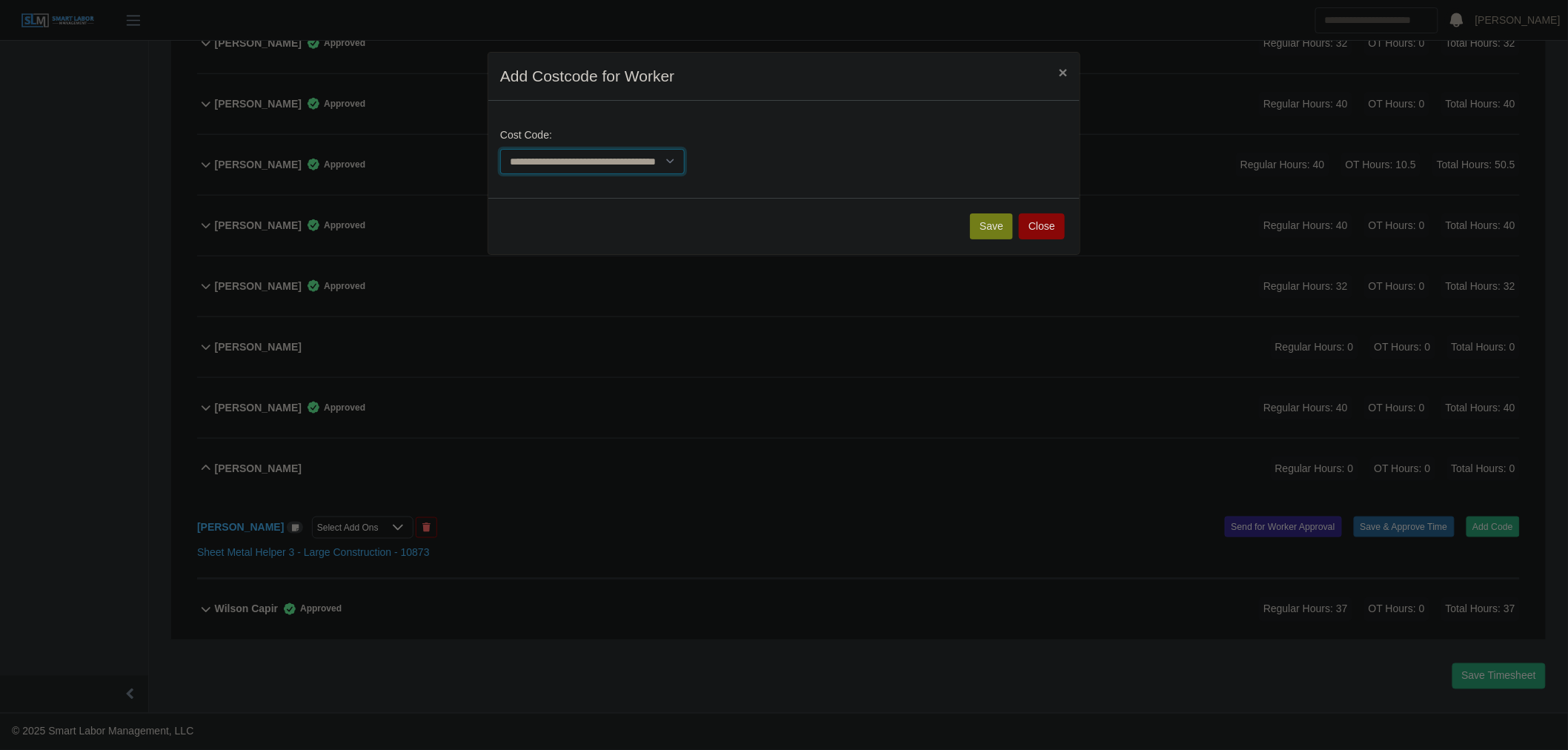
click at [500, 149] on select "**********" at bounding box center [592, 162] width 184 height 26
click at [983, 225] on button "Save" at bounding box center [992, 226] width 43 height 26
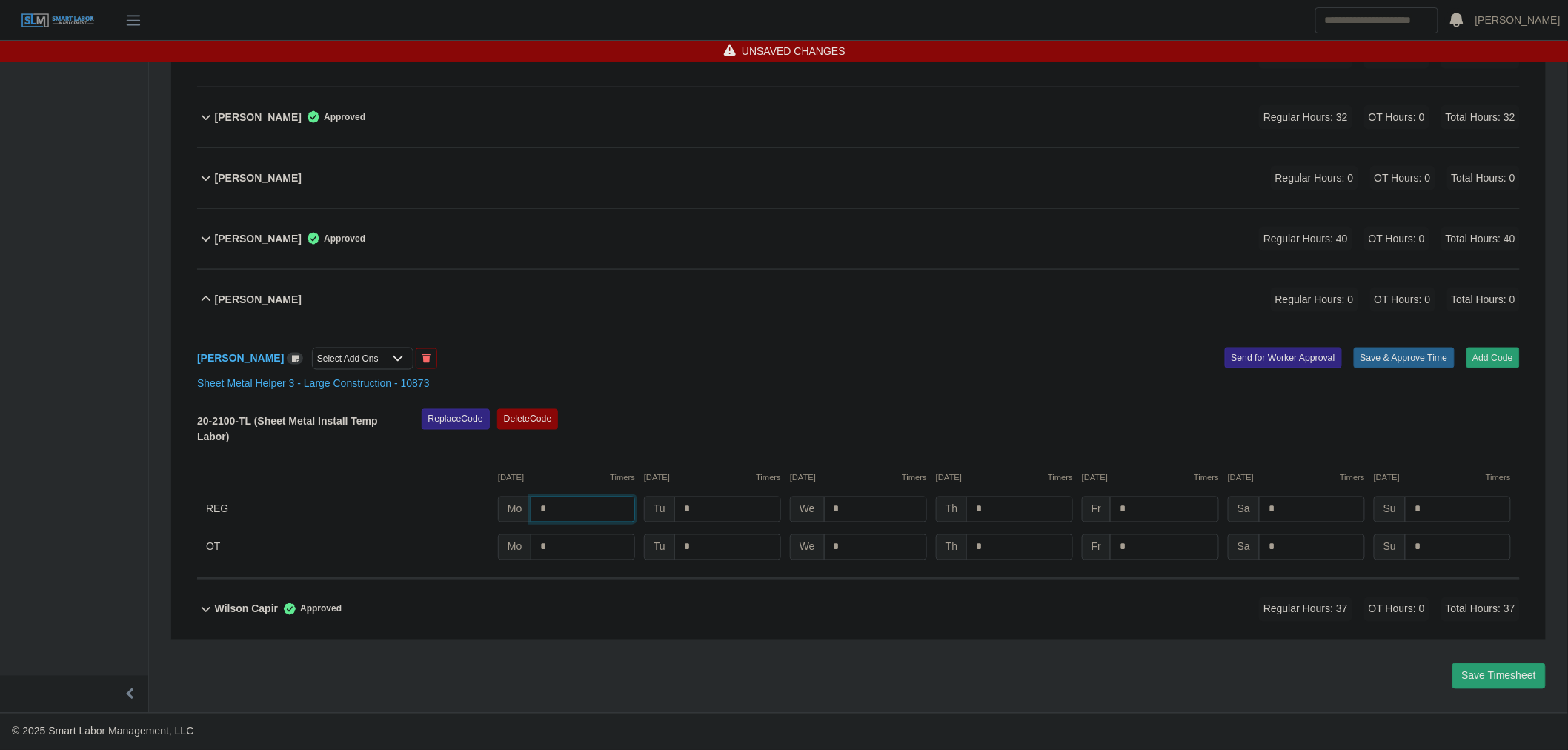
click at [628, 517] on input "*" at bounding box center [582, 509] width 104 height 26
type input "*"
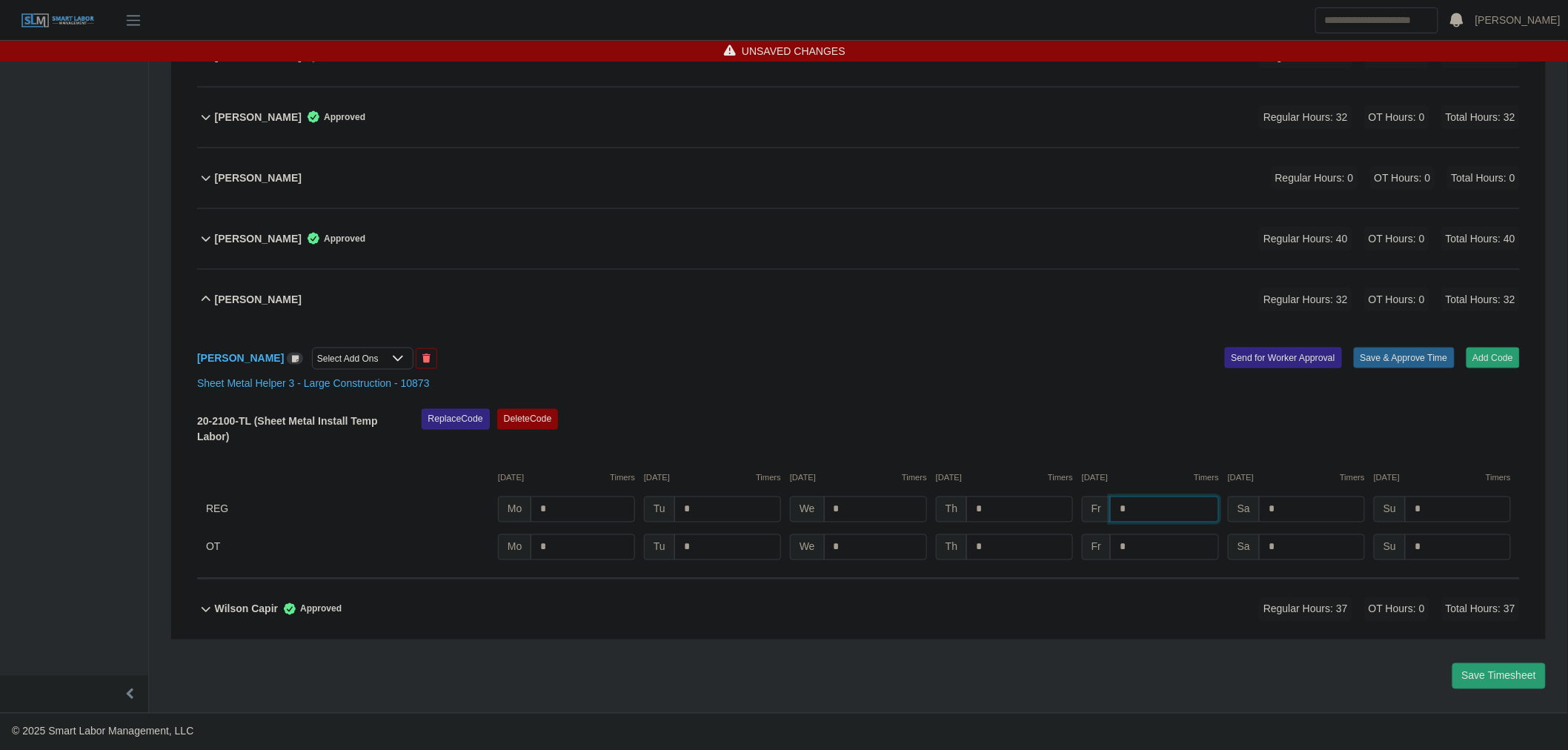
type input "*"
click at [1413, 363] on button "Save & Approve Time" at bounding box center [1404, 358] width 100 height 21
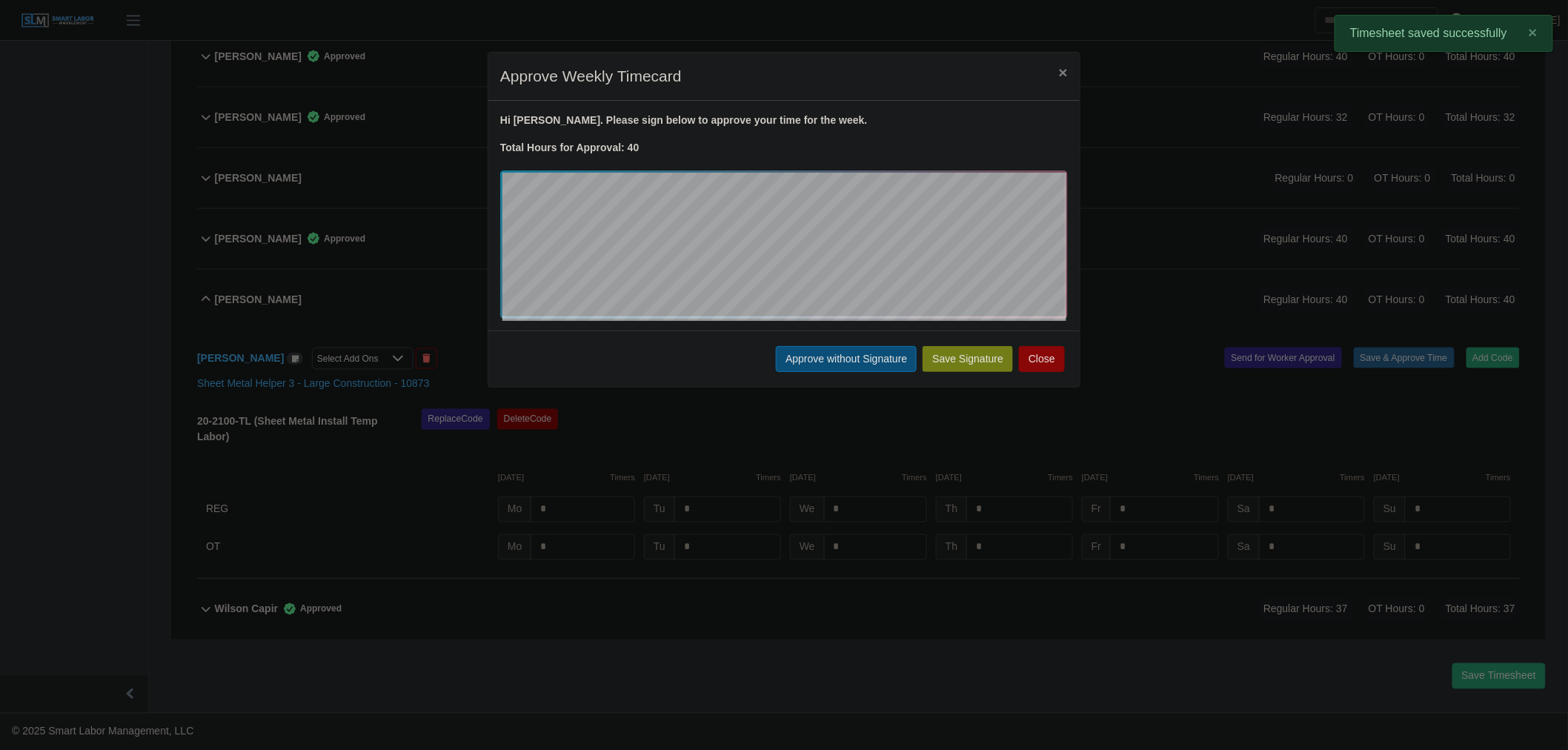
click at [859, 353] on button "Approve without Signature" at bounding box center [846, 359] width 141 height 26
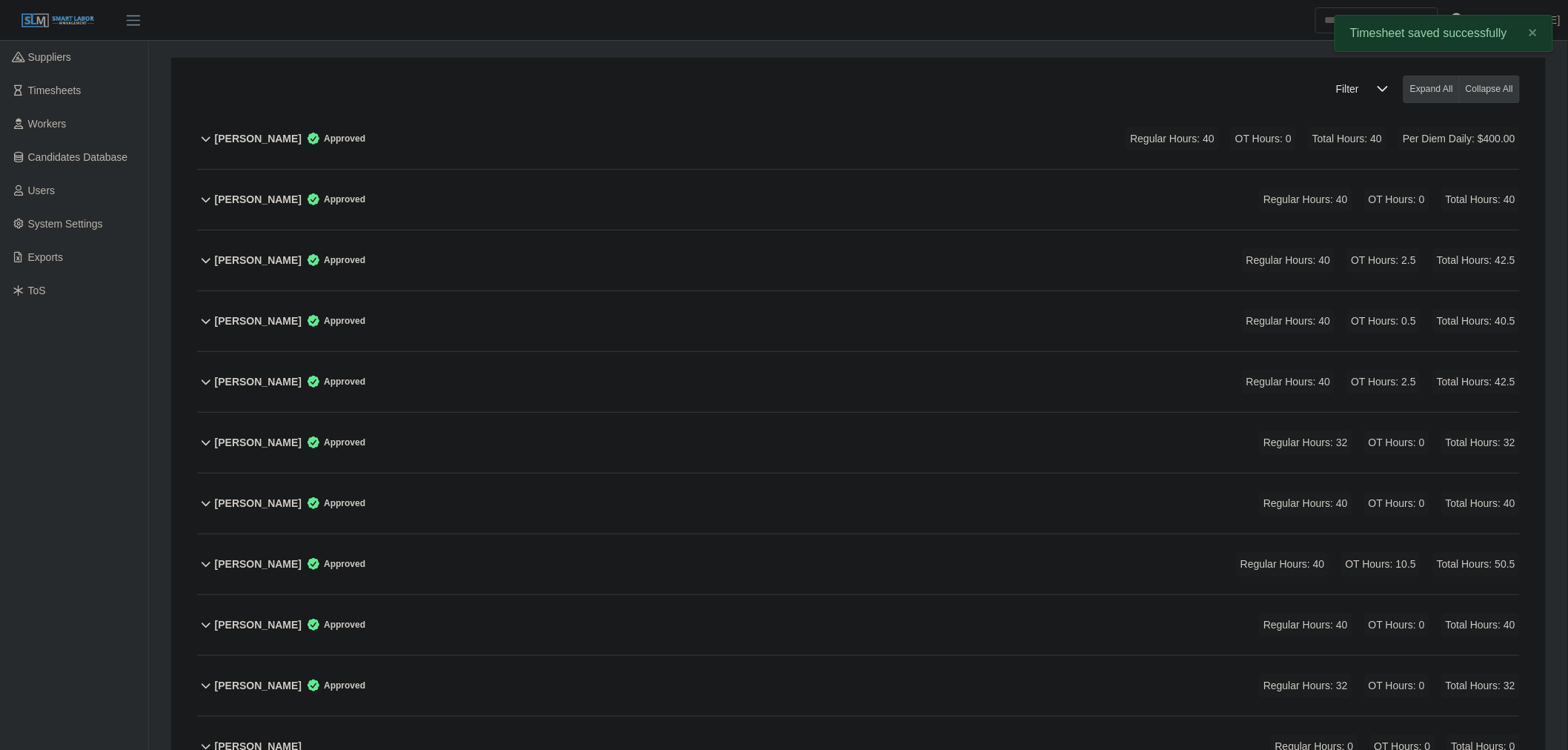
scroll to position [0, 0]
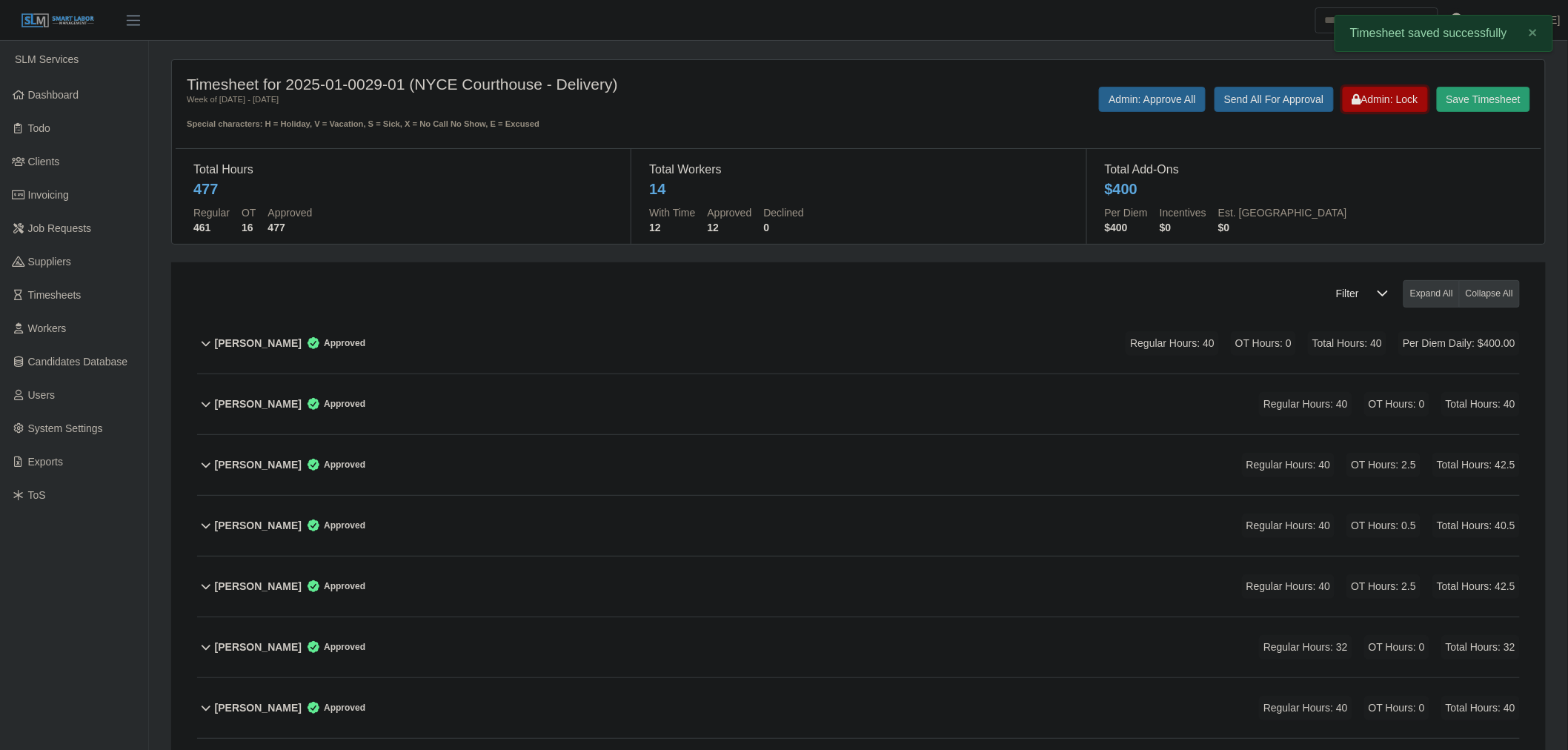
drag, startPoint x: 1391, startPoint y: 104, endPoint x: 964, endPoint y: 8, distance: 437.7
click at [1391, 105] on span "Admin: Lock" at bounding box center [1385, 100] width 66 height 12
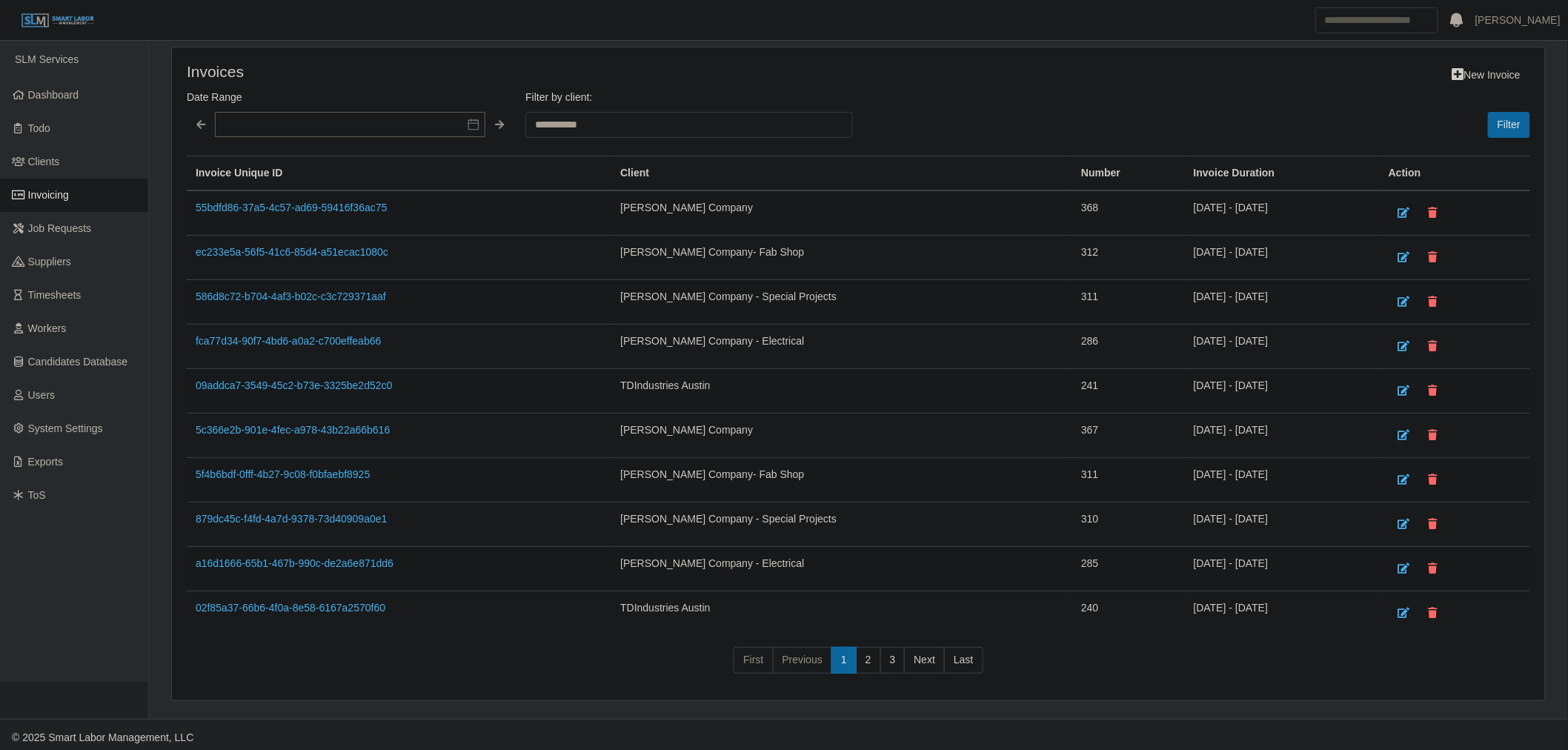
click at [290, 213] on td "55bdfd86-37a5-4c57-ad69-59416f36ac75" at bounding box center [399, 212] width 425 height 45
click at [290, 212] on link "55bdfd86-37a5-4c57-ad69-59416f36ac75" at bounding box center [291, 208] width 191 height 12
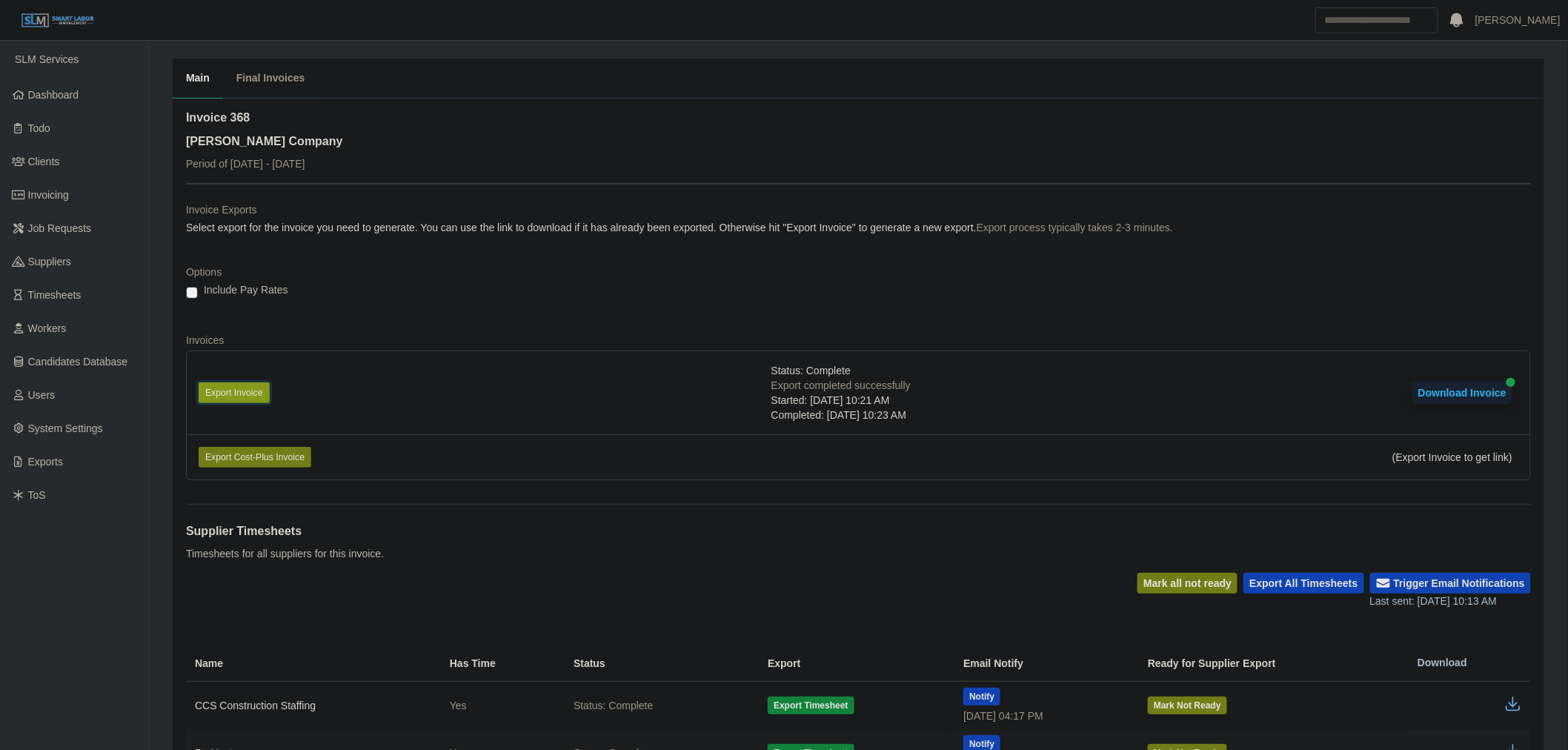
click at [233, 389] on button "Export Invoice" at bounding box center [234, 392] width 71 height 21
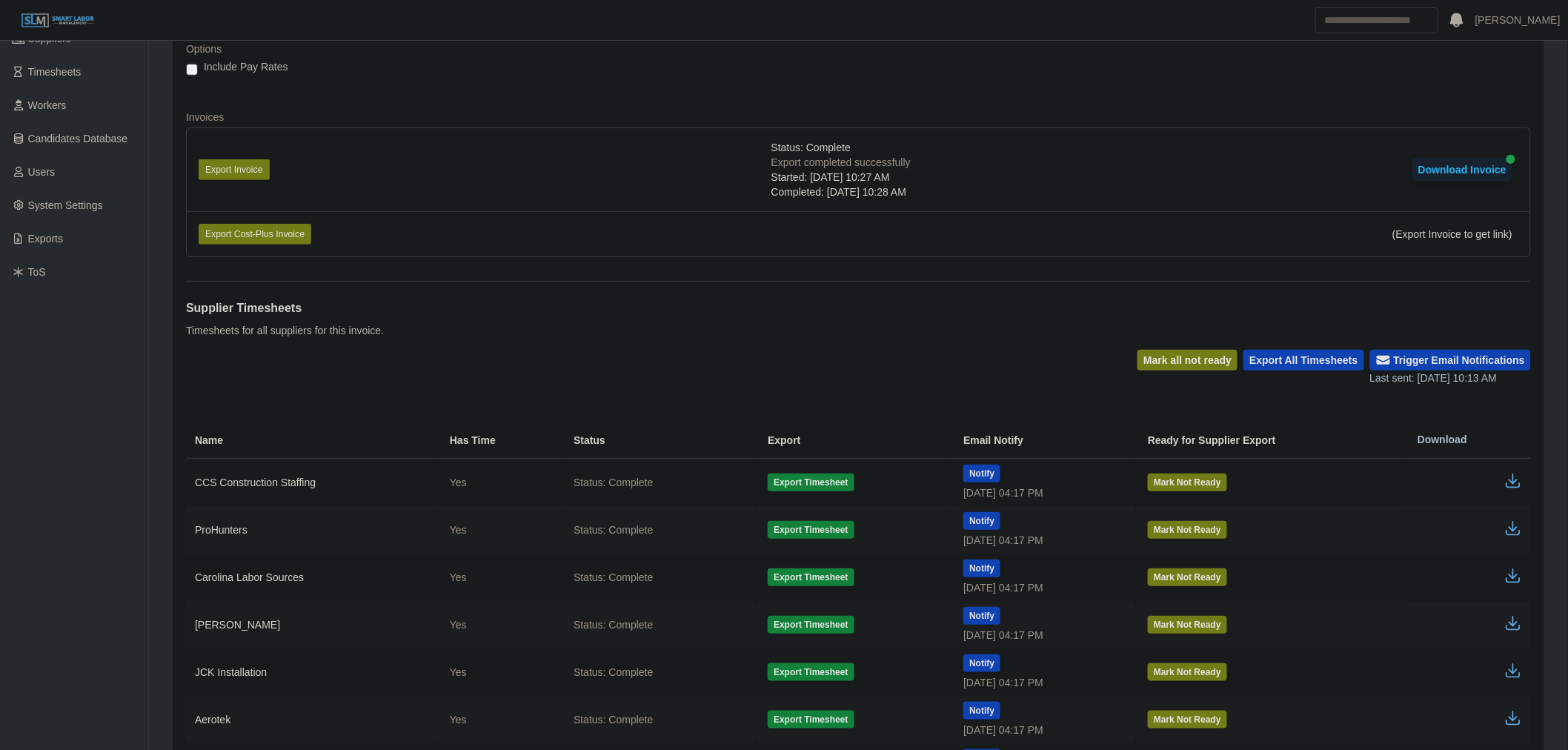
scroll to position [412, 0]
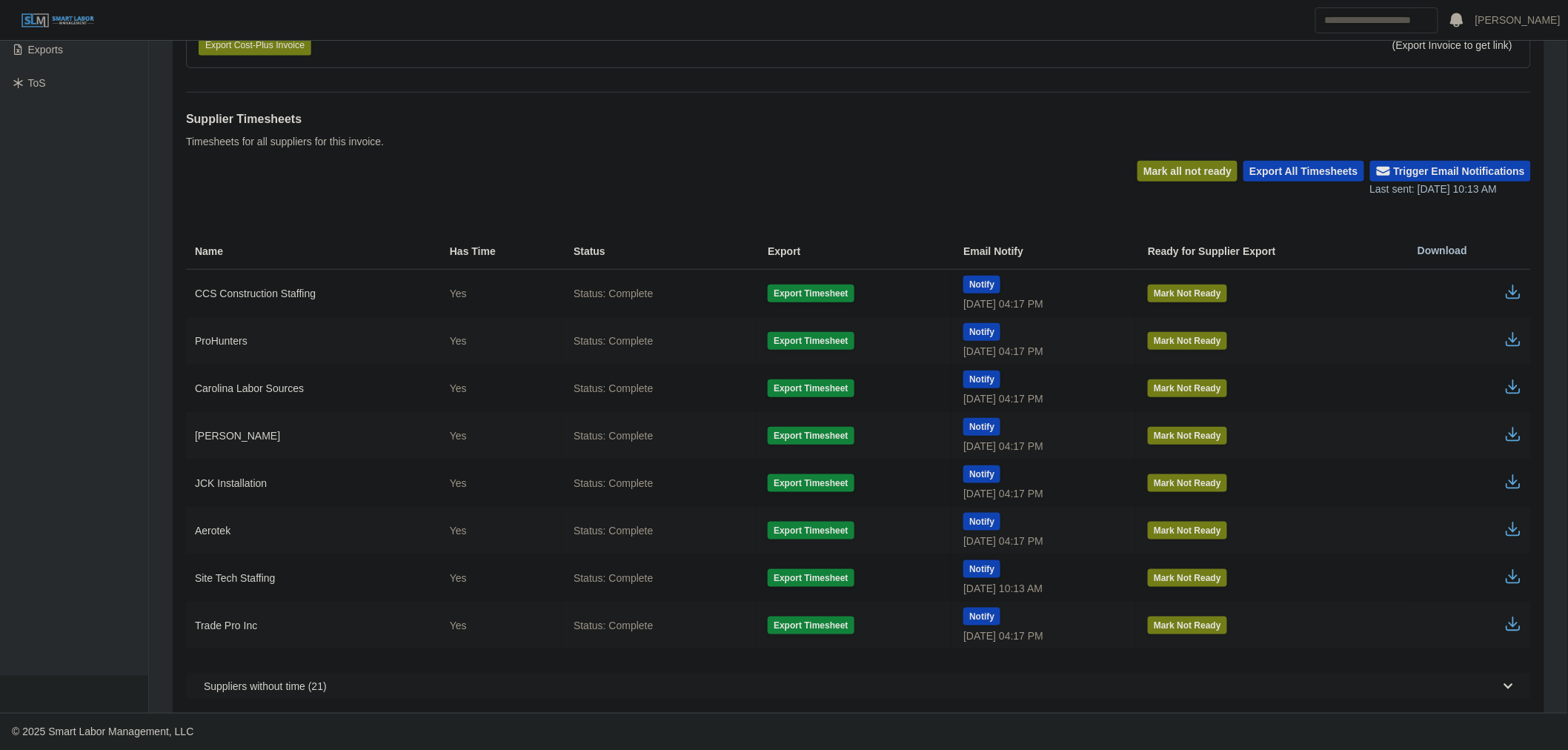
click at [1515, 386] on icon "button" at bounding box center [1513, 387] width 18 height 18
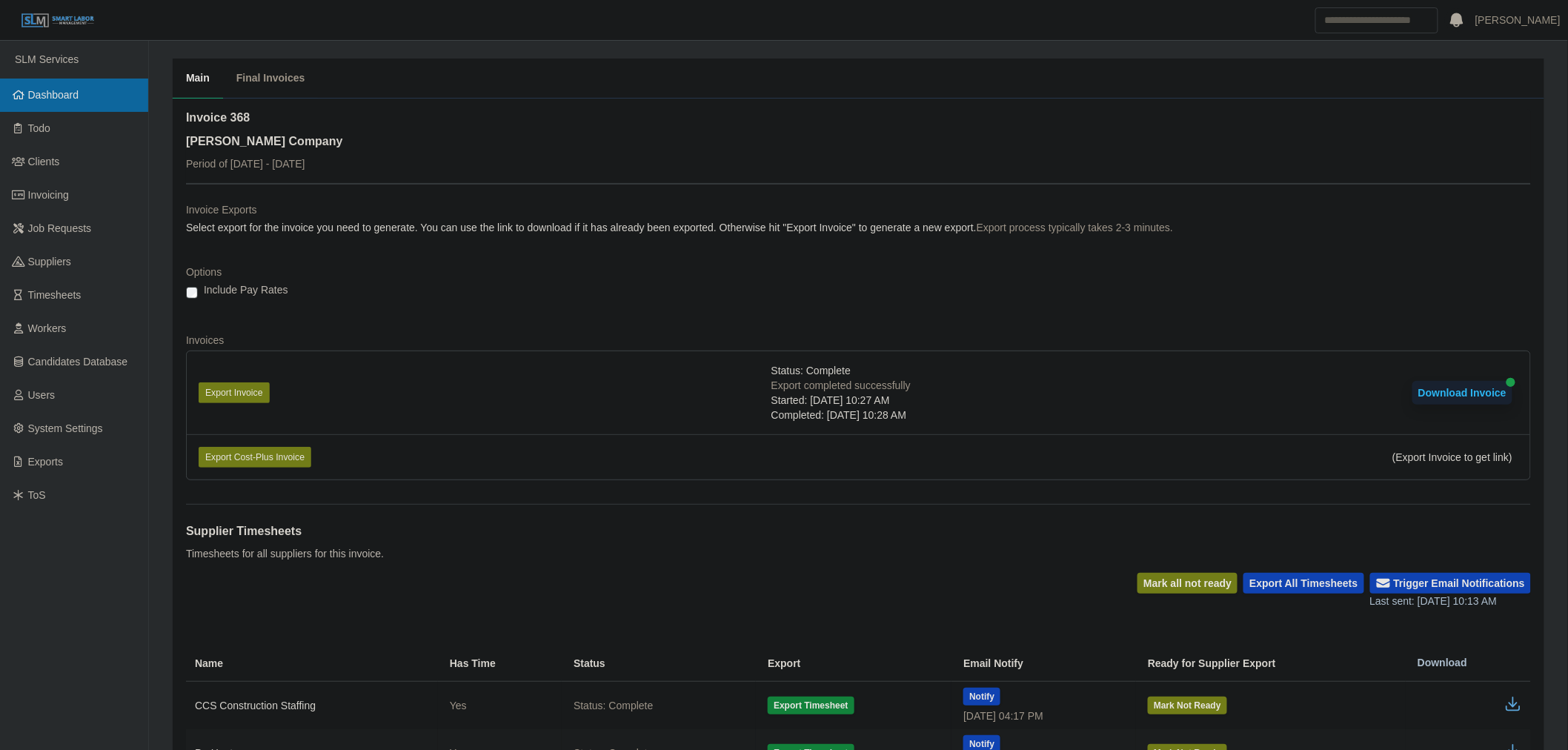
click at [38, 89] on span "Dashboard" at bounding box center [53, 95] width 51 height 12
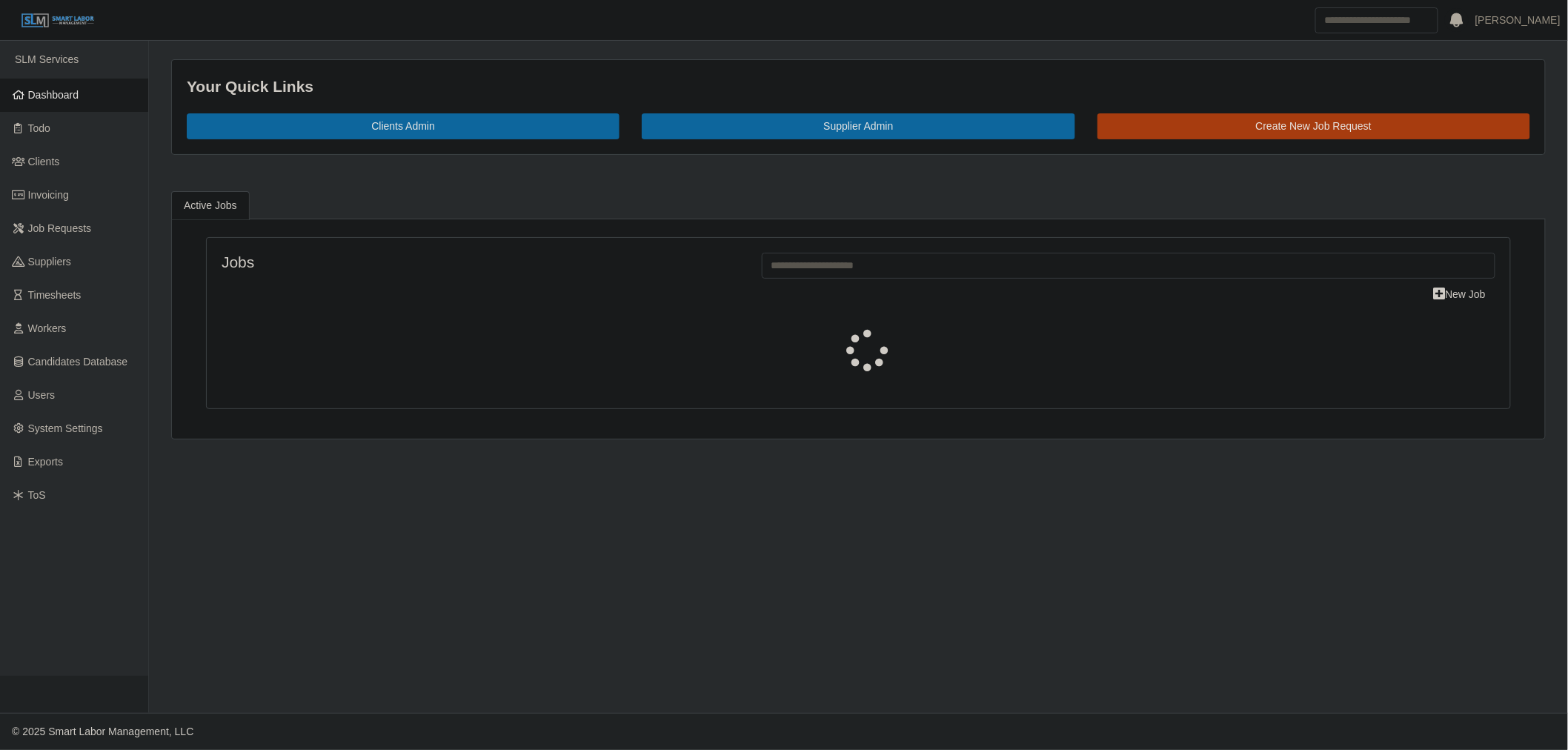
select select "****"
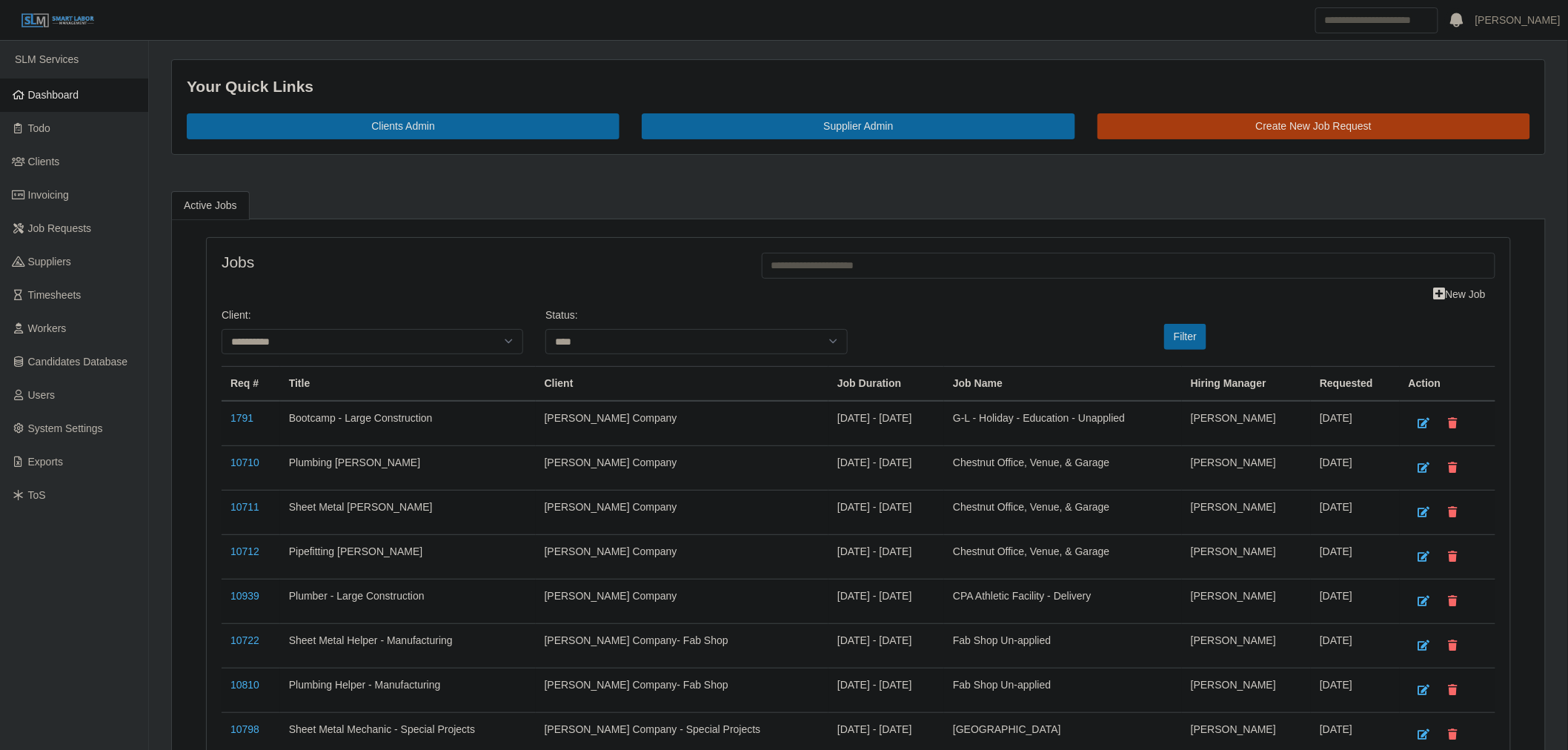
click at [394, 196] on ul "Active Jobs" at bounding box center [859, 205] width 1375 height 28
click at [69, 404] on link "Users" at bounding box center [74, 396] width 148 height 34
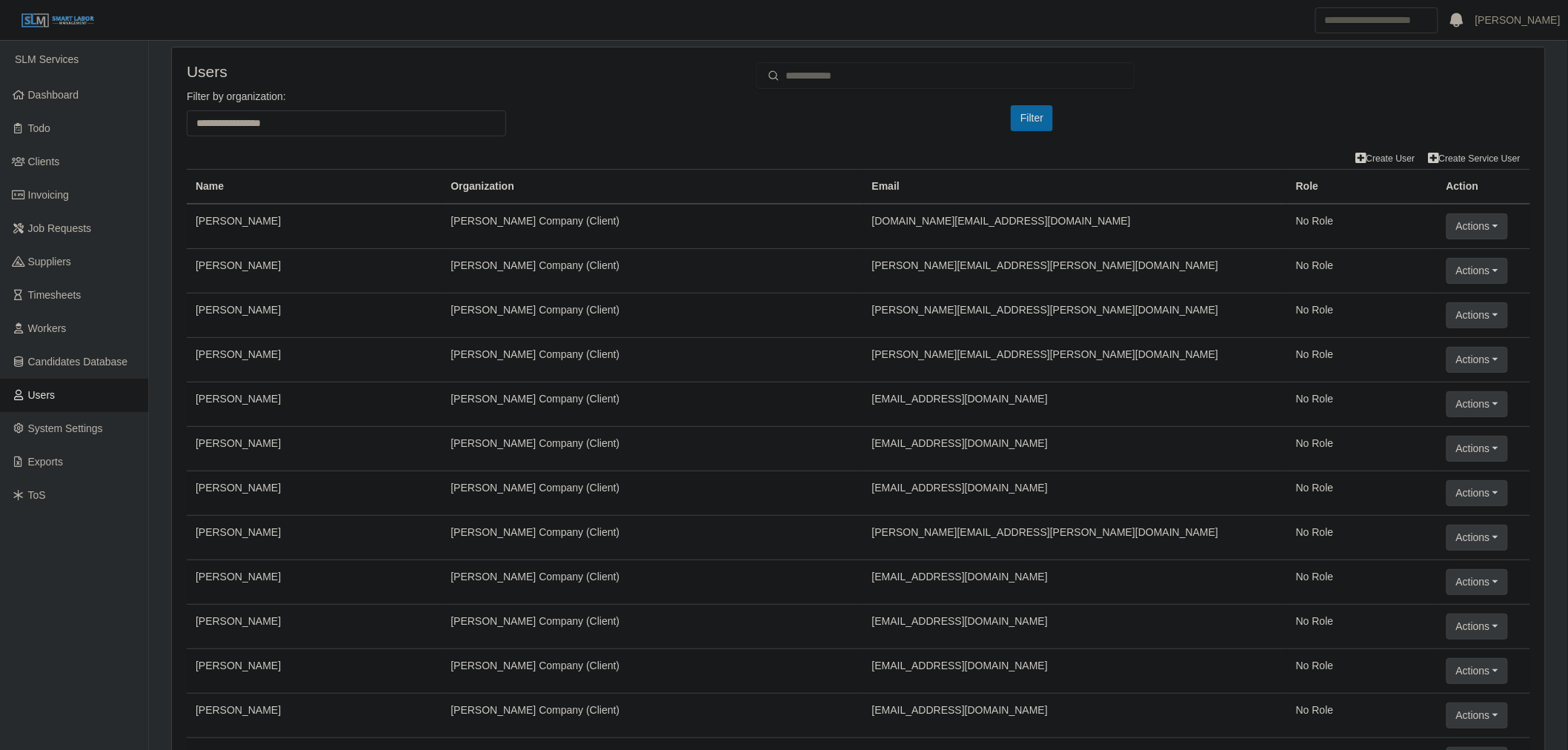
click at [812, 141] on div "**********" at bounding box center [859, 119] width 1366 height 59
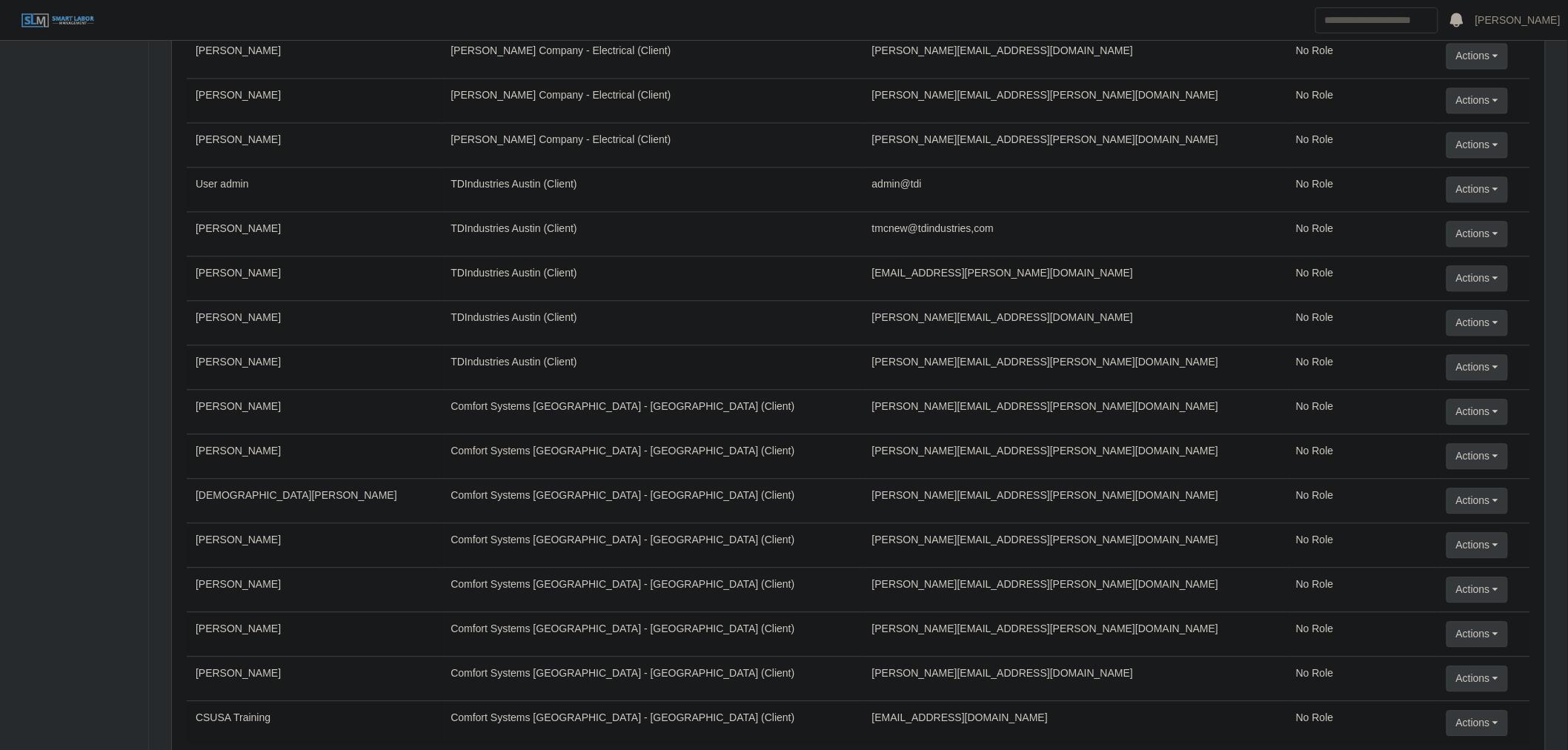
scroll to position [6107, 0]
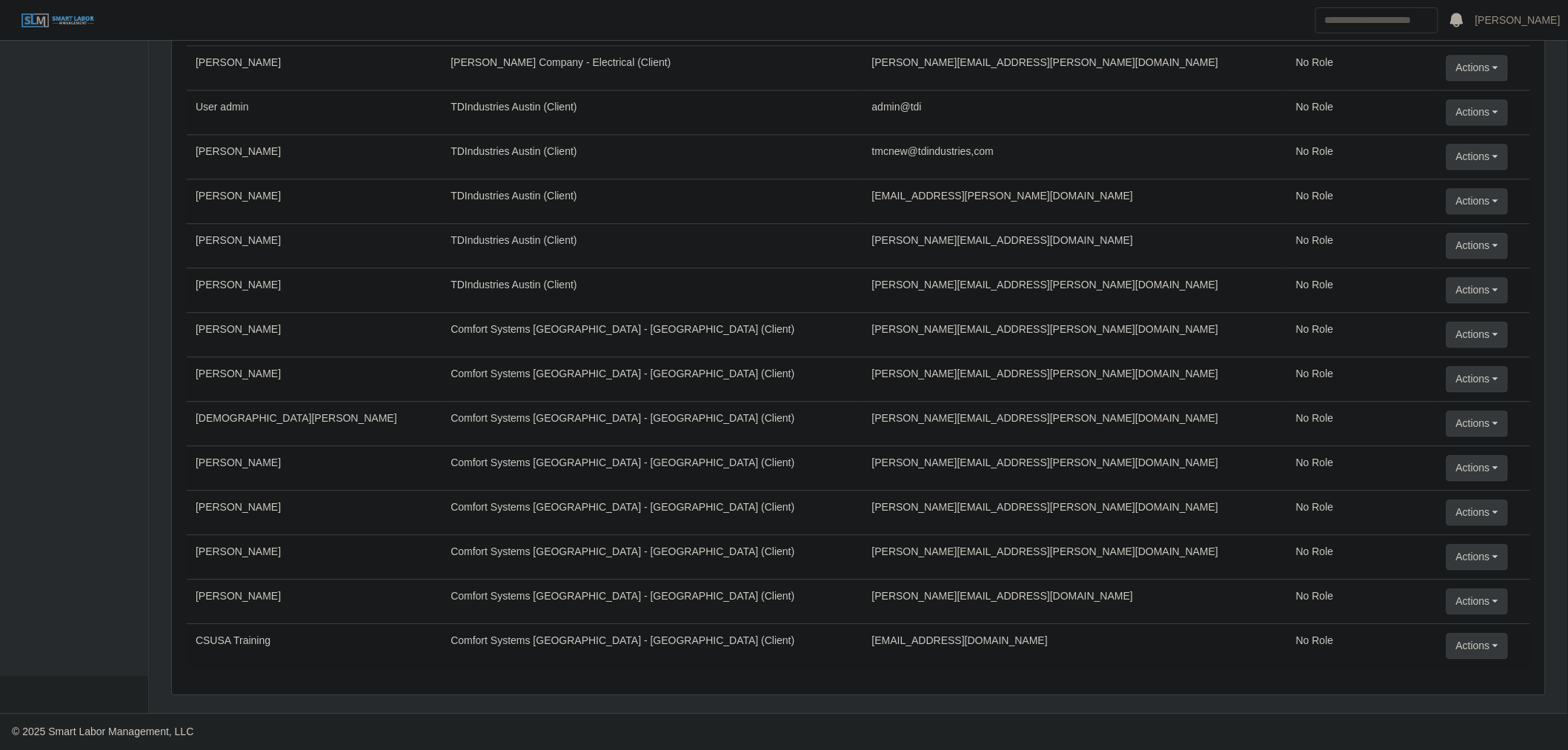
click at [770, 497] on td "Comfort Systems USA - Central TX (Client)" at bounding box center [652, 513] width 421 height 44
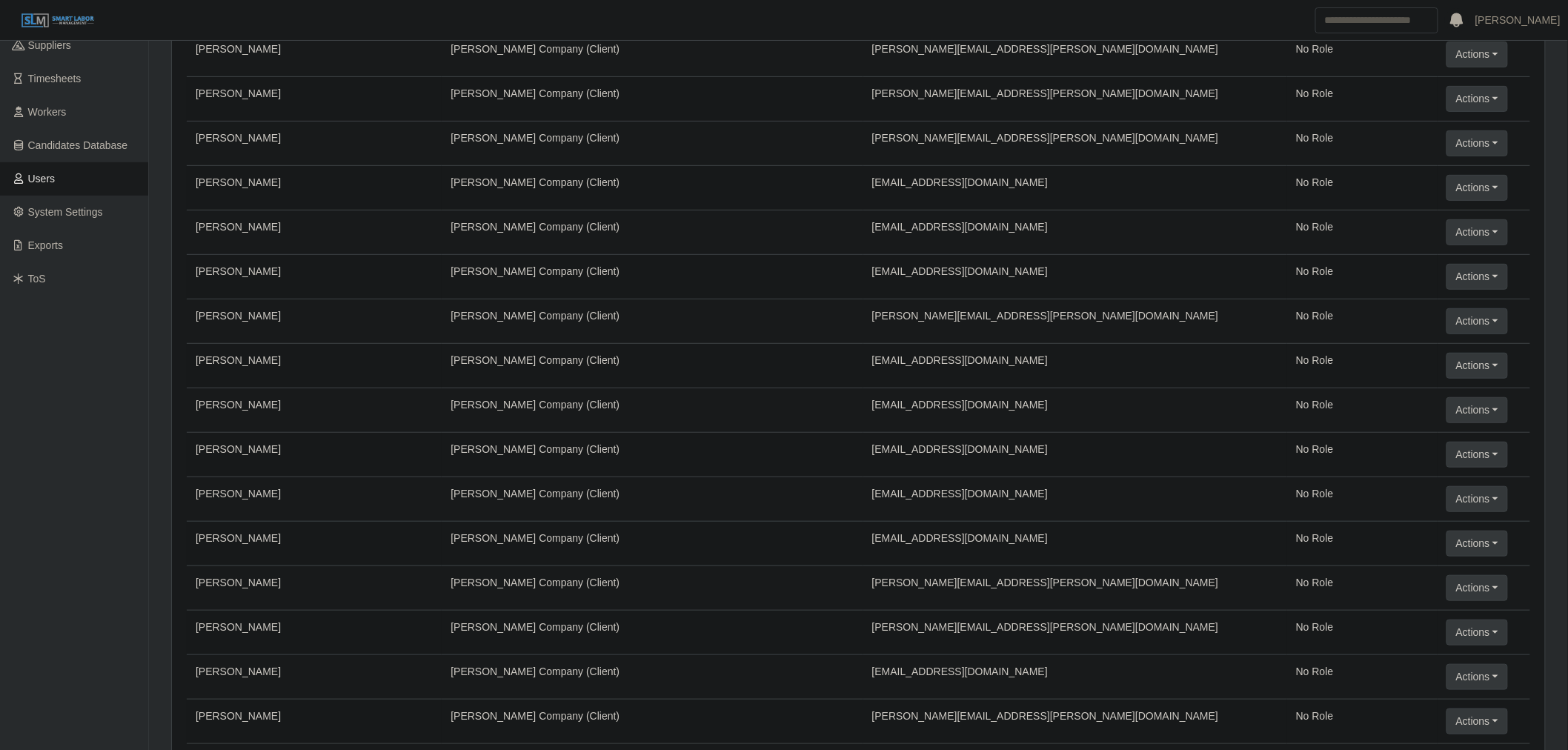
scroll to position [0, 0]
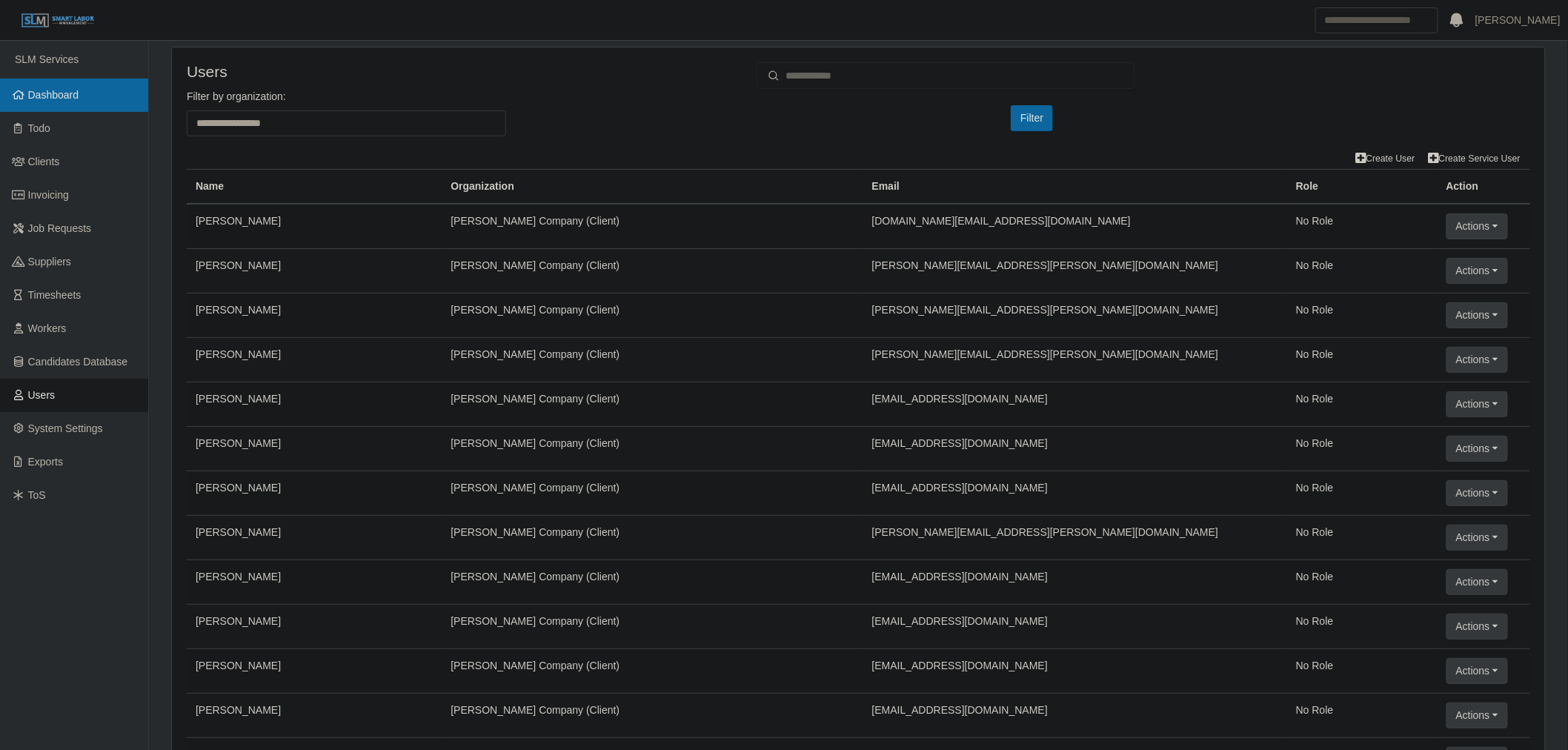
click at [53, 108] on link "Dashboard" at bounding box center [74, 95] width 148 height 34
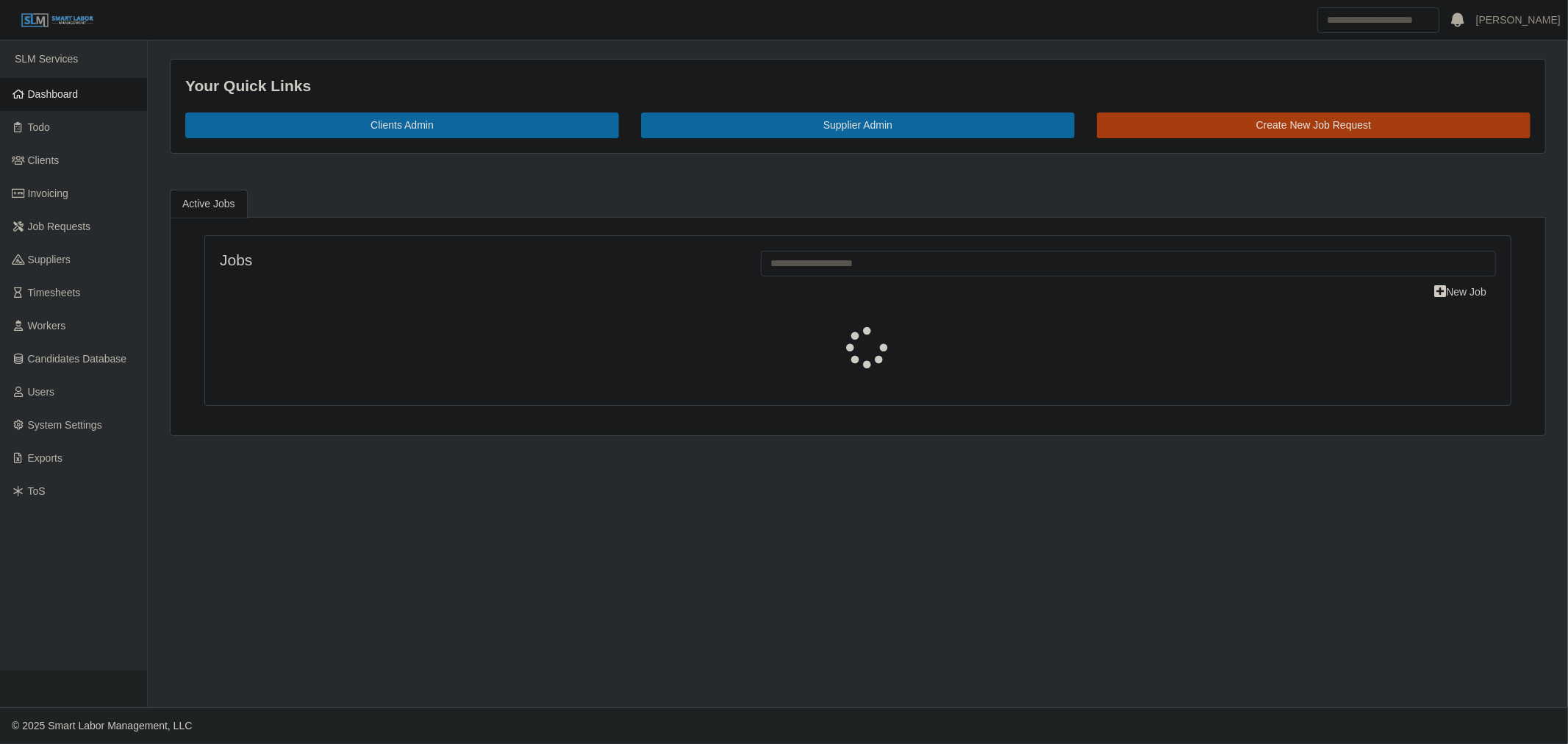
select select "****"
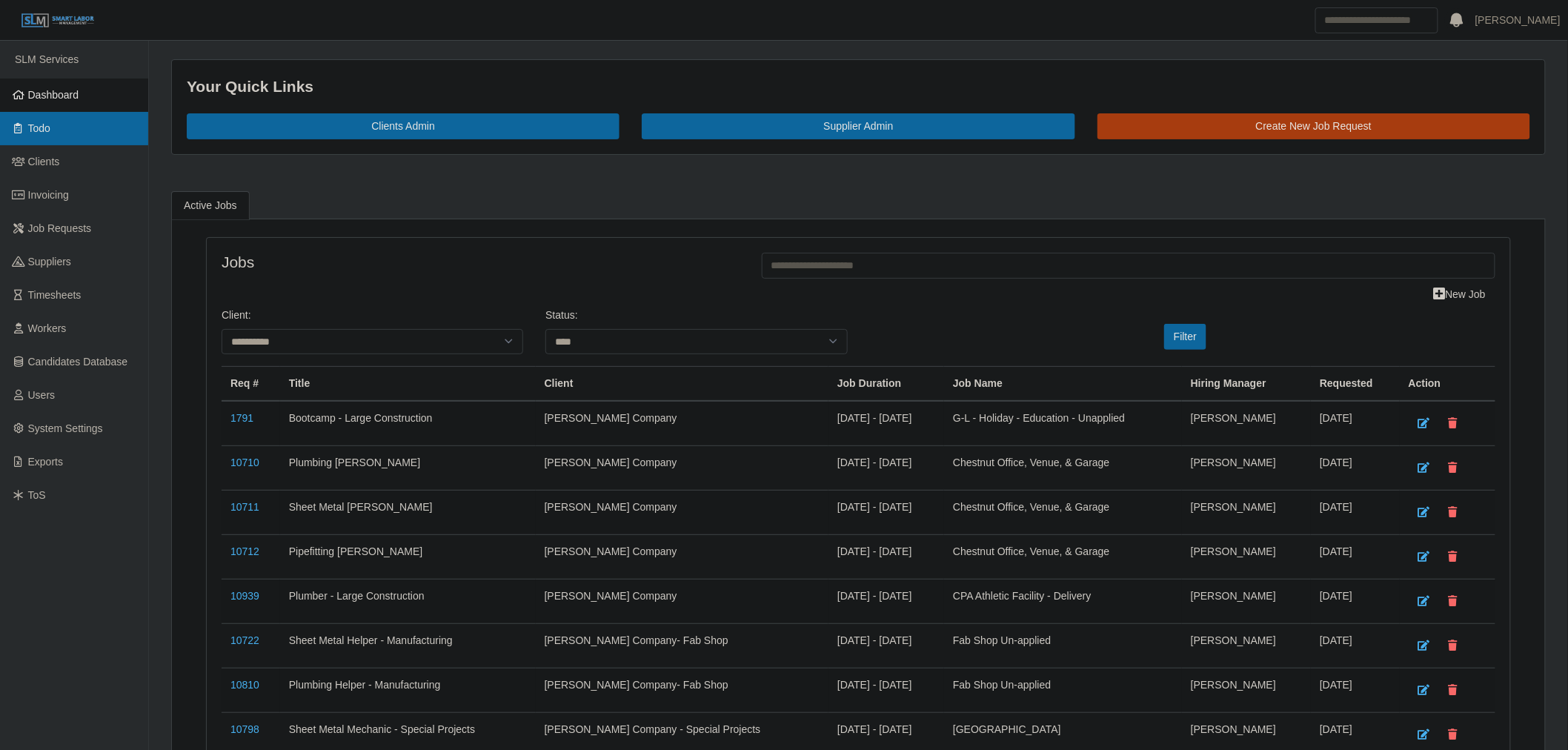
click at [61, 136] on link "Todo" at bounding box center [74, 129] width 148 height 34
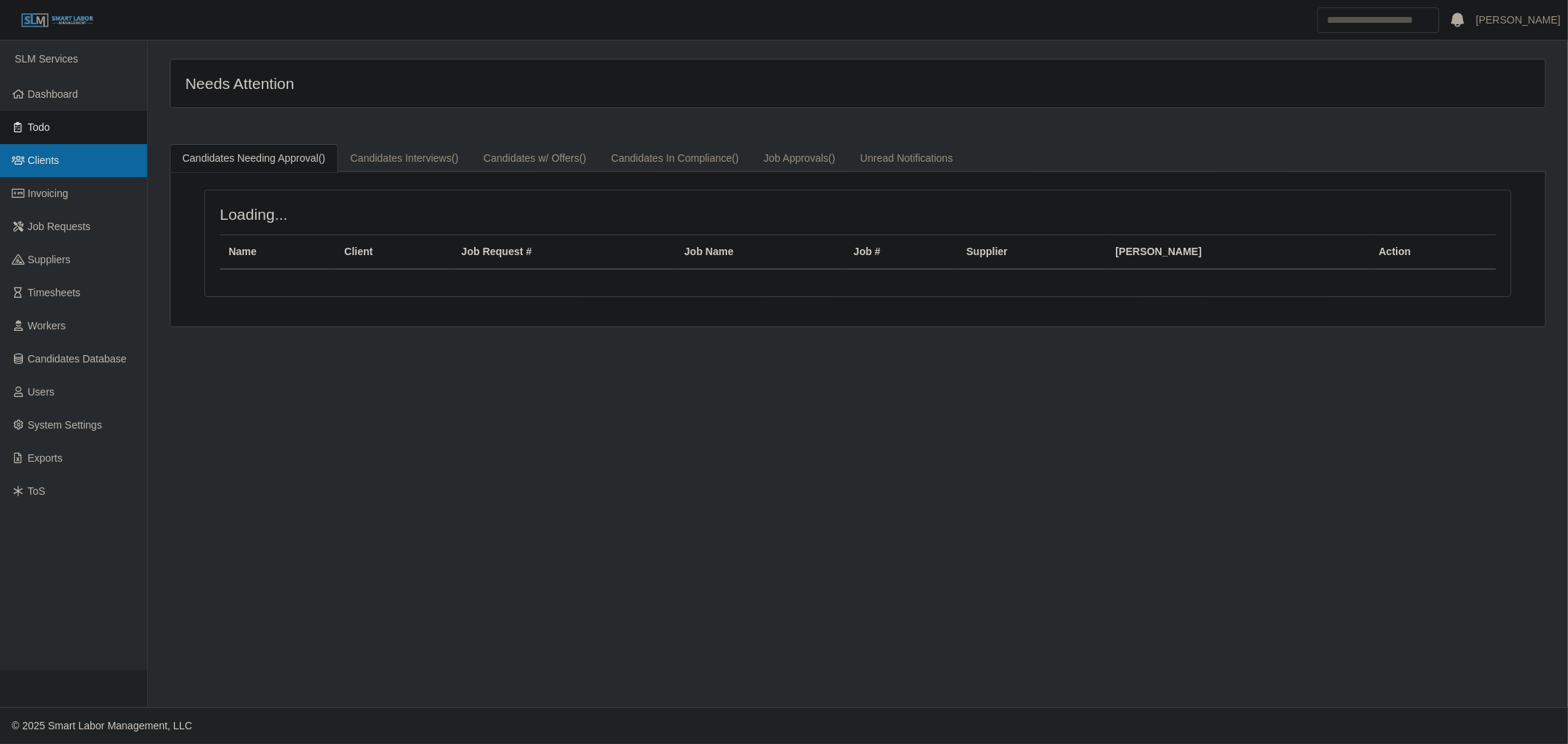
click at [71, 148] on link "Clients" at bounding box center [73, 161] width 147 height 33
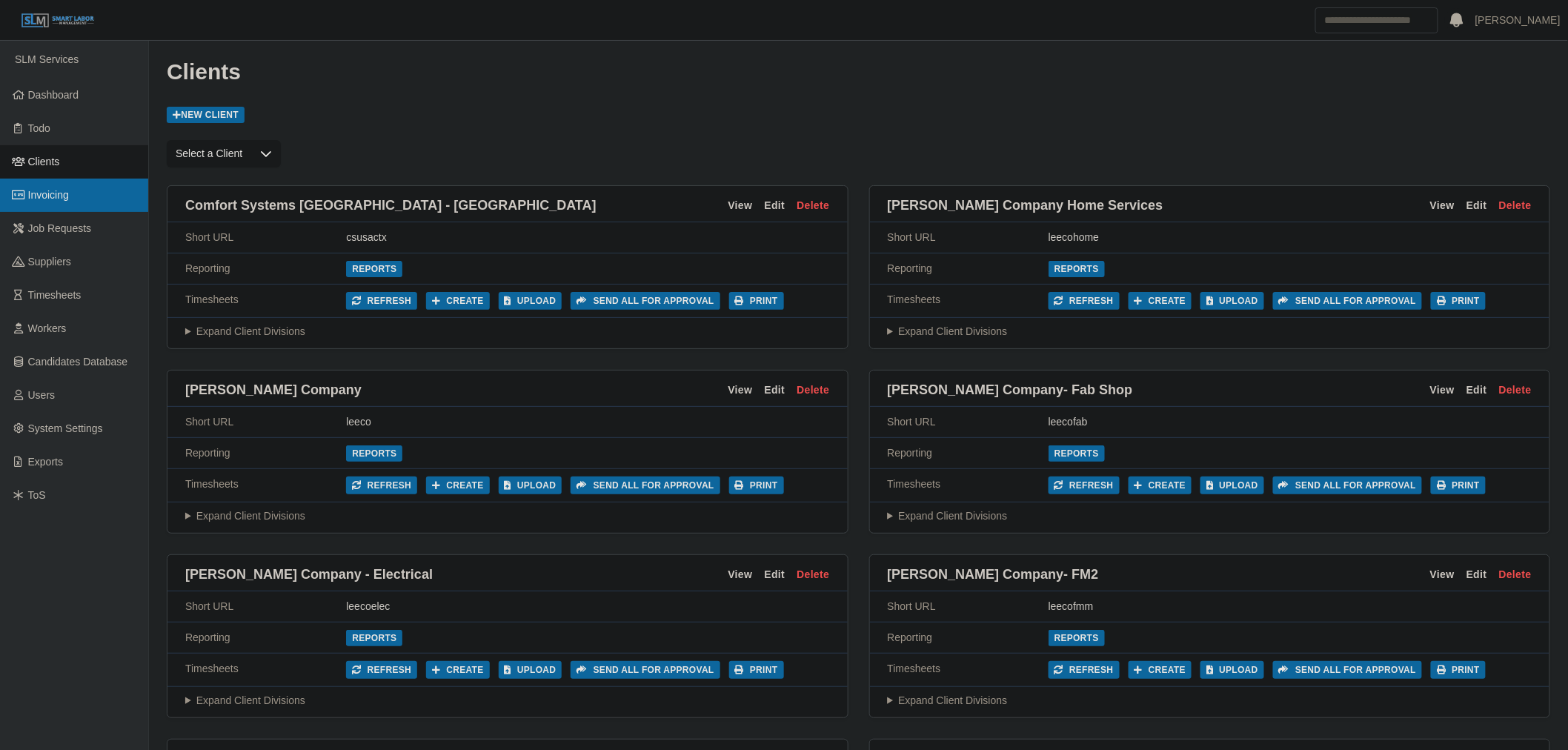
click at [65, 203] on link "Invoicing" at bounding box center [74, 196] width 148 height 34
